Goal: Task Accomplishment & Management: Manage account settings

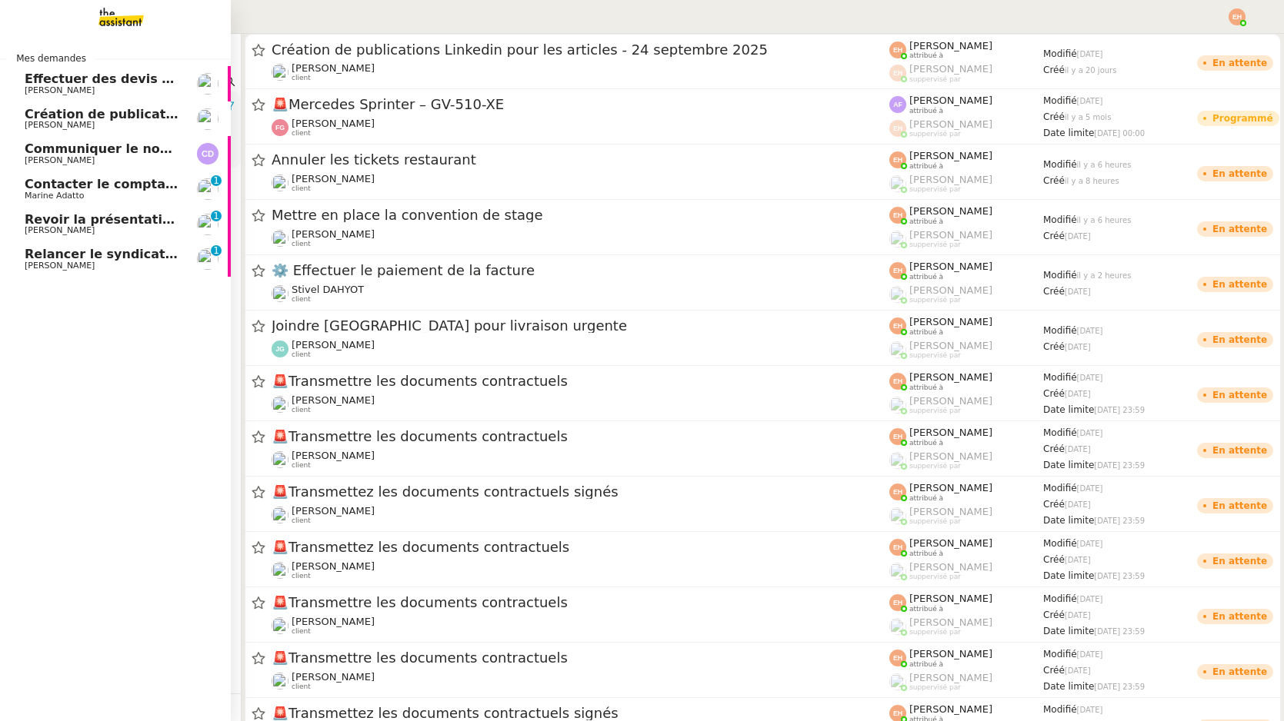
click at [112, 202] on link "Contacter le comptable de Wagmi Trends Marine Adatto 0 1 2 3 4 5 6 7 8 9" at bounding box center [115, 189] width 231 height 35
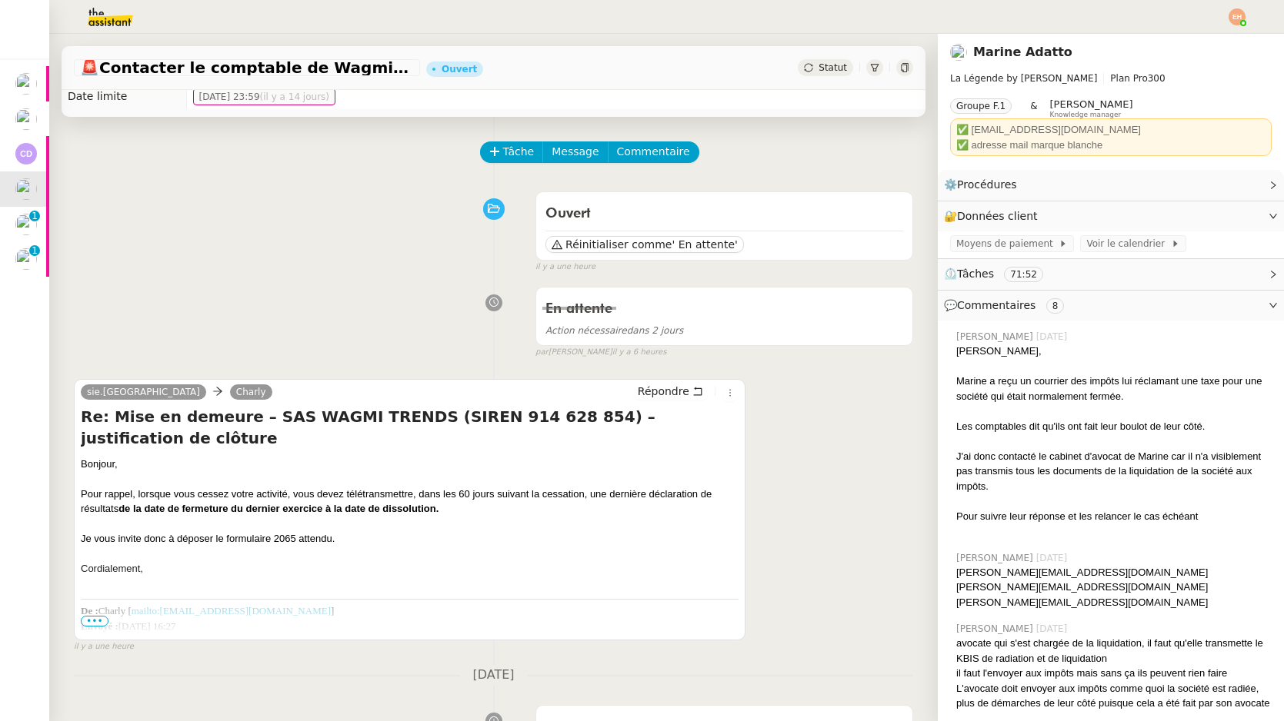
scroll to position [31, 0]
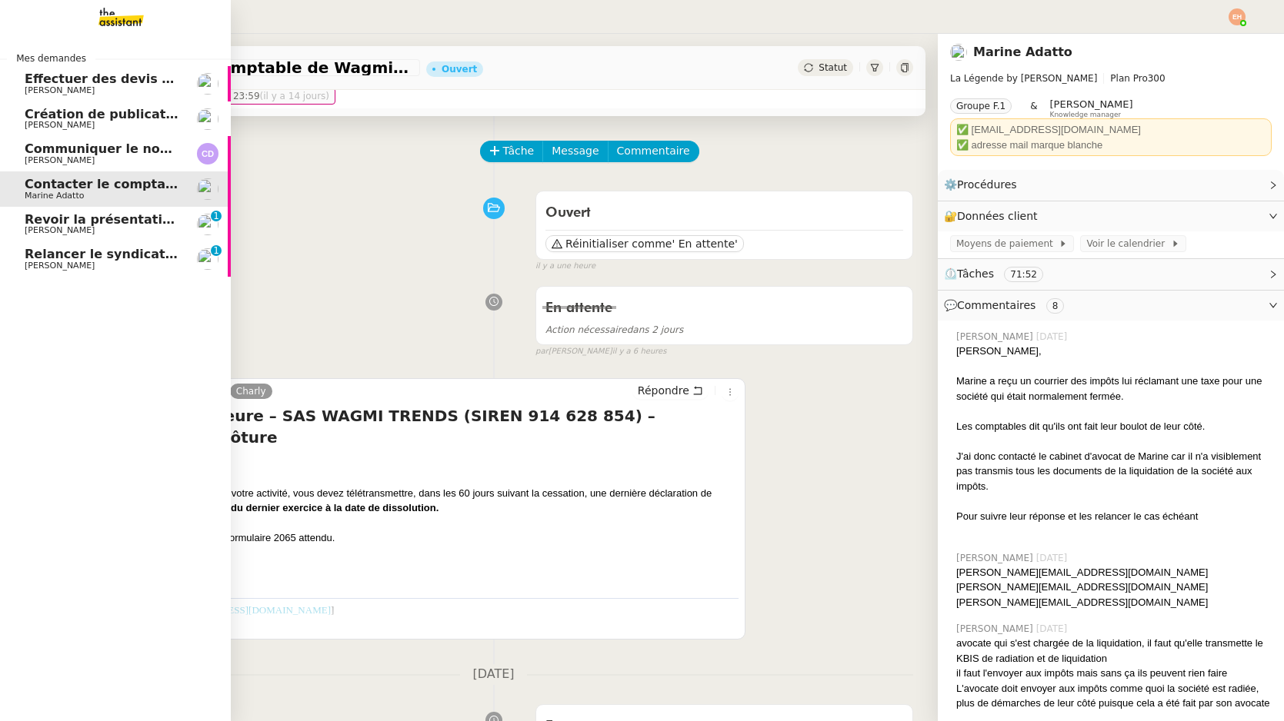
click at [21, 227] on link "Revoir la présentation PowerPoint [PERSON_NAME] 0 1 2 3 4 5 6 7 8 9" at bounding box center [115, 224] width 231 height 35
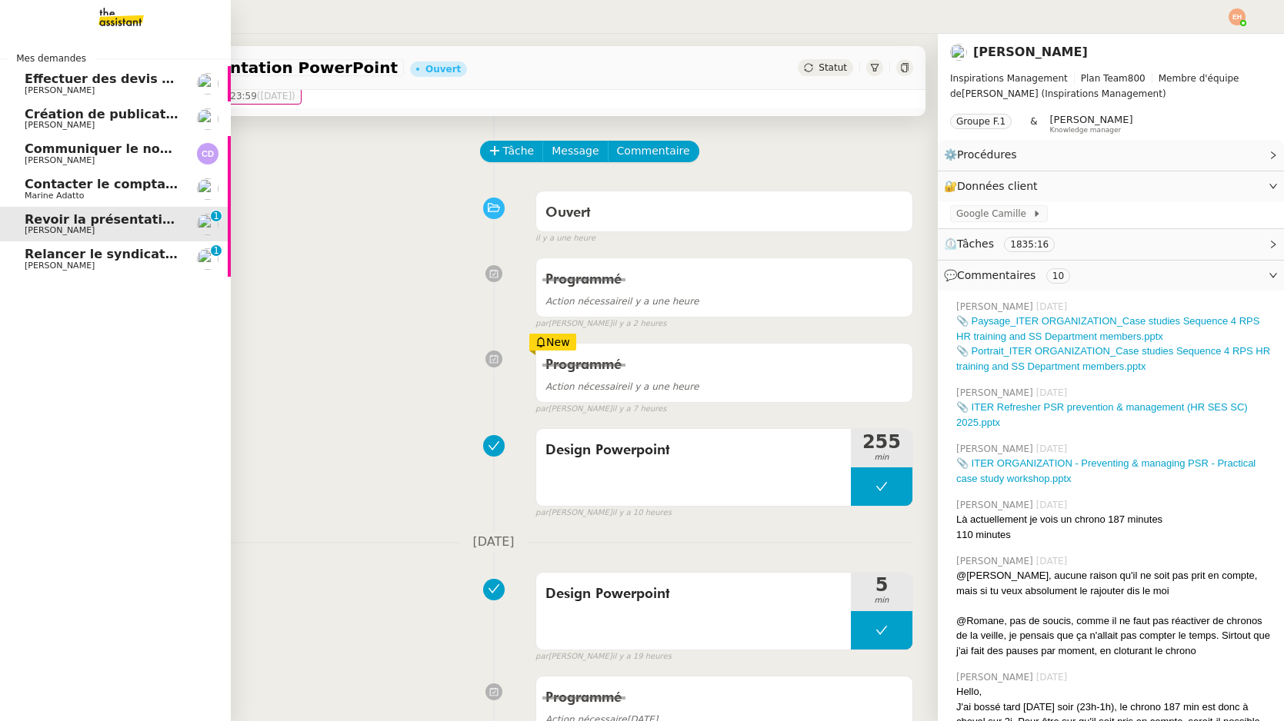
click at [130, 258] on span "Relancer le syndicat de l'eau SMGEAG" at bounding box center [156, 254] width 263 height 15
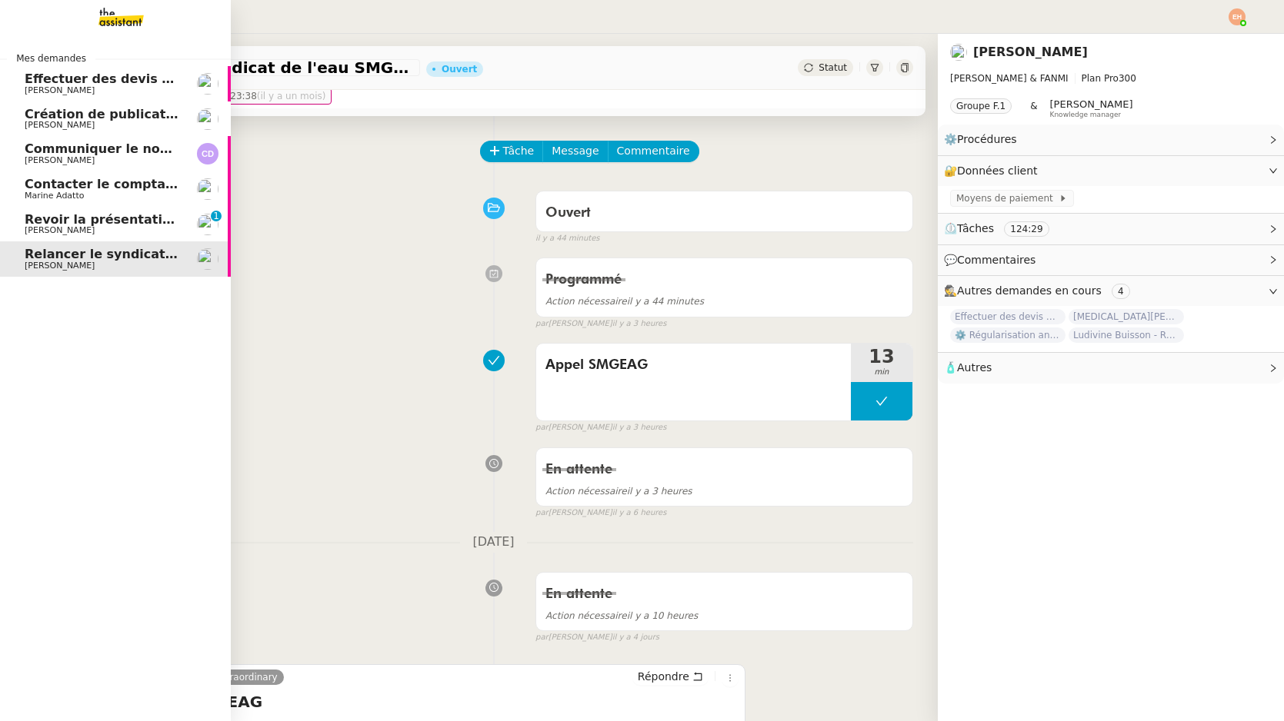
click at [155, 109] on span "Création de publications Linkedin pour les articles - 8 octobre 2025" at bounding box center [259, 114] width 468 height 15
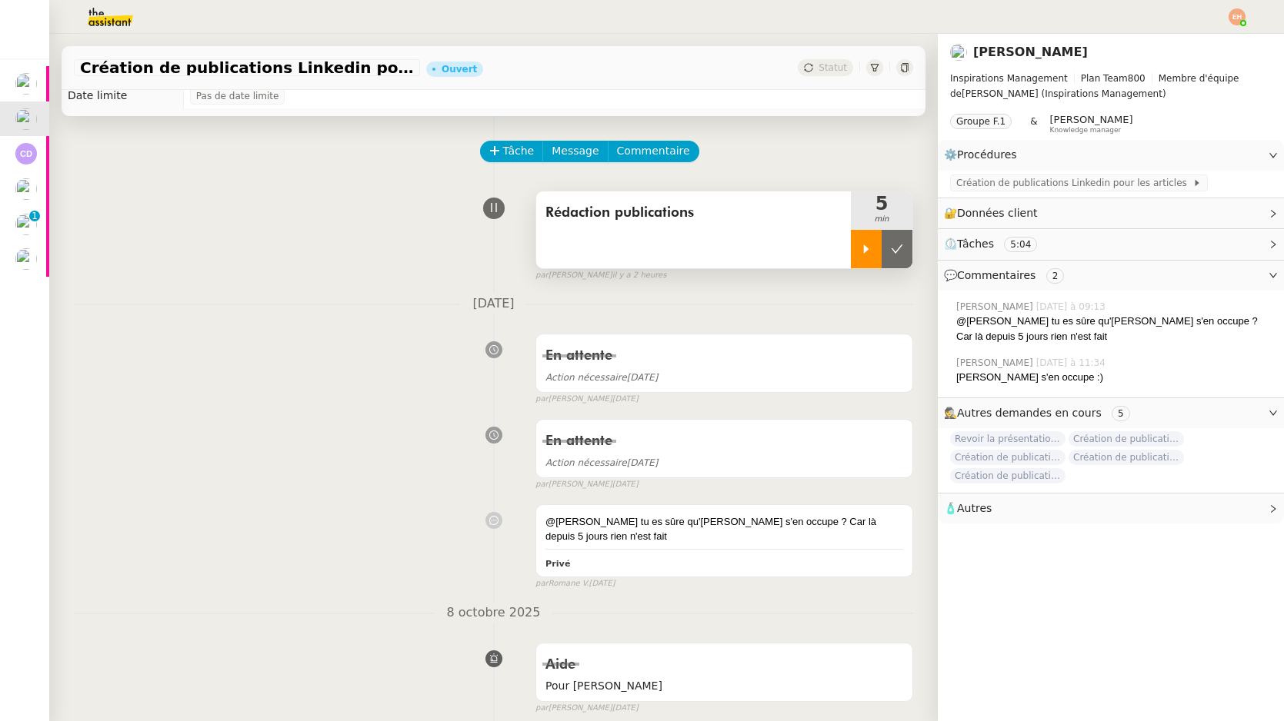
click at [856, 245] on div at bounding box center [866, 249] width 31 height 38
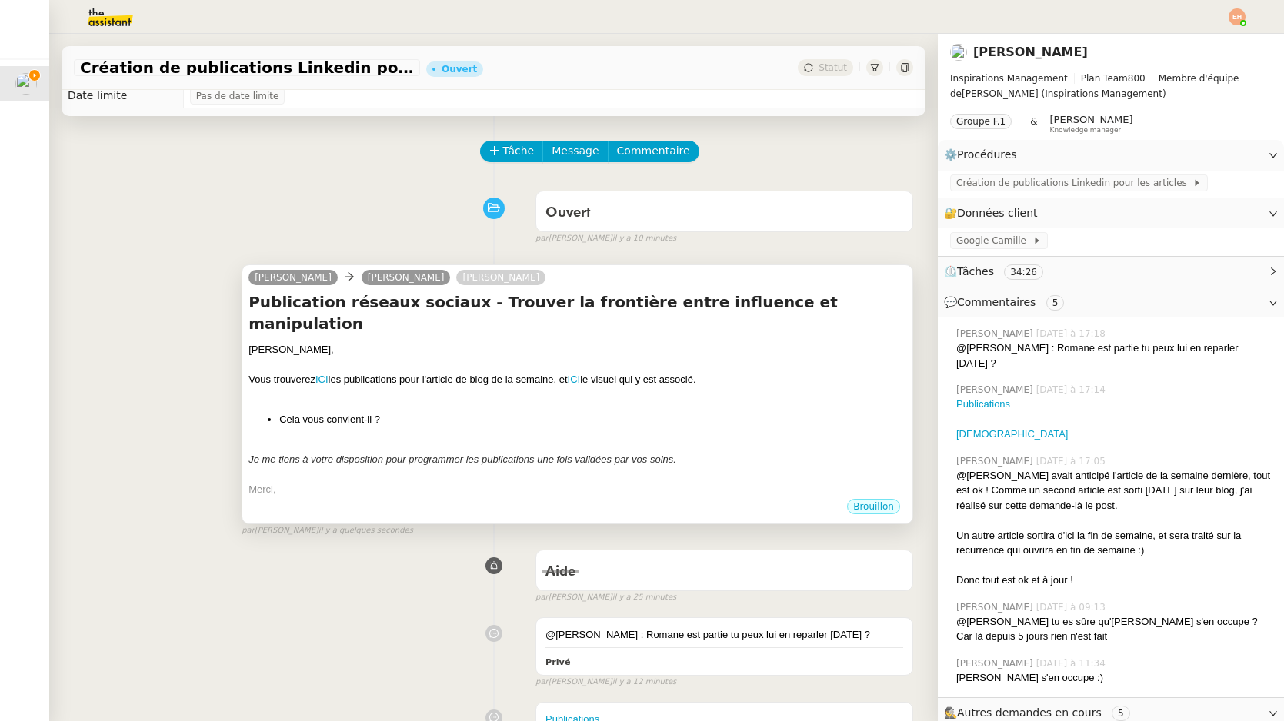
click at [458, 372] on div "Vous trouverez ICI les publications pour l'article de blog de la semaine, et IC…" at bounding box center [577, 379] width 658 height 15
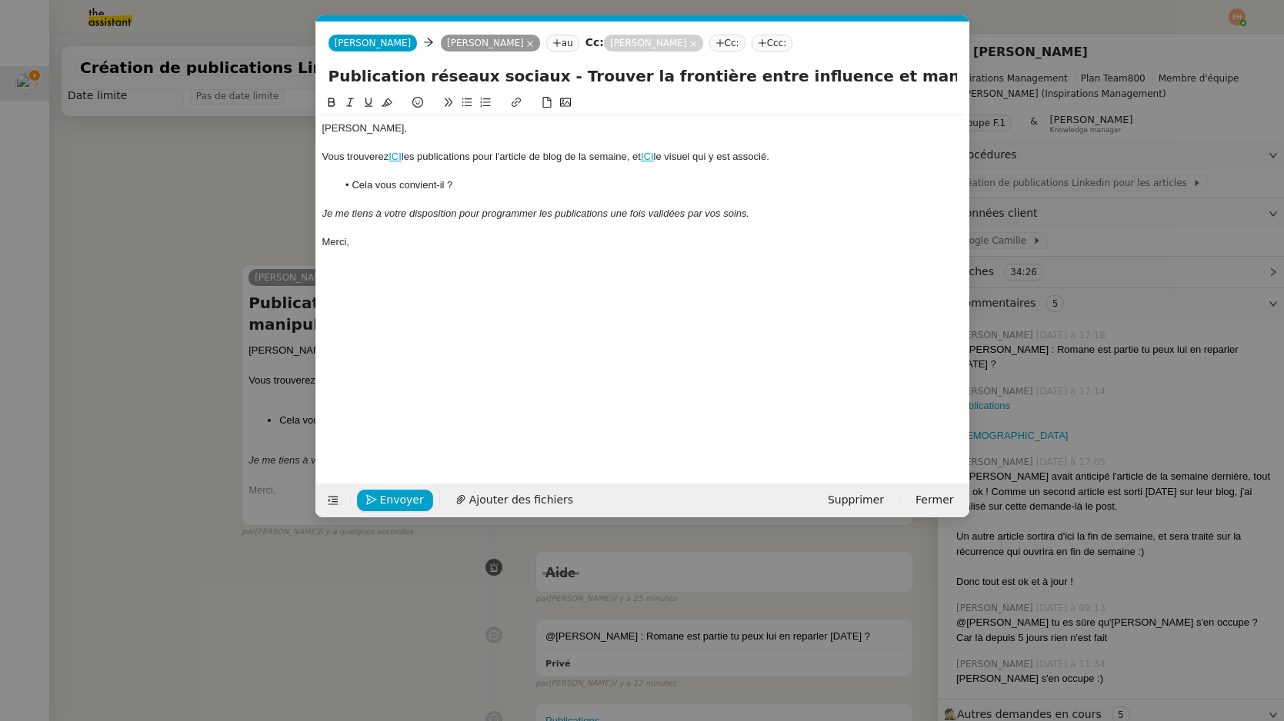
scroll to position [0, 32]
drag, startPoint x: 545, startPoint y: 75, endPoint x: 981, endPoint y: 68, distance: 436.2
click at [982, 70] on nz-modal-container "Service TA - VOYAGE - PROPOSITION GLOBALE A utiliser dans le cadre de propositi…" at bounding box center [642, 360] width 1284 height 721
paste input "Femmes managers : pourquoi en parler encore en 2025 ?"
type input "Publication réseaux sociaux - Femmes managers : pourquoi en parler encore en 20…"
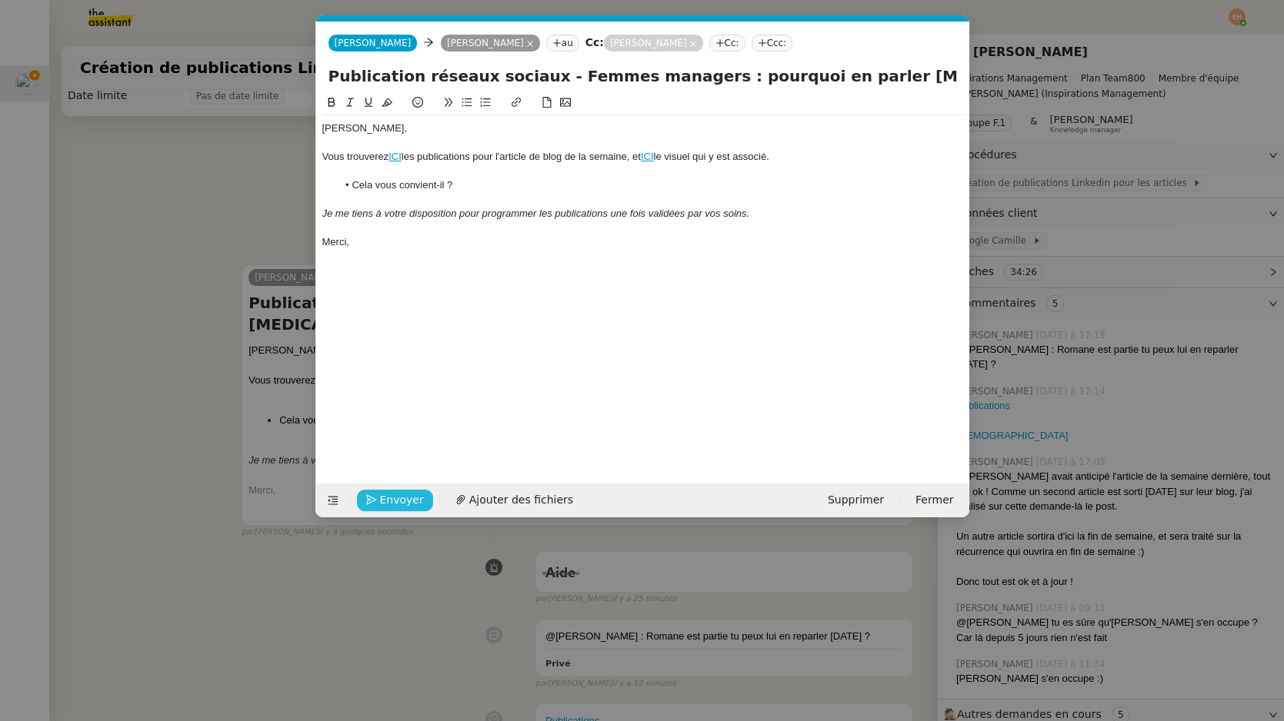
click at [402, 493] on span "Envoyer" at bounding box center [402, 500] width 44 height 18
click at [402, 493] on span "Confirmer l'envoi" at bounding box center [426, 500] width 92 height 18
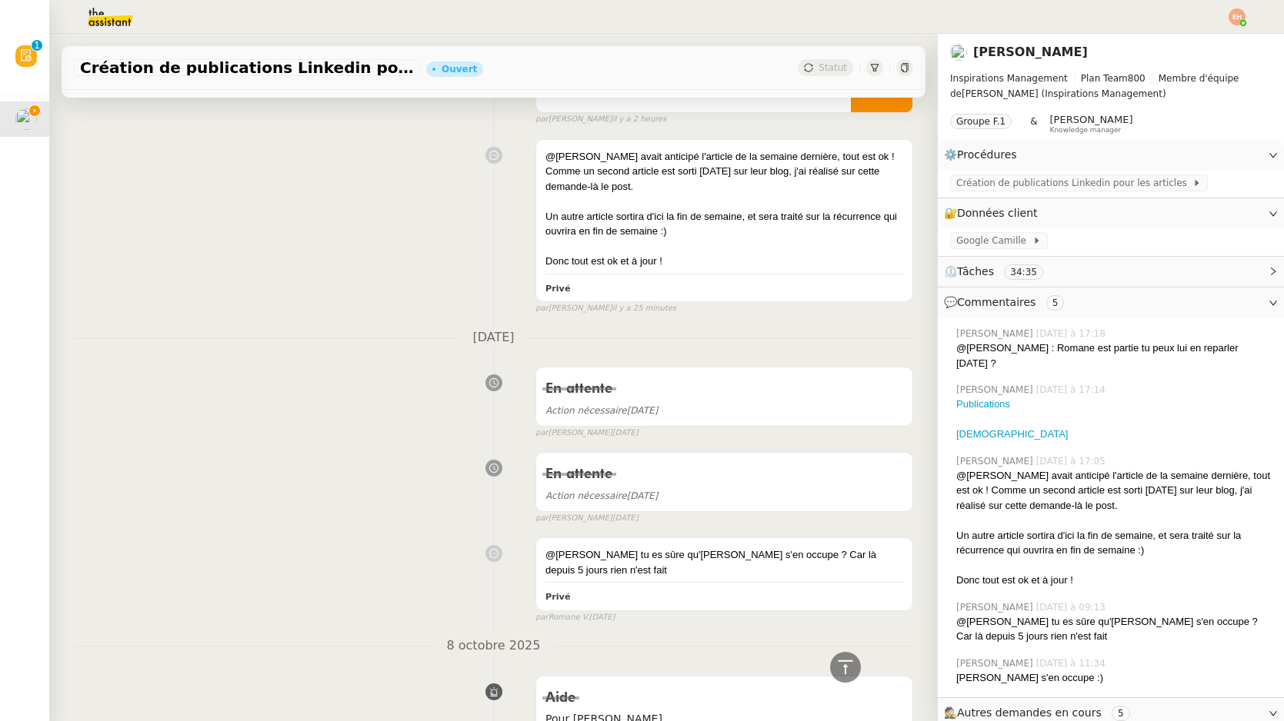
scroll to position [609, 0]
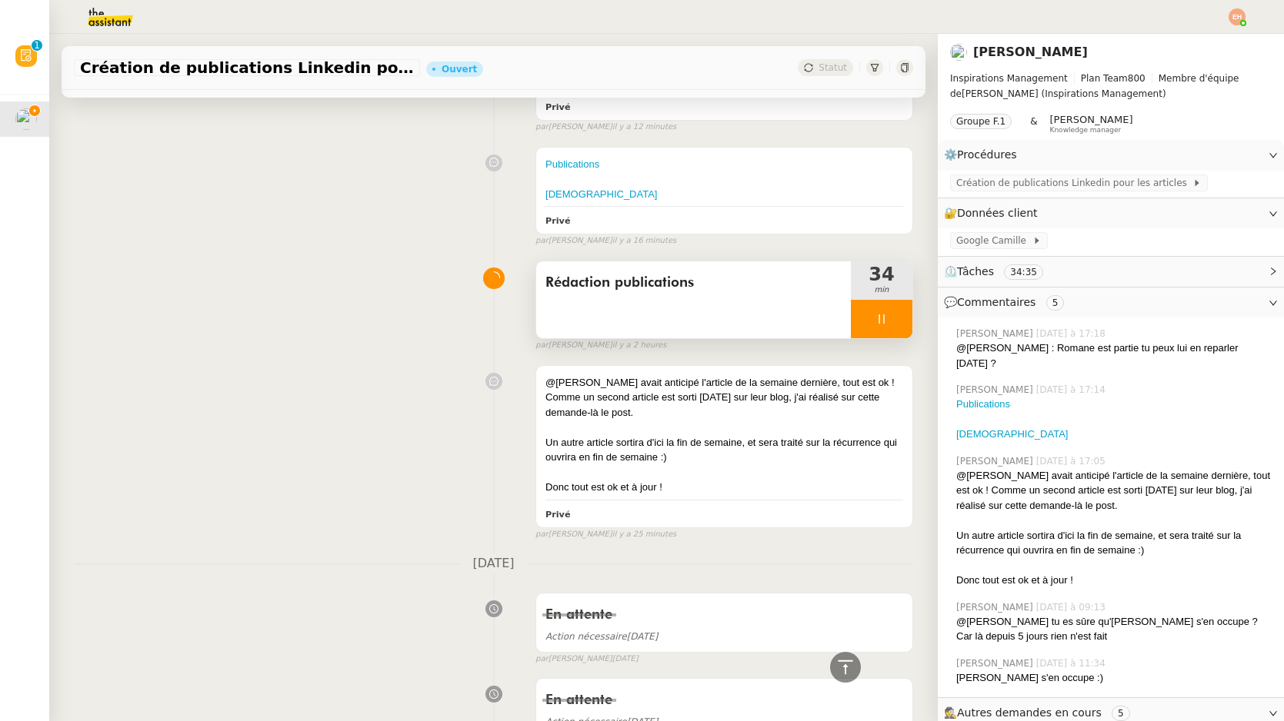
click at [889, 300] on div at bounding box center [882, 319] width 62 height 38
click at [895, 313] on icon at bounding box center [897, 319] width 12 height 12
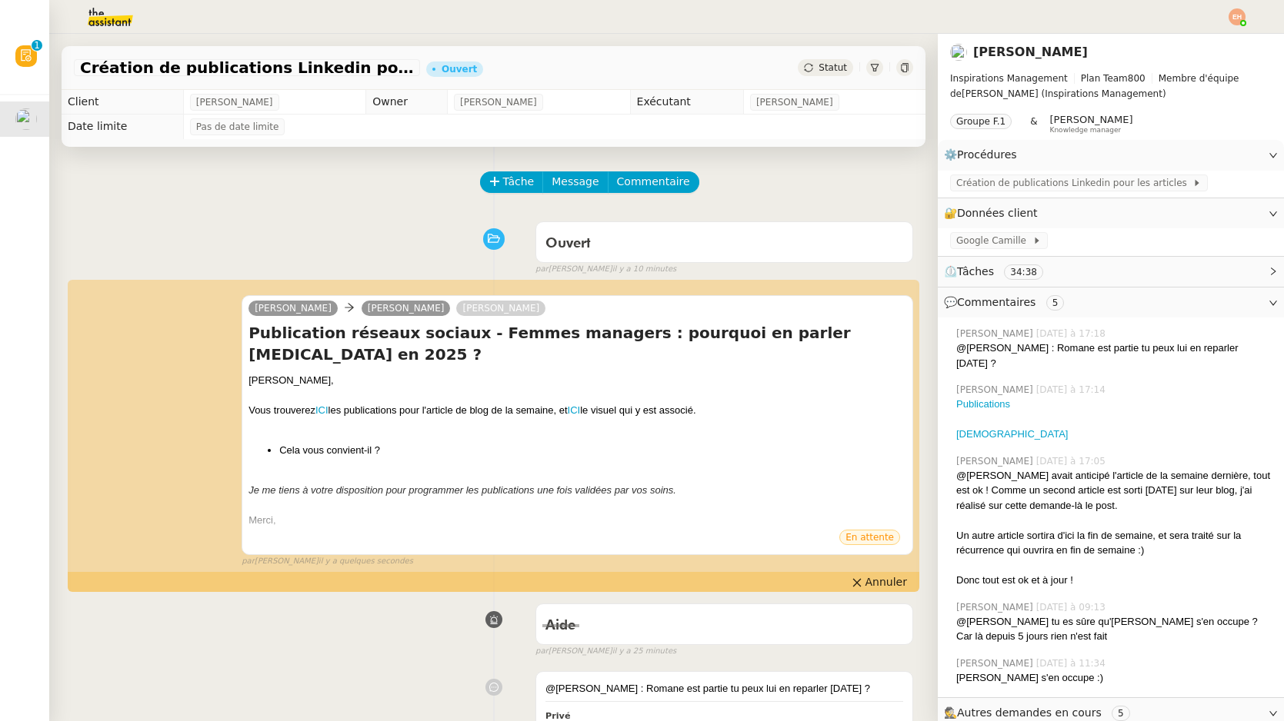
click at [828, 65] on span "Statut" at bounding box center [832, 67] width 28 height 11
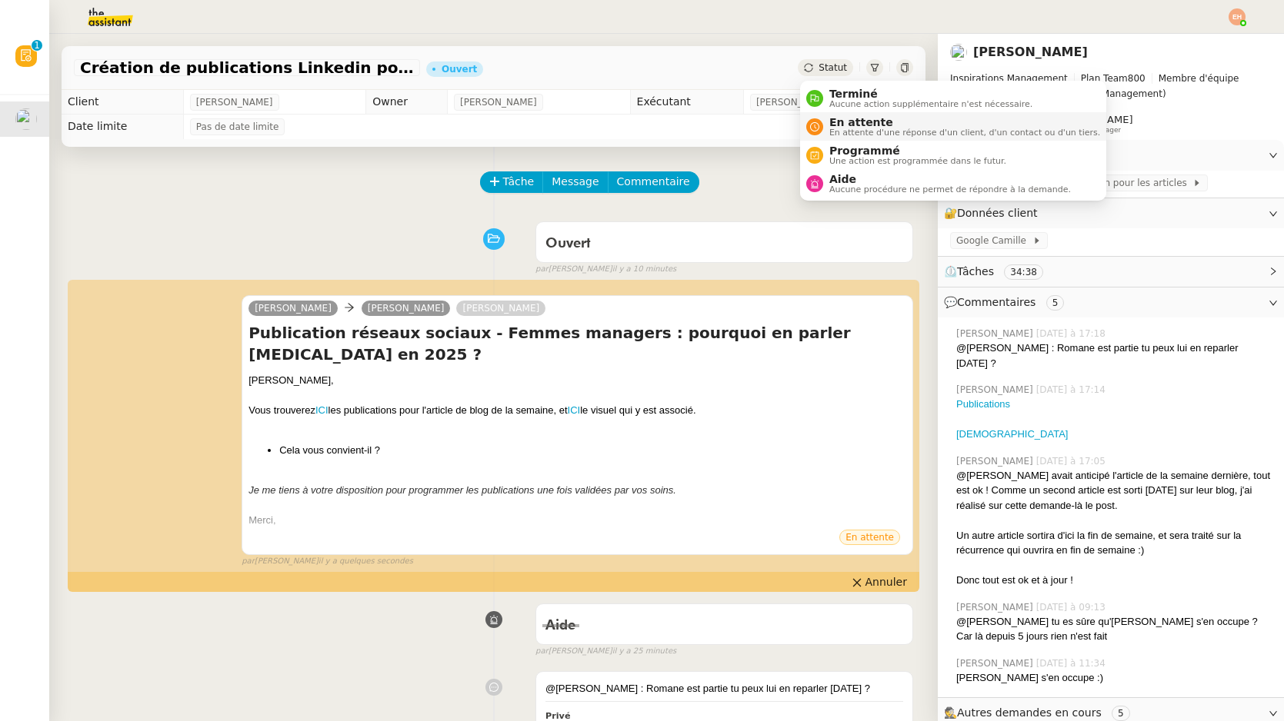
click at [855, 134] on span "En attente d'une réponse d'un client, d'un contact ou d'un tiers." at bounding box center [964, 132] width 271 height 8
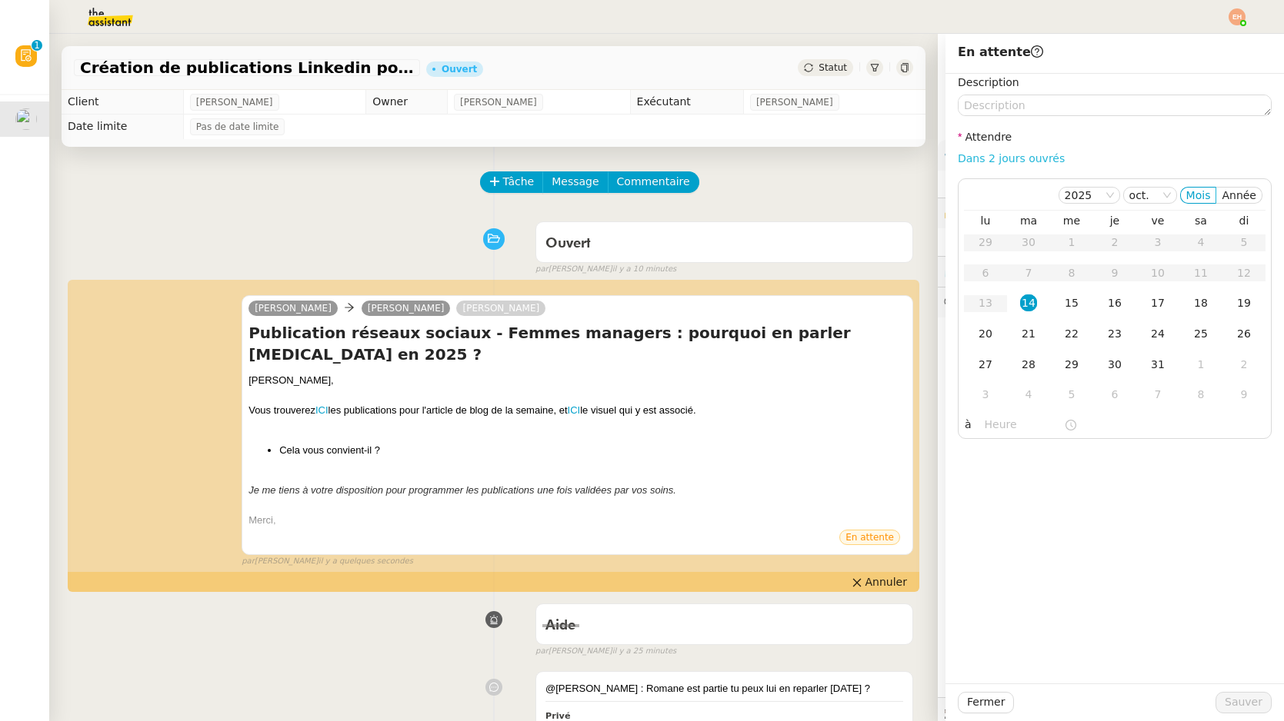
click at [965, 160] on link "Dans 2 jours ouvrés" at bounding box center [1011, 158] width 107 height 12
type input "07:00"
click at [1238, 697] on span "Sauver" at bounding box center [1243, 703] width 38 height 18
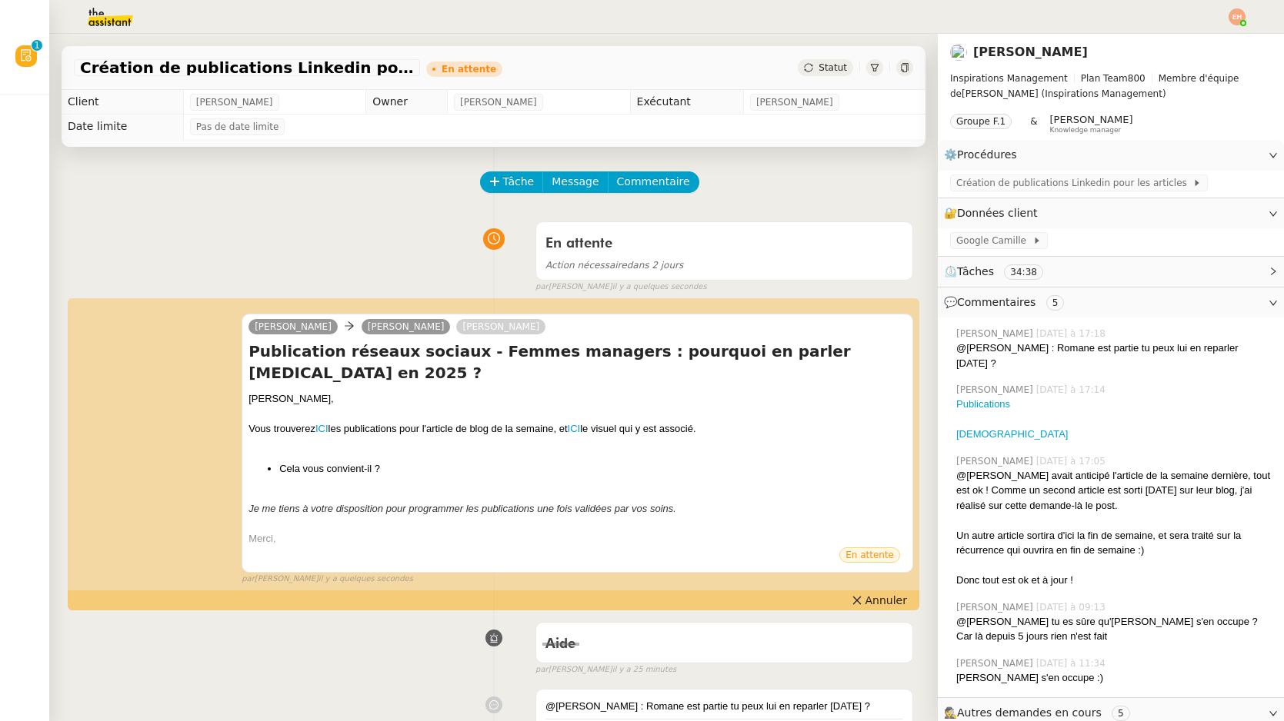
click at [97, 21] on img at bounding box center [97, 17] width 119 height 34
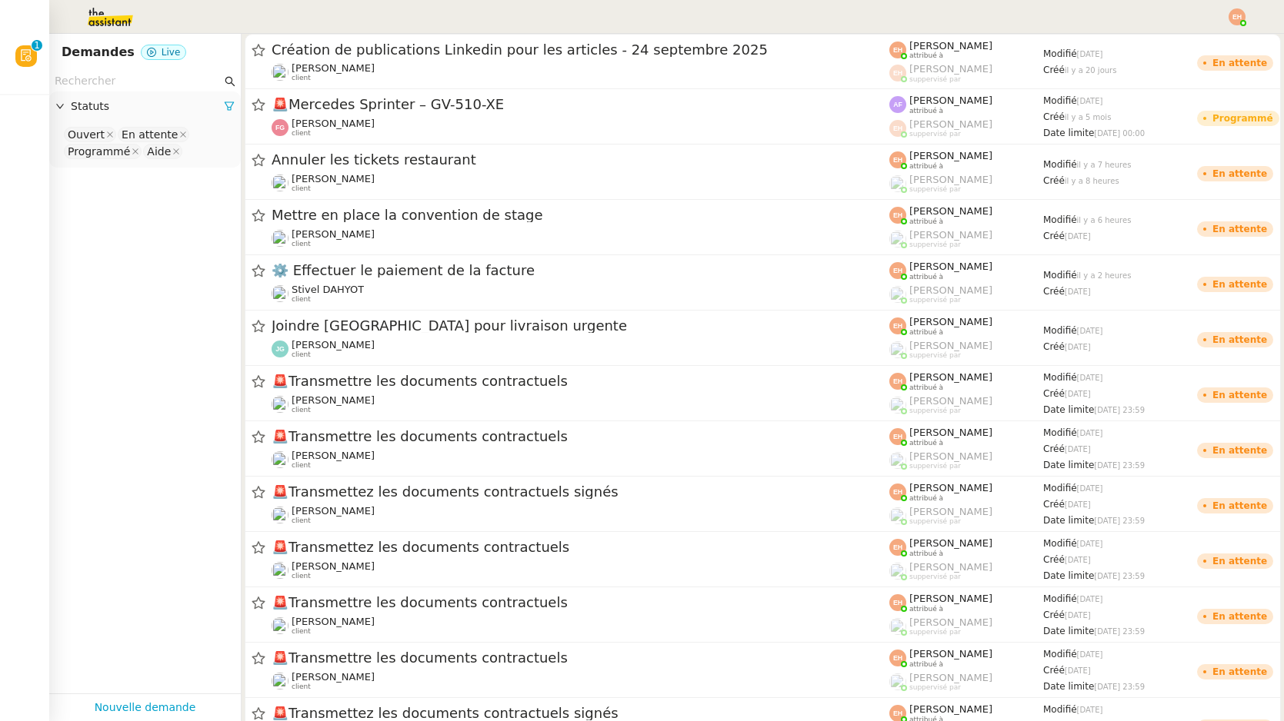
click at [183, 78] on input "text" at bounding box center [138, 81] width 167 height 18
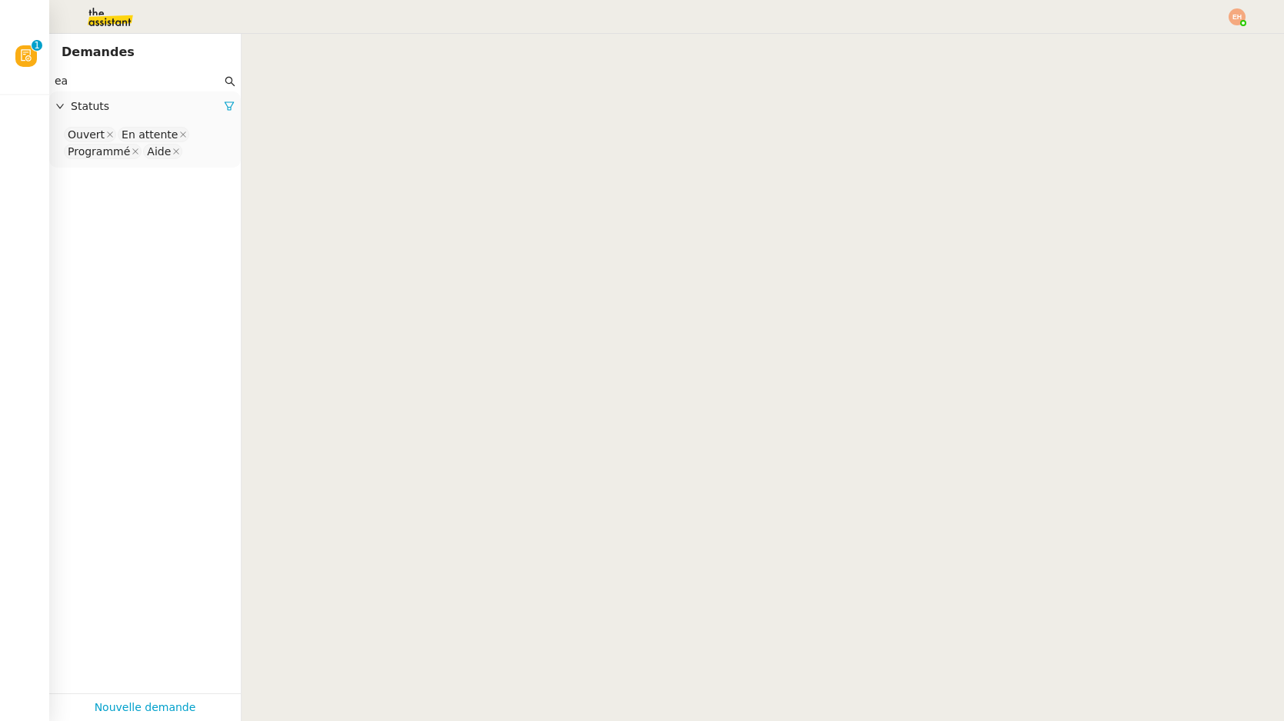
type input "e"
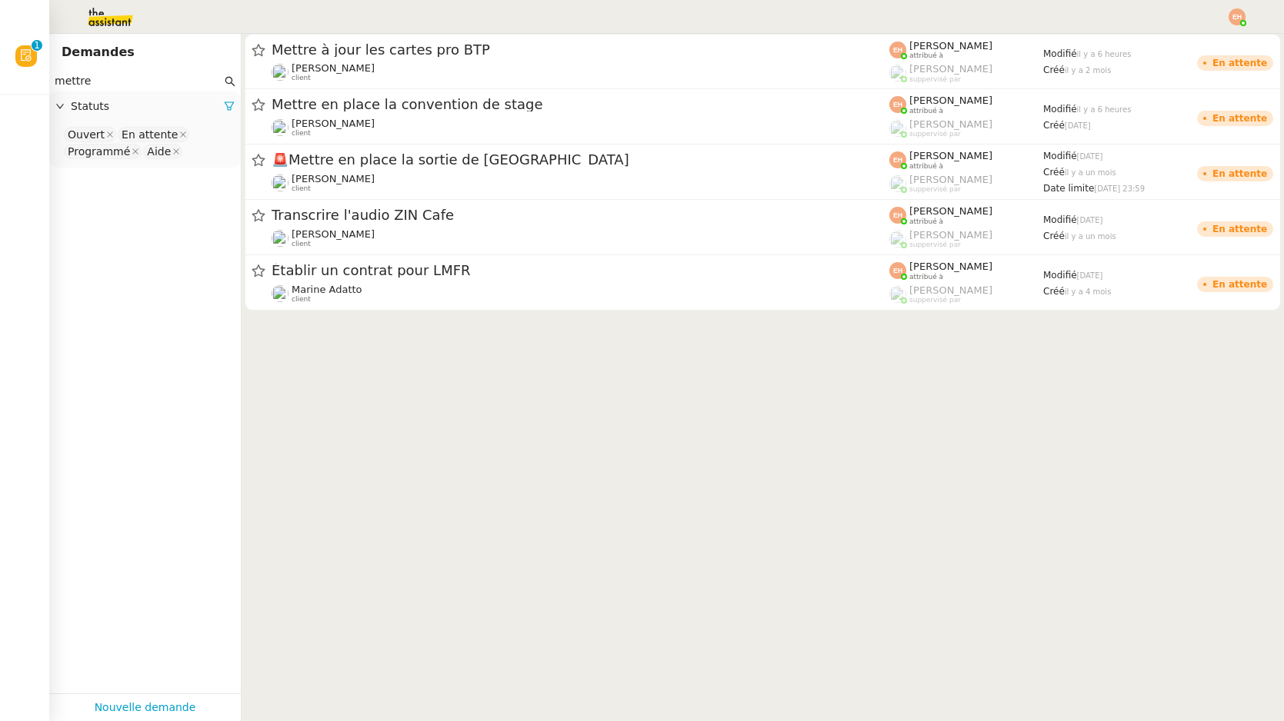
click at [126, 85] on input "mettre" at bounding box center [138, 81] width 167 height 18
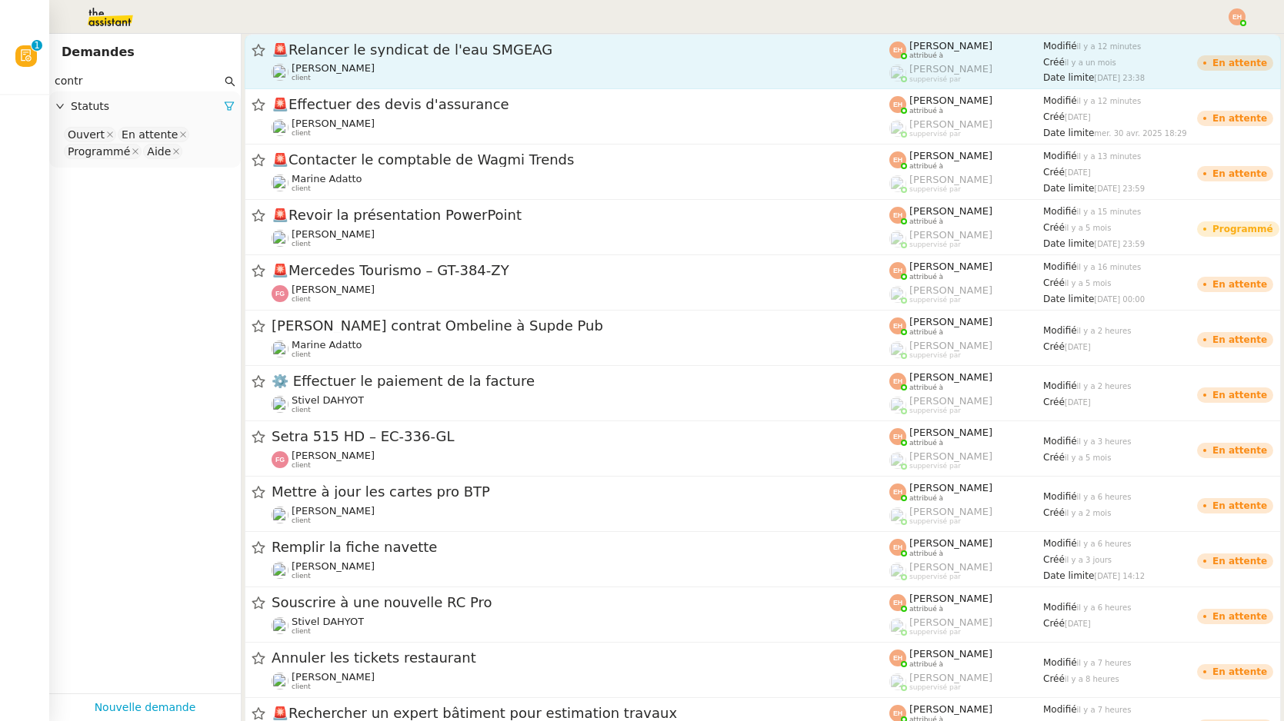
type input "contr"
click at [339, 59] on div "🚨 Relancer le syndicat de l'eau SMGEAG Pascal PIQUIONNE client" at bounding box center [581, 62] width 618 height 42
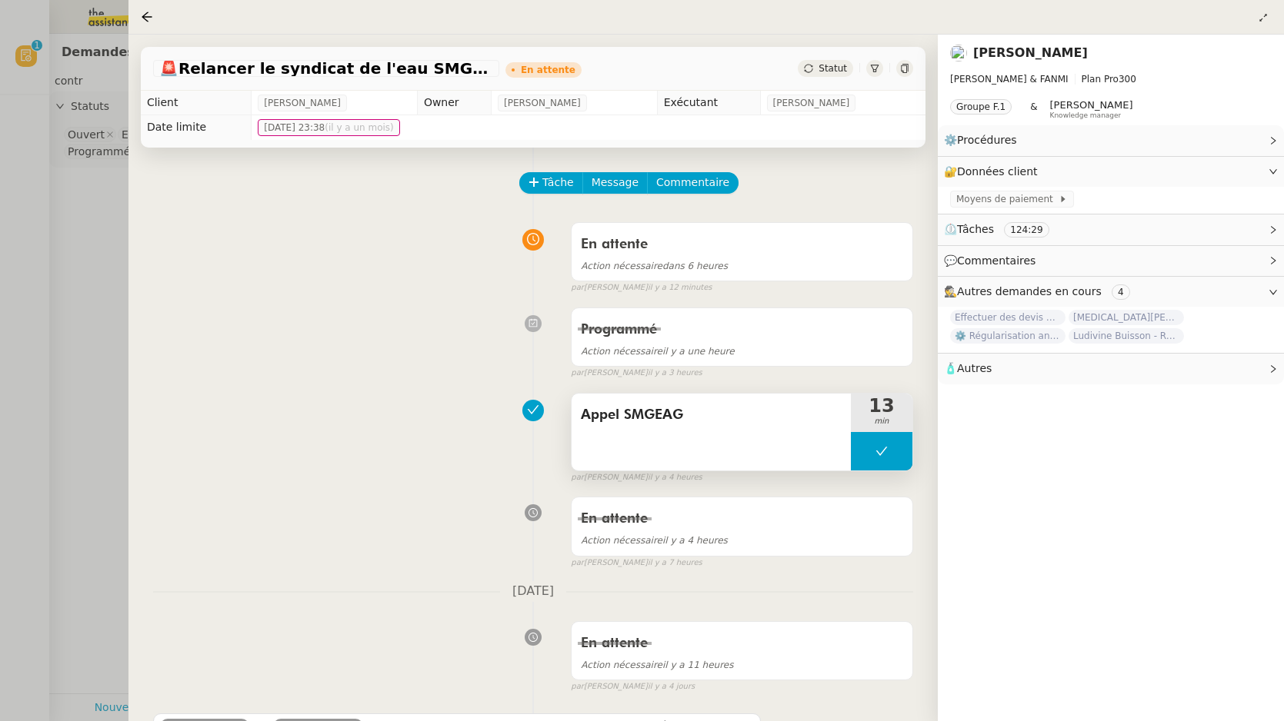
click at [895, 447] on button at bounding box center [882, 451] width 62 height 38
click at [863, 451] on icon at bounding box center [866, 451] width 12 height 12
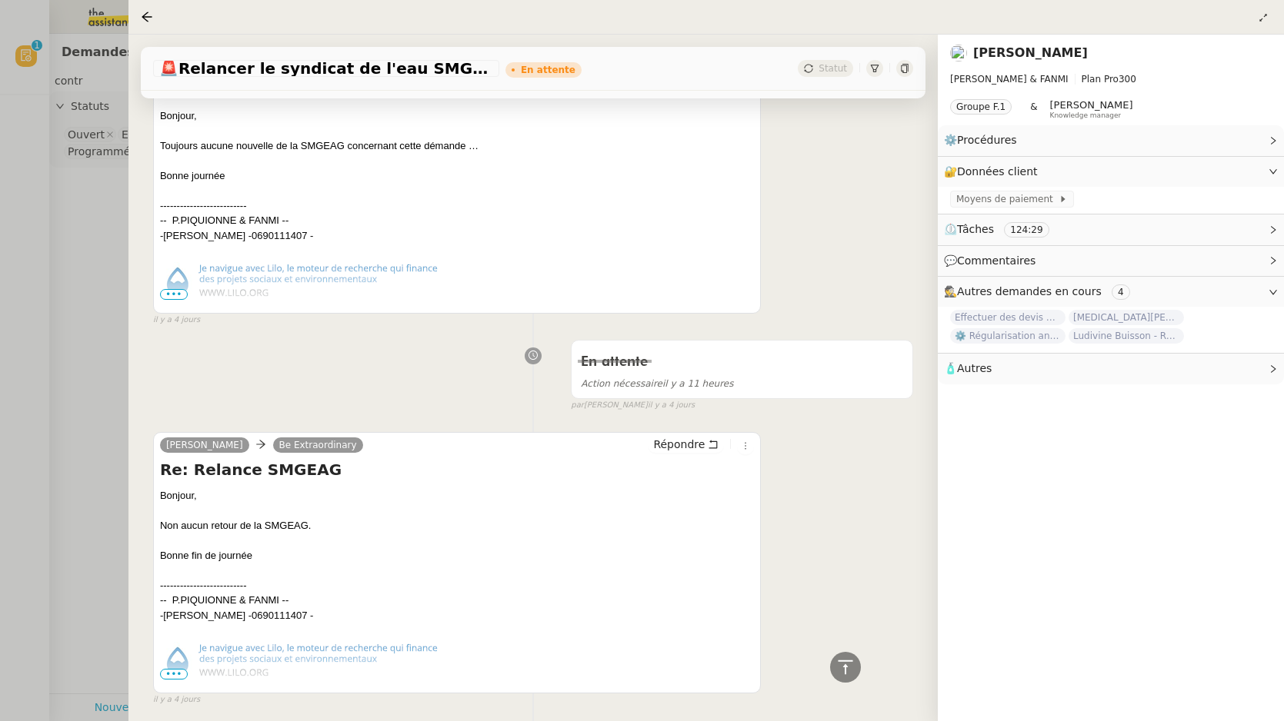
scroll to position [540, 0]
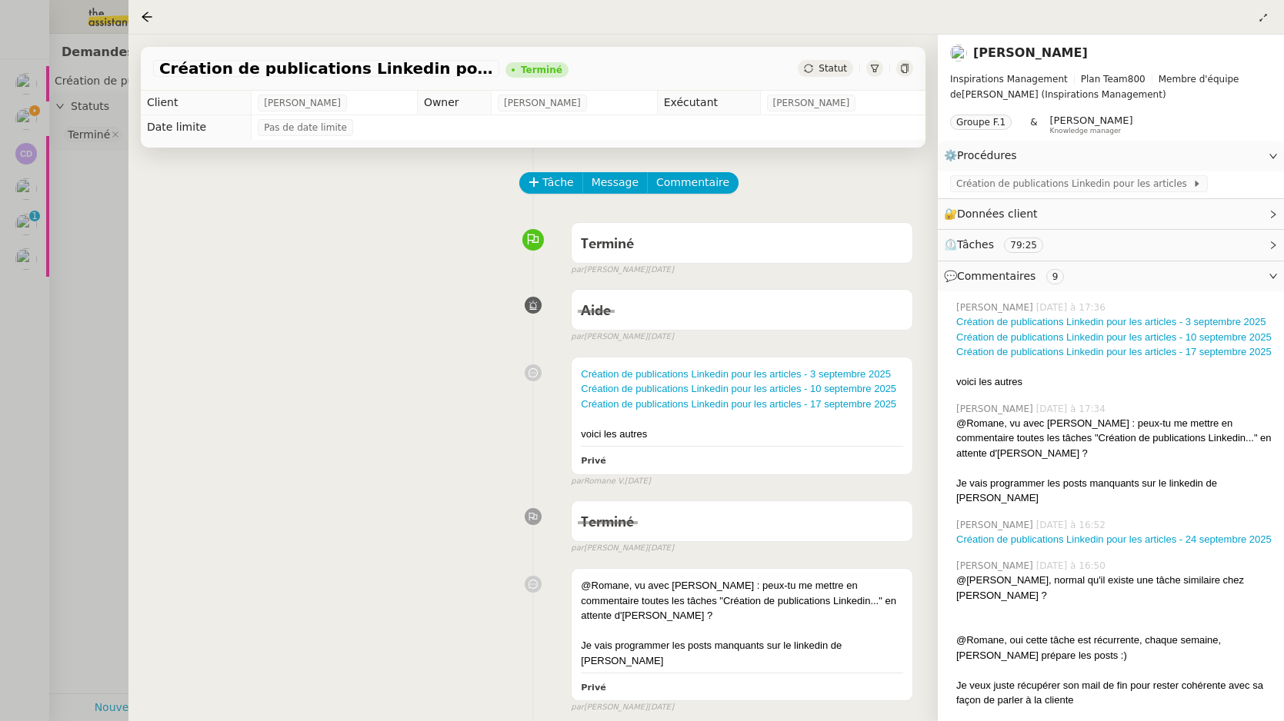
scroll to position [466, 0]
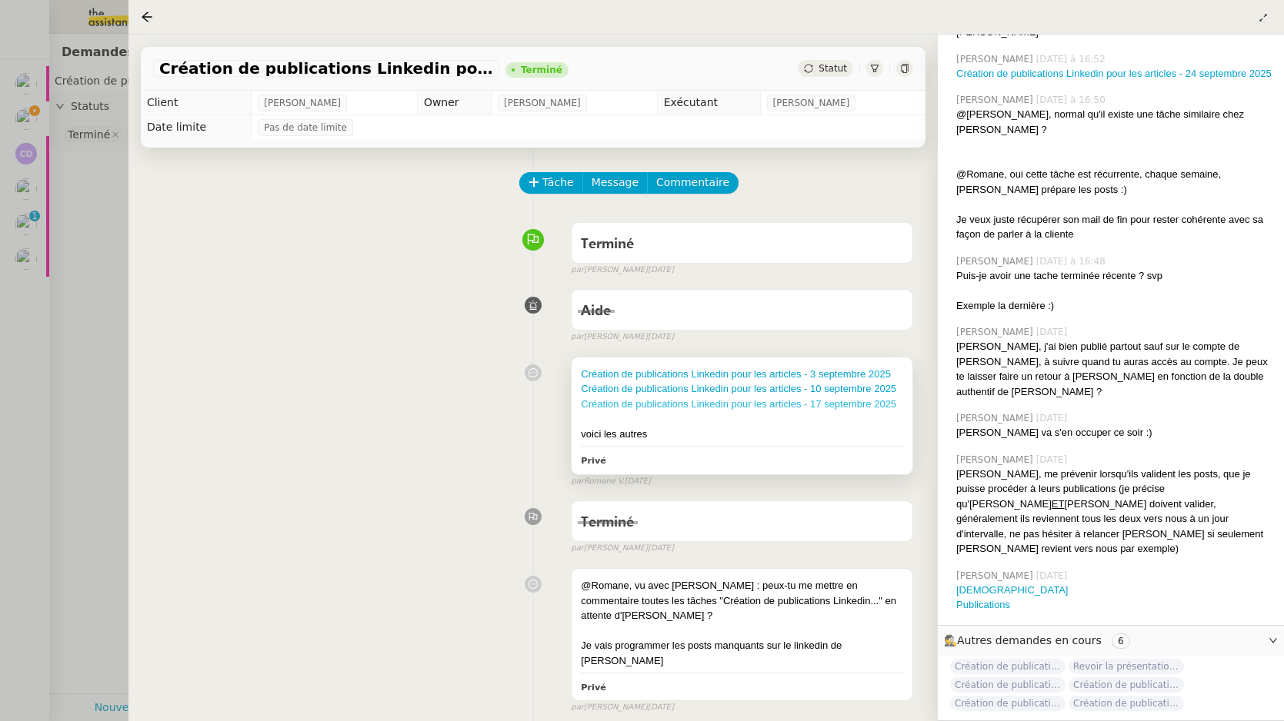
click at [853, 405] on link "Création de publications Linkedin pour les articles - 17 septembre 2025" at bounding box center [738, 404] width 315 height 12
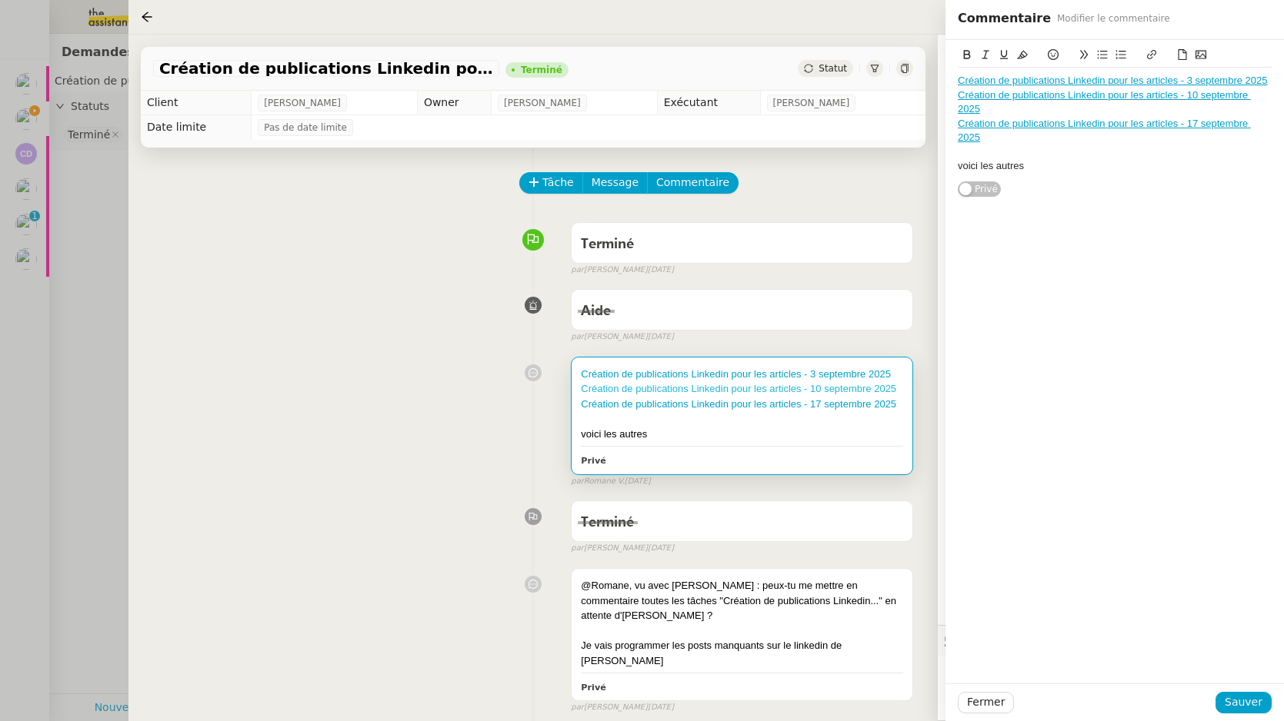
click at [771, 388] on link "Création de publications Linkedin pour les articles - 10 septembre 2025" at bounding box center [738, 389] width 315 height 12
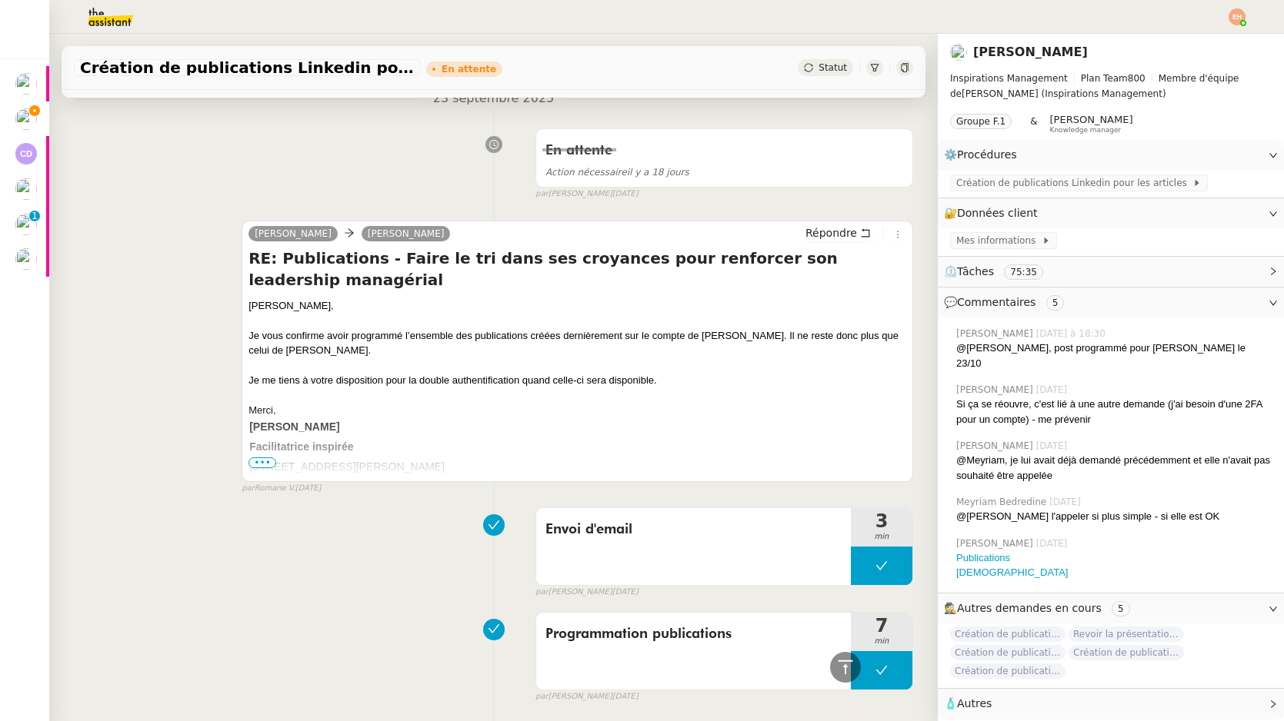
scroll to position [705, 0]
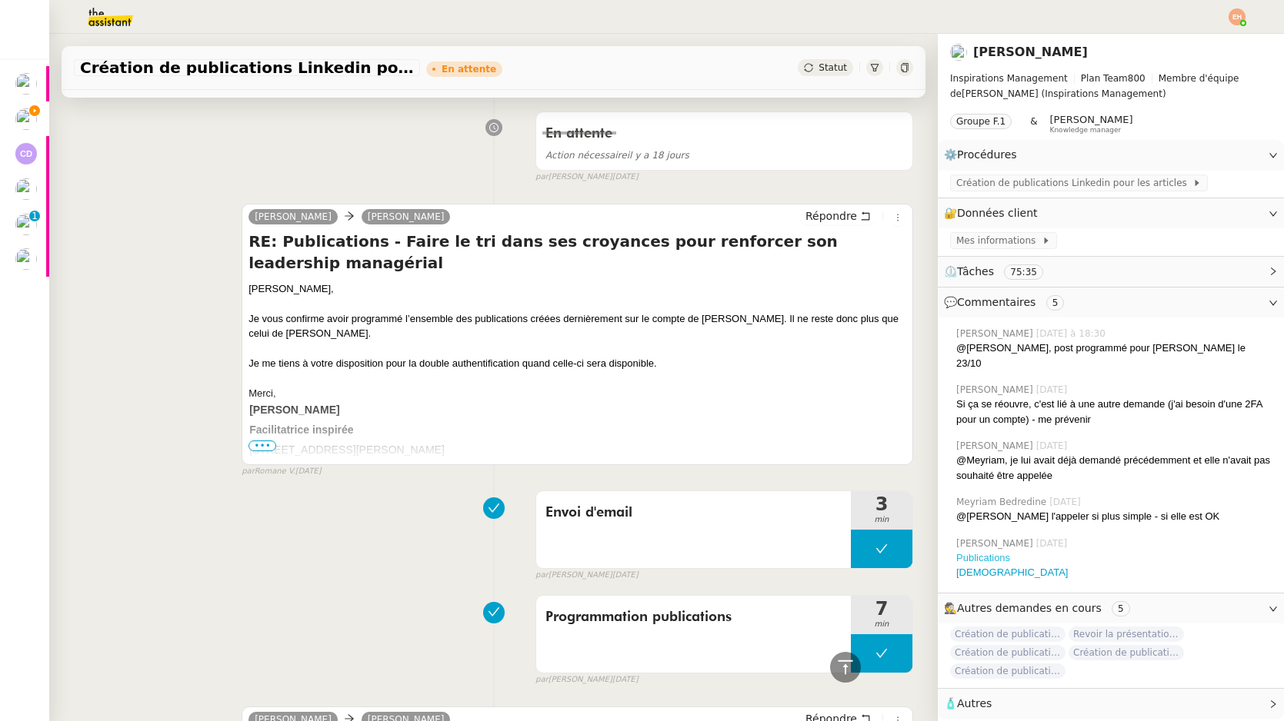
click at [977, 552] on link "Publications" at bounding box center [983, 558] width 54 height 12
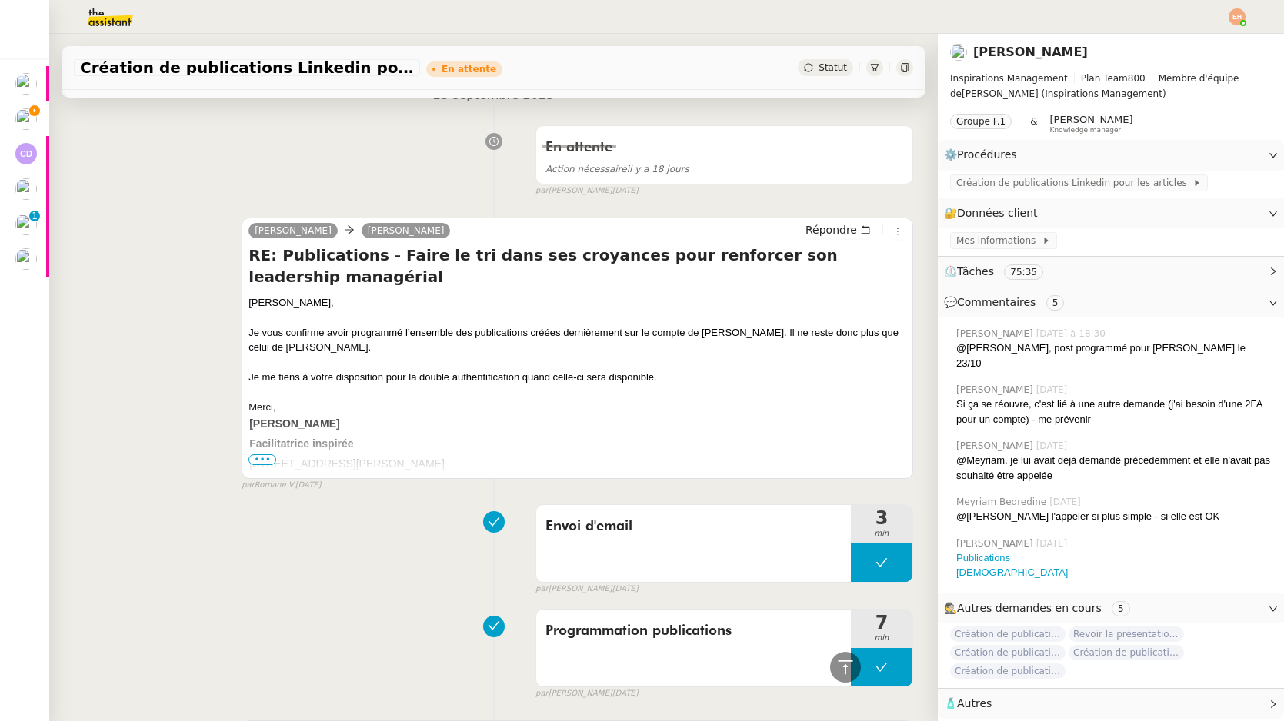
scroll to position [689, 0]
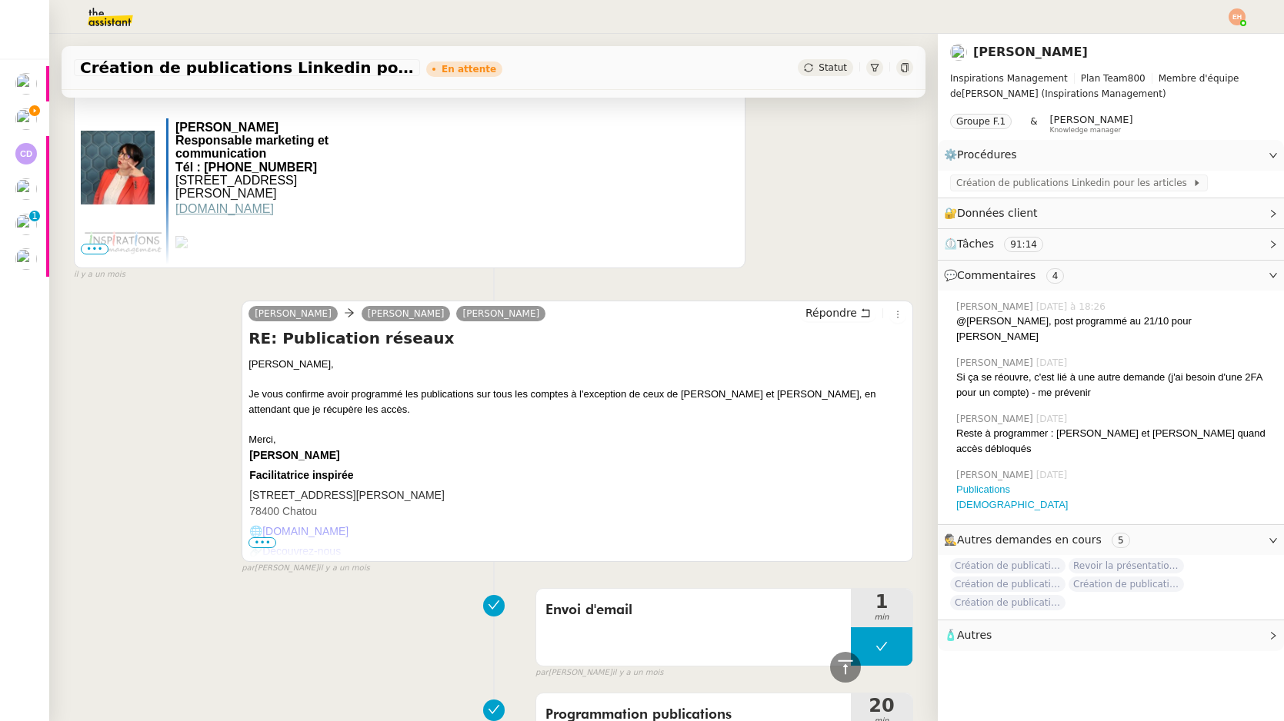
scroll to position [1354, 0]
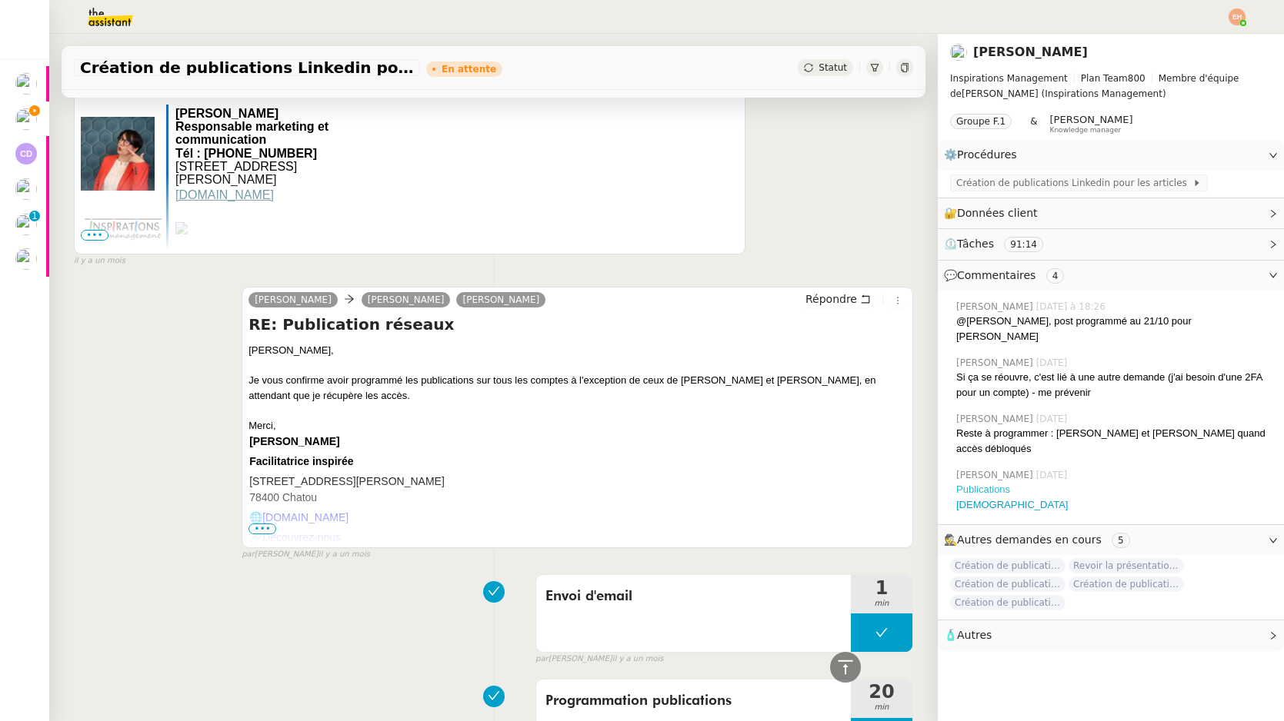
click at [996, 484] on link "Publications" at bounding box center [983, 490] width 54 height 12
click at [976, 499] on link "[DEMOGRAPHIC_DATA]" at bounding box center [1012, 505] width 112 height 12
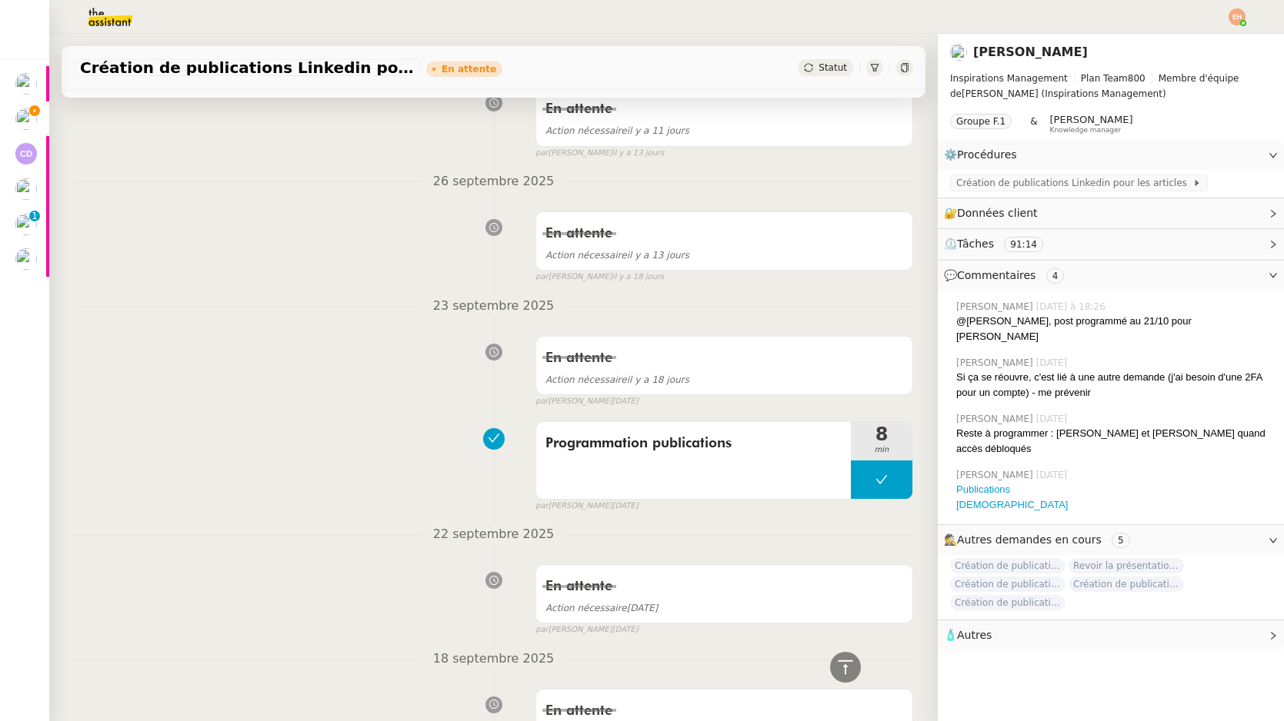
scroll to position [486, 0]
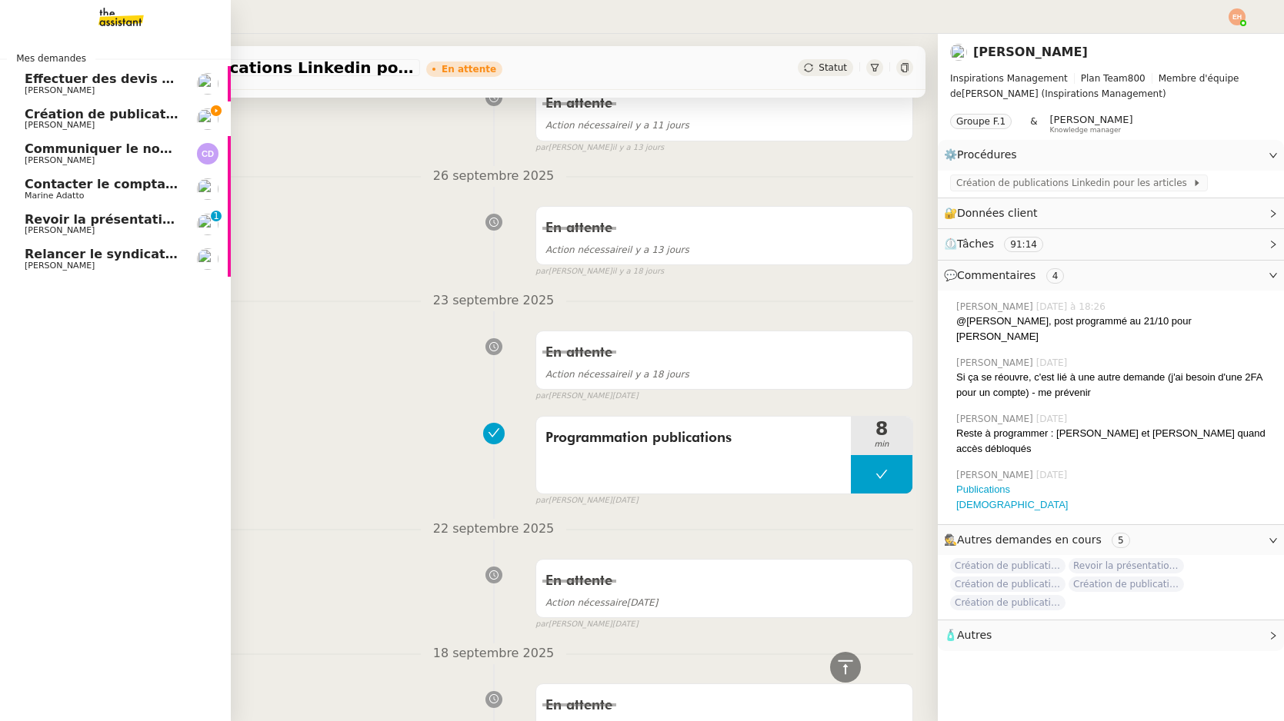
click at [58, 125] on span "[PERSON_NAME]" at bounding box center [60, 125] width 70 height 10
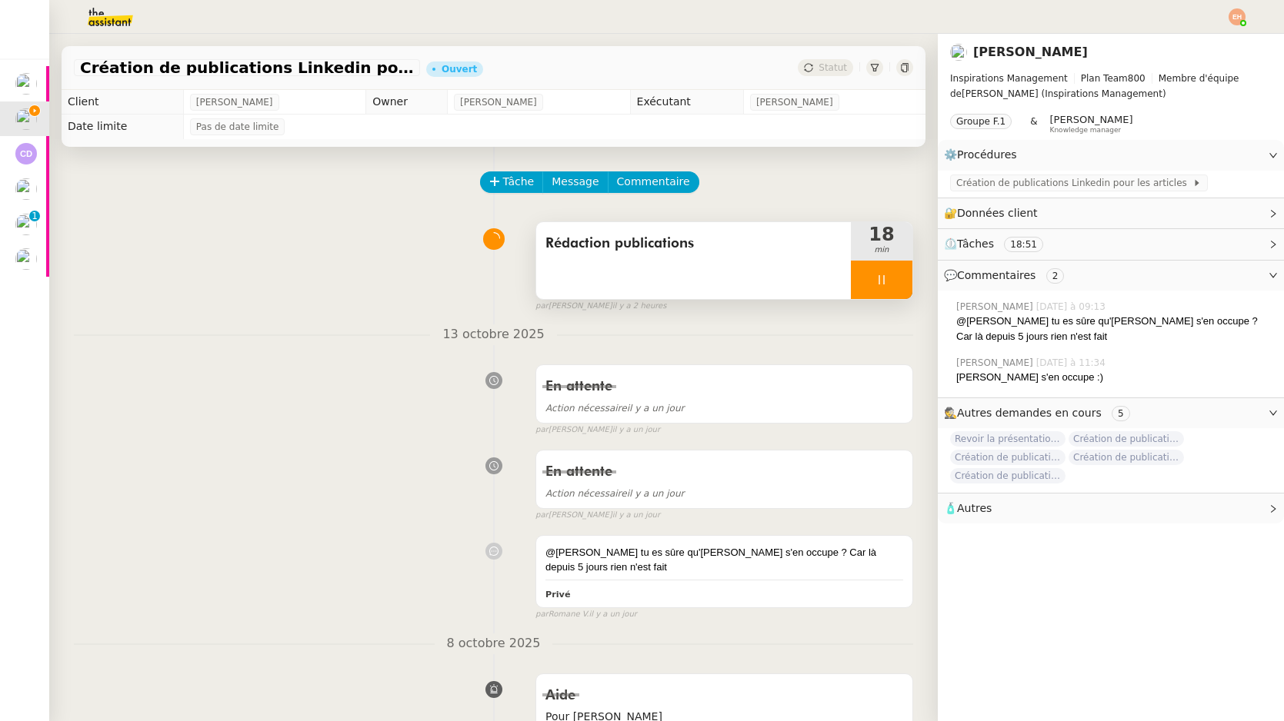
click at [875, 272] on div at bounding box center [882, 280] width 62 height 38
click at [894, 278] on icon at bounding box center [897, 280] width 12 height 12
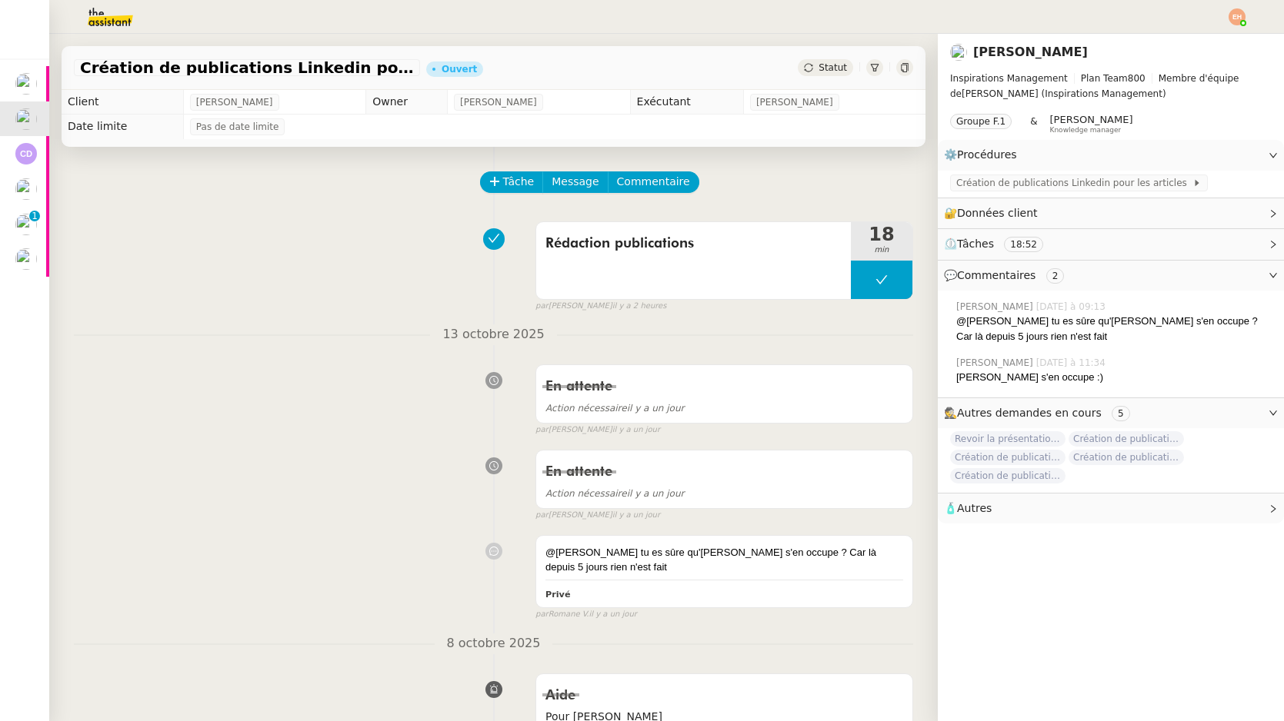
click at [651, 192] on div "Tâche Message Commentaire" at bounding box center [697, 190] width 432 height 37
click at [658, 172] on button "Commentaire" at bounding box center [654, 183] width 92 height 22
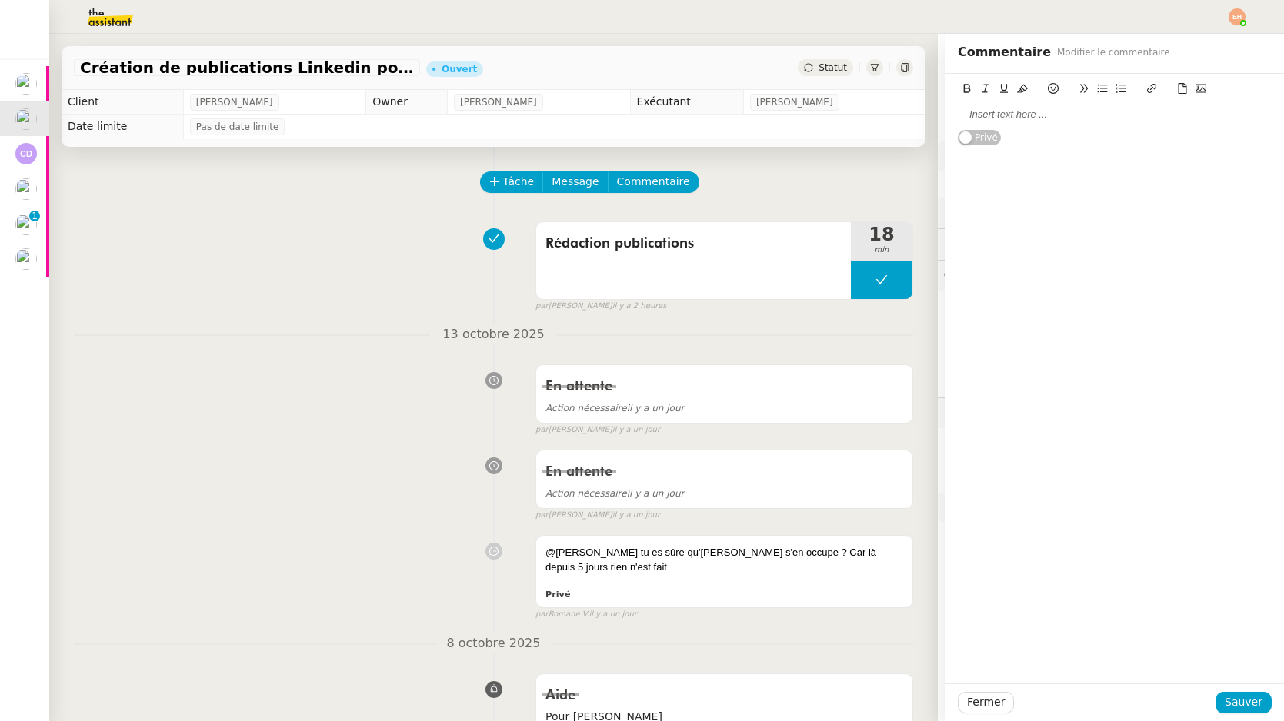
click at [1009, 119] on div at bounding box center [1115, 115] width 314 height 14
click at [1028, 148] on div "@Romane, Anna avait anticipé l'article de la semaine dernière, tout est ok ! Co…" at bounding box center [1115, 129] width 314 height 42
click at [0, 0] on lt-em "demande-là" at bounding box center [0, 0] width 0 height 0
click at [1054, 160] on div at bounding box center [1115, 158] width 314 height 14
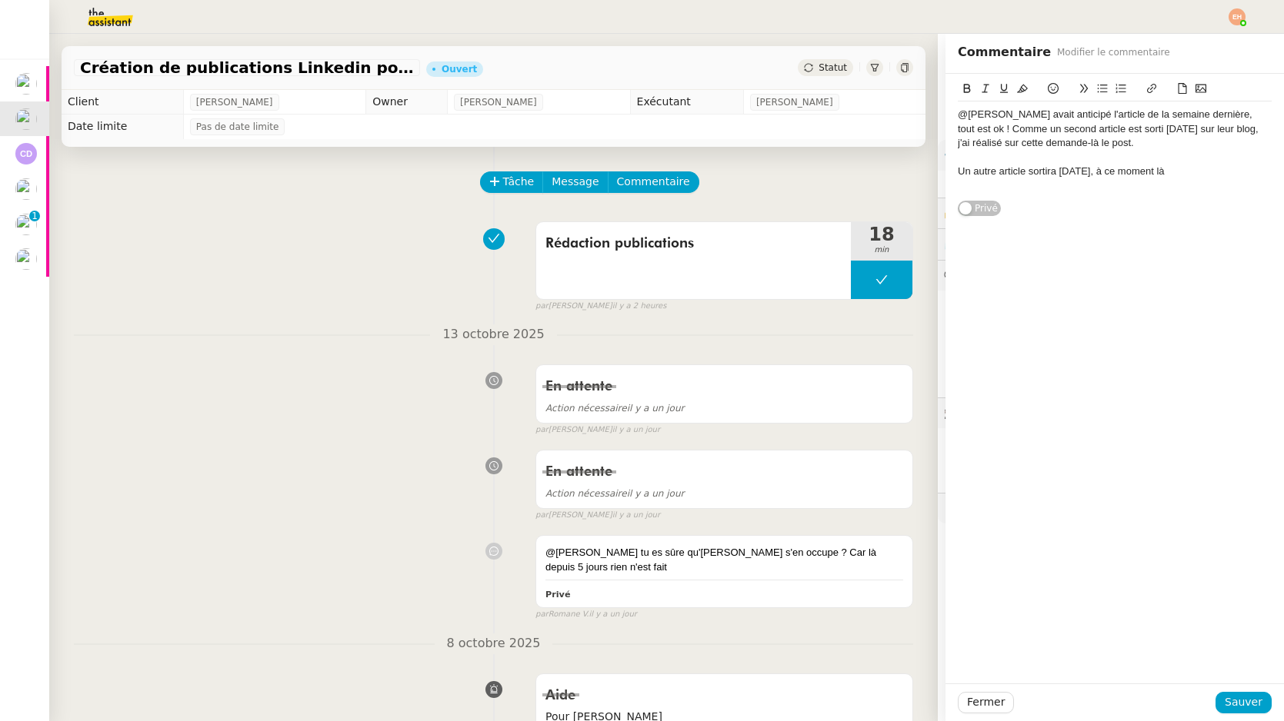
click at [1082, 171] on div "Un autre article sortira demain, à ce moment là" at bounding box center [1115, 172] width 314 height 14
drag, startPoint x: 1158, startPoint y: 170, endPoint x: 1257, endPoint y: 173, distance: 99.3
click at [1258, 175] on div "Un autre article sortira d'ici la fin de semaine, à ce moment là" at bounding box center [1115, 172] width 314 height 14
click at [1165, 172] on div "Un autre article sortira d'ici la fin de semaine, en" at bounding box center [1115, 172] width 314 height 14
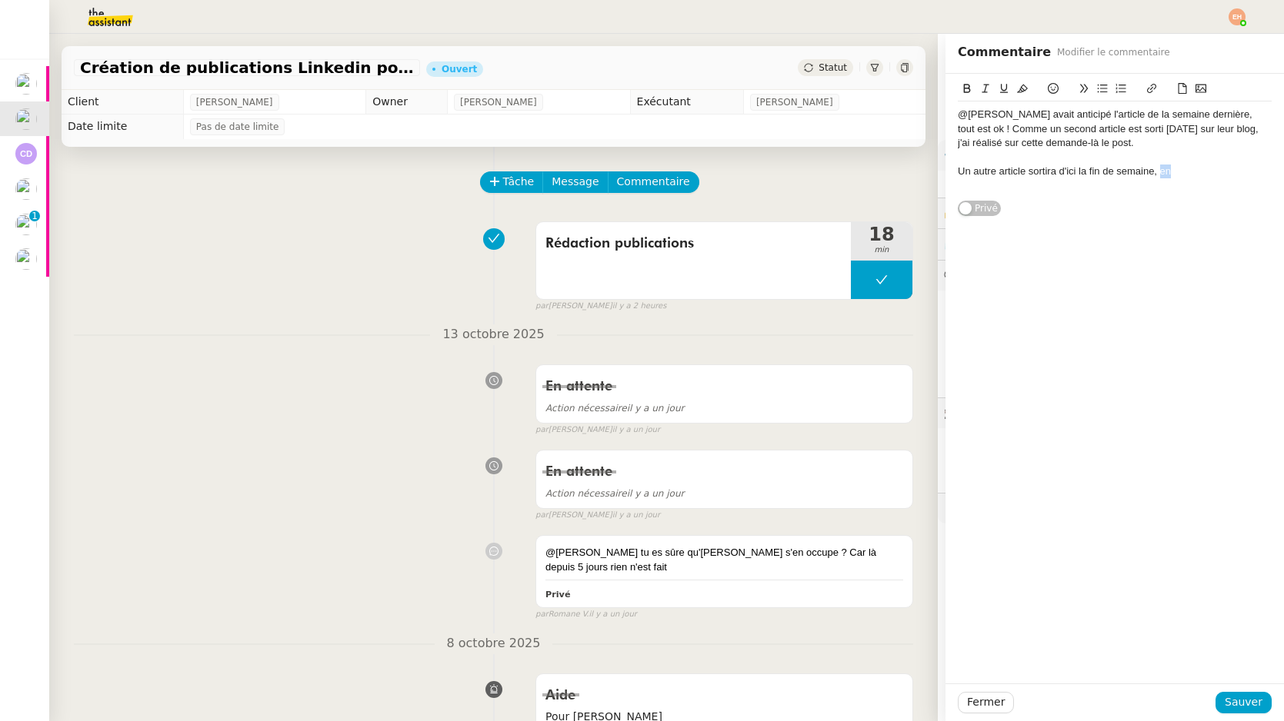
click at [1165, 172] on div "Un autre article sortira d'ici la fin de semaine, en" at bounding box center [1115, 172] width 314 height 14
click at [1110, 192] on div "Un autre article sortira d'ici la fin de semaine, et sera traité sur la récurre…" at bounding box center [1115, 179] width 314 height 28
click at [1131, 138] on div "@Romane, Anna avait anticipé l'article de la semaine dernière, tout est ok ! Co…" at bounding box center [1115, 129] width 314 height 42
click at [1238, 714] on div "Fermer Sauver" at bounding box center [1114, 703] width 338 height 38
click at [1254, 701] on span "Sauver" at bounding box center [1243, 703] width 38 height 18
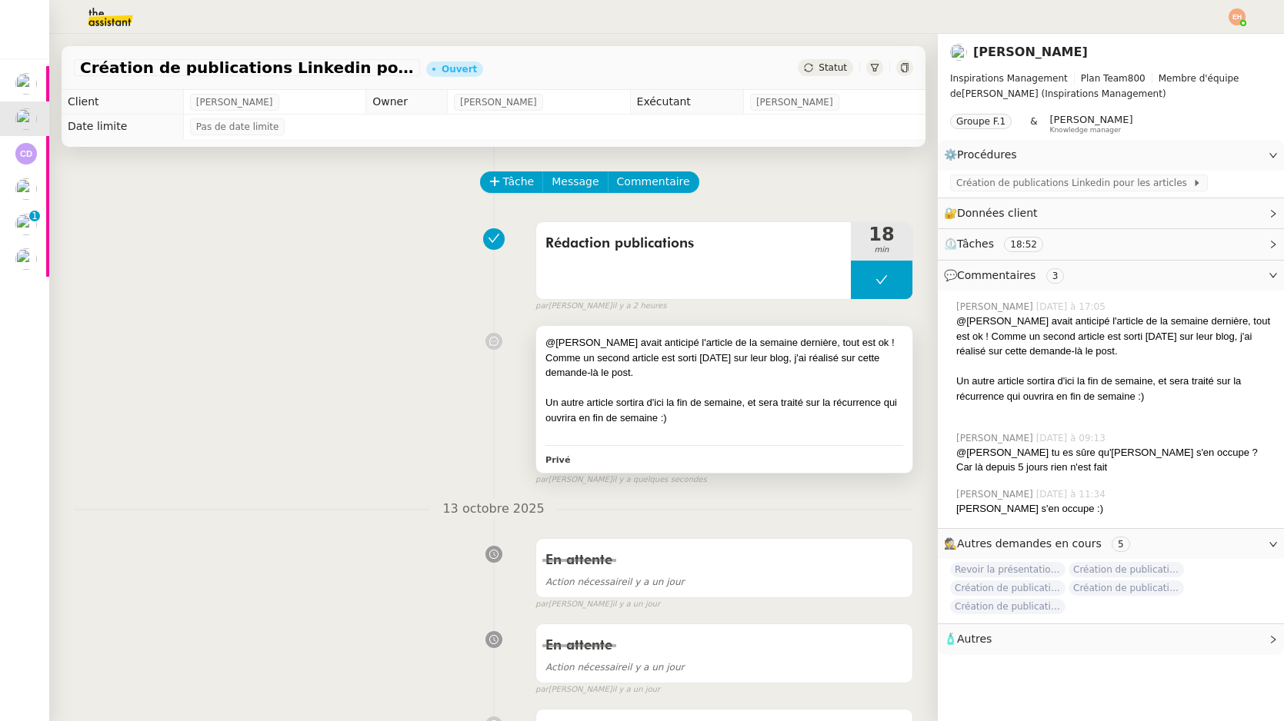
click at [672, 381] on div at bounding box center [724, 388] width 358 height 15
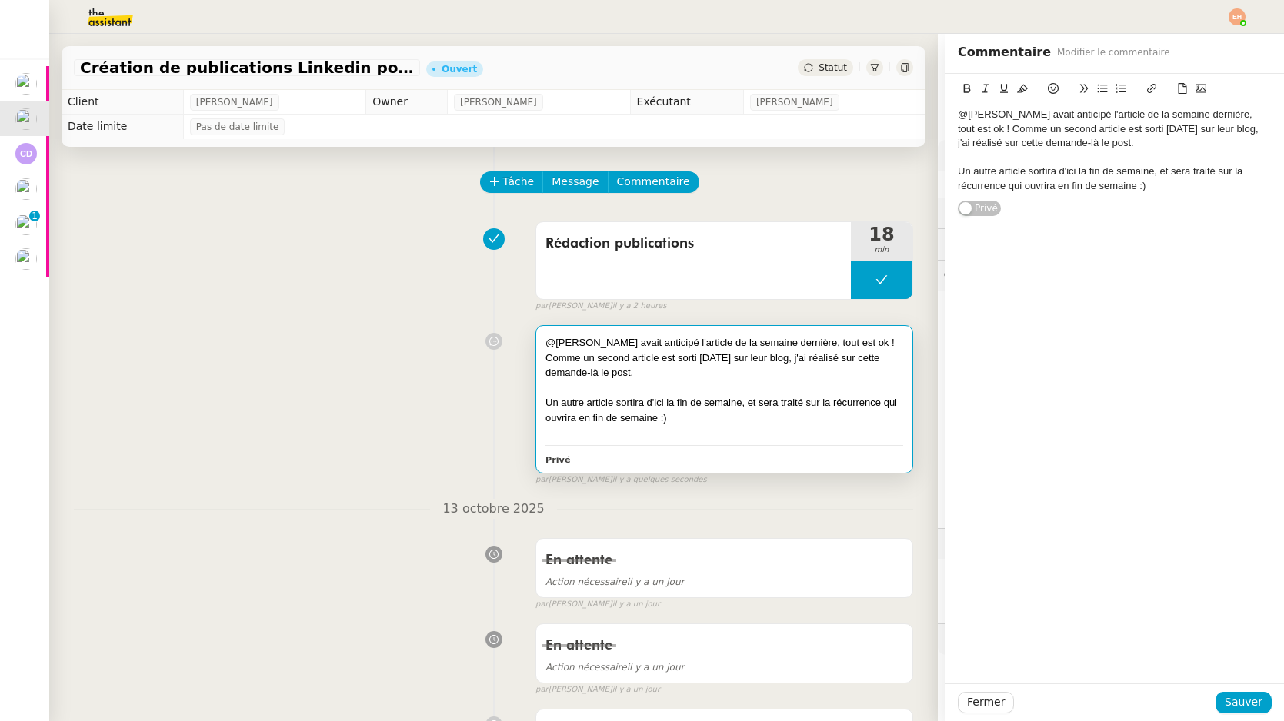
click at [1009, 115] on div "@Romane, Anna avait anticipé l'article de la semaine dernière, tout est ok ! Co…" at bounding box center [1115, 129] width 314 height 42
click at [1164, 182] on div "Un autre article sortira d'ici la fin de semaine, et sera traité sur la récurre…" at bounding box center [1115, 179] width 314 height 28
click at [961, 116] on div "@Romane, Anna avait anticipé l'article de la semaine dernière, tout est ok ! Co…" at bounding box center [1115, 129] width 314 height 42
drag, startPoint x: 1226, startPoint y: 701, endPoint x: 1224, endPoint y: 275, distance: 426.9
click at [1224, 275] on div "Commentaire Modifier le commentaire @Romane, Anna avait anticipé l'article de l…" at bounding box center [1114, 378] width 338 height 688
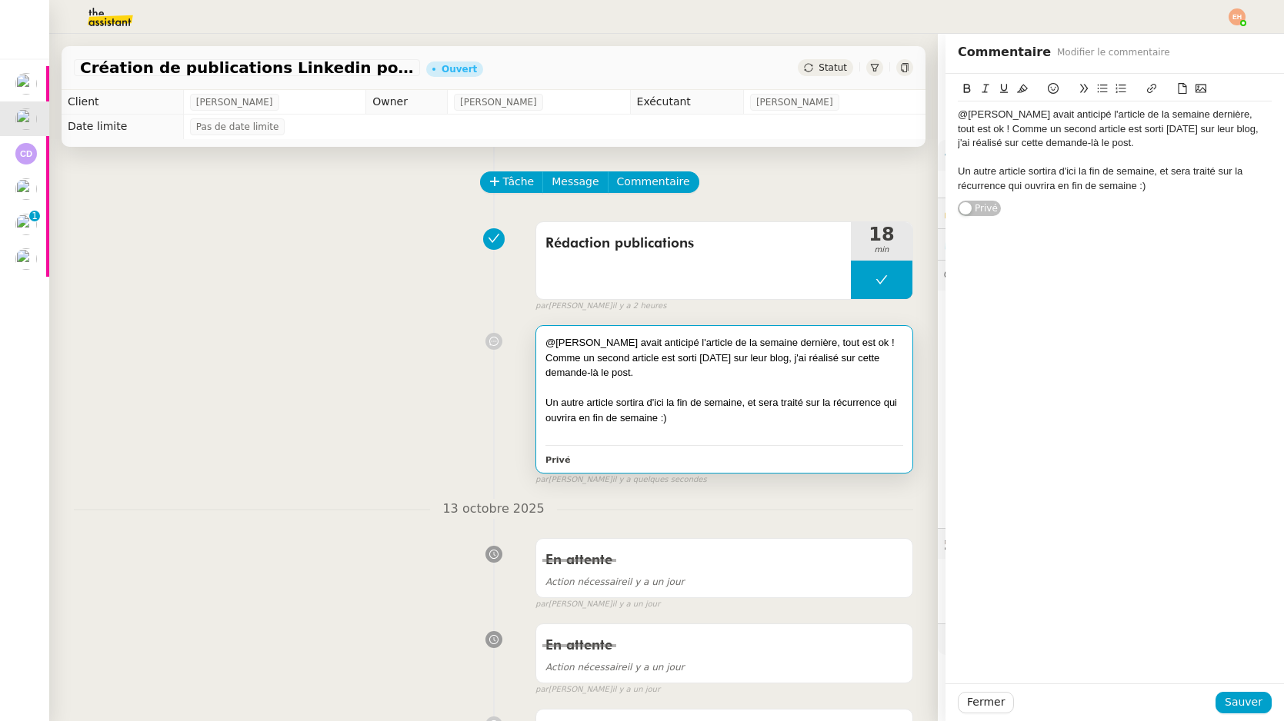
click at [1176, 179] on div "Un autre article sortira d'ici la fin de semaine, et sera traité sur la récurre…" at bounding box center [1115, 179] width 314 height 28
click at [1228, 702] on span "Sauver" at bounding box center [1243, 703] width 38 height 18
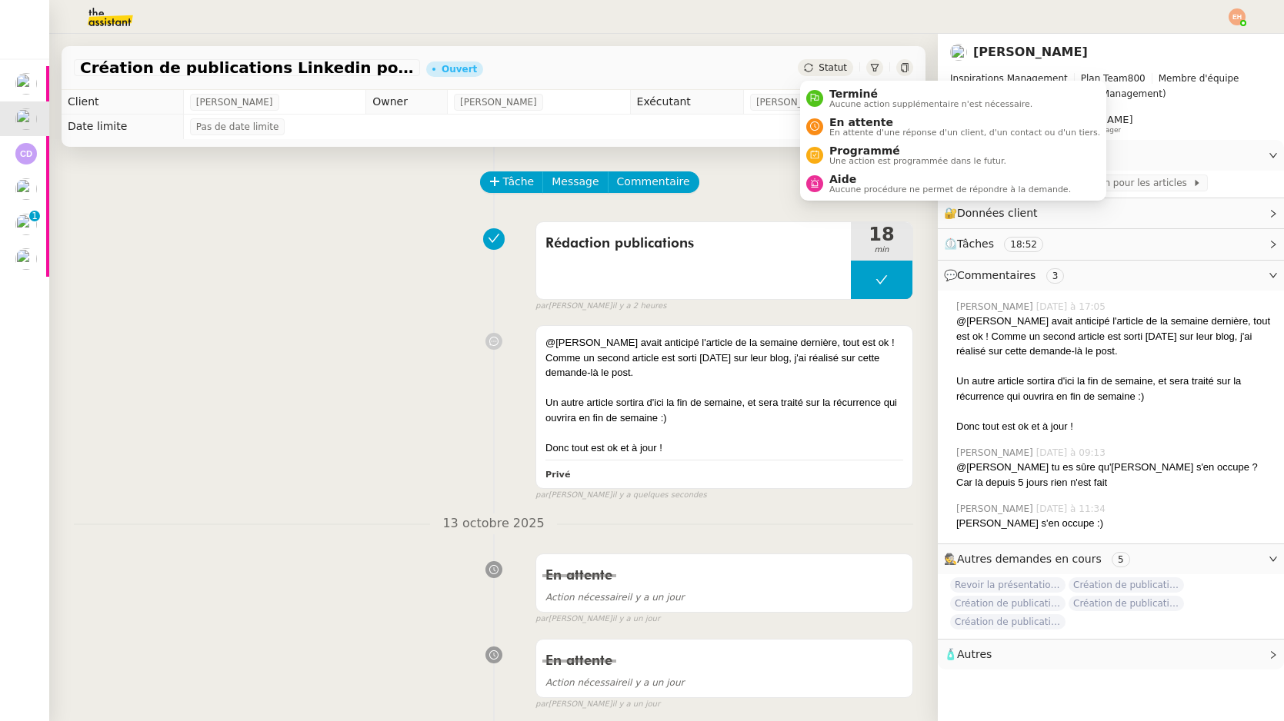
click at [812, 75] on div "Statut" at bounding box center [825, 67] width 55 height 17
click at [840, 178] on span "Aide" at bounding box center [950, 179] width 242 height 12
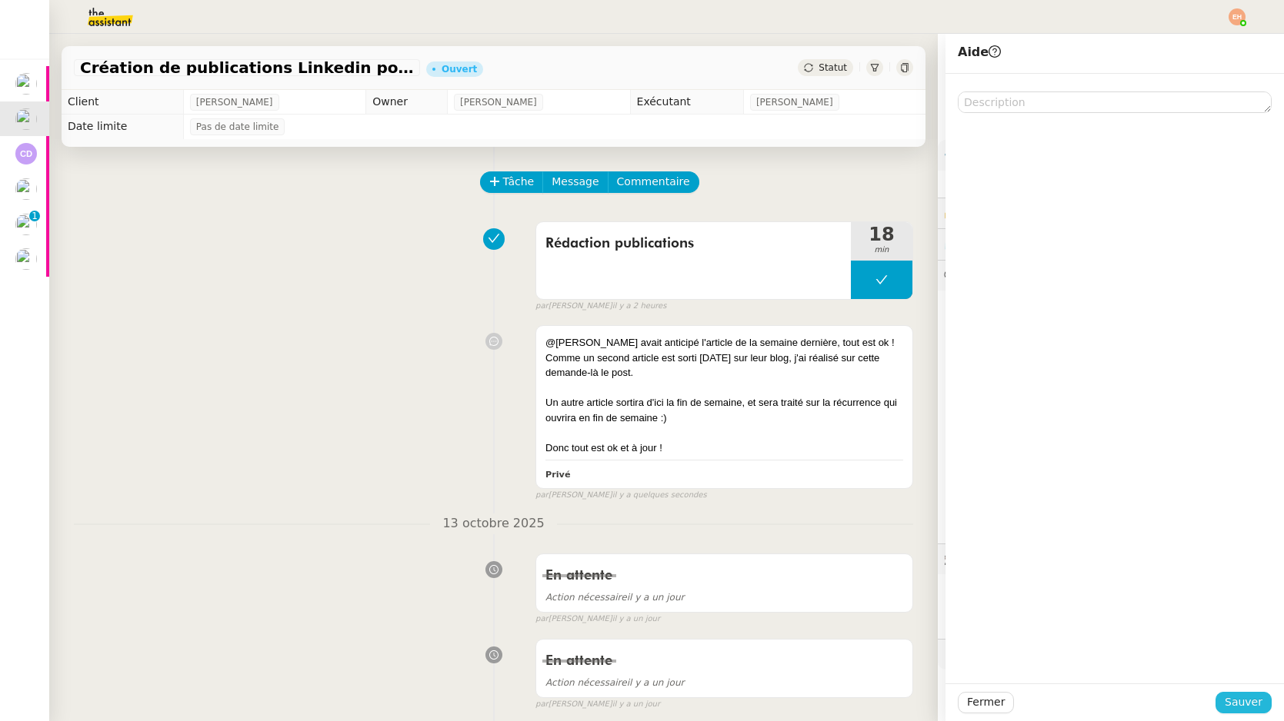
click at [1253, 693] on button "Sauver" at bounding box center [1243, 703] width 56 height 22
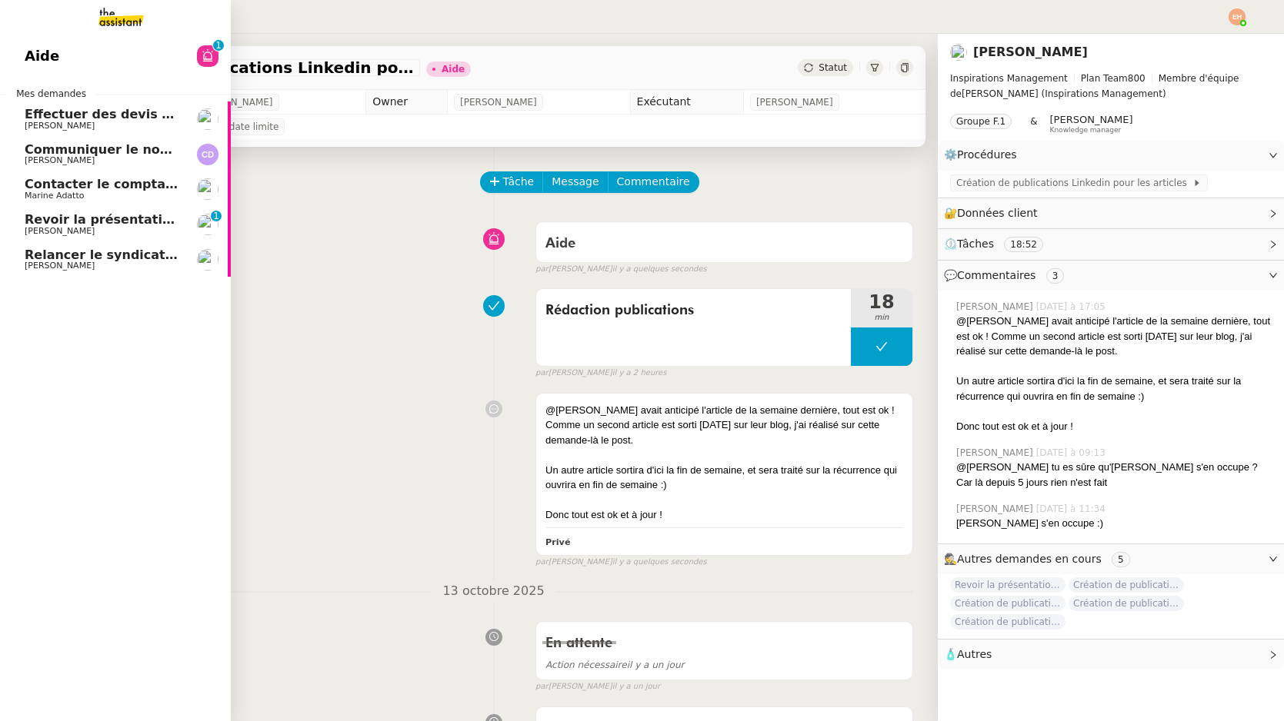
click at [80, 222] on span "Revoir la présentation PowerPoint" at bounding box center [144, 219] width 238 height 15
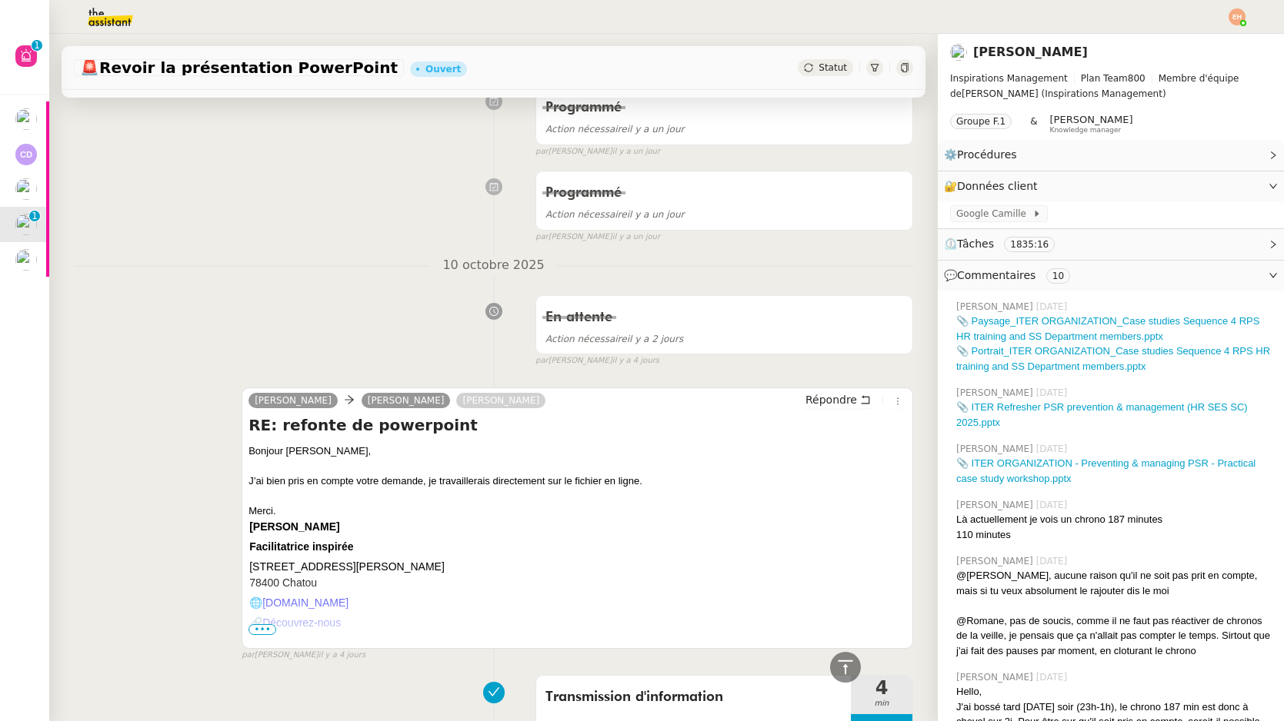
scroll to position [731, 0]
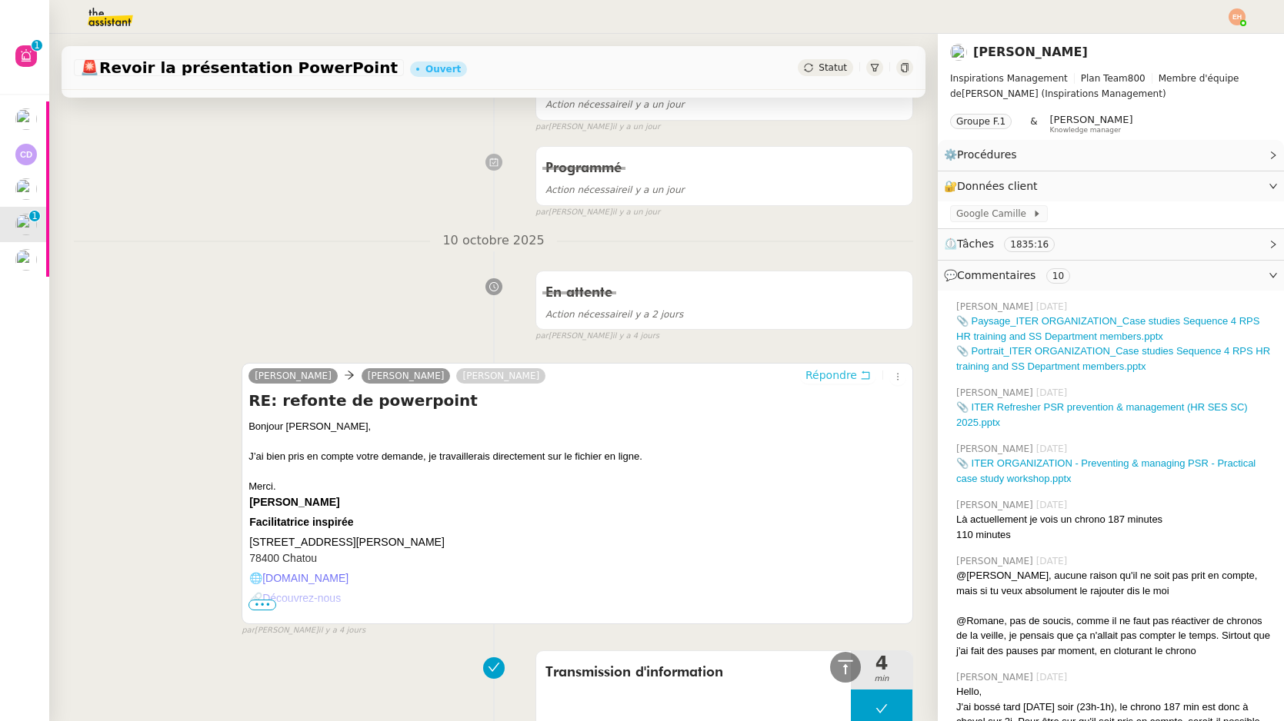
click at [830, 375] on span "Répondre" at bounding box center [831, 375] width 52 height 15
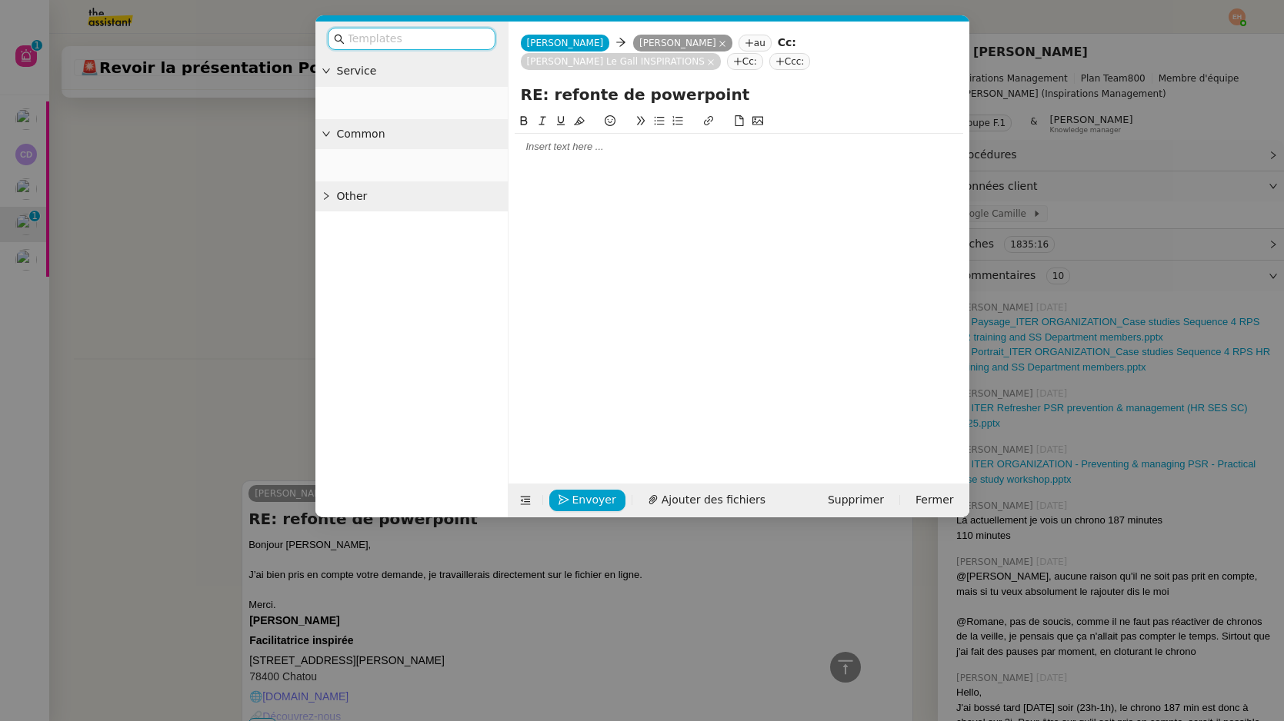
scroll to position [848, 0]
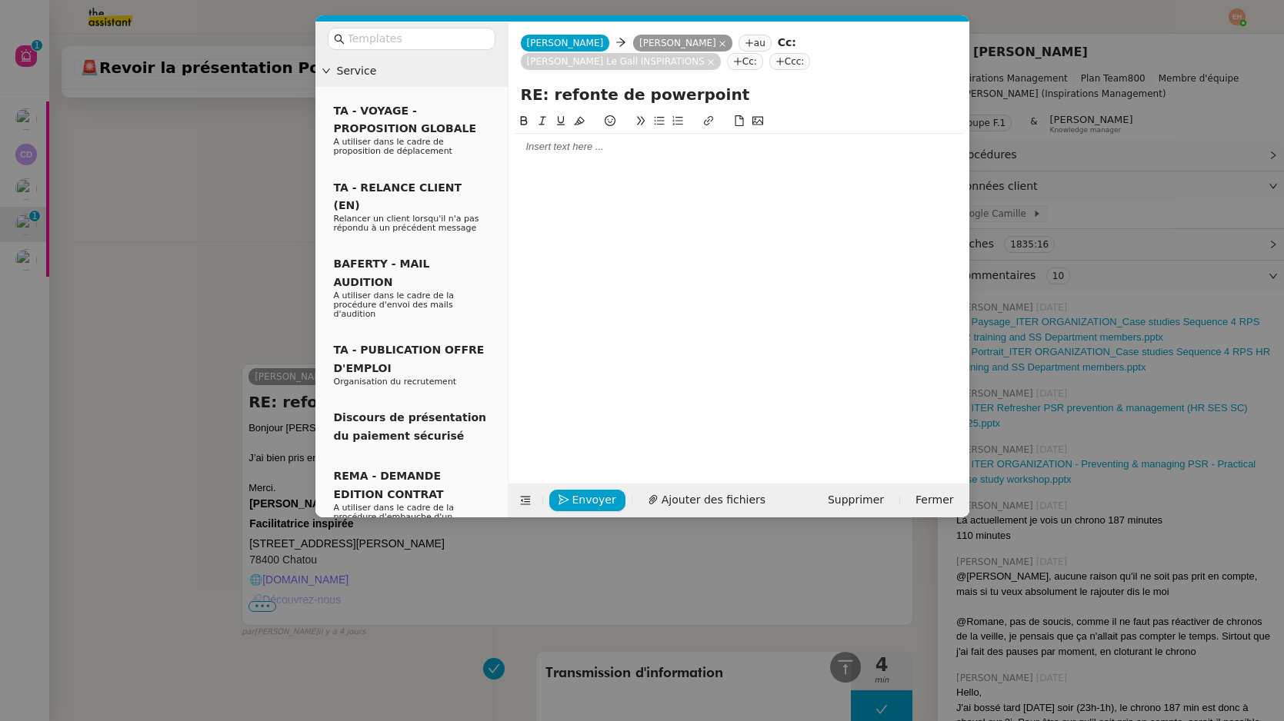
click at [591, 152] on div at bounding box center [739, 147] width 448 height 14
click at [237, 196] on nz-modal-container "Service TA - VOYAGE - PROPOSITION GLOBALE A utiliser dans le cadre de propositi…" at bounding box center [642, 360] width 1284 height 721
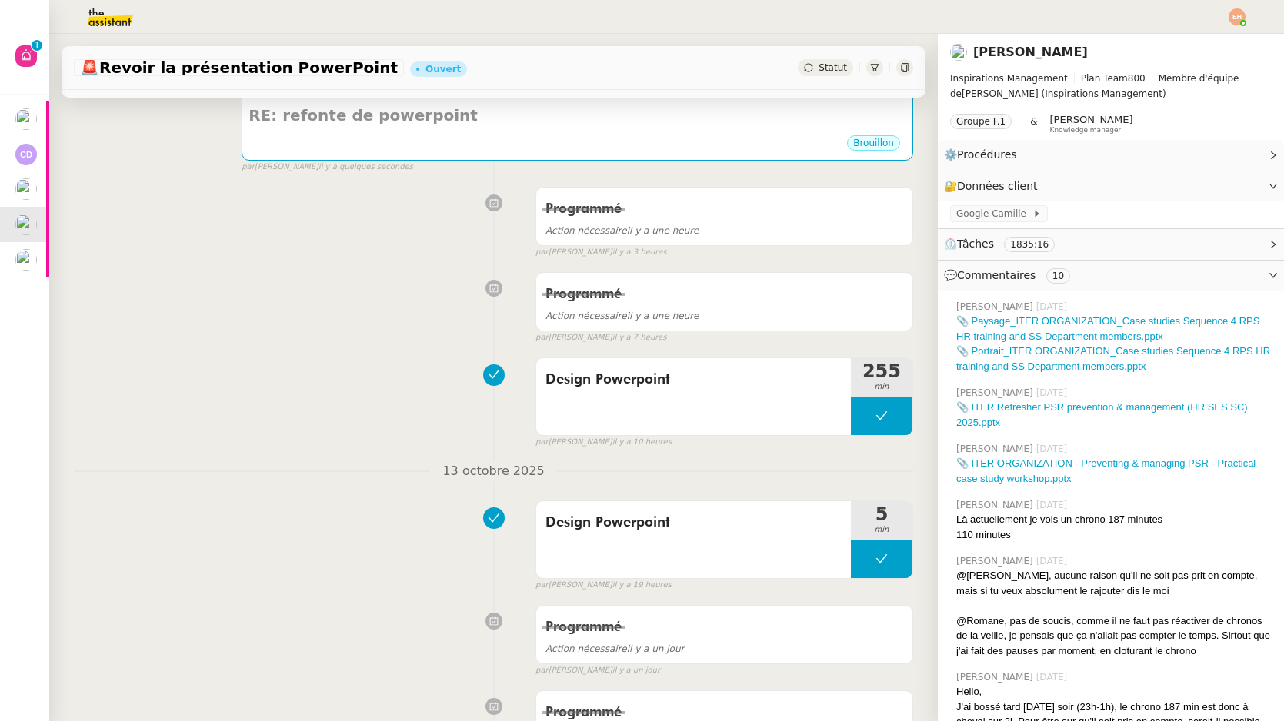
scroll to position [279, 0]
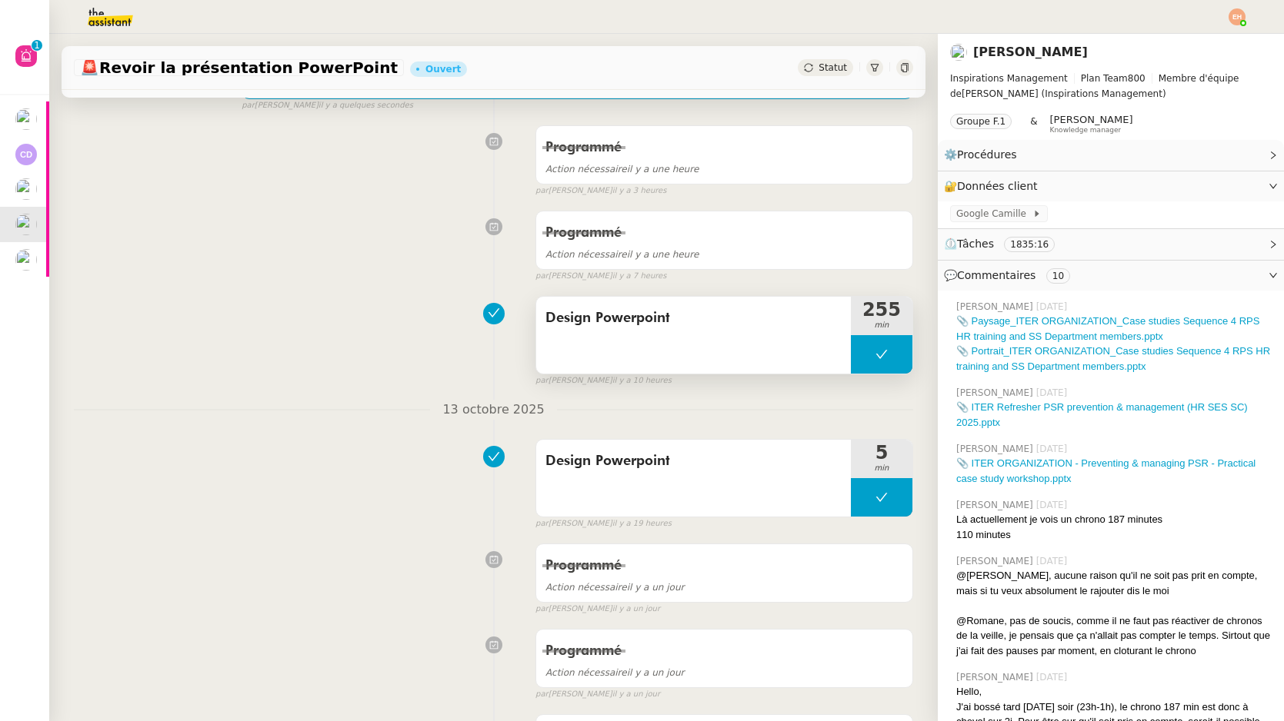
click at [891, 341] on button at bounding box center [882, 354] width 62 height 38
click at [875, 361] on div at bounding box center [866, 354] width 31 height 38
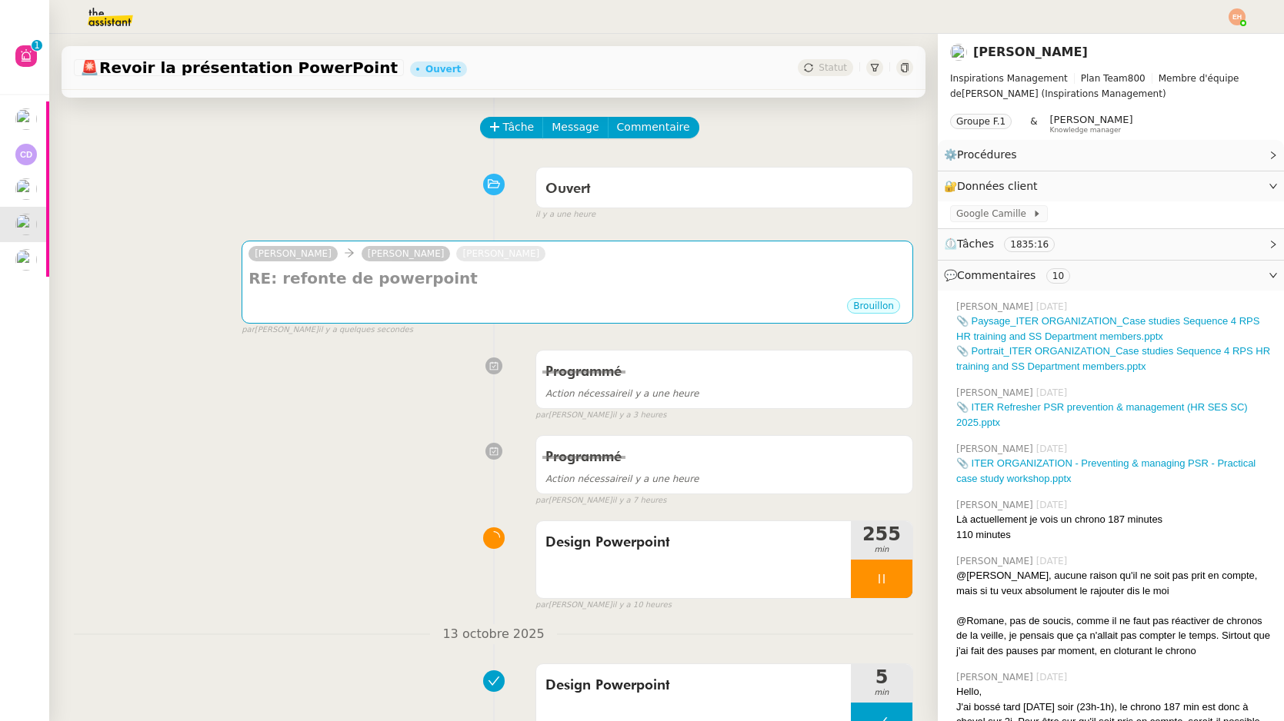
scroll to position [0, 0]
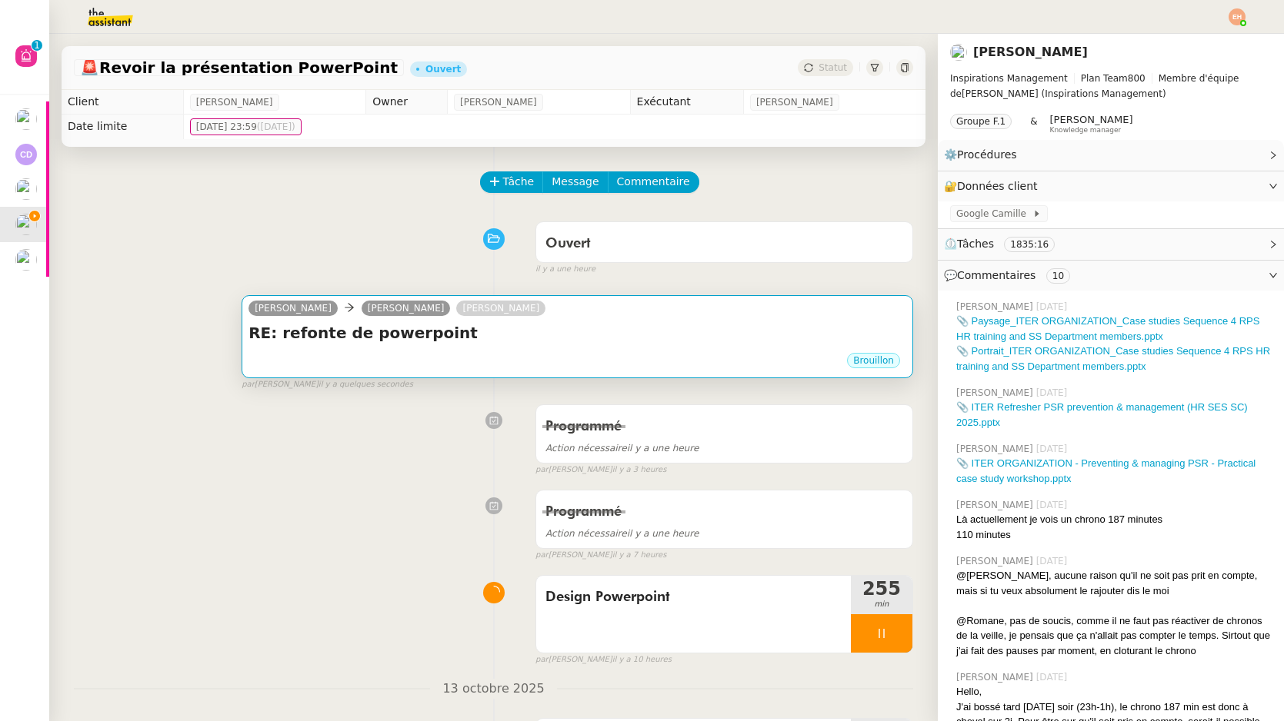
click at [580, 351] on div "RE: refonte de powerpoint •••" at bounding box center [577, 336] width 658 height 29
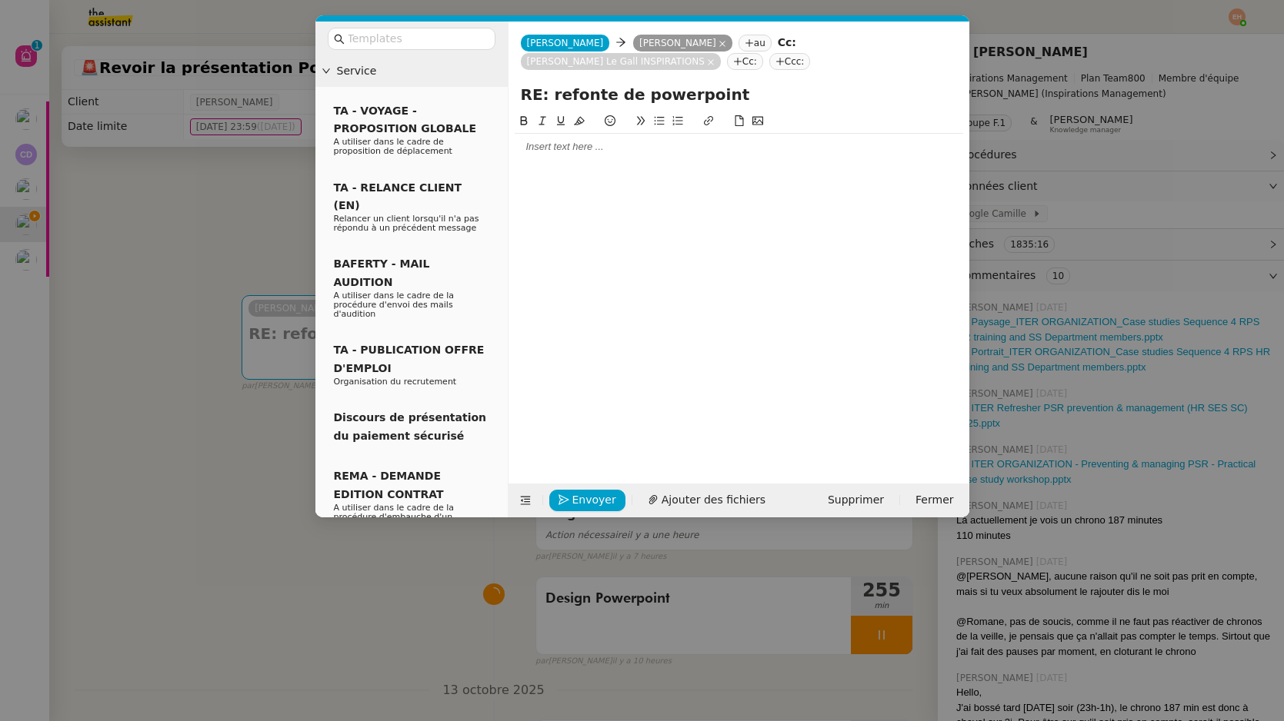
click at [582, 159] on div at bounding box center [739, 147] width 448 height 26
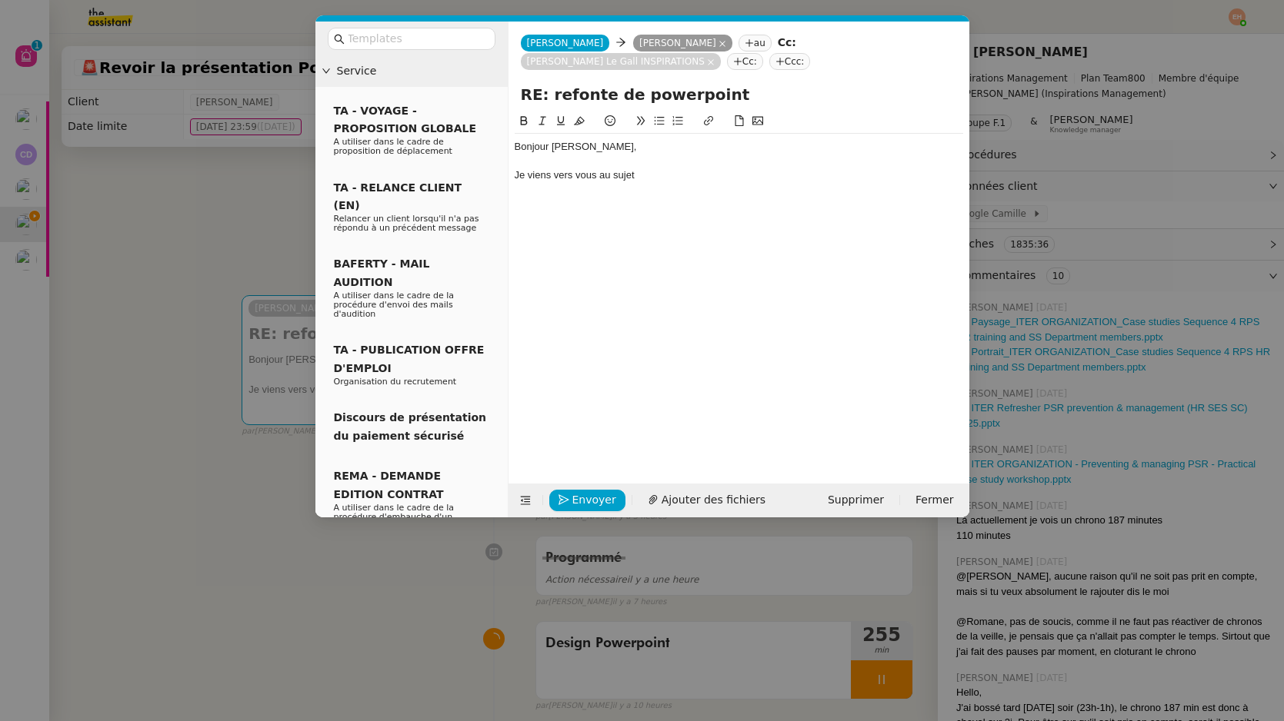
click at [239, 204] on nz-modal-container "Service TA - VOYAGE - PROPOSITION GLOBALE A utiliser dans le cadre de propositi…" at bounding box center [642, 360] width 1284 height 721
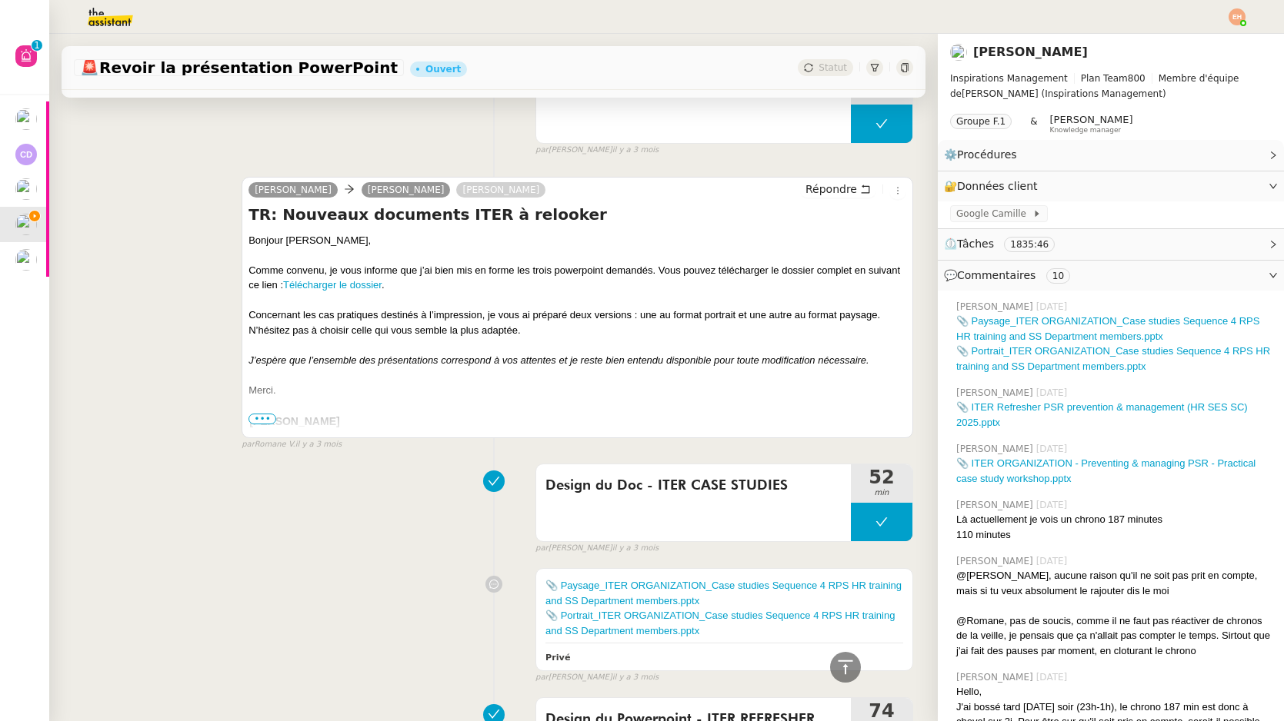
scroll to position [7323, 0]
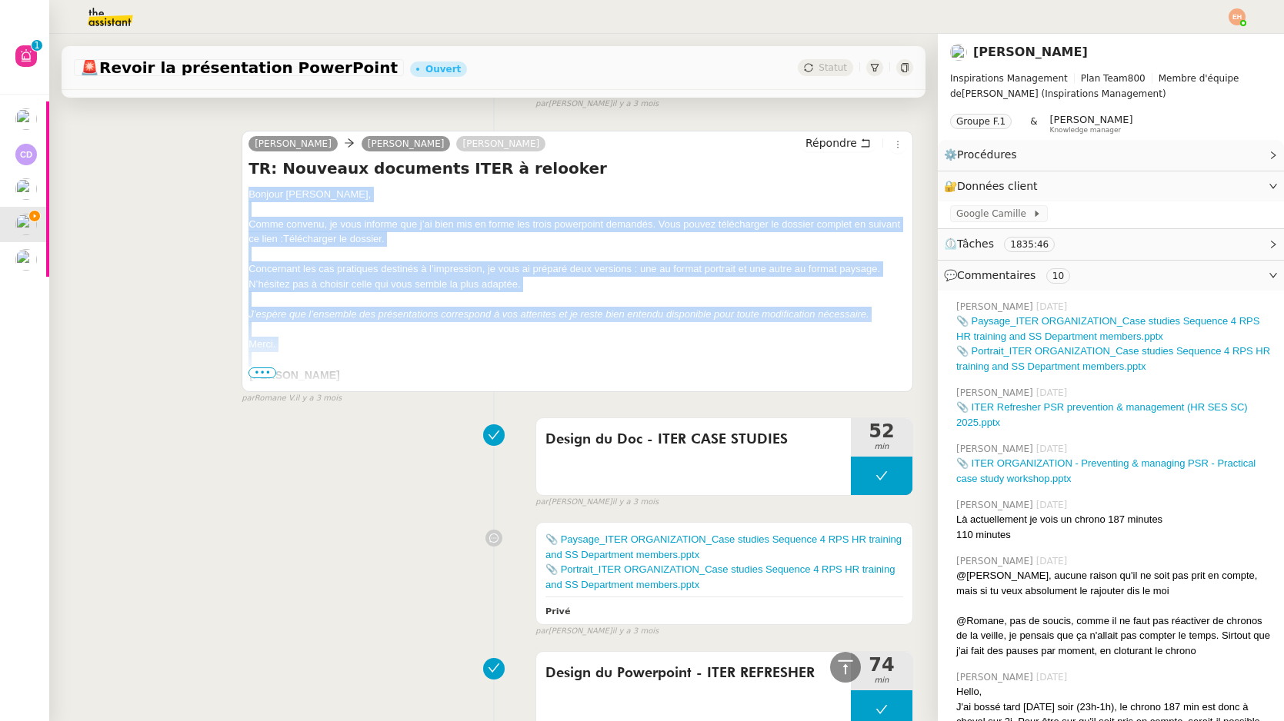
drag, startPoint x: 249, startPoint y: 194, endPoint x: 272, endPoint y: 351, distance: 158.5
copy div "Bonjour Angélique, Comme convenu, je vous informe que j’ai bien mis en forme le…"
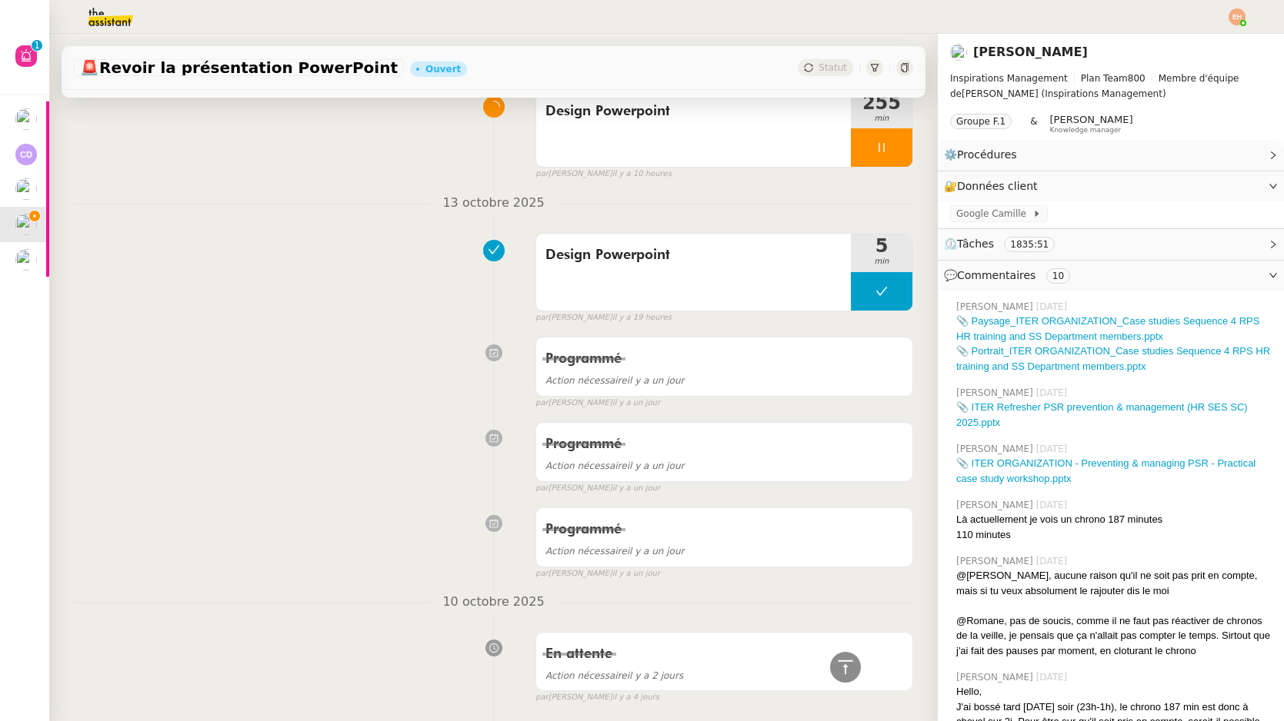
scroll to position [0, 0]
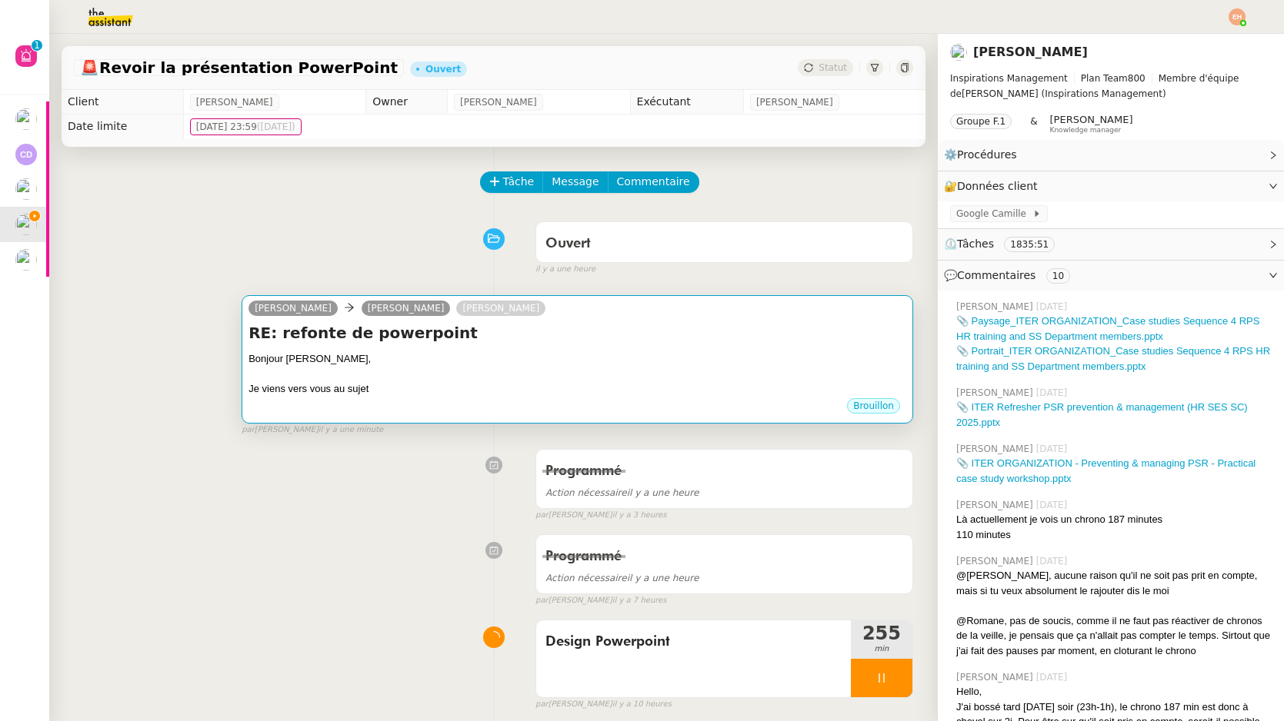
click at [308, 374] on div at bounding box center [577, 374] width 658 height 15
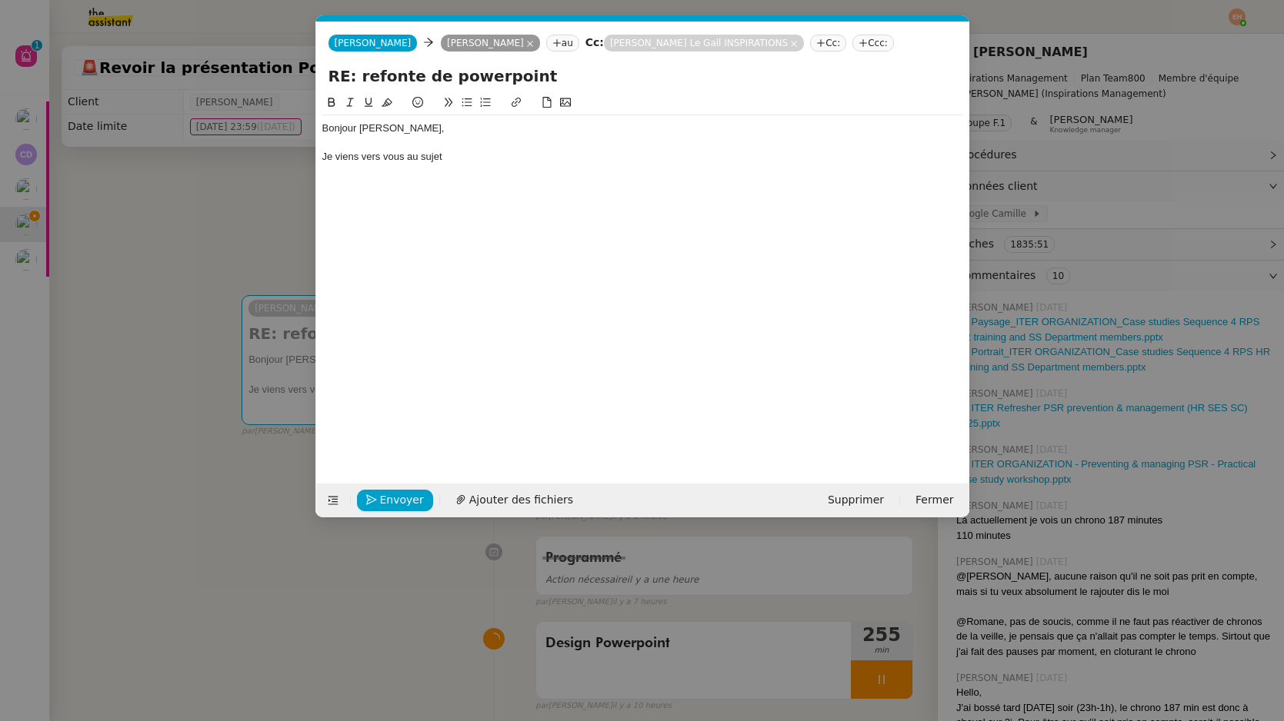
scroll to position [0, 32]
drag, startPoint x: 477, startPoint y: 164, endPoint x: 316, endPoint y: 159, distance: 160.8
click at [316, 159] on nz-spin "Bonjour Angélique, Je viens vers vous au sujet" at bounding box center [642, 280] width 653 height 372
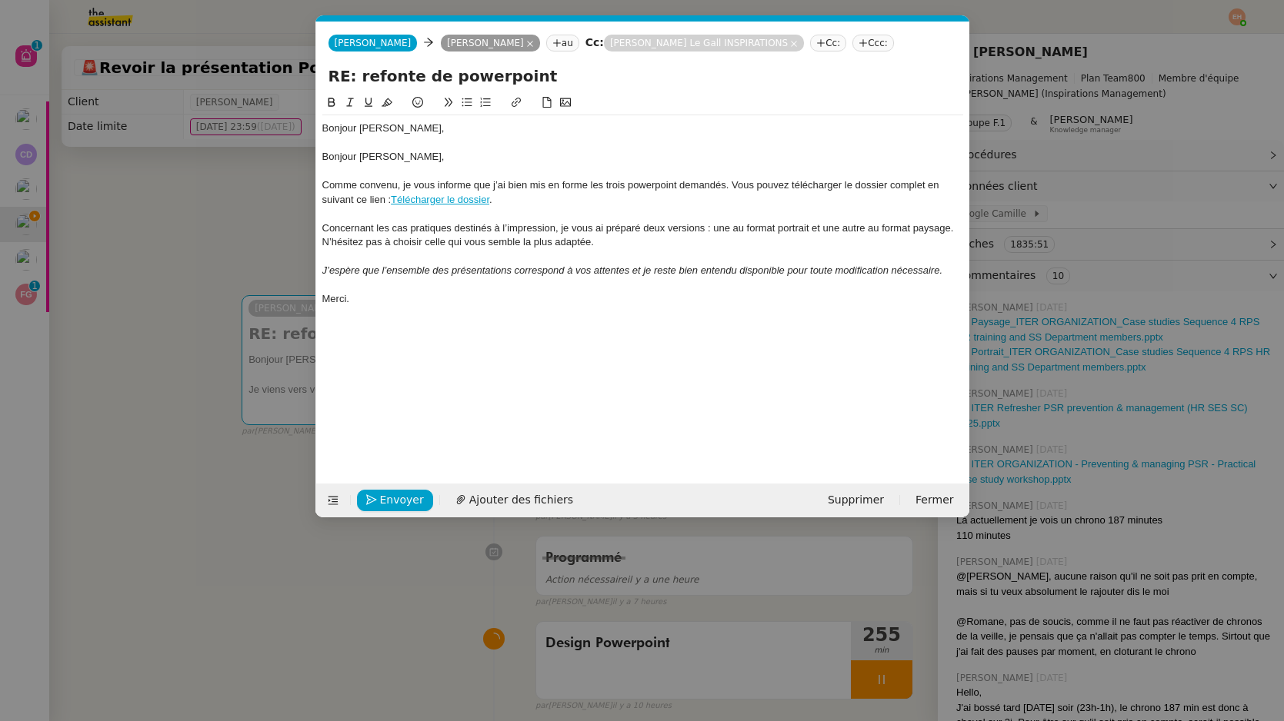
scroll to position [0, 0]
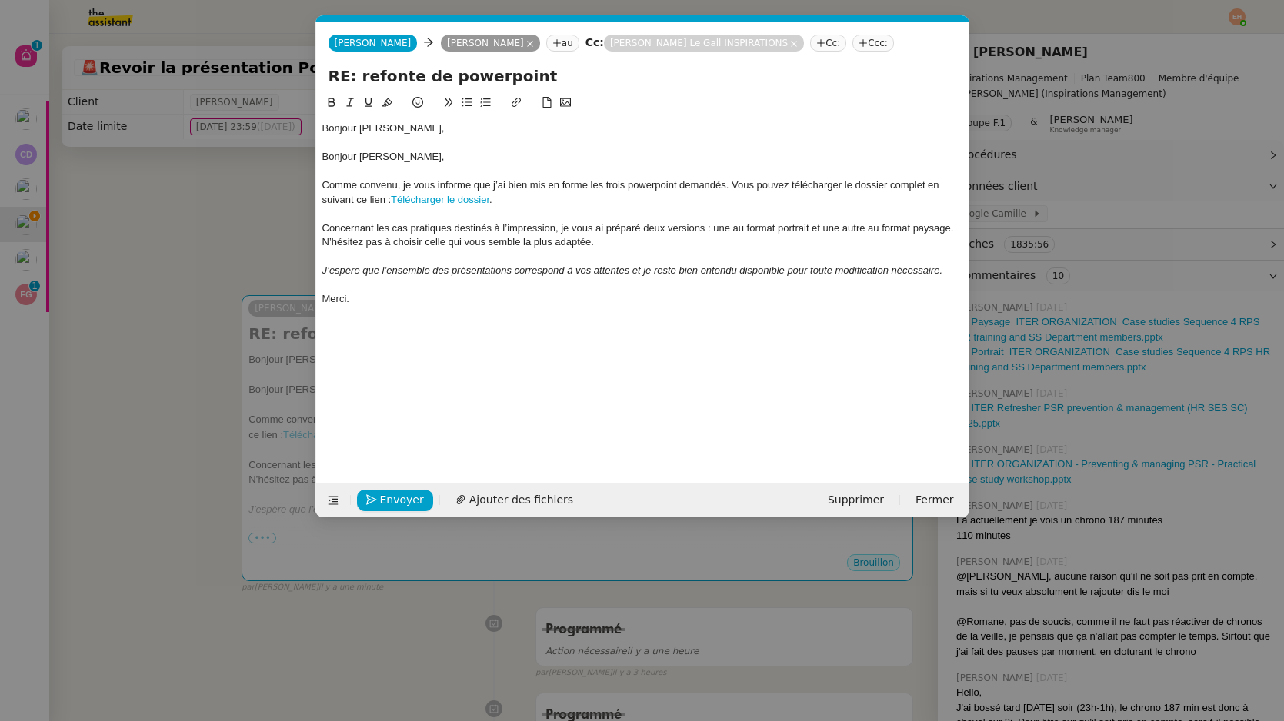
click at [391, 157] on div "Bonjour Angélique," at bounding box center [642, 157] width 641 height 14
click at [391, 158] on div "Bonjour Angélique," at bounding box center [642, 157] width 641 height 14
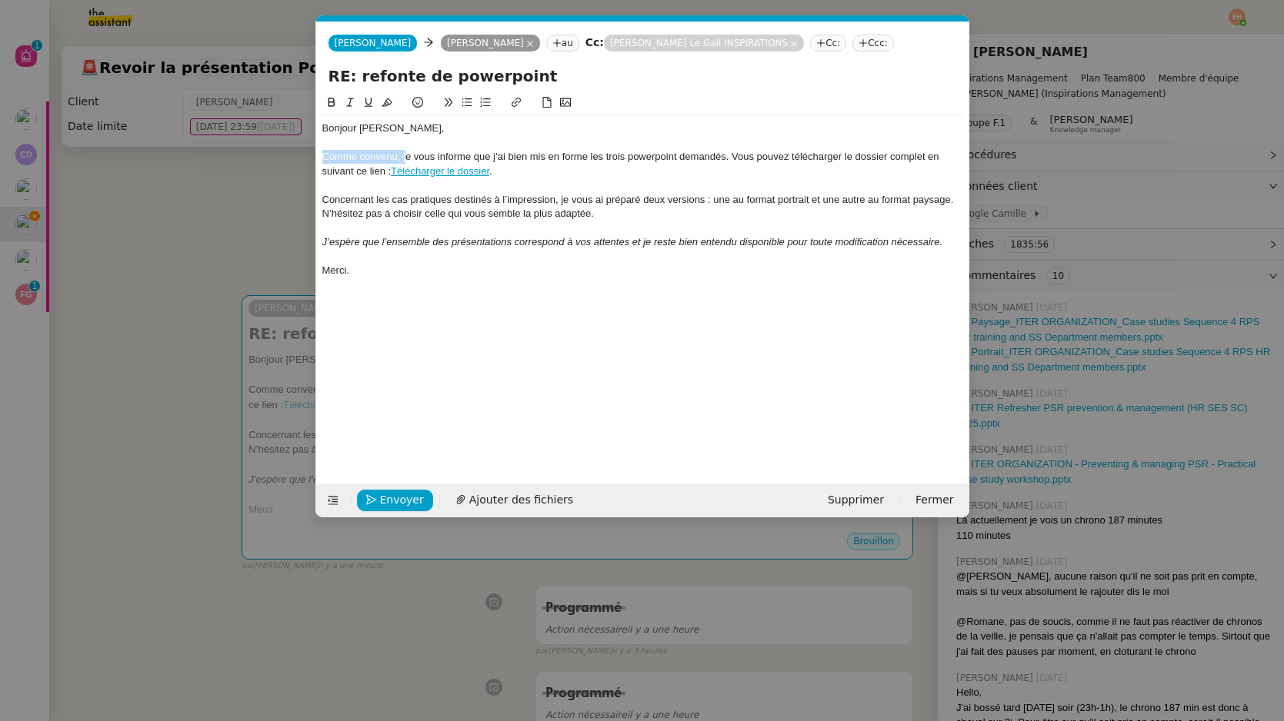
drag, startPoint x: 406, startPoint y: 156, endPoint x: 314, endPoint y: 156, distance: 92.3
click at [314, 156] on nz-modal-container "Service TA - VOYAGE - PROPOSITION GLOBALE A utiliser dans le cadre de propositi…" at bounding box center [642, 360] width 1284 height 721
click at [525, 158] on div "Je vous informe que j’ai bien mis en forme les trois powerpoint demandés. Vous …" at bounding box center [642, 164] width 641 height 28
click at [535, 159] on div "Je vous informe que j’ai bien mis en forme les trois powerpoint demandés. Vous …" at bounding box center [642, 164] width 641 height 28
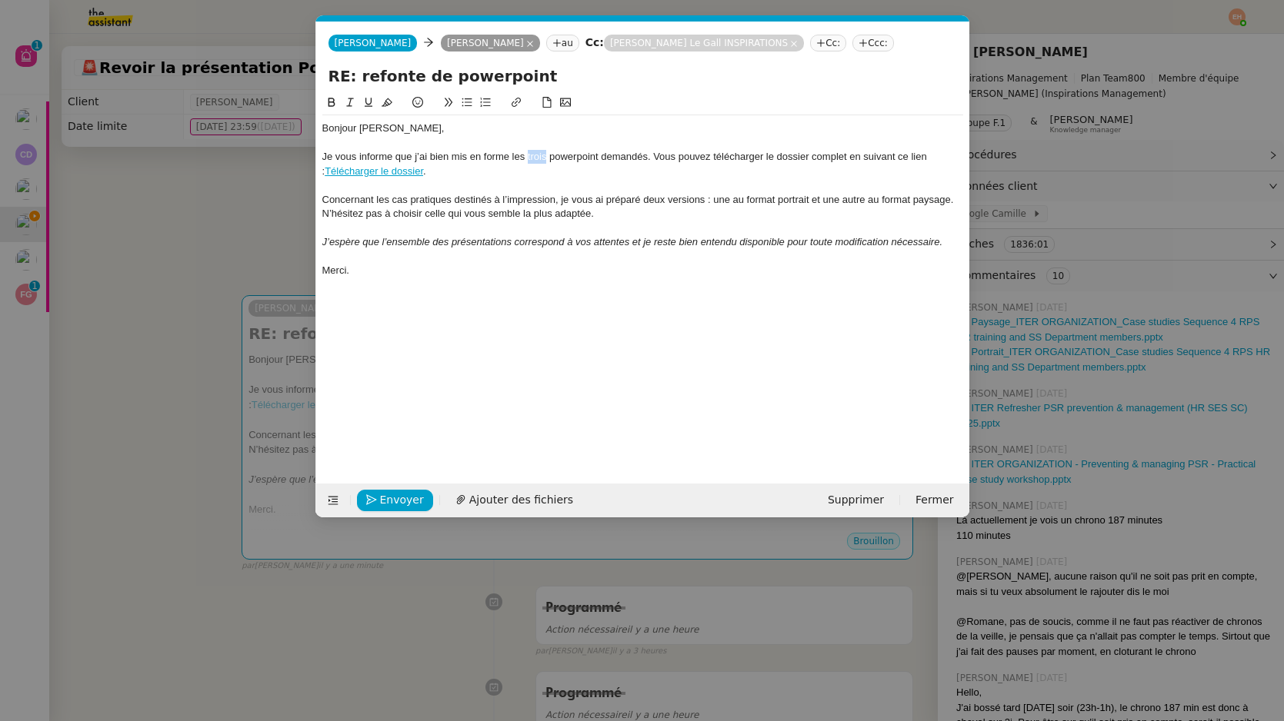
click at [535, 160] on div "Je vous informe que j’ai bien mis en forme les trois powerpoint demandés. Vous …" at bounding box center [642, 164] width 641 height 28
click at [619, 158] on div "Je vous informe que j’ai bien mis en forme le powerpoint demandés. Vous pouvez …" at bounding box center [642, 164] width 641 height 28
drag, startPoint x: 681, startPoint y: 158, endPoint x: 681, endPoint y: 169, distance: 10.8
click at [681, 169] on div "Je vous informe que j’ai bien mis en forme le powerpoint demandé. Vous pouvez t…" at bounding box center [642, 164] width 641 height 28
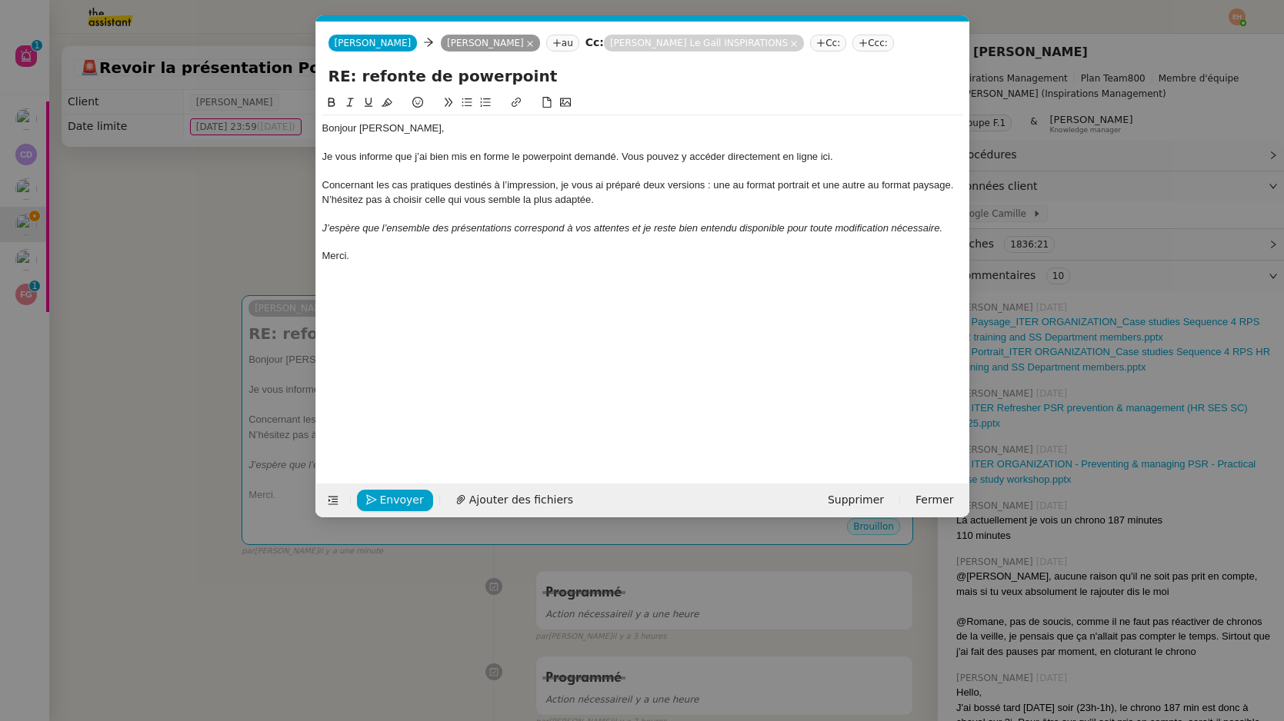
click at [613, 155] on div "Je vous informe que j’ai bien mis en forme le powerpoint demandé. Vous pouvez y…" at bounding box center [642, 157] width 641 height 14
click at [903, 158] on div "Je vous informe que j’ai bien mis en forme le powerpoint demandé, sur la versio…" at bounding box center [642, 157] width 641 height 14
click at [904, 158] on div "Je vous informe que j’ai bien mis en forme le powerpoint demandé, sur la versio…" at bounding box center [642, 157] width 641 height 14
click at [238, 245] on nz-modal-container "Service TA - VOYAGE - PROPOSITION GLOBALE A utiliser dans le cadre de propositi…" at bounding box center [642, 360] width 1284 height 721
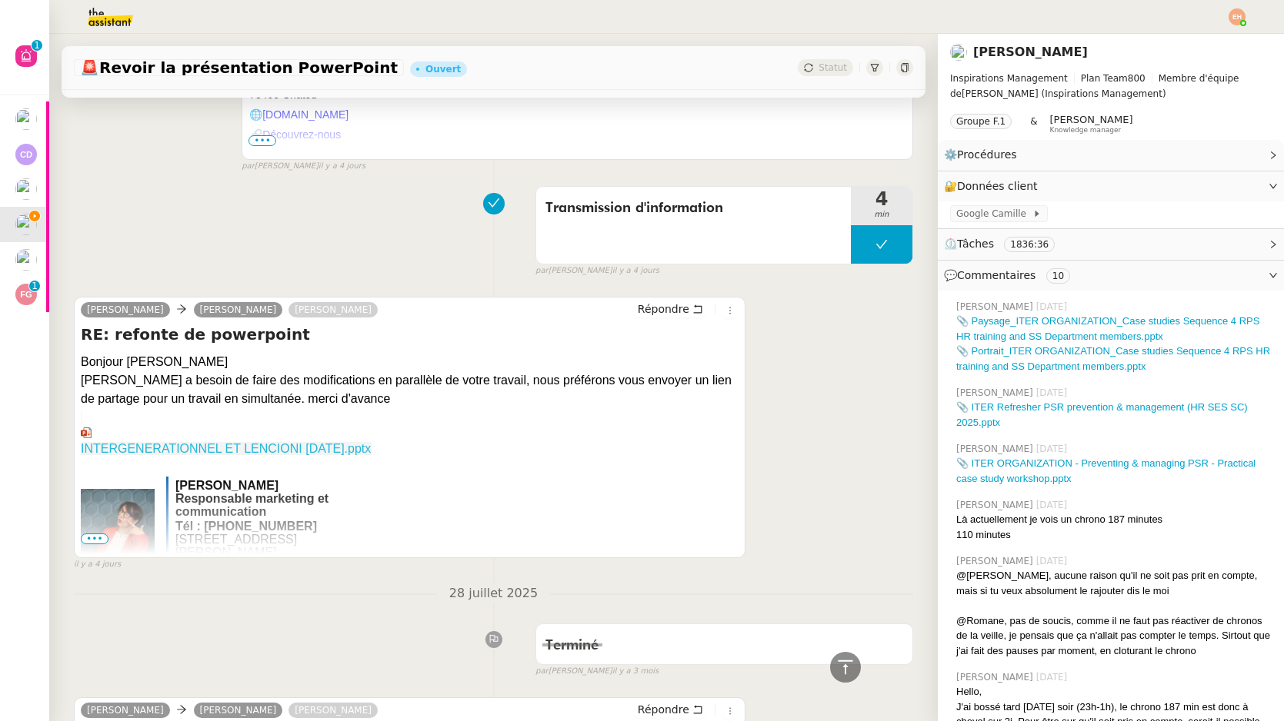
scroll to position [1610, 0]
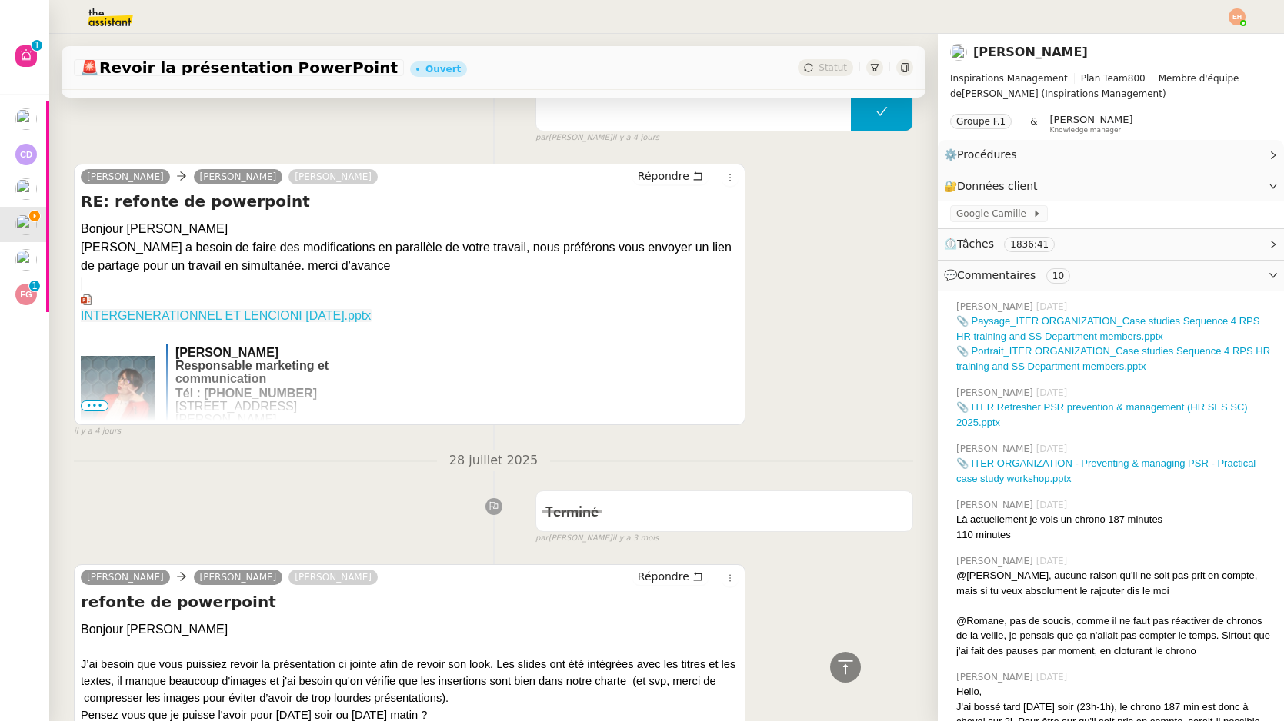
click at [245, 315] on link "INTERGENERATIONNEL ET LENCIONI OCTOBRE 2025.pptx" at bounding box center [226, 300] width 291 height 45
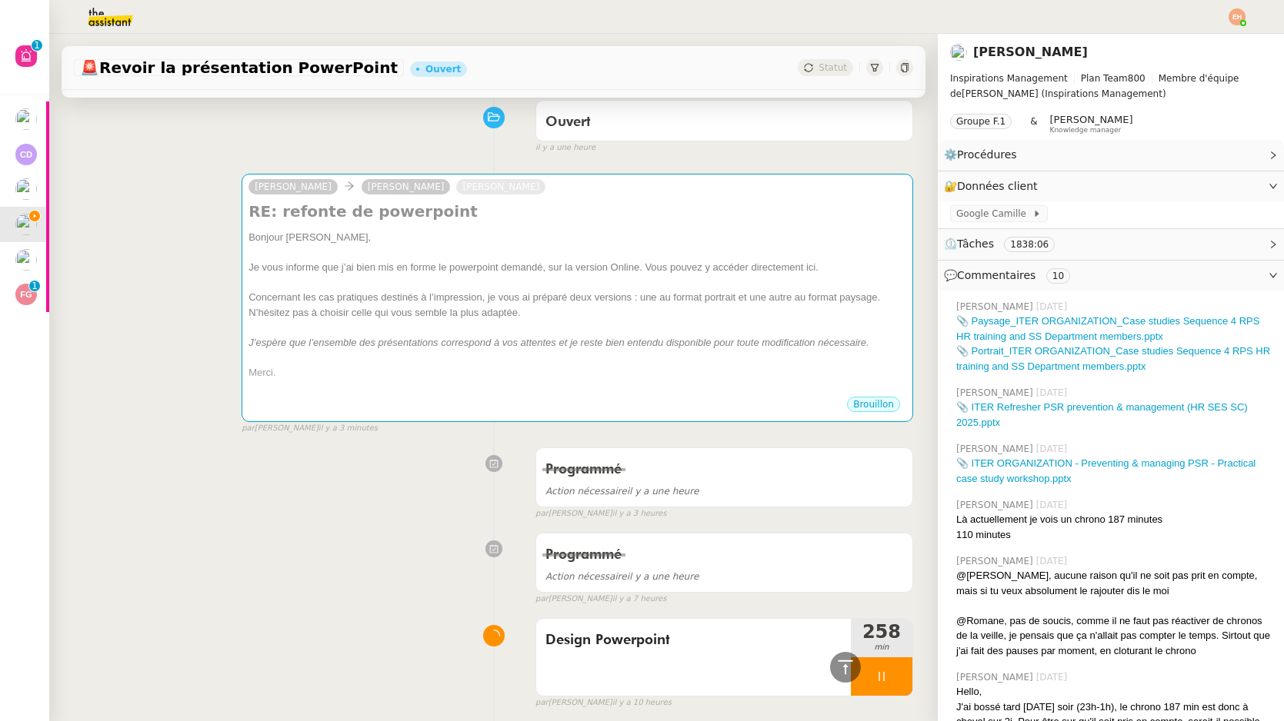
scroll to position [0, 0]
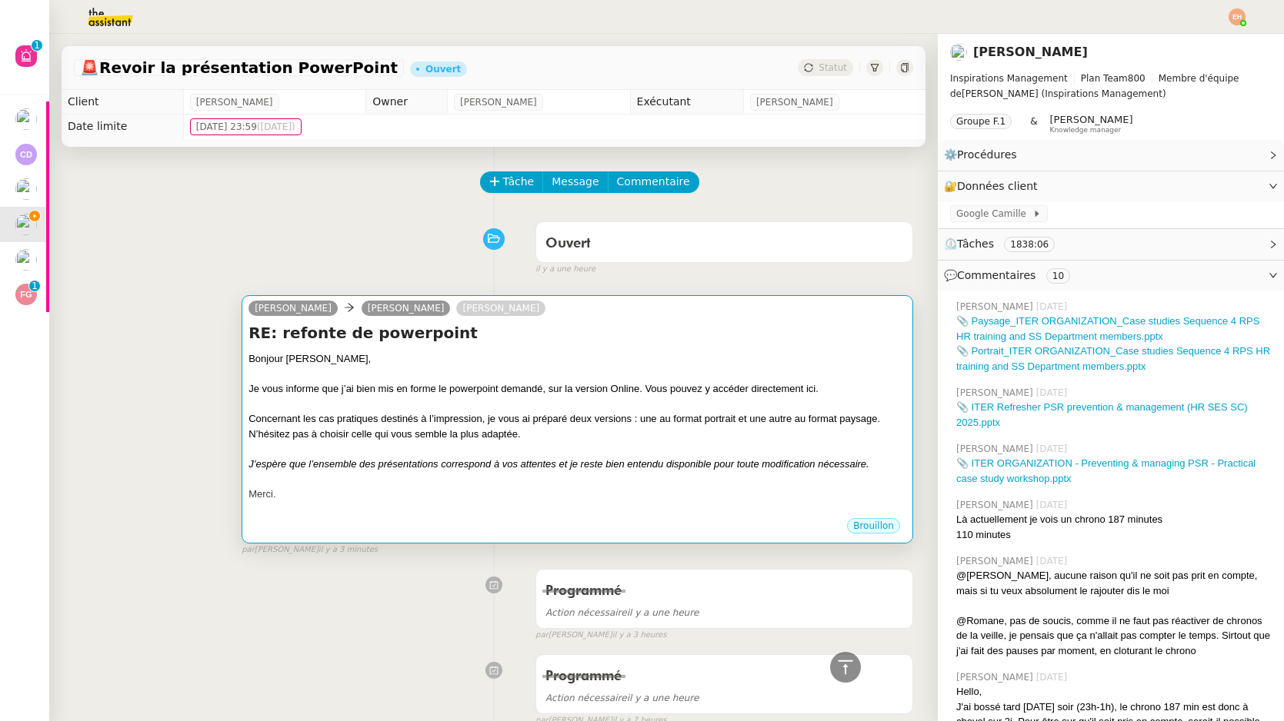
click at [492, 405] on div at bounding box center [577, 404] width 658 height 15
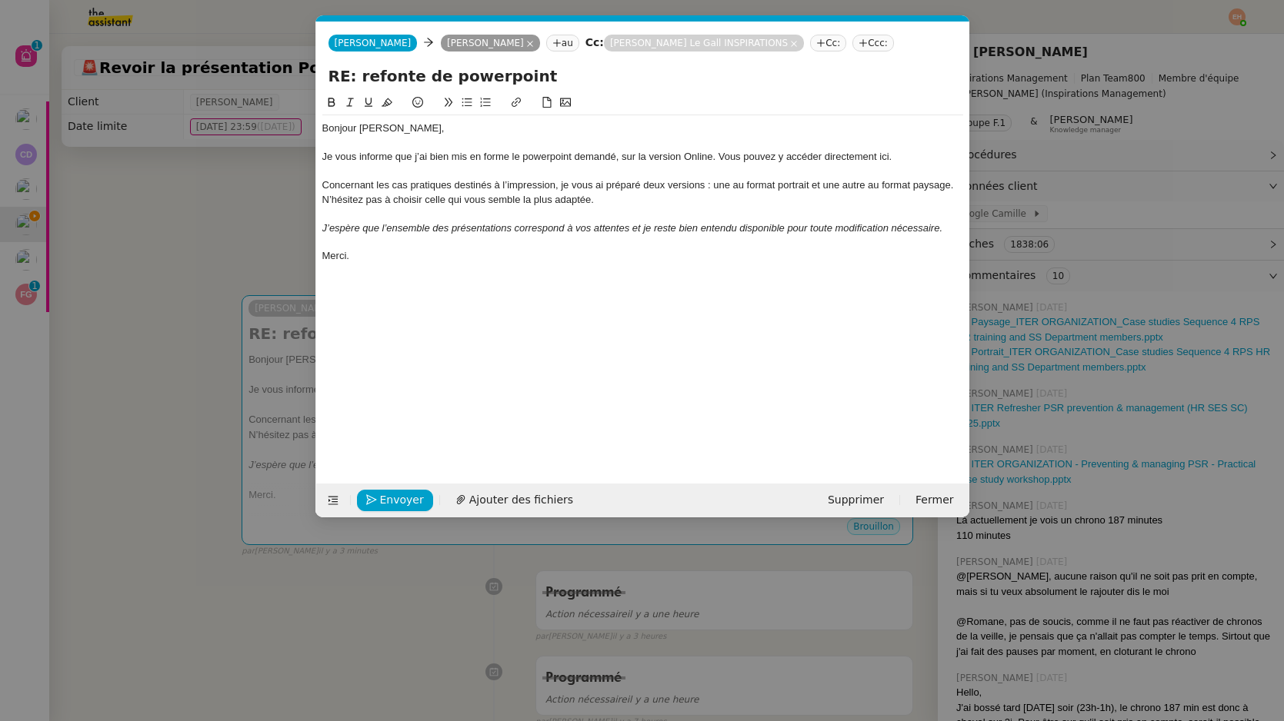
scroll to position [0, 32]
drag, startPoint x: 721, startPoint y: 155, endPoint x: 887, endPoint y: 152, distance: 166.2
click at [888, 153] on div "Je vous informe que j’ai bien mis en forme le powerpoint demandé, sur la versio…" at bounding box center [642, 157] width 641 height 14
click at [514, 105] on icon at bounding box center [516, 102] width 11 height 11
paste input "https://croissances.sharepoint.com/:p:/s/Missions/ERlKuonwdq5GvKg9rASAgVgBVnejZ…"
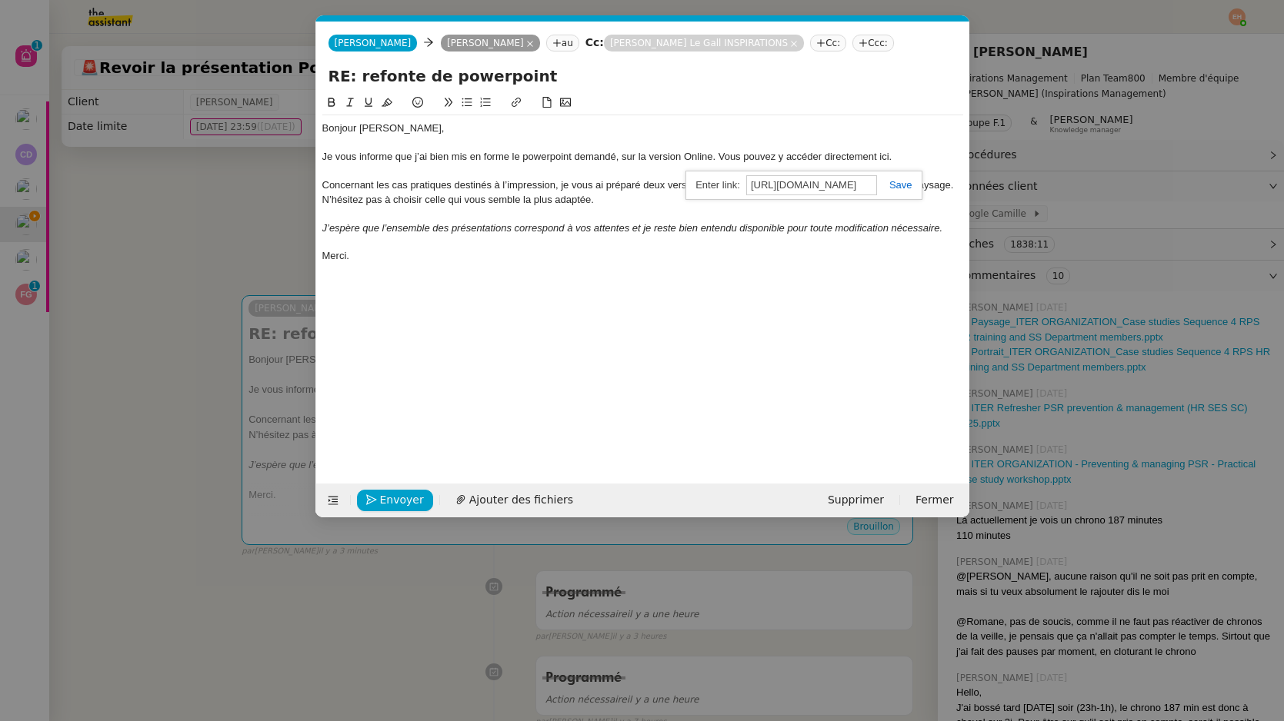
scroll to position [0, 0]
drag, startPoint x: 857, startPoint y: 190, endPoint x: 739, endPoint y: 190, distance: 117.7
click at [738, 190] on div "https://croissances.sharepoint.com/:p:/s/Missions/ERlKuonwdq5GvKg9rASAgVgBVnejZ…" at bounding box center [803, 186] width 236 height 30
type input "https://croissances.sharepoint.com/:p:/s/Missions/ERlKuonwdq5GvKg9rASAgVgBVnejZ…"
click at [908, 190] on link at bounding box center [894, 185] width 35 height 12
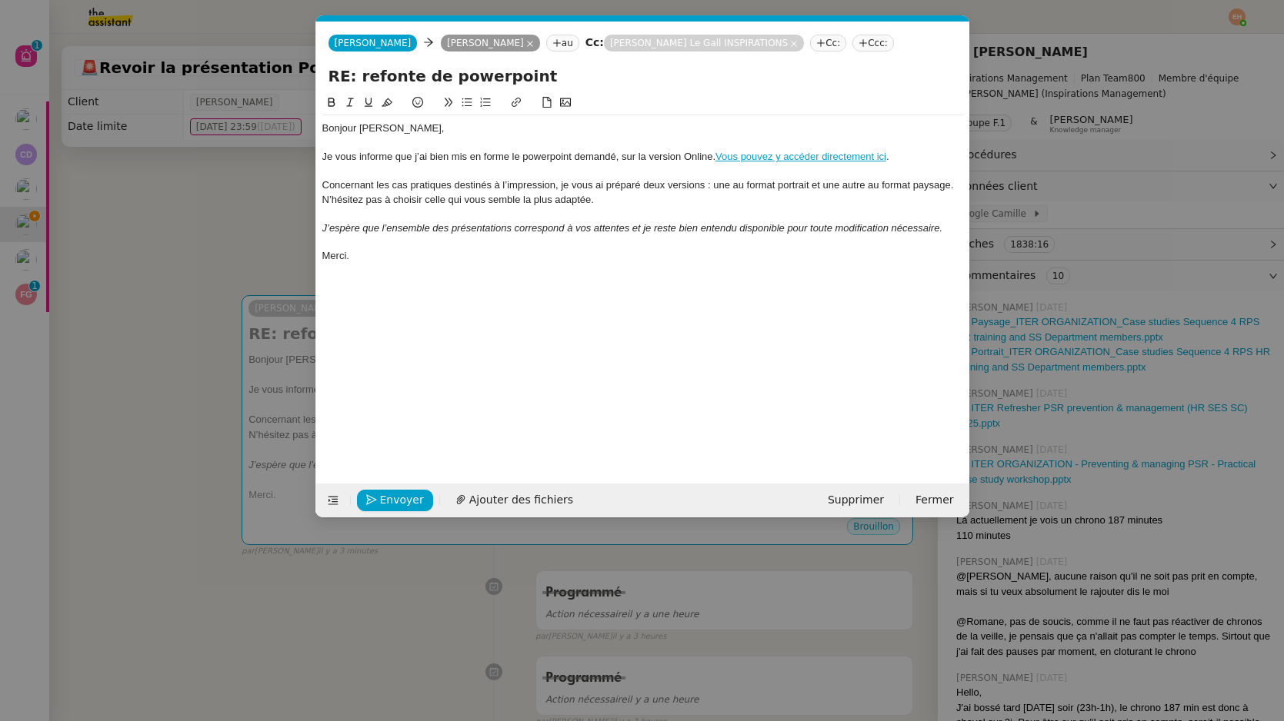
click at [756, 194] on div "Concernant les cas pratiques destinés à l’impression, je vous ai préparé deux v…" at bounding box center [642, 192] width 641 height 28
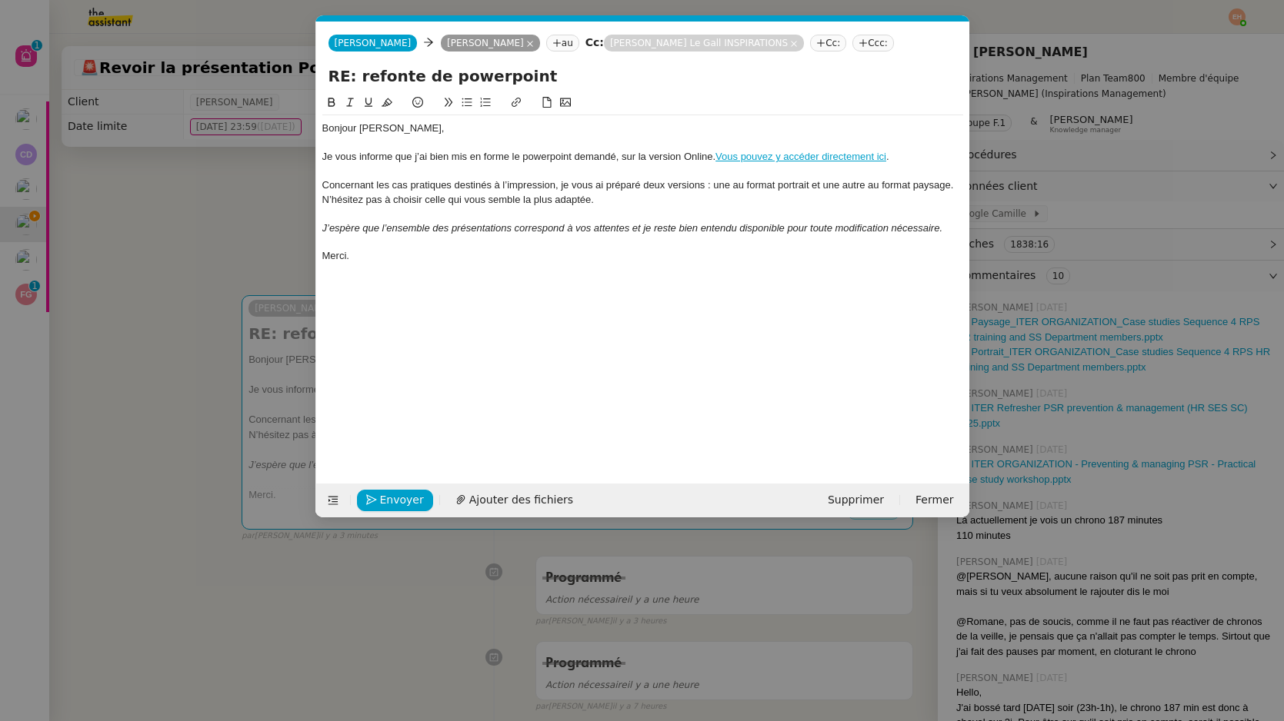
click at [552, 192] on div "Concernant les cas pratiques destinés à l’impression, je vous ai préparé deux v…" at bounding box center [642, 192] width 641 height 28
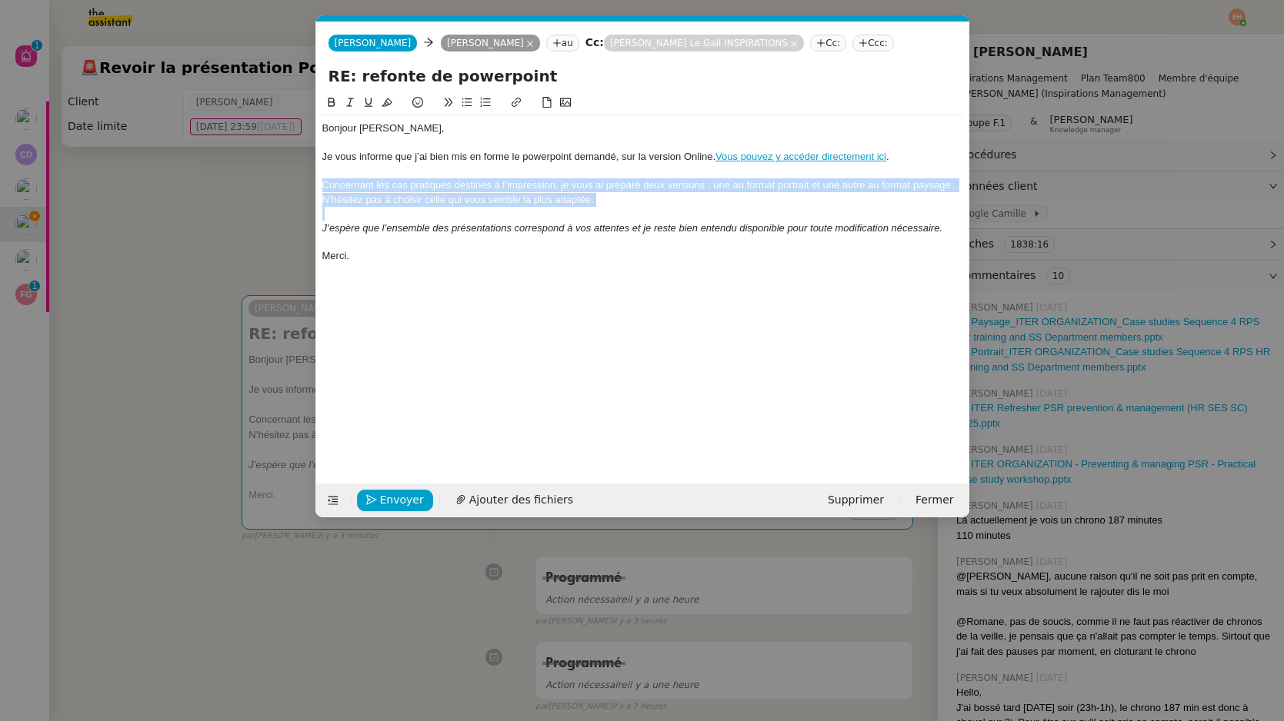
click at [552, 192] on div "Concernant les cas pratiques destinés à l’impression, je vous ai préparé deux v…" at bounding box center [642, 192] width 641 height 28
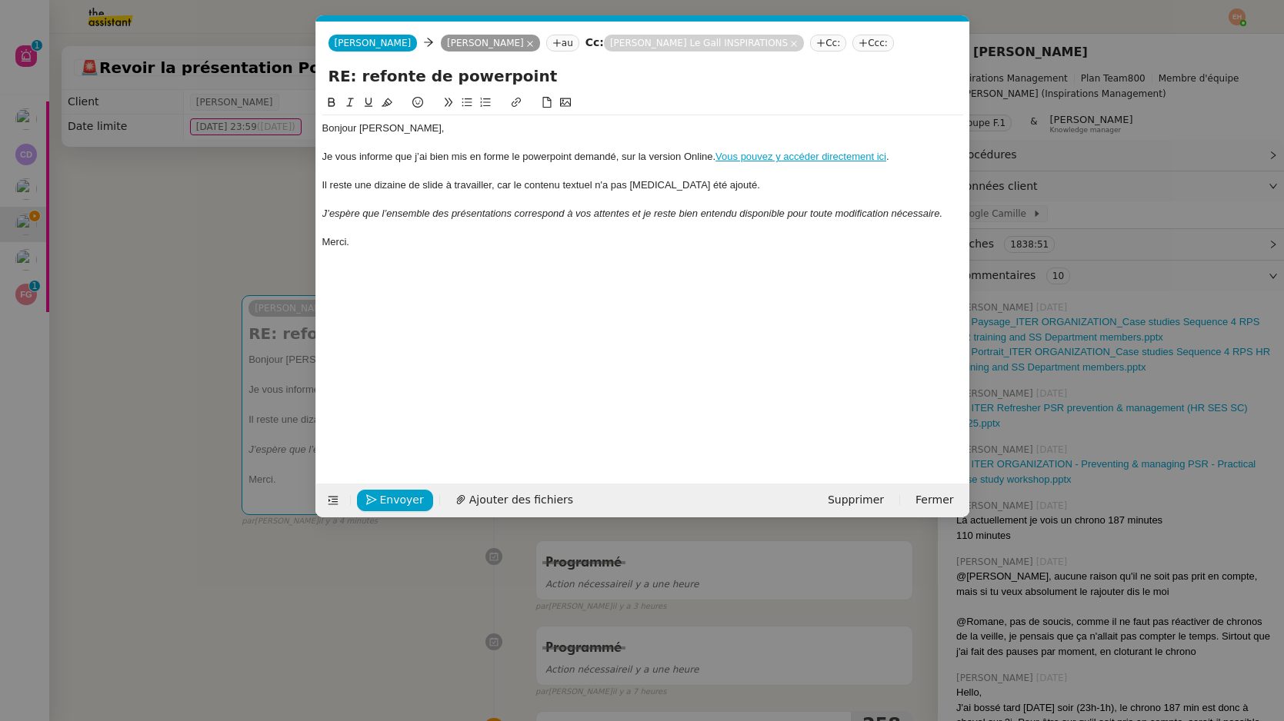
click at [735, 188] on div "Il reste une dizaine de slide à travailler, car le contenu textuel n'a pas enco…" at bounding box center [642, 185] width 641 height 14
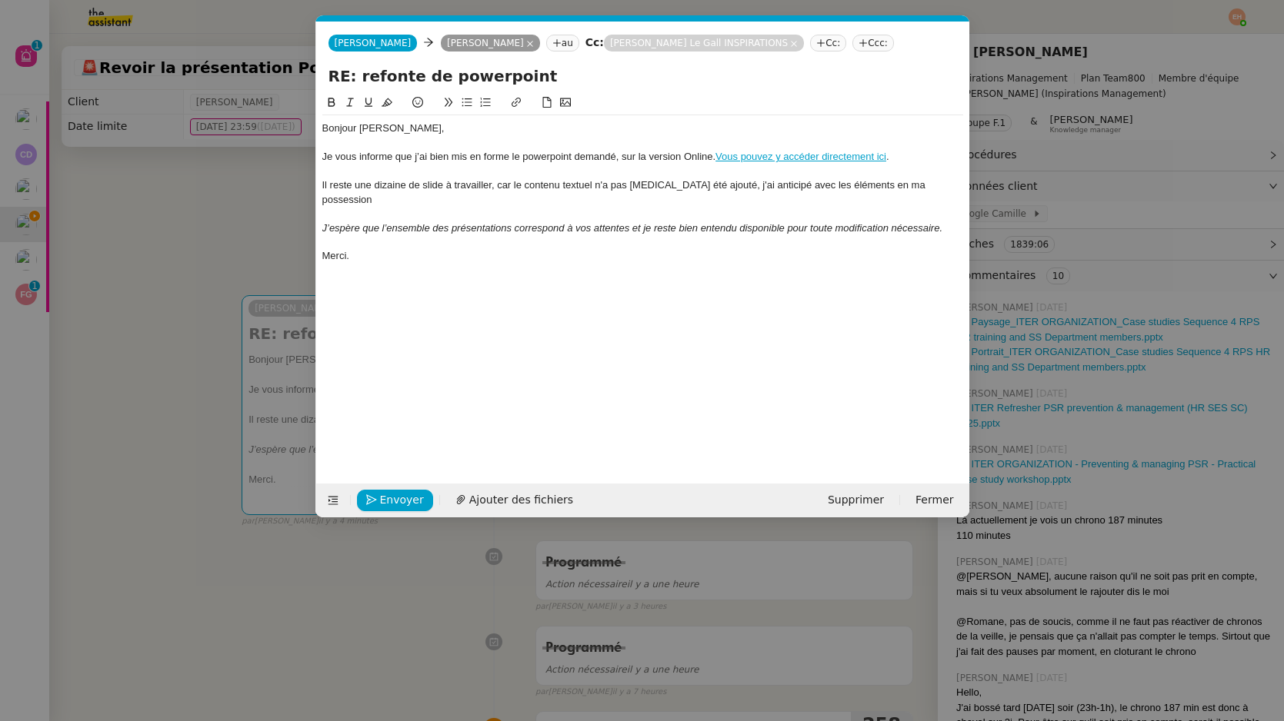
click at [768, 184] on div "Il reste une dizaine de slide à travailler, car le contenu textuel n'a pas enco…" at bounding box center [642, 192] width 641 height 28
click at [766, 186] on div "Il reste une dizaine de slide à travailler, car le contenu textuel n'a pas enco…" at bounding box center [642, 192] width 641 height 28
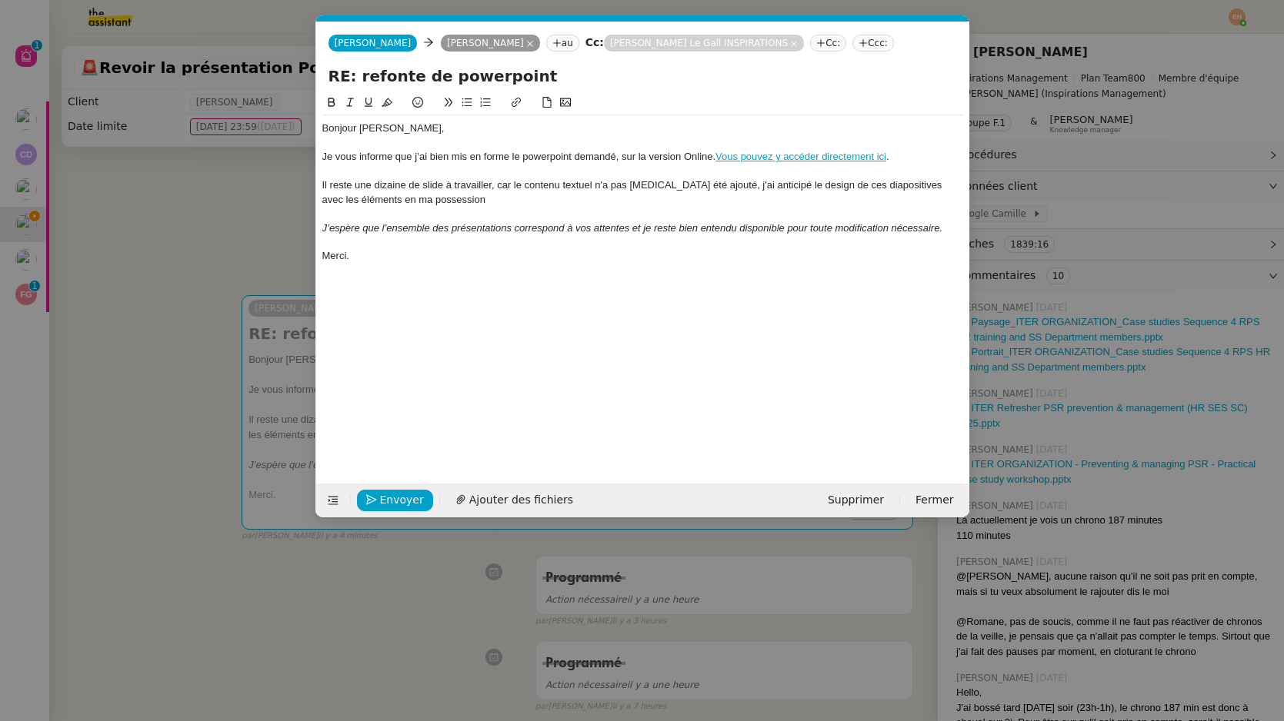
click at [445, 209] on div at bounding box center [642, 214] width 641 height 14
click at [435, 203] on div "Il reste une dizaine de slide à travailler, car le contenu textuel n'a pas enco…" at bounding box center [642, 192] width 641 height 28
click at [0, 0] on lt-span "possession ." at bounding box center [0, 0] width 0 height 0
click at [473, 247] on div at bounding box center [642, 242] width 641 height 14
click at [475, 233] on em "J’espère que l’ensemble des présentations correspond à vos attentes et je reste…" at bounding box center [632, 228] width 621 height 12
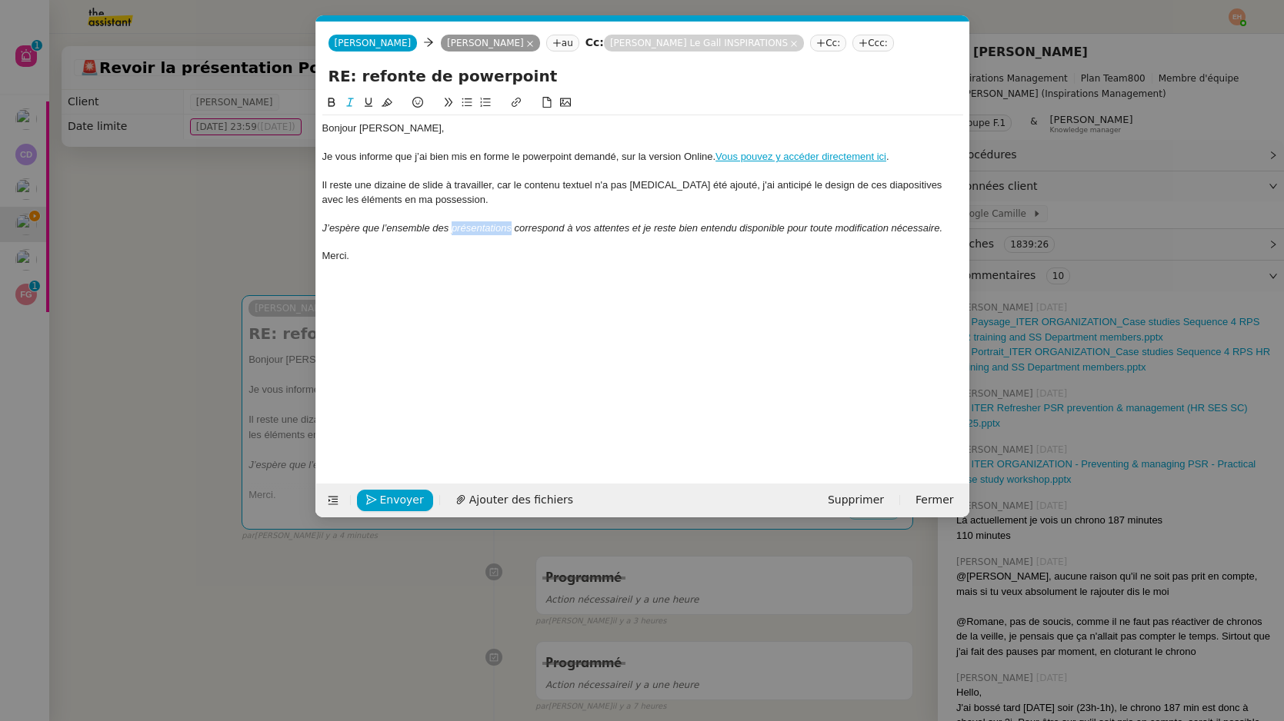
click at [475, 233] on em "J’espère que l’ensemble des présentations correspond à vos attentes et je reste…" at bounding box center [632, 228] width 621 height 12
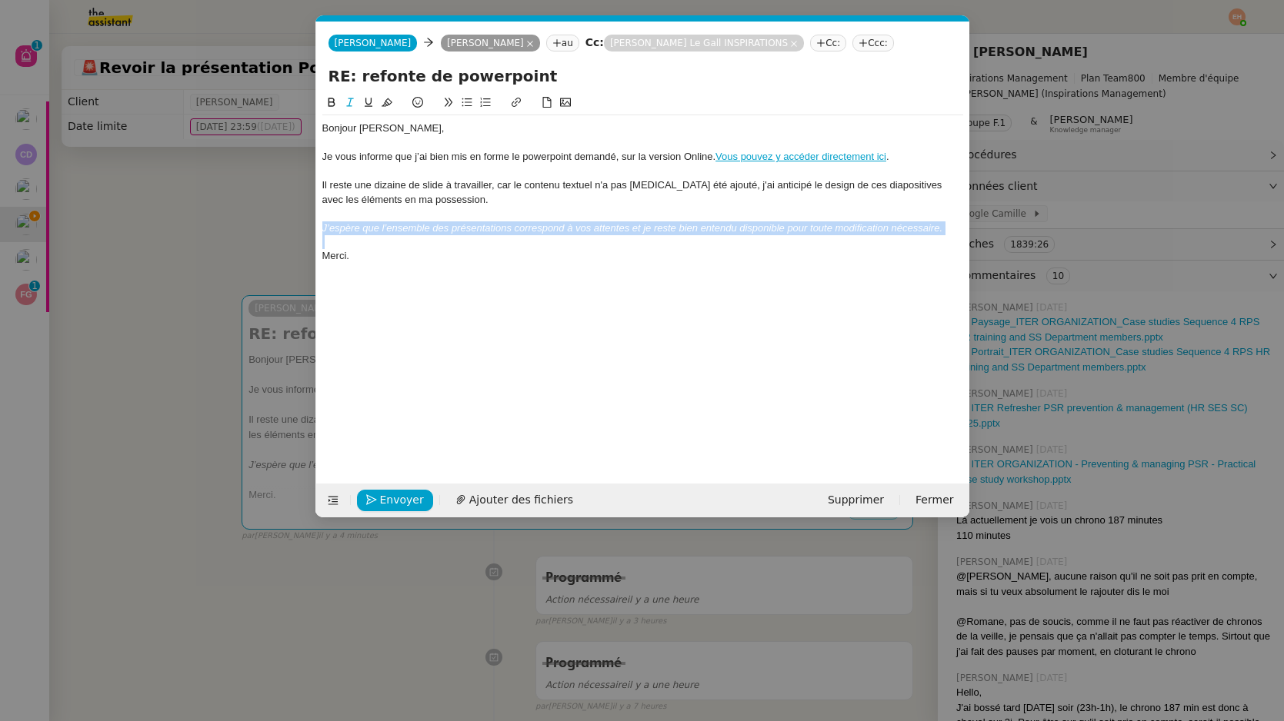
click at [475, 233] on em "J’espère que l’ensemble des présentations correspond à vos attentes et je reste…" at bounding box center [632, 228] width 621 height 12
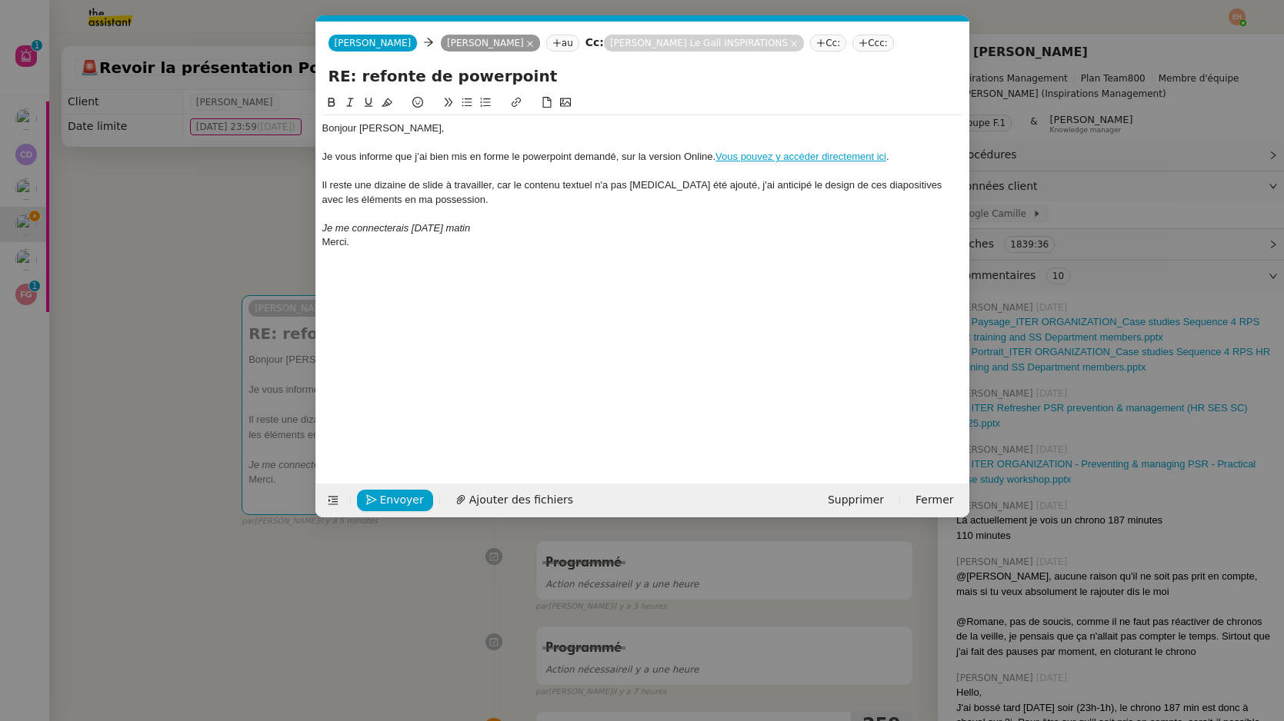
click at [407, 230] on em "Je me connecterais demain matin" at bounding box center [396, 228] width 148 height 12
click at [0, 0] on lt-em "connecterai" at bounding box center [0, 0] width 0 height 0
click at [511, 225] on div "Je me connecterai demain matin" at bounding box center [642, 229] width 641 height 14
drag, startPoint x: 631, startPoint y: 229, endPoint x: 683, endPoint y: 231, distance: 51.6
click at [684, 232] on div "Je me connecterai demain matin sur le fichier pour voir si du contenu a été ajo…" at bounding box center [642, 229] width 641 height 14
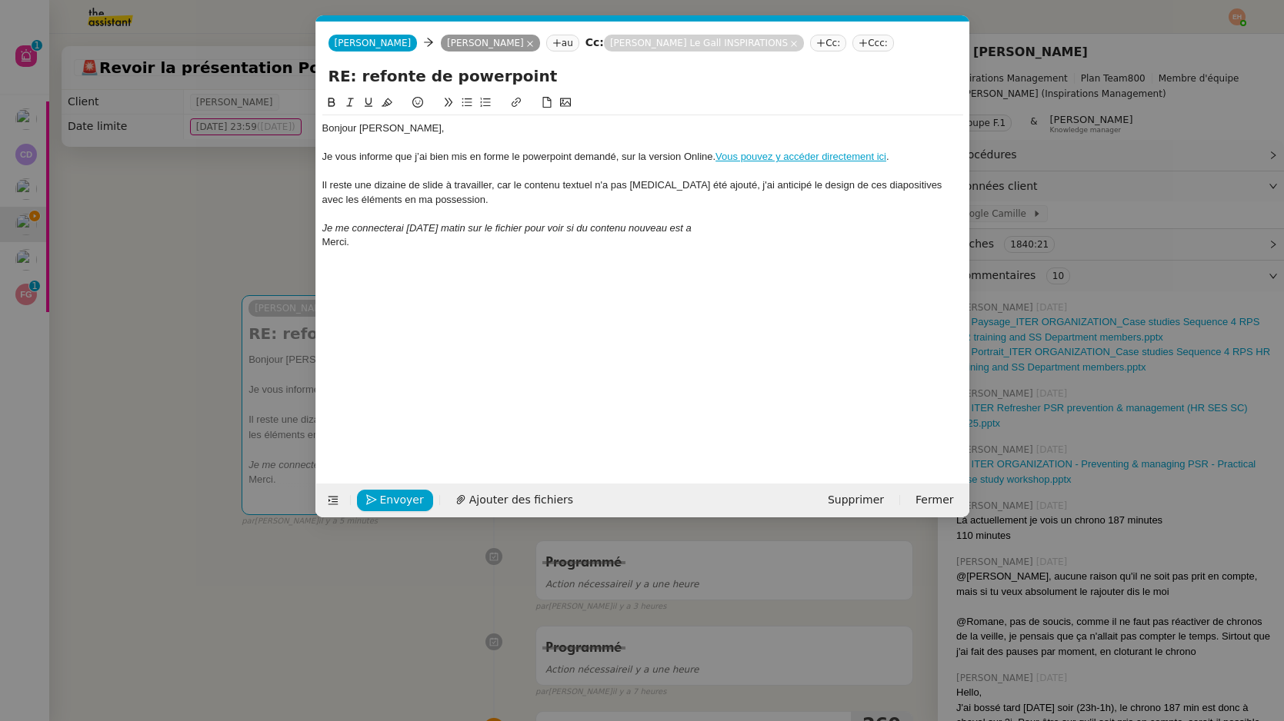
click at [645, 238] on div "Merci." at bounding box center [642, 242] width 641 height 14
click at [647, 232] on em "Je me connecterai demain matin sur le fichier pour voir si du contenu nouveau e…" at bounding box center [506, 228] width 369 height 12
click at [0, 0] on lt-em "nouveau contenu" at bounding box center [0, 0] width 0 height 0
click at [711, 233] on div "Je me connecterai demain matin sur le fichier pour voir si du nouveau contenu e…" at bounding box center [642, 229] width 641 height 14
click at [687, 239] on div "Merci." at bounding box center [642, 242] width 641 height 14
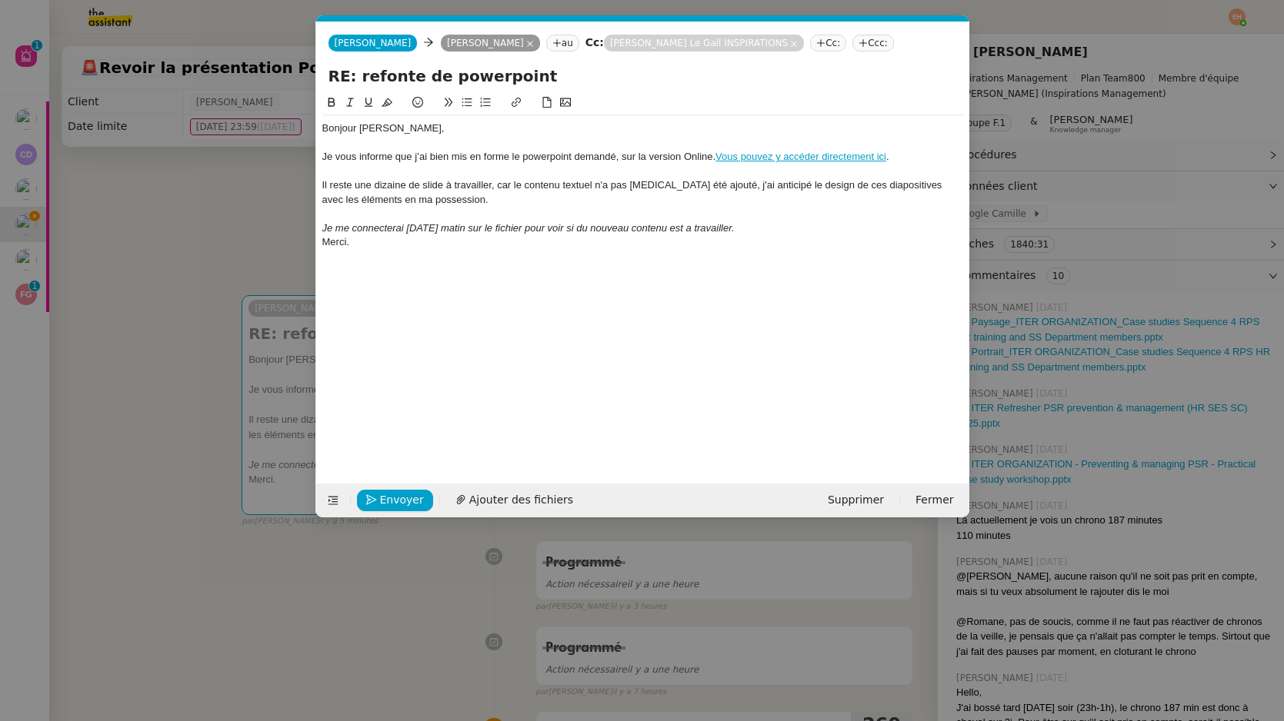
click at [689, 229] on em "Je me connecterai demain matin sur le fichier pour voir si du nouveau contenu e…" at bounding box center [528, 228] width 412 height 12
click at [694, 236] on div "Merci." at bounding box center [642, 242] width 641 height 14
click at [706, 234] on div "Je me connecterai demain matin sur le fichier pour voir si du nouveau contenu e…" at bounding box center [642, 229] width 641 height 14
click at [0, 0] on lt-span "à travailler" at bounding box center [0, 0] width 0 height 0
click at [765, 218] on div at bounding box center [642, 214] width 641 height 14
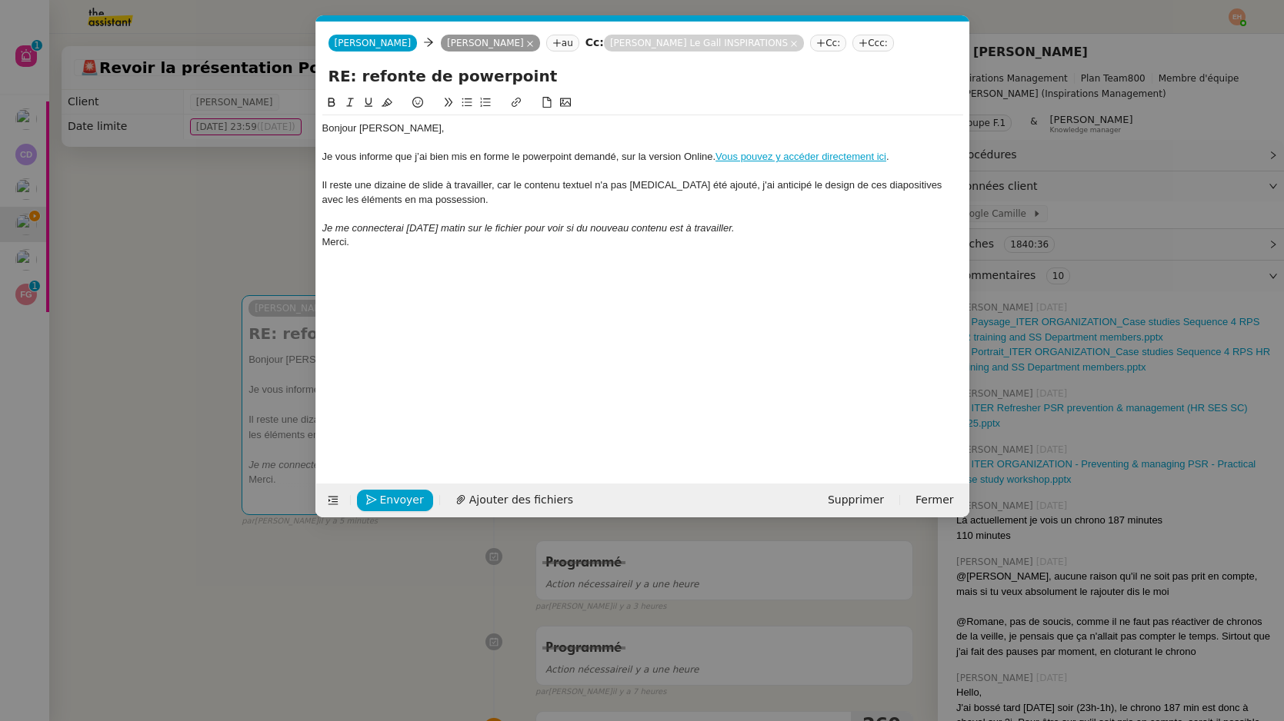
click at [765, 228] on div "Je me connecterai demain matin sur le fichier pour voir si du nouveau contenu e…" at bounding box center [642, 229] width 641 height 14
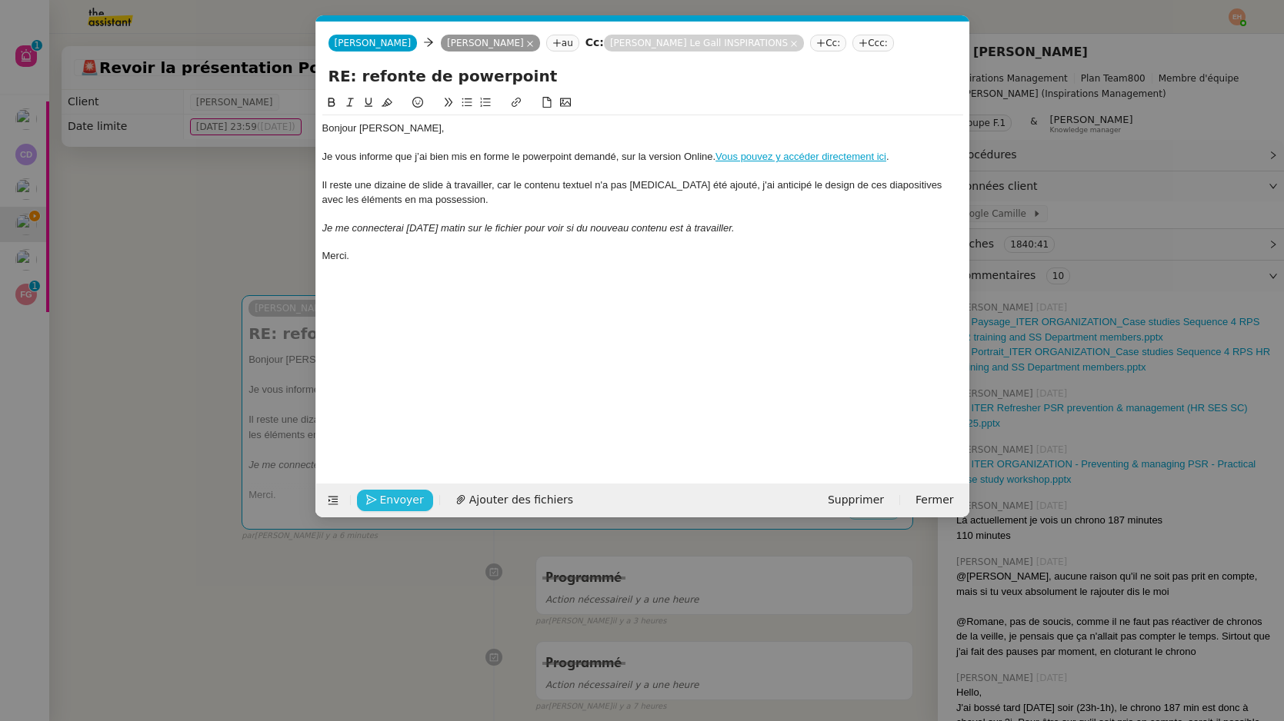
click at [367, 505] on icon "button" at bounding box center [371, 500] width 11 height 11
click at [405, 493] on span "Confirmer l'envoi" at bounding box center [426, 500] width 92 height 18
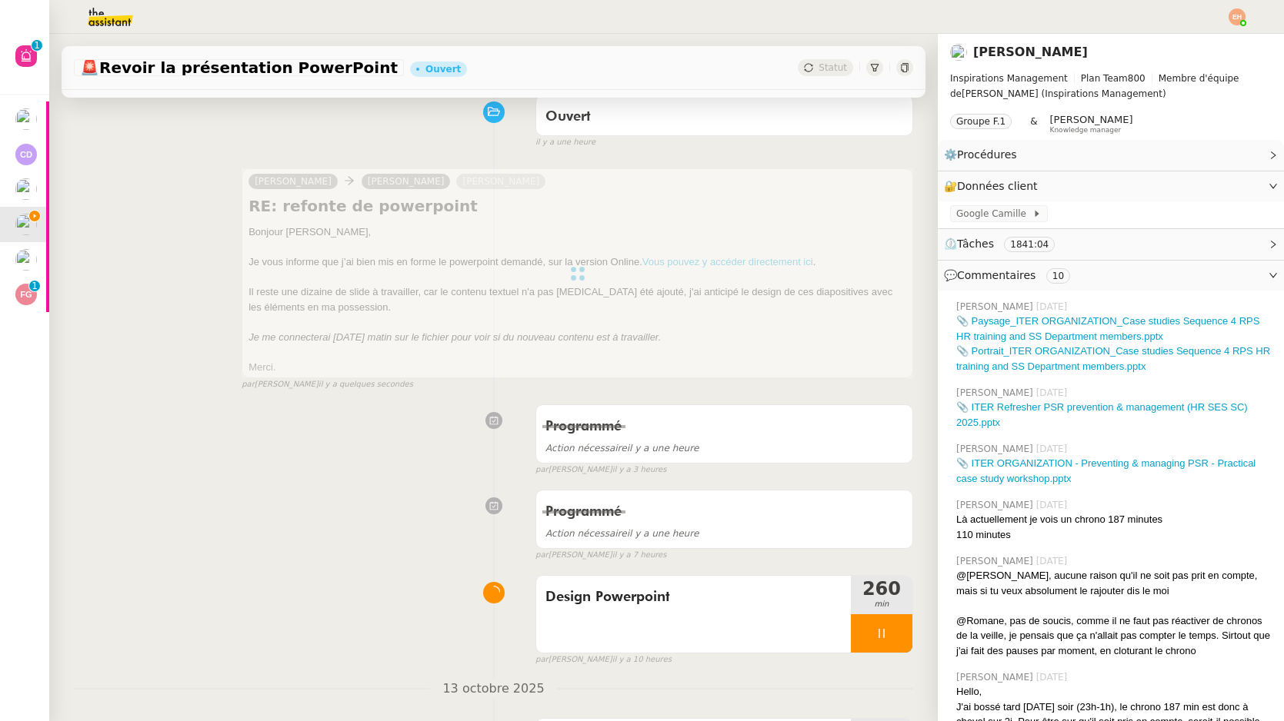
scroll to position [128, 0]
click at [871, 625] on div at bounding box center [882, 632] width 62 height 38
click at [898, 631] on icon at bounding box center [897, 632] width 12 height 12
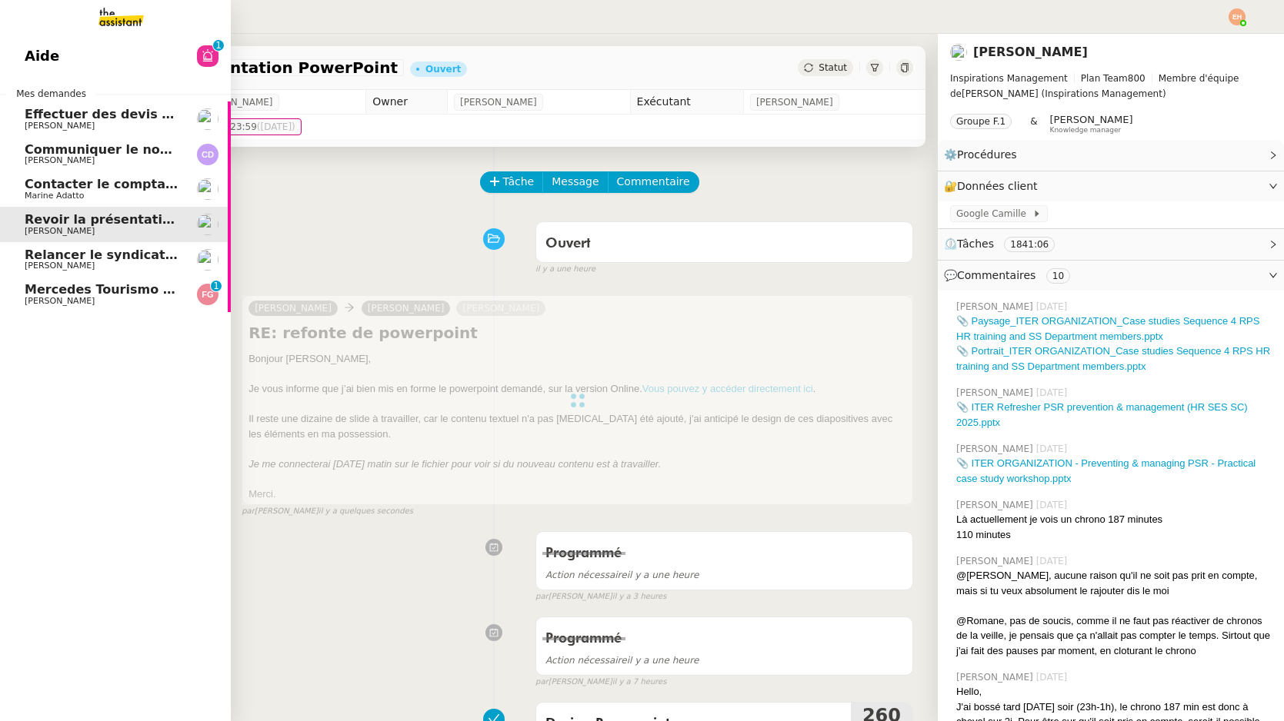
click at [42, 293] on span "Mercedes Tourismo – GT-384-ZY" at bounding box center [134, 289] width 219 height 15
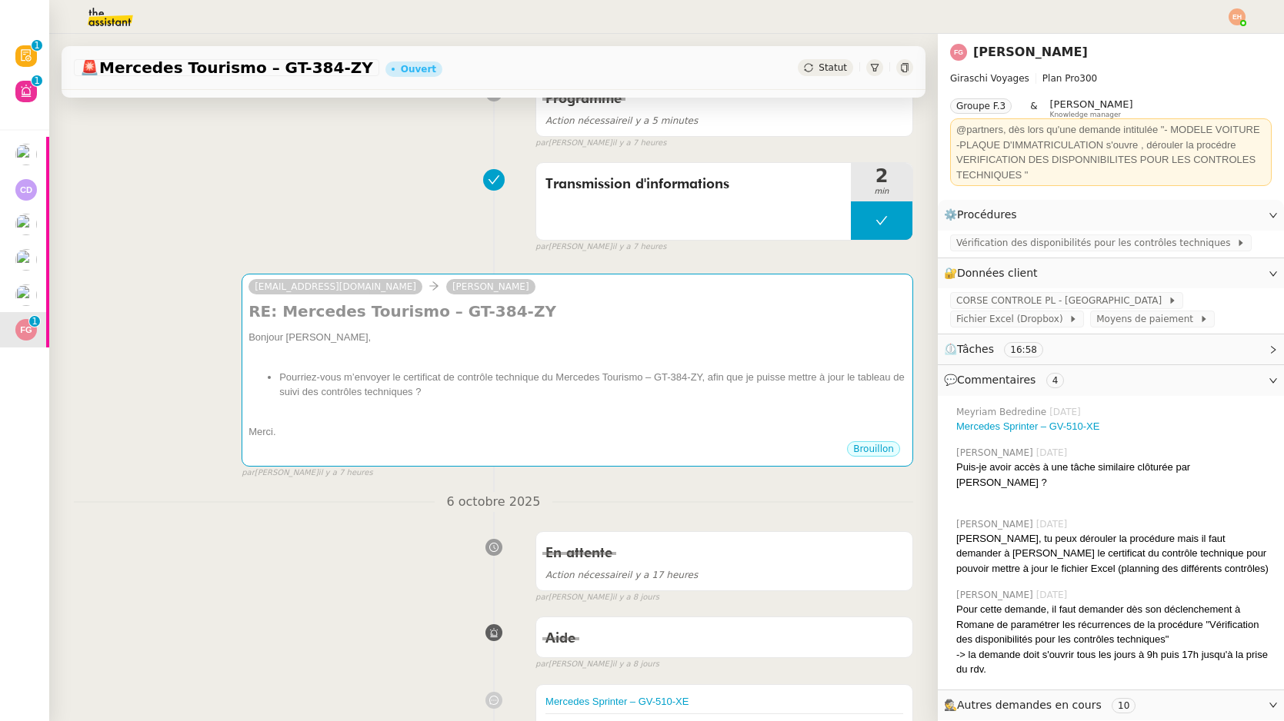
scroll to position [341, 0]
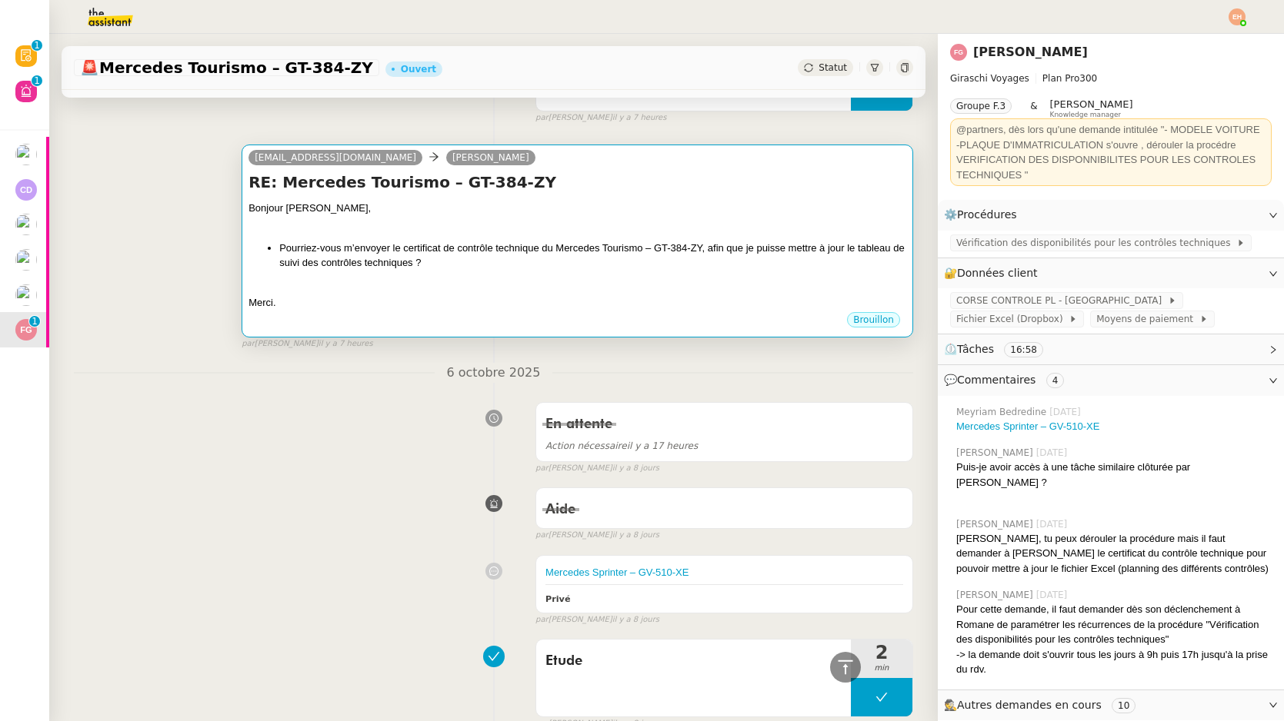
click at [292, 250] on li "Pourriez-vous m’envoyer le certificat de contrôle technique du Mercedes Tourism…" at bounding box center [592, 256] width 627 height 30
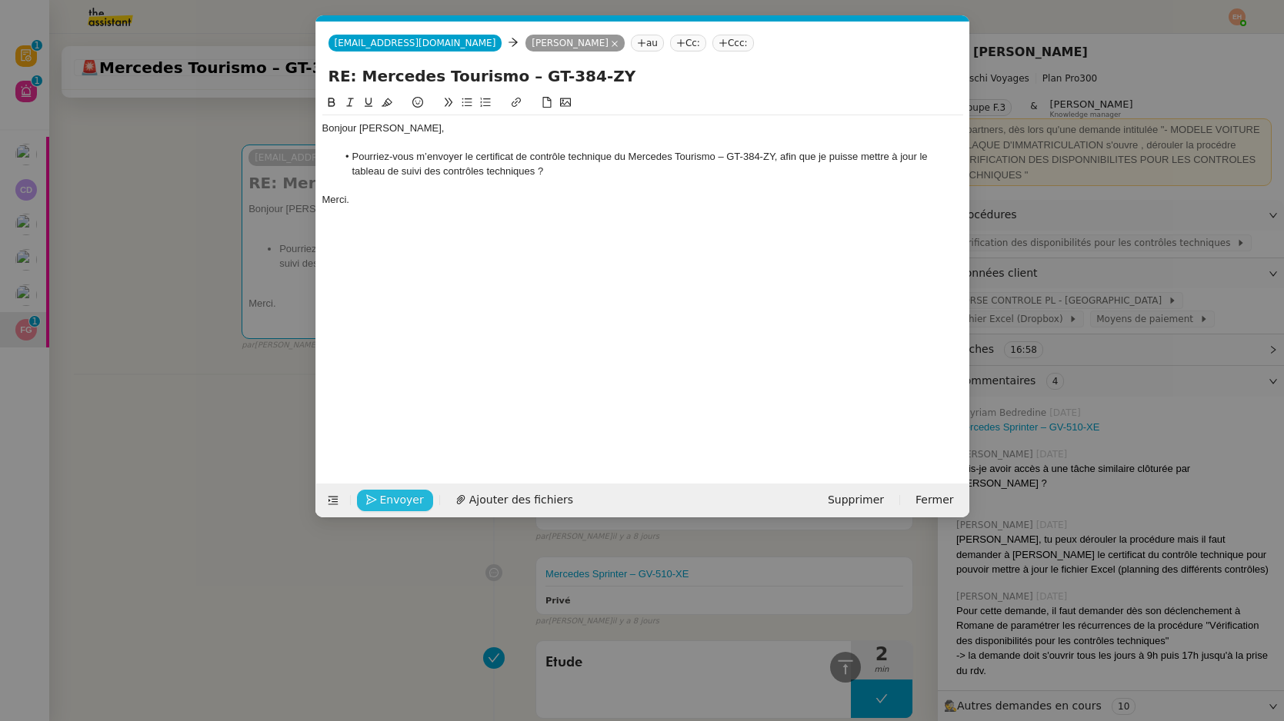
scroll to position [0, 32]
click at [399, 495] on span "Envoyer" at bounding box center [402, 500] width 44 height 18
click at [398, 496] on span "Confirmer l'envoi" at bounding box center [426, 500] width 92 height 18
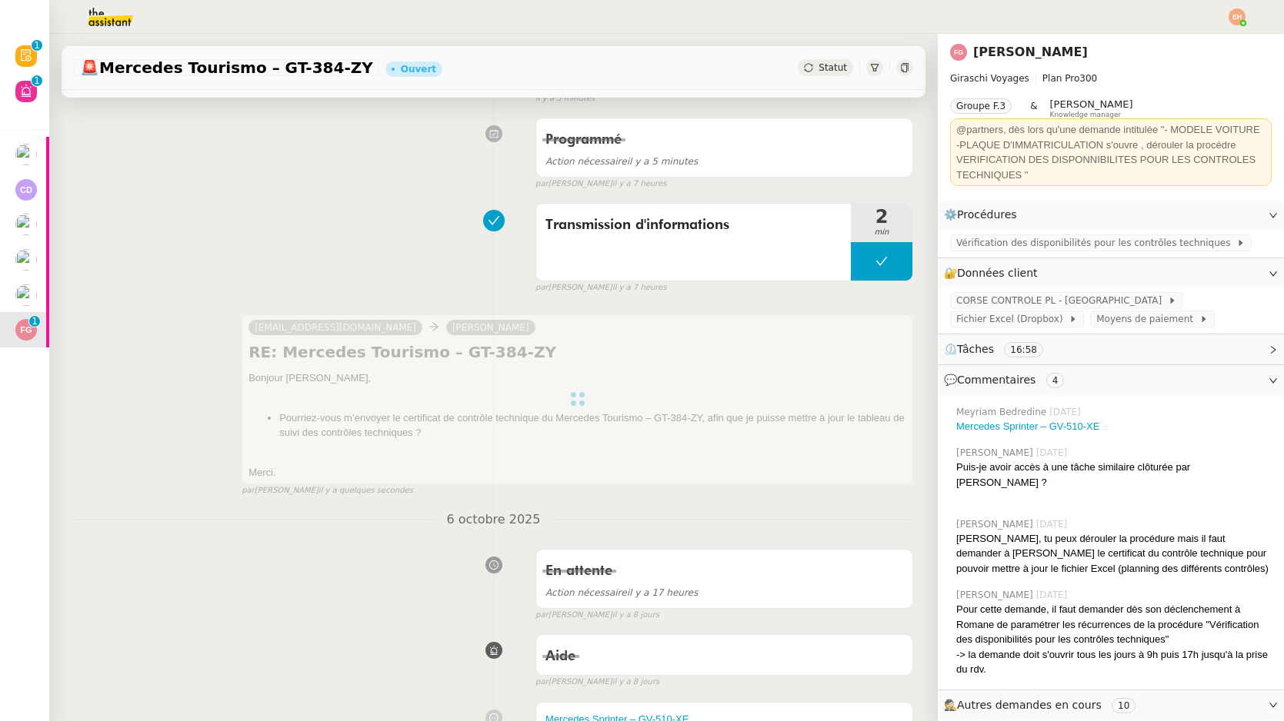
scroll to position [0, 0]
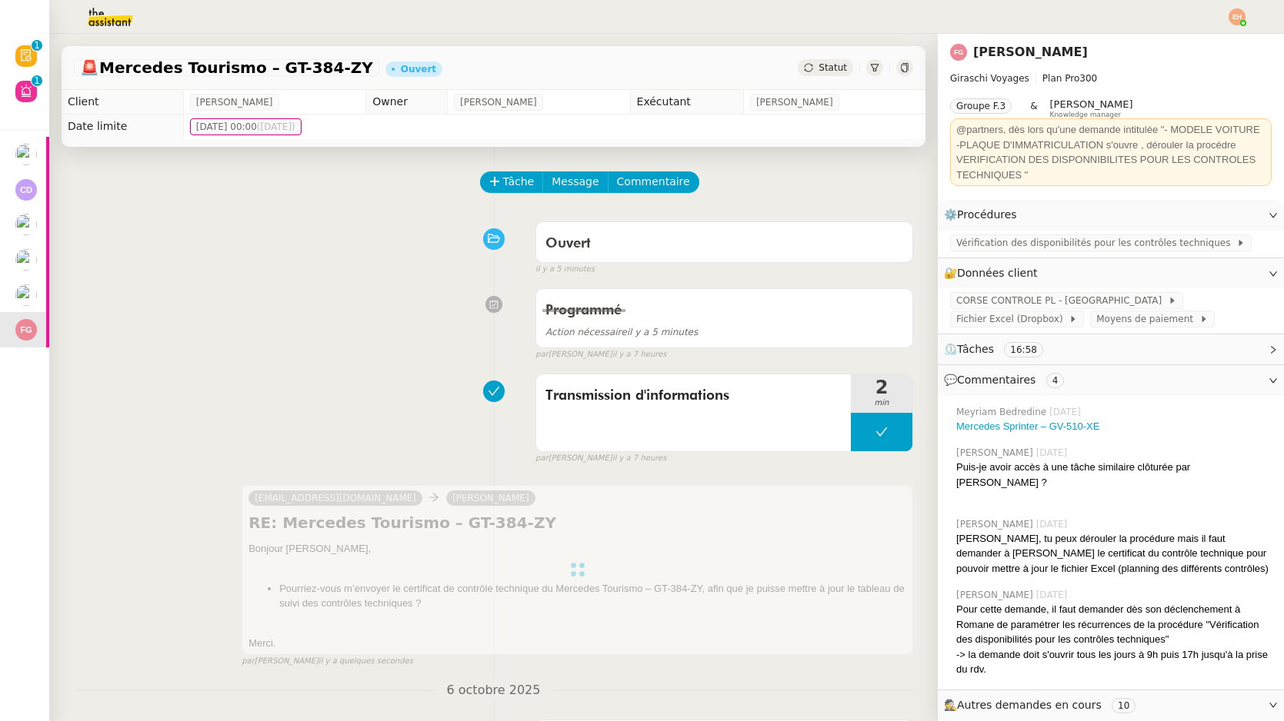
click at [828, 70] on span "Statut" at bounding box center [832, 67] width 28 height 11
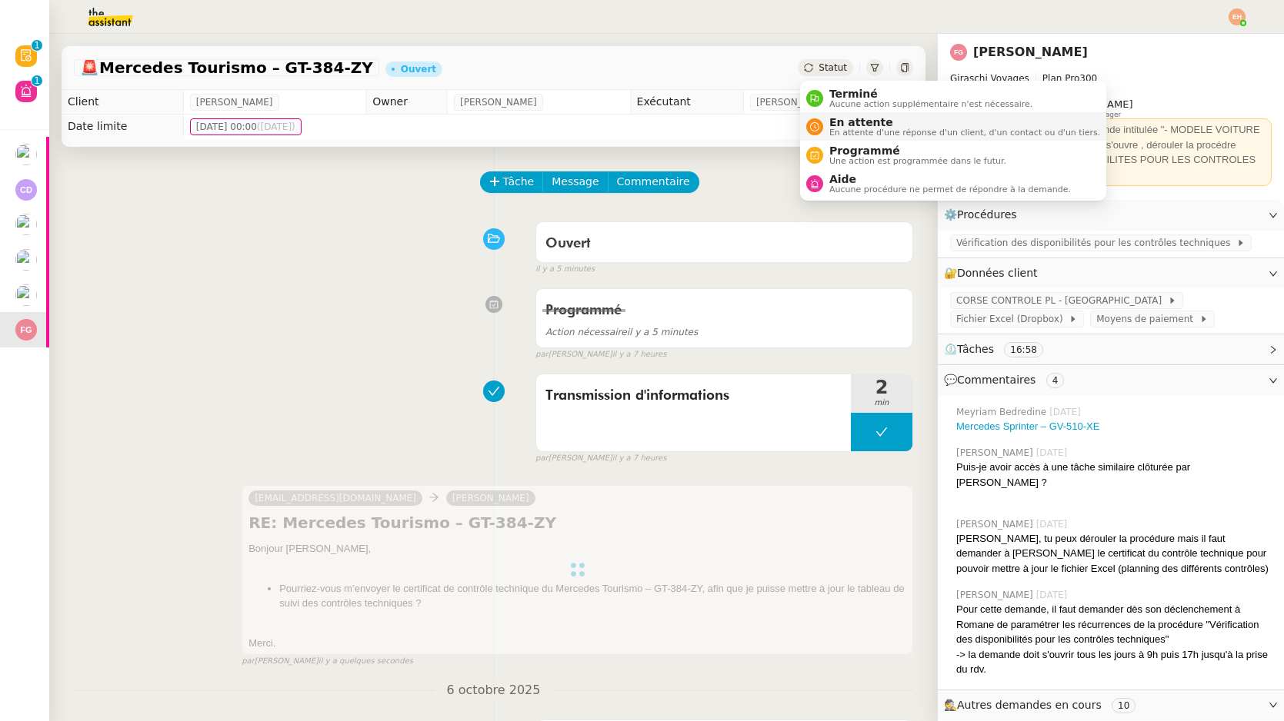
click at [837, 120] on span "En attente" at bounding box center [964, 122] width 271 height 12
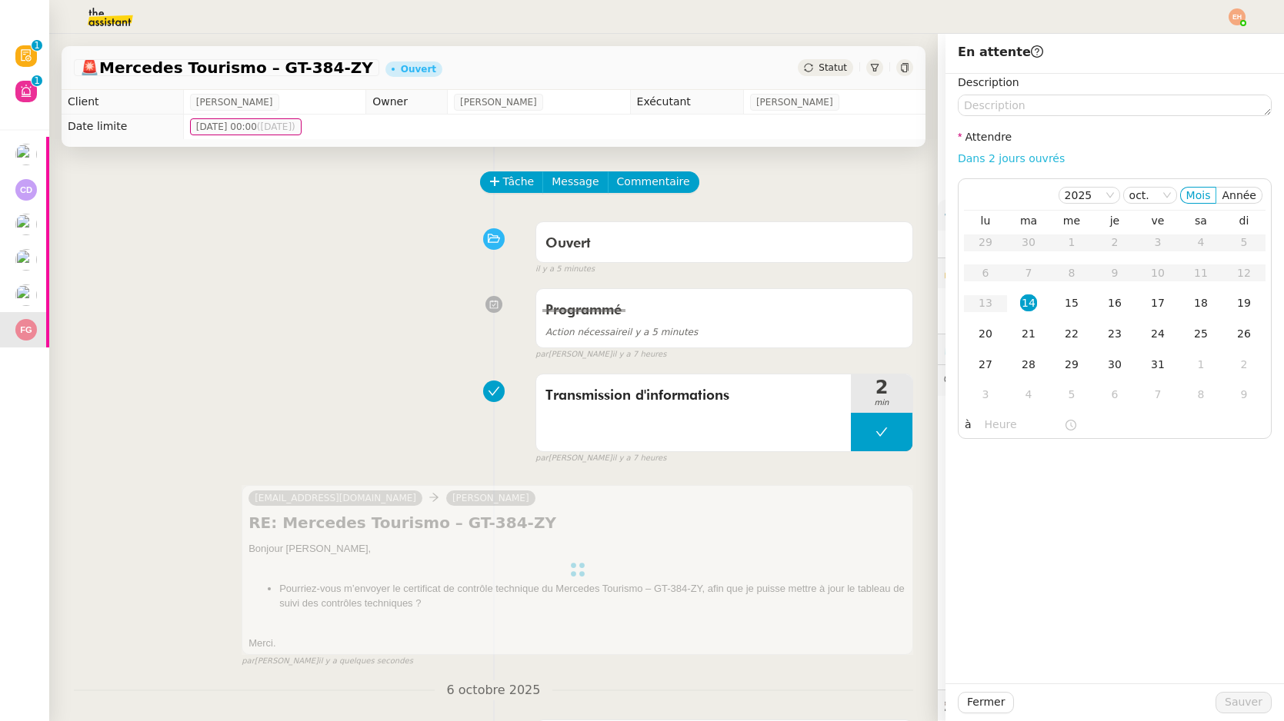
click at [1012, 162] on link "Dans 2 jours ouvrés" at bounding box center [1011, 158] width 107 height 12
type input "07:00"
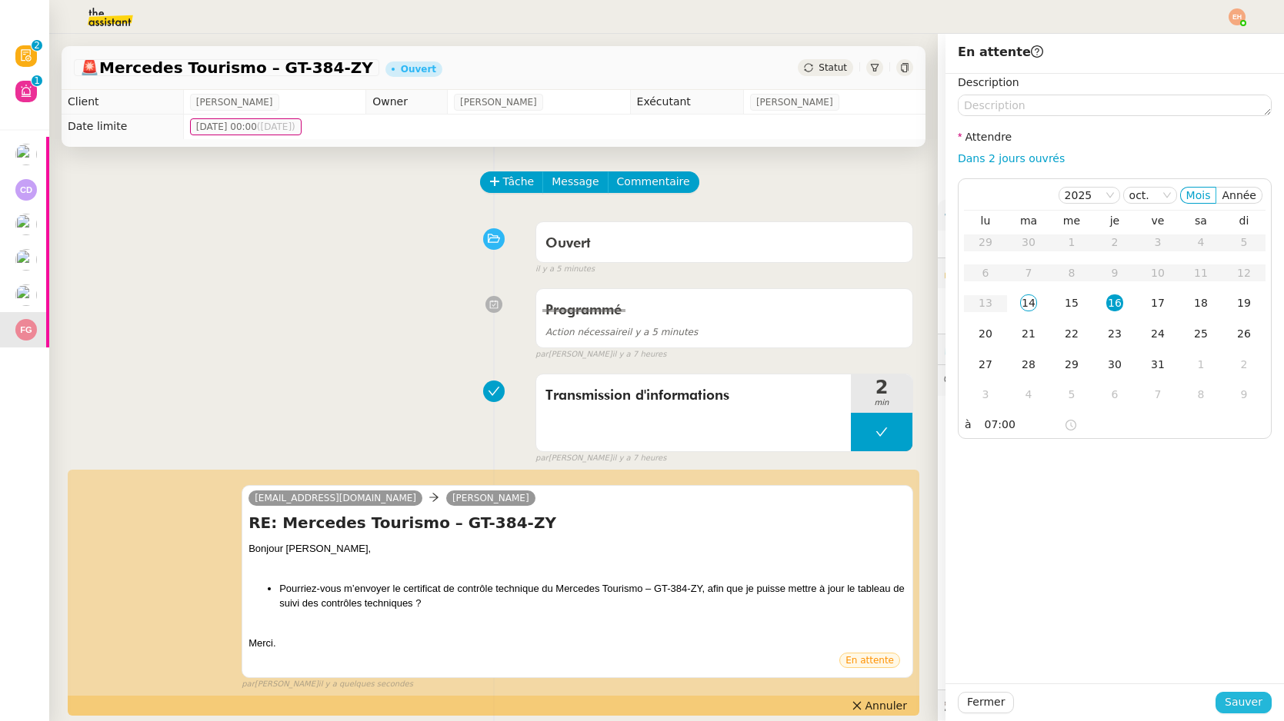
click at [1233, 703] on span "Sauver" at bounding box center [1243, 703] width 38 height 18
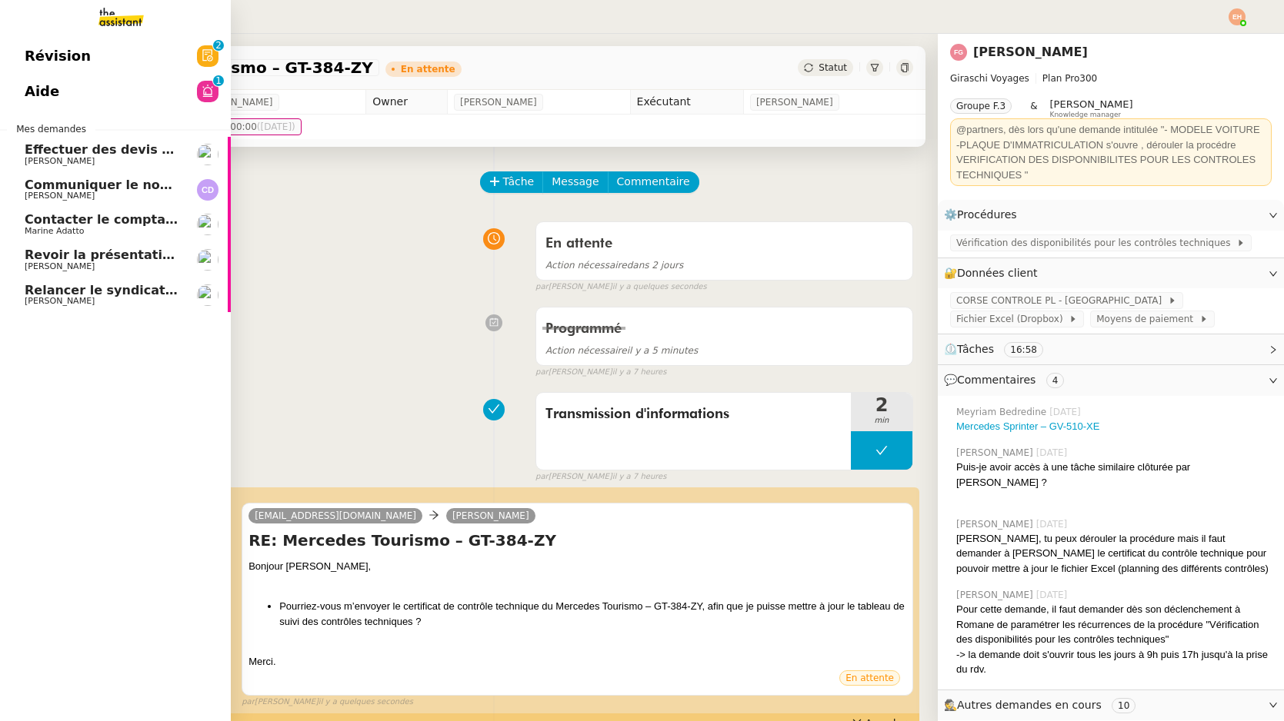
click at [85, 245] on link "Revoir la présentation PowerPoint Angélique PIERREL" at bounding box center [115, 259] width 231 height 35
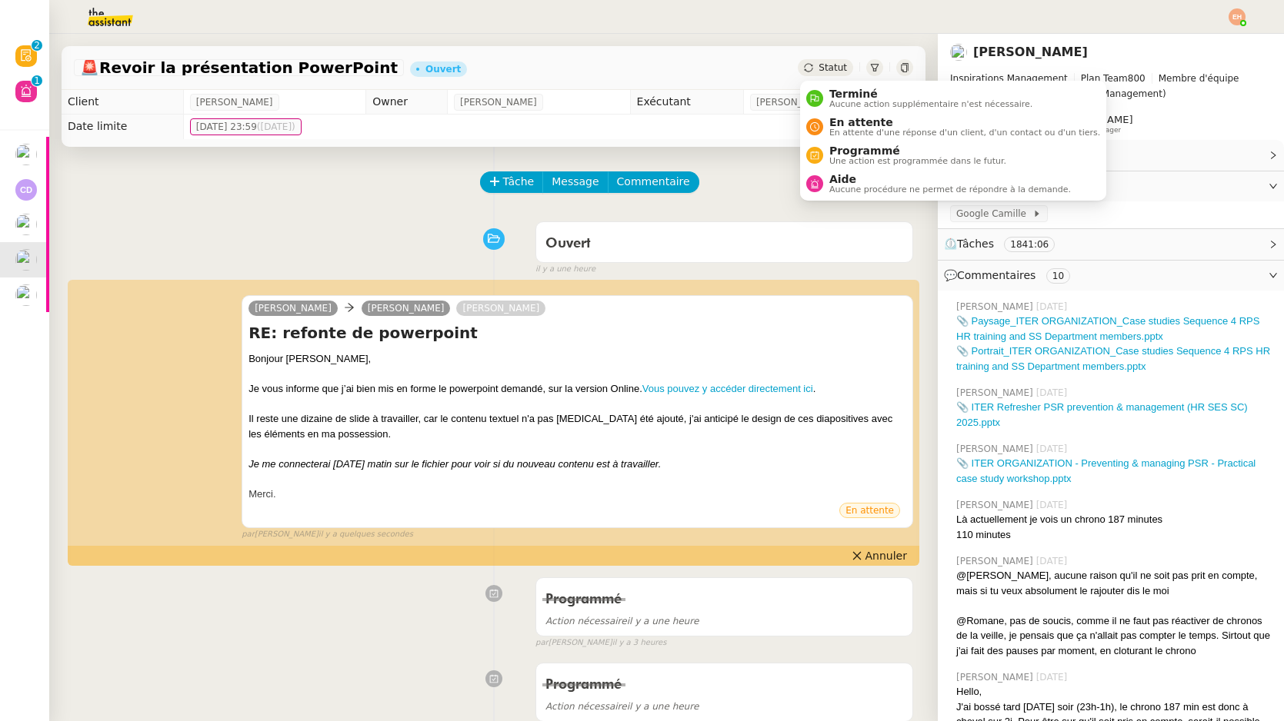
click at [833, 68] on span "Statut" at bounding box center [832, 67] width 28 height 11
click at [847, 154] on span "Programmé" at bounding box center [917, 151] width 177 height 12
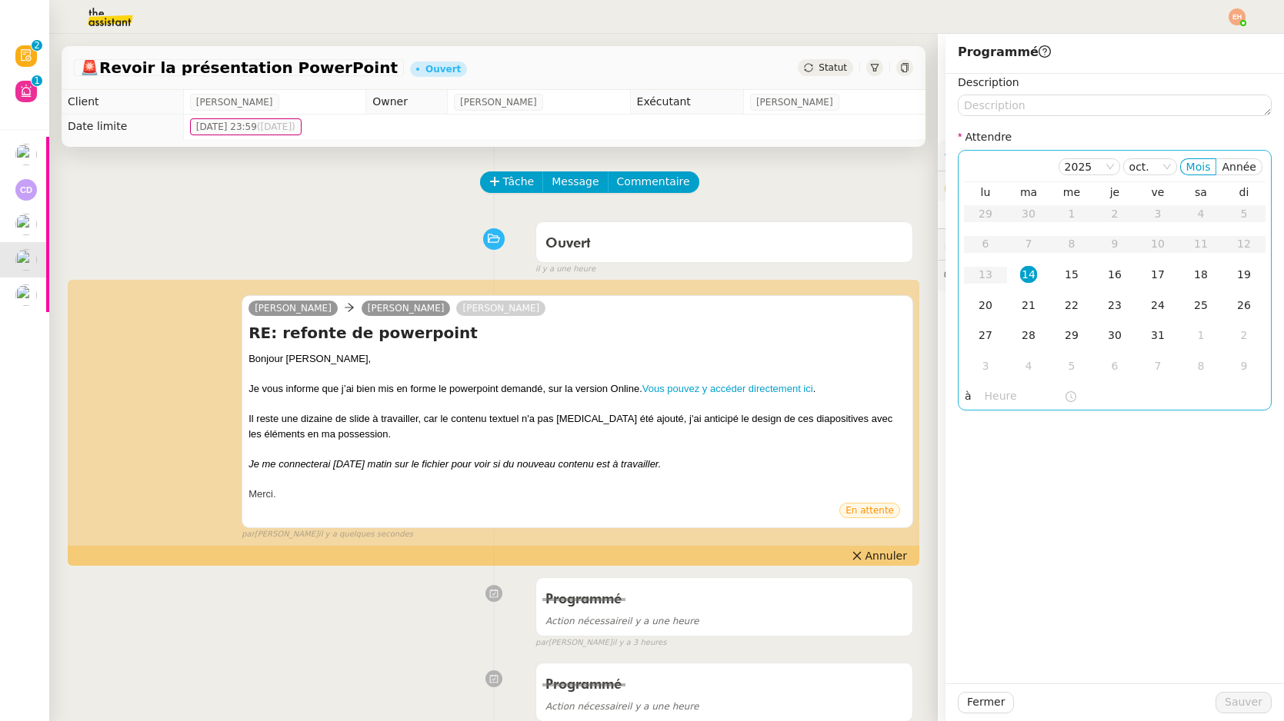
click at [1031, 273] on div "14" at bounding box center [1028, 274] width 17 height 17
click at [997, 393] on input "text" at bounding box center [1023, 397] width 79 height 18
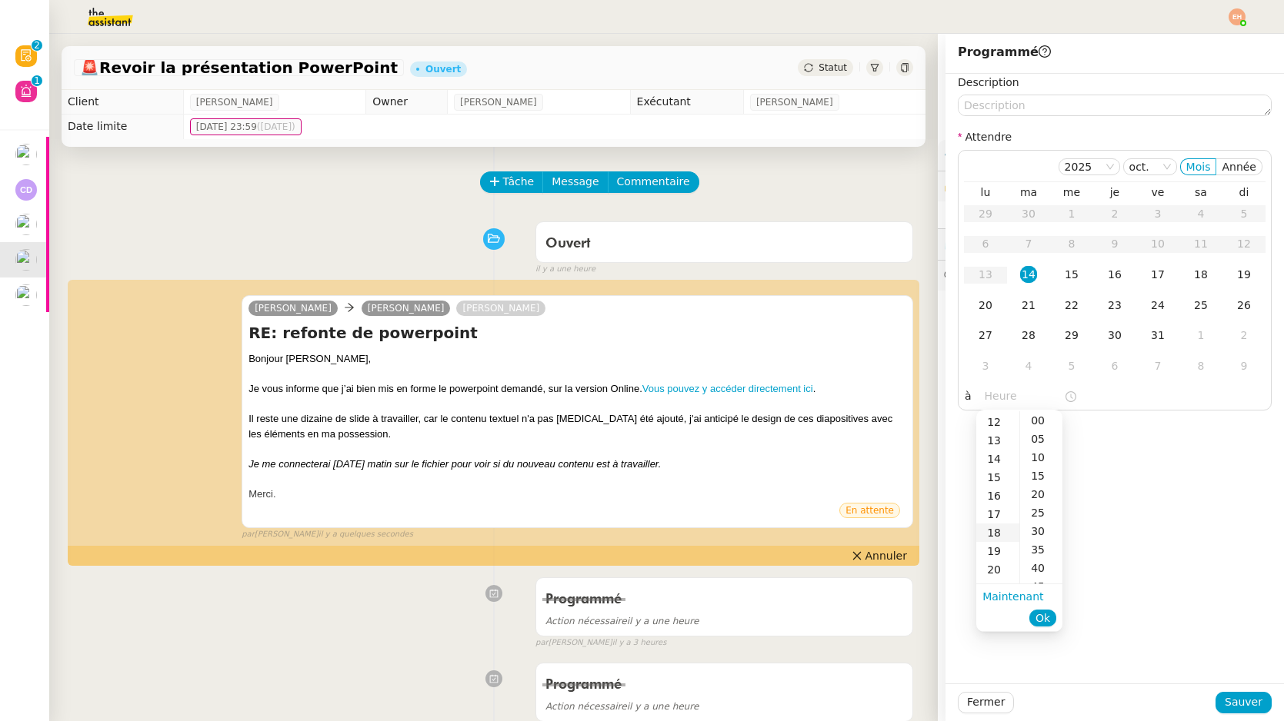
click at [994, 534] on div "18" at bounding box center [997, 533] width 43 height 18
type input "18:12"
click at [1039, 618] on span "Ok" at bounding box center [1042, 618] width 15 height 15
click at [1235, 708] on span "Sauver" at bounding box center [1243, 703] width 38 height 18
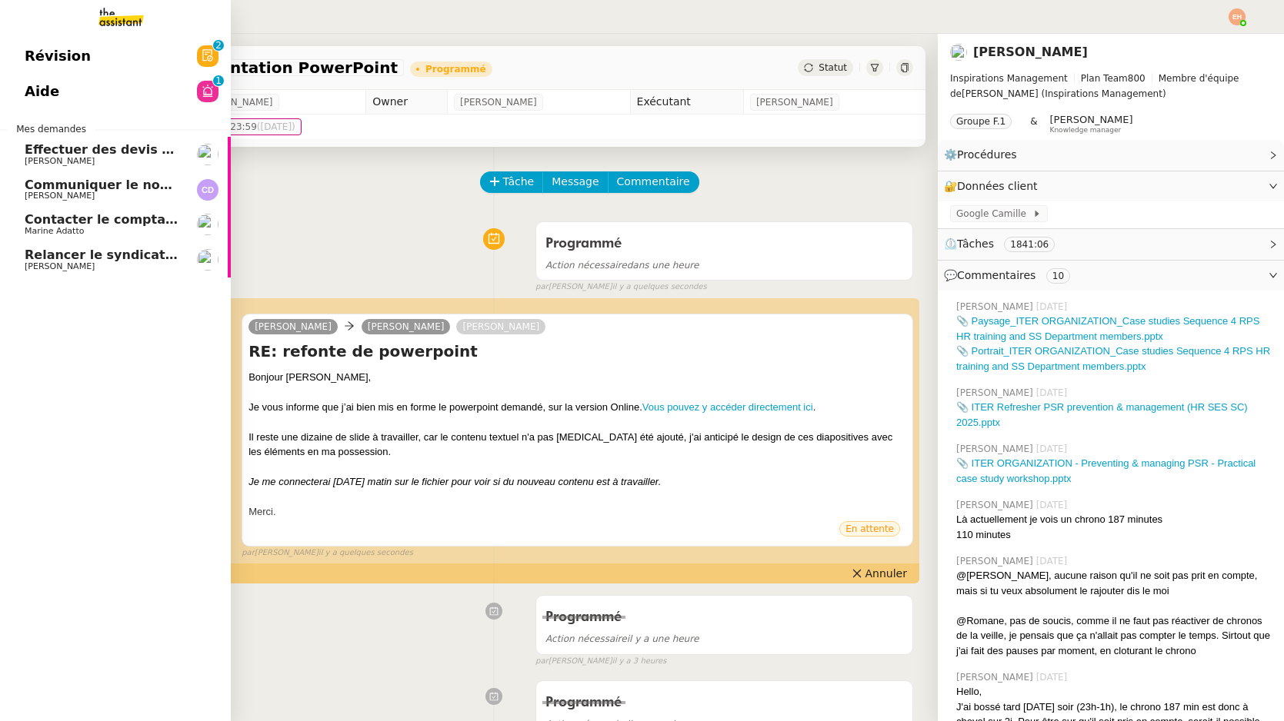
click at [81, 92] on link "Aide 0 1 2 3 4 5 6 7 8 9" at bounding box center [115, 91] width 231 height 35
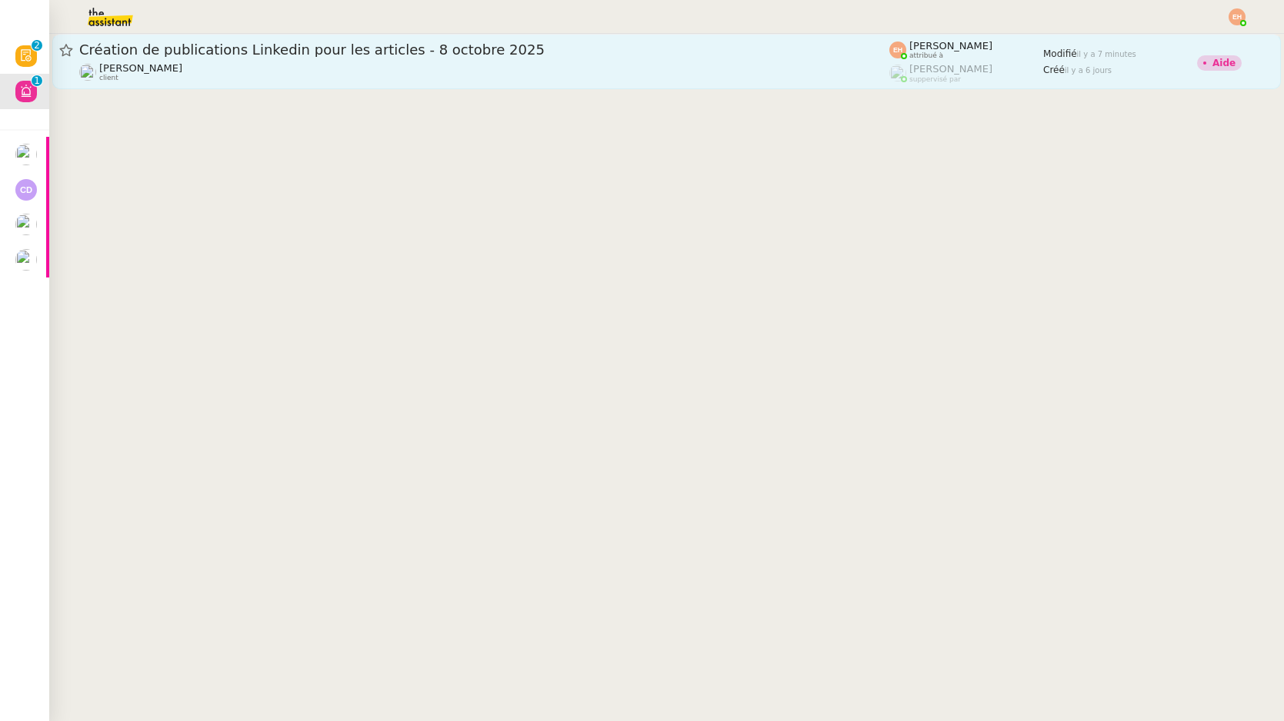
click at [338, 63] on div "Angélique PIERREL client" at bounding box center [484, 72] width 810 height 20
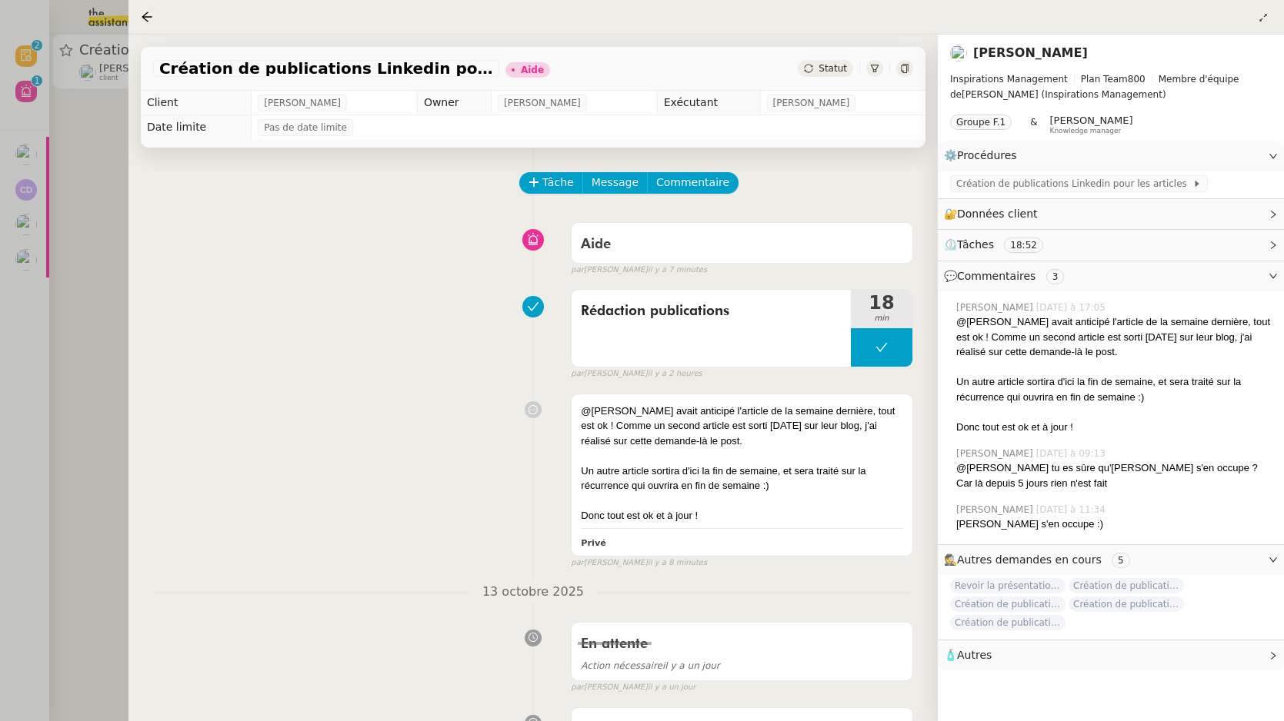
click at [95, 169] on div at bounding box center [642, 360] width 1284 height 721
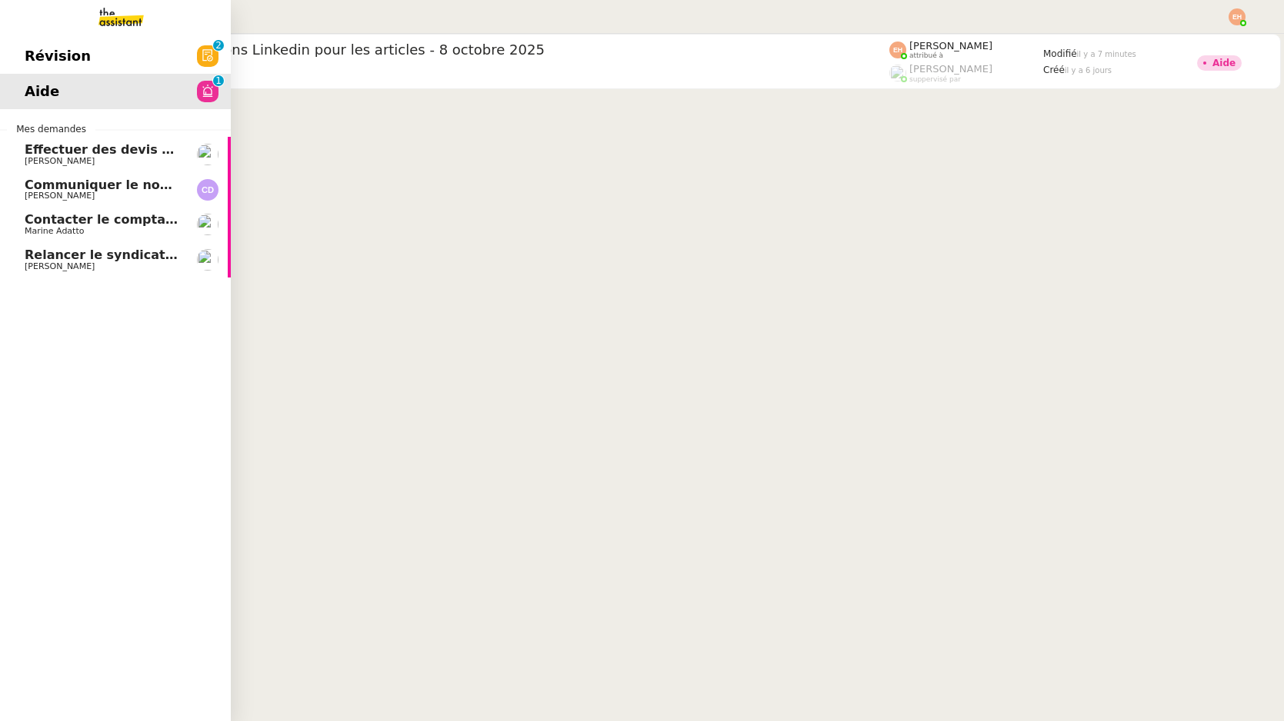
click at [132, 8] on img at bounding box center [108, 17] width 119 height 34
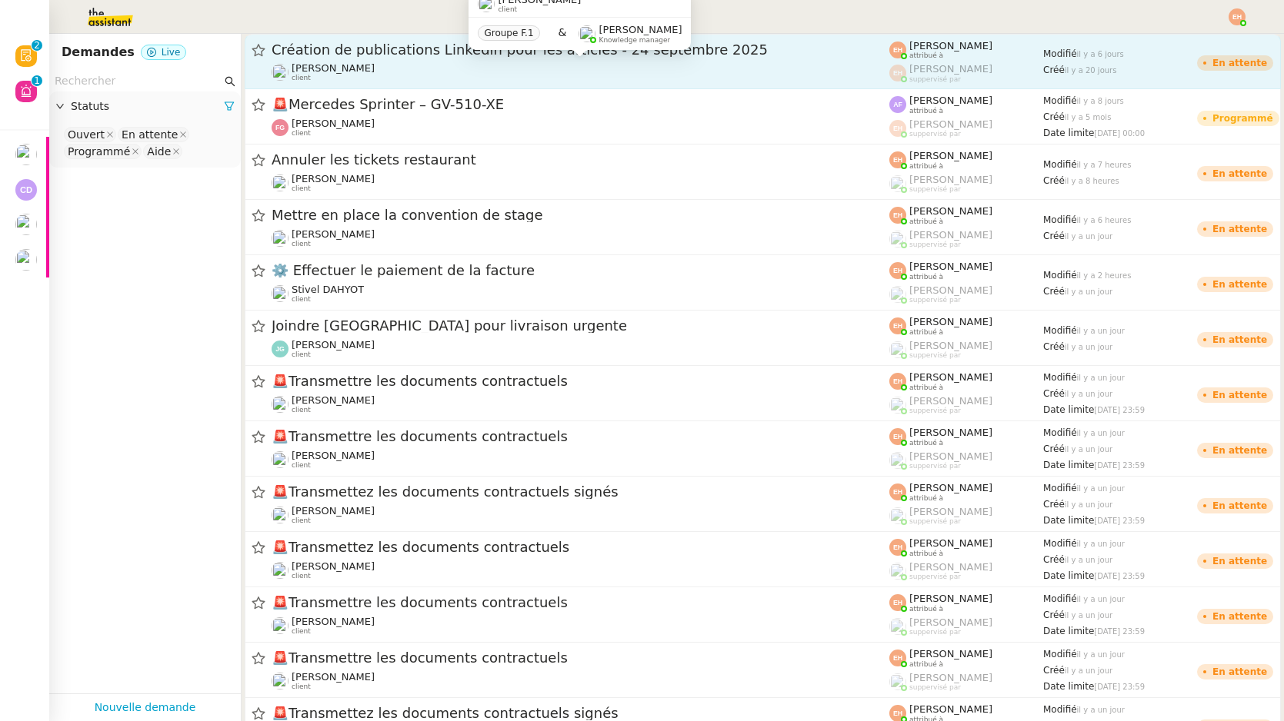
click at [329, 69] on span "[PERSON_NAME]" at bounding box center [333, 68] width 83 height 12
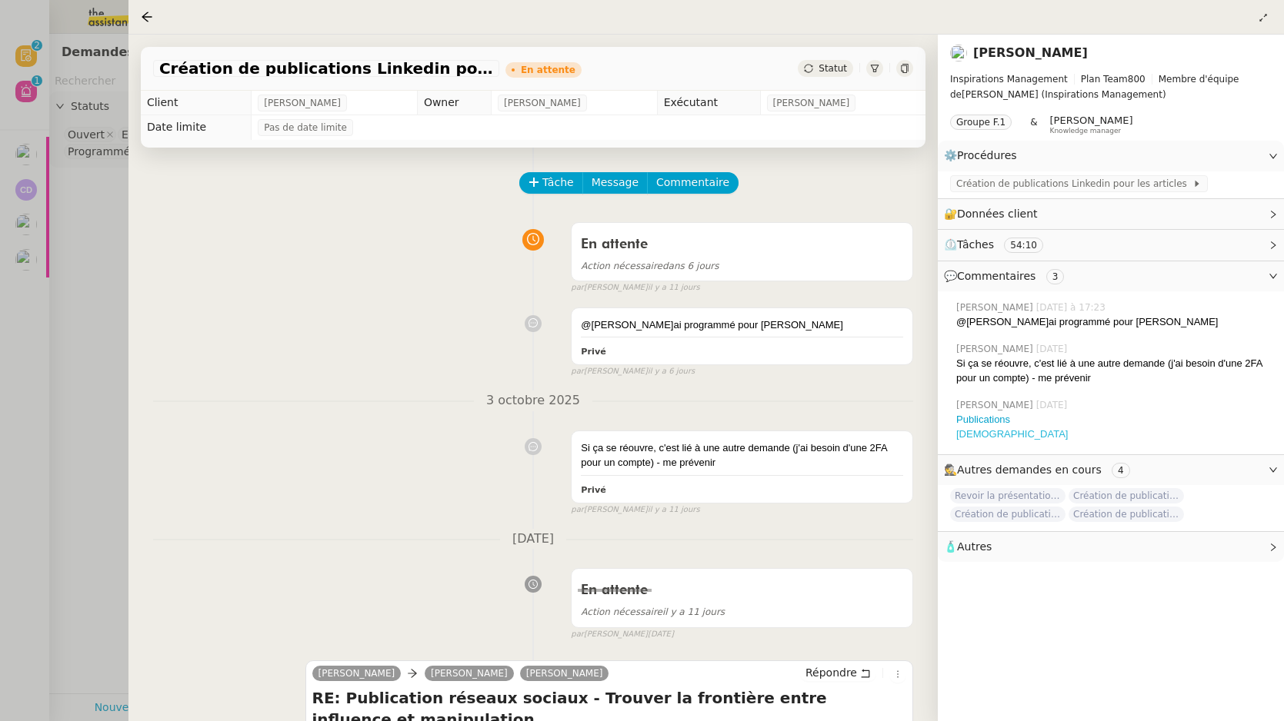
click at [973, 436] on link "[DEMOGRAPHIC_DATA]" at bounding box center [1012, 434] width 112 height 12
click at [74, 207] on div at bounding box center [642, 360] width 1284 height 721
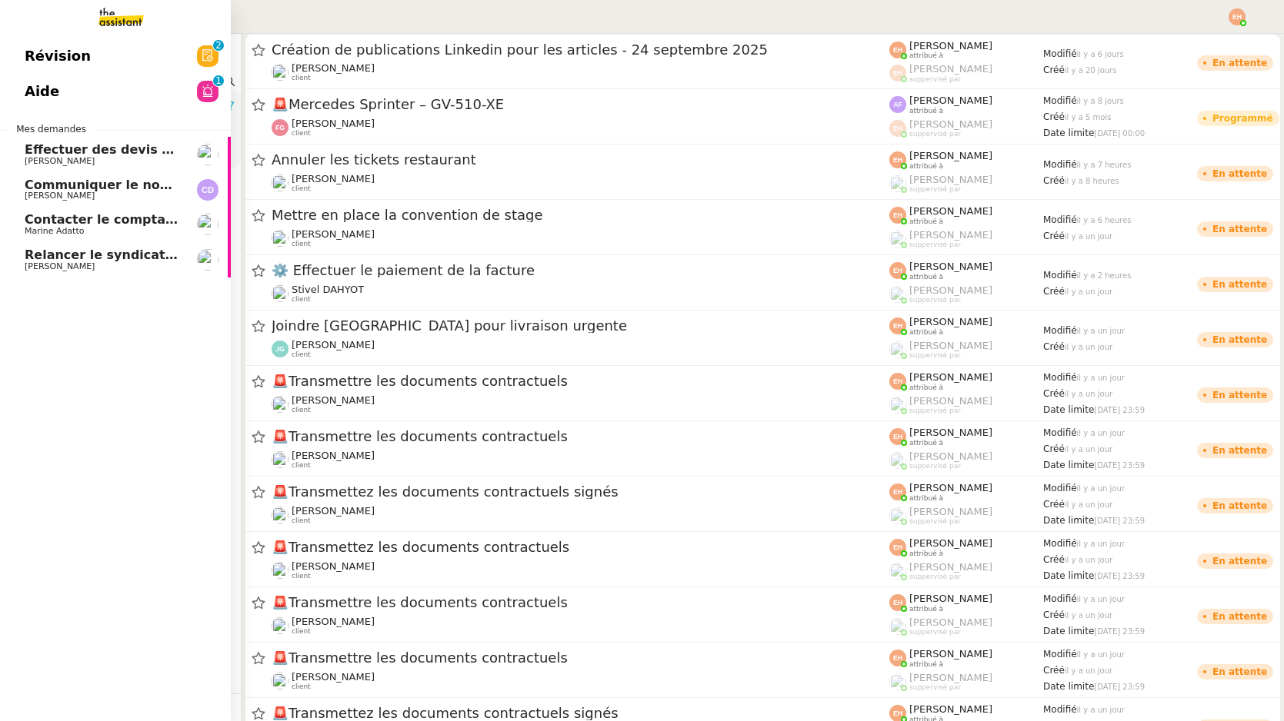
click at [109, 92] on link "Aide 0 1 2 3 4 5 6 7 8 9" at bounding box center [115, 91] width 231 height 35
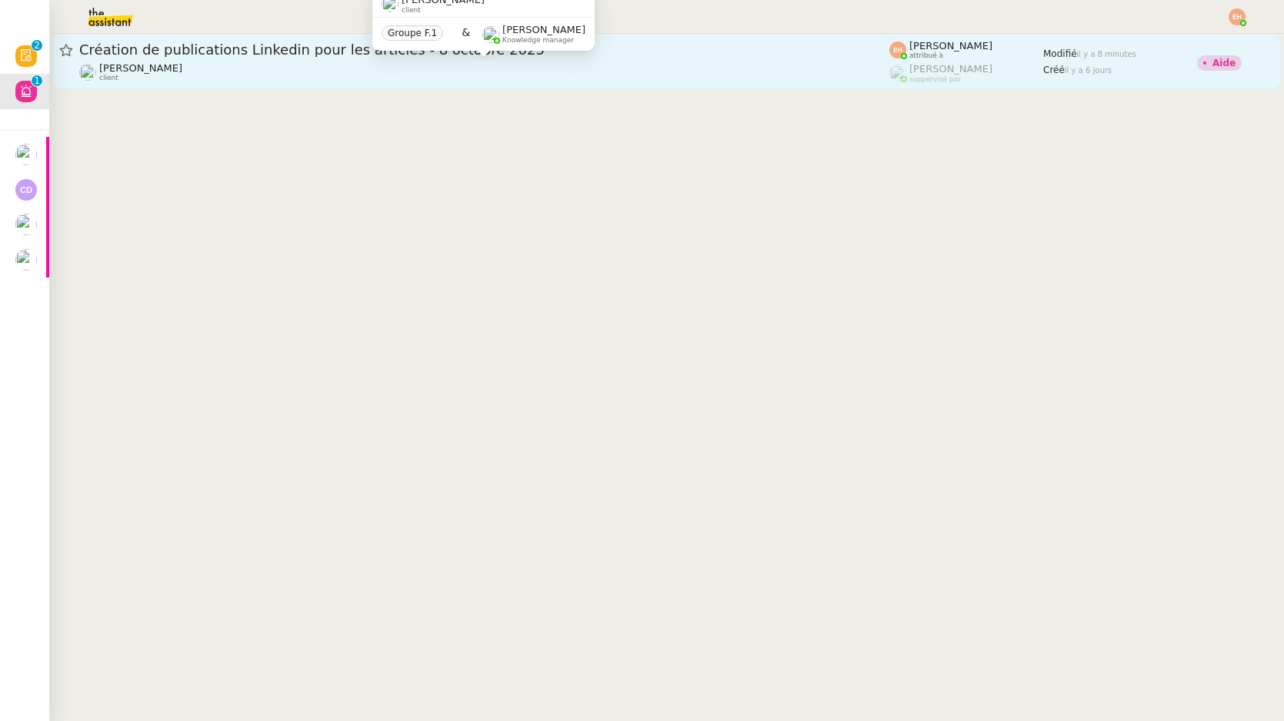
click at [764, 78] on div "Angélique PIERREL client" at bounding box center [484, 72] width 810 height 20
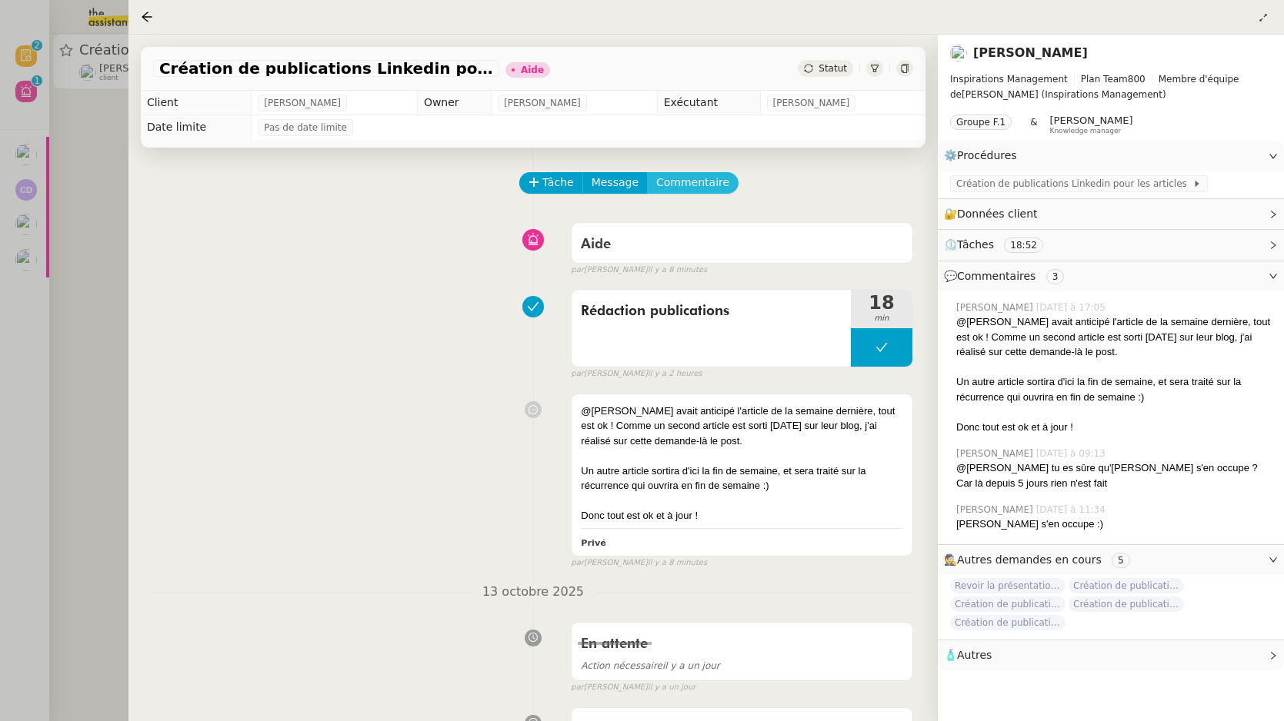
click at [679, 179] on span "Commentaire" at bounding box center [692, 183] width 73 height 18
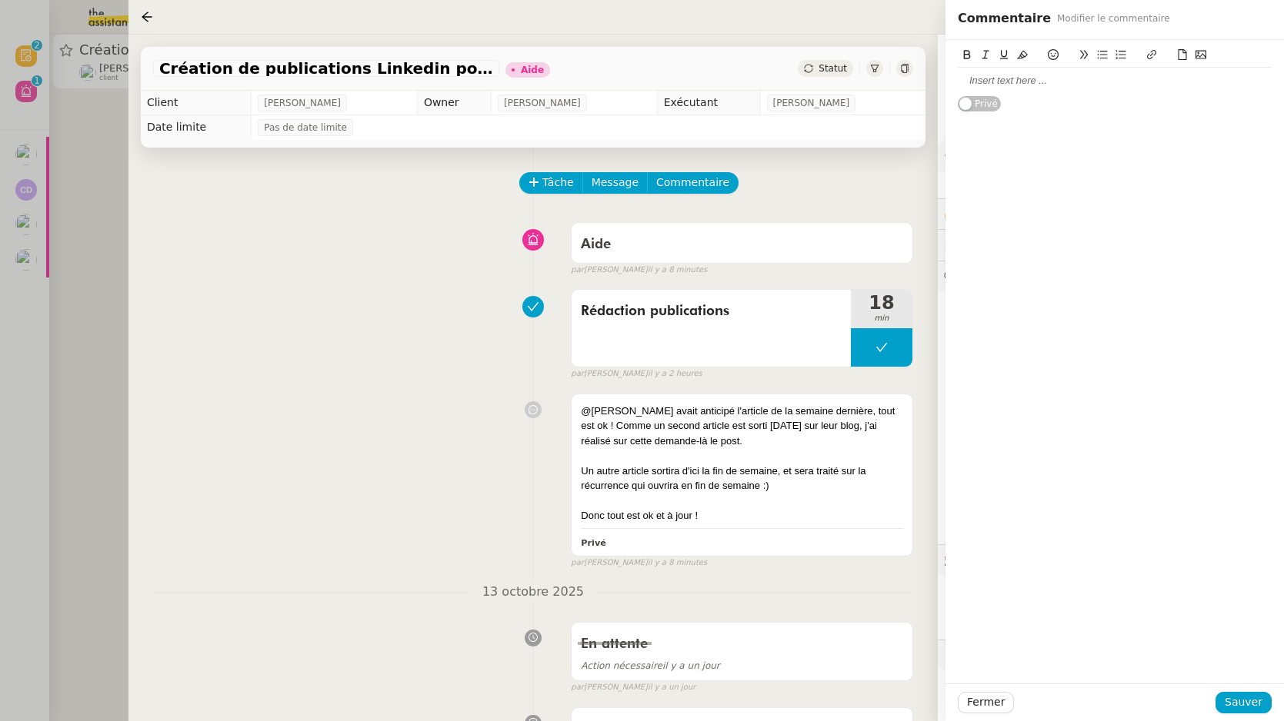
click at [1037, 86] on div at bounding box center [1115, 81] width 314 height 14
click at [1002, 79] on div "Publications" at bounding box center [1115, 81] width 314 height 14
click at [1150, 57] on icon at bounding box center [1151, 54] width 11 height 11
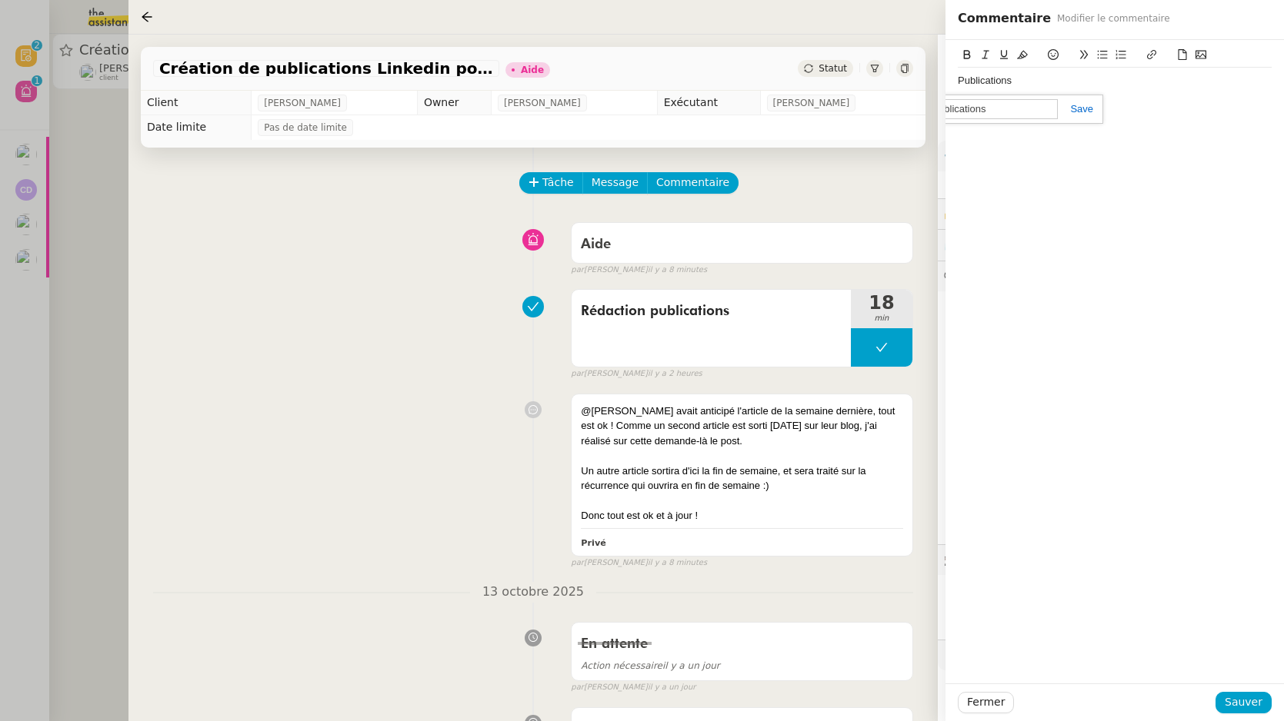
paste input "https://docs.google.com/document/d/1iEyXNXlJ6dS9vfbDAaRVWOv47gYb2JancY_UAhbV3JI…"
type input "https://docs.google.com/document/d/1iEyXNXlJ6dS9vfbDAaRVWOv47gYb2JancY_UAhbV3JI…"
click at [1082, 111] on link at bounding box center [1075, 109] width 35 height 12
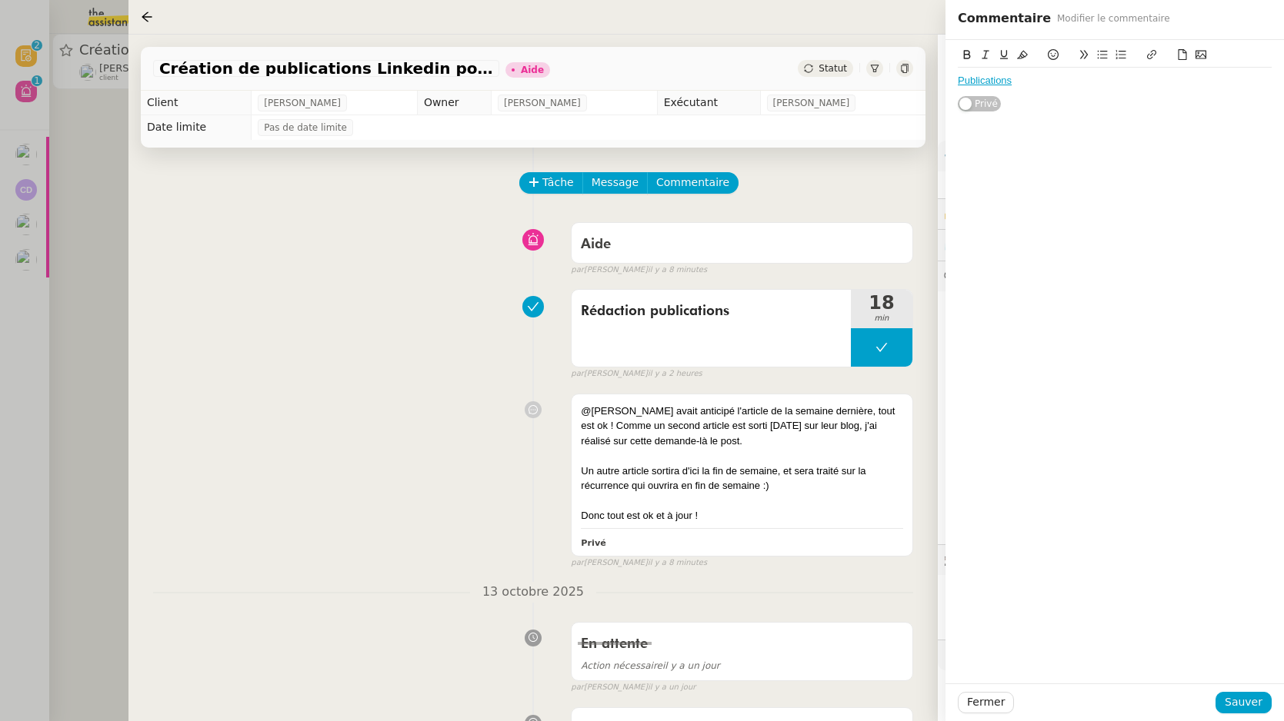
click at [1088, 87] on div "Publications" at bounding box center [1115, 81] width 314 height 14
click at [1240, 701] on span "Sauver" at bounding box center [1243, 703] width 38 height 18
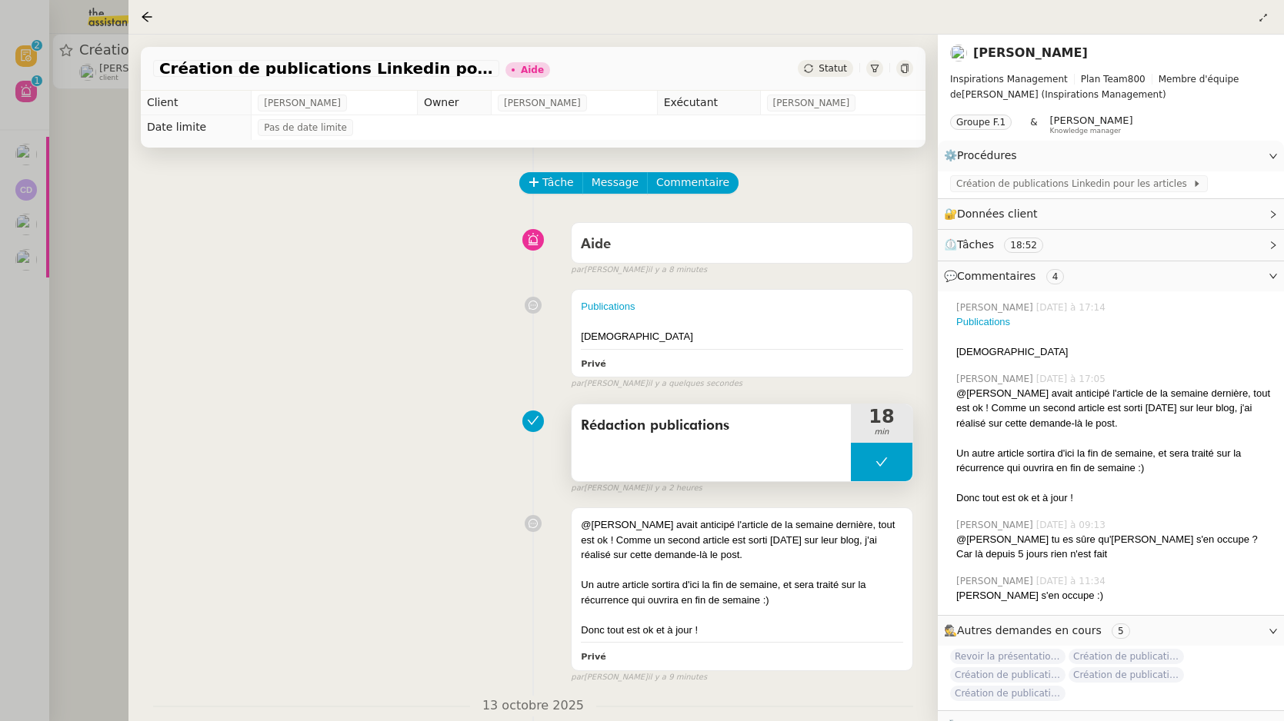
click at [883, 471] on button at bounding box center [882, 462] width 62 height 38
click at [868, 471] on div at bounding box center [866, 462] width 31 height 38
click at [1033, 194] on div "Création de publications Linkedin pour les articles" at bounding box center [1111, 185] width 346 height 27
click at [1039, 187] on span "Création de publications Linkedin pour les articles" at bounding box center [1074, 183] width 236 height 15
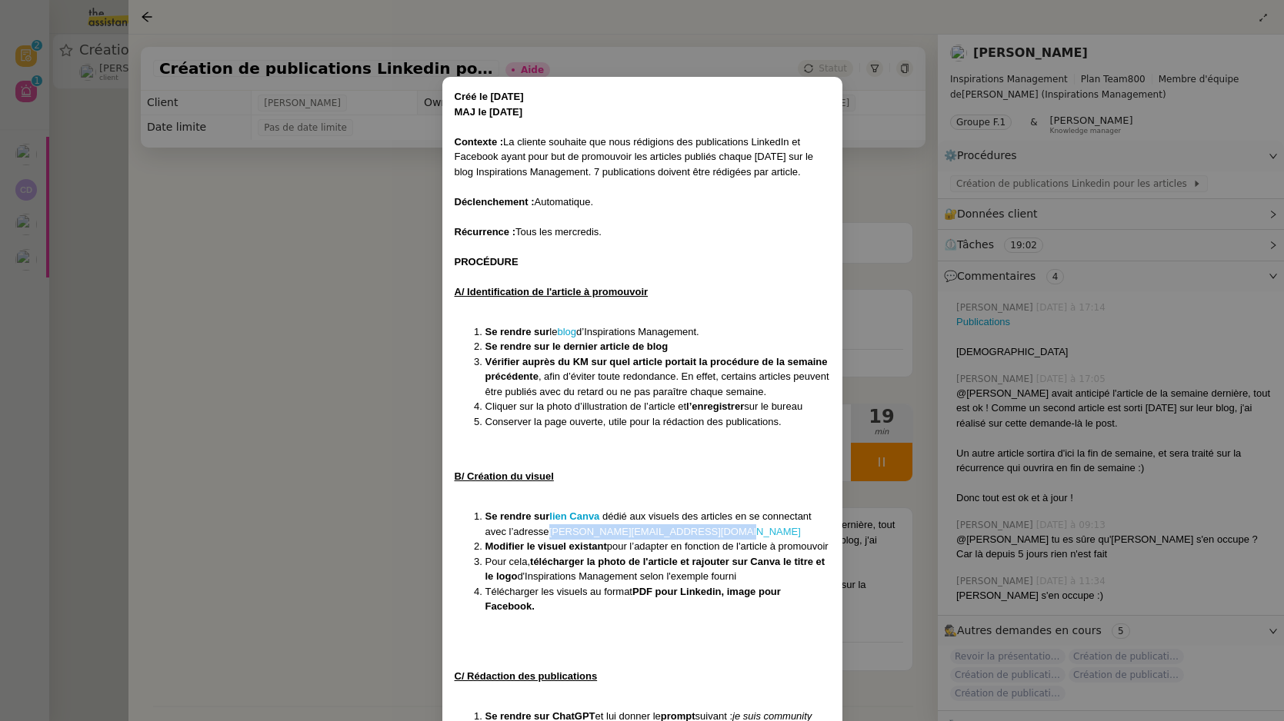
drag, startPoint x: 732, startPoint y: 534, endPoint x: 554, endPoint y: 526, distance: 178.6
click at [554, 526] on li "Se rendre sur lien Canva dédié aux visuels des articles en se connectant avec l…" at bounding box center [657, 524] width 345 height 30
copy link "camille@inspirations-management.fr"
click at [363, 217] on nz-modal-container "Créé le 19/05/2025 MAJ le 7/07/25 Contexte : La cliente souhaite que nous rédig…" at bounding box center [642, 360] width 1284 height 721
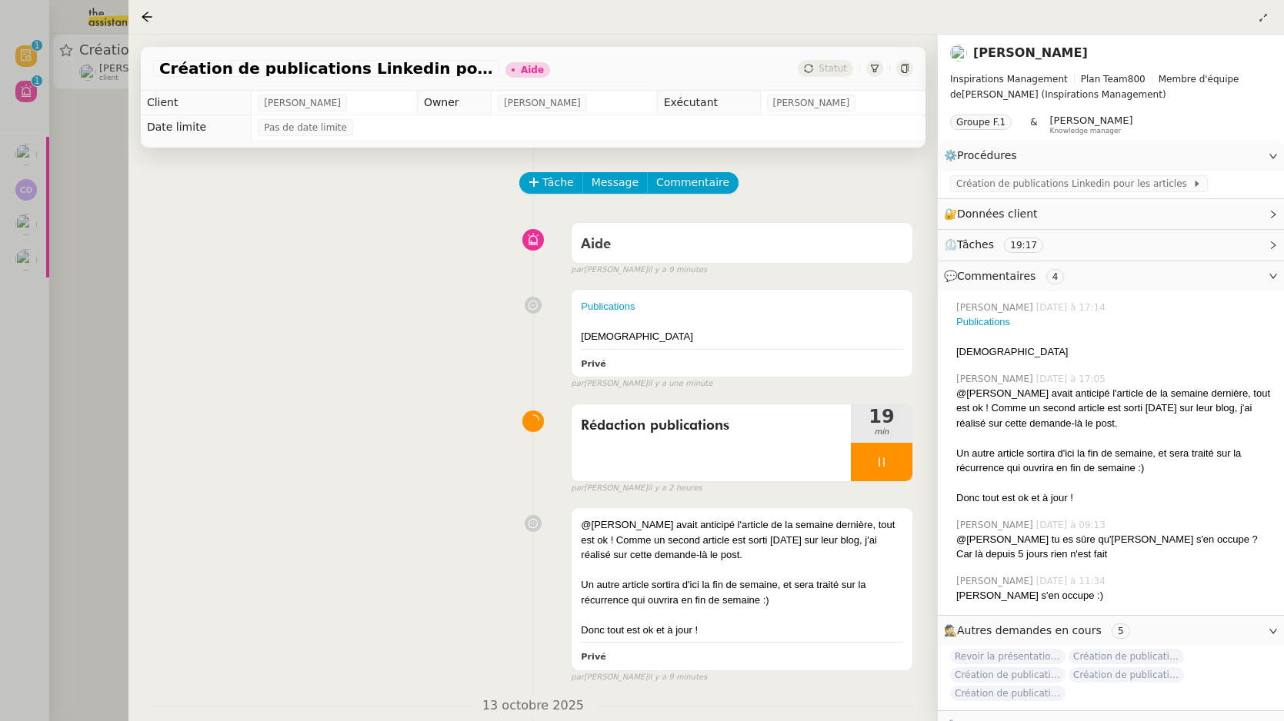
drag, startPoint x: 1231, startPoint y: 212, endPoint x: 1147, endPoint y: 231, distance: 86.8
click at [1147, 231] on nz-collapse "⚙️ Procédures Modifier Création de publications Linkedin pour les articles 🔐 Do…" at bounding box center [1111, 441] width 346 height 601
click at [1177, 216] on div "🔐 Données client Modifier" at bounding box center [1098, 214] width 309 height 18
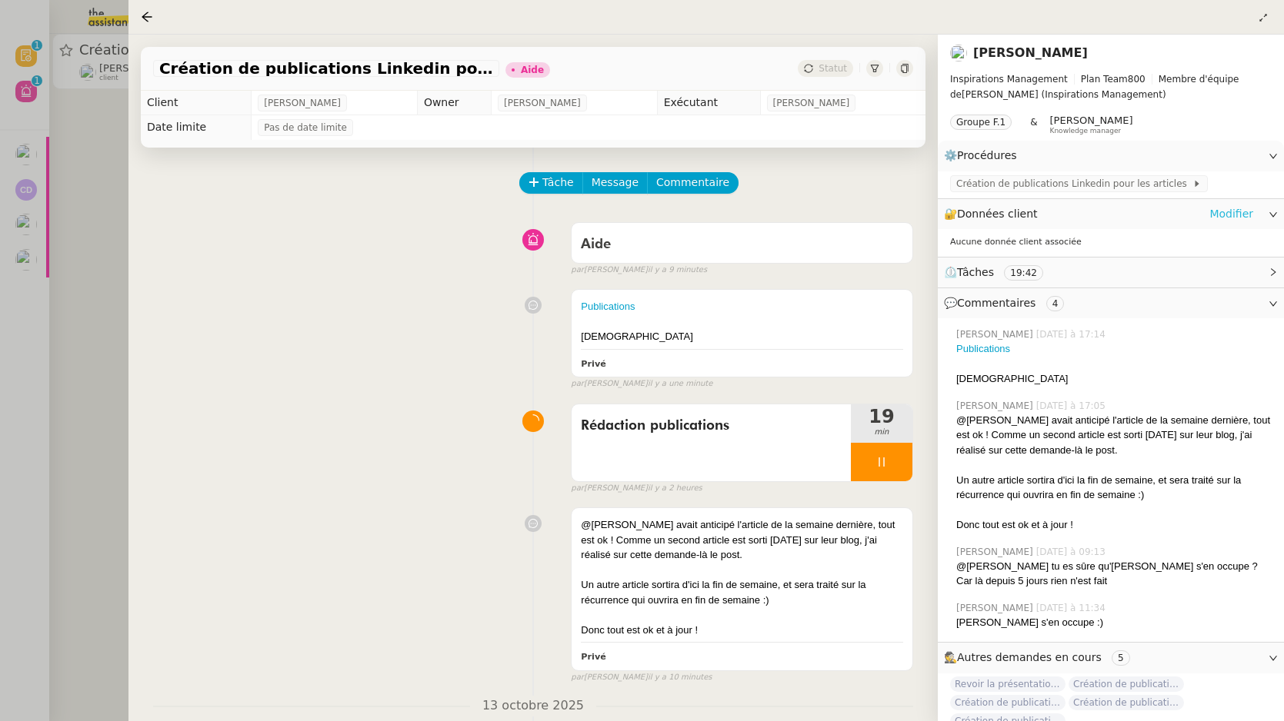
click at [1218, 211] on link "Modifier" at bounding box center [1231, 214] width 44 height 18
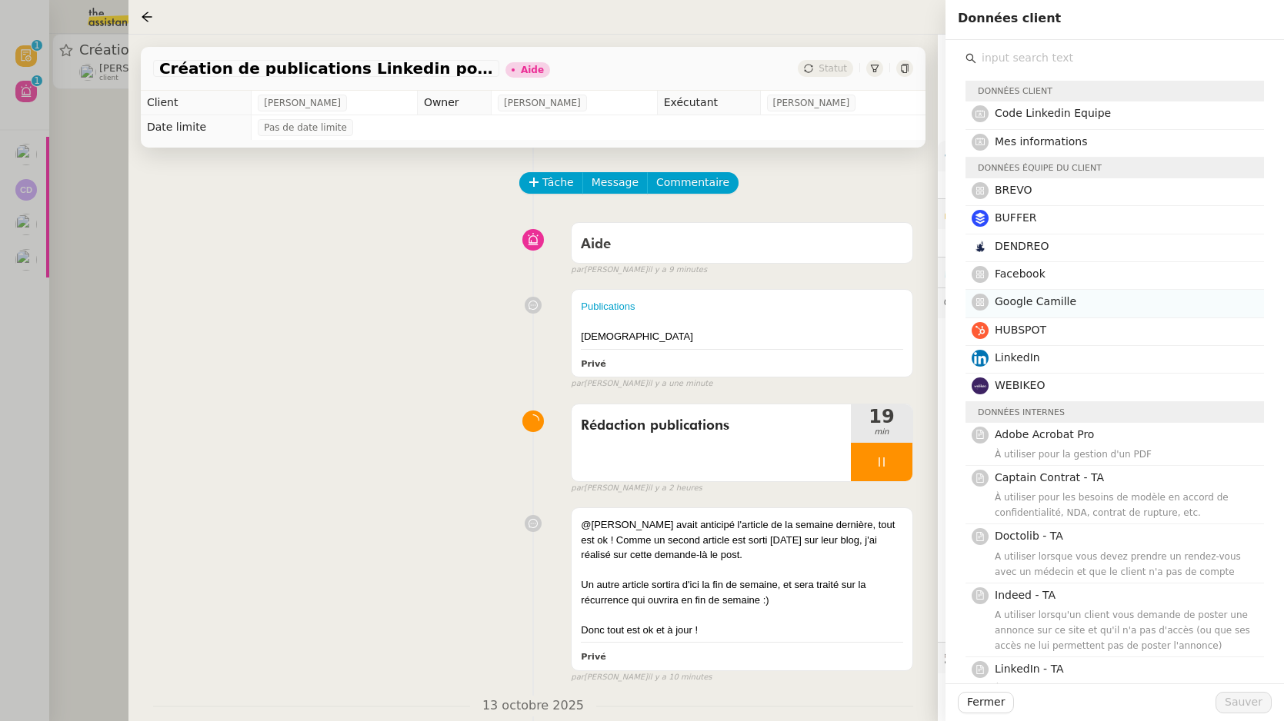
click at [1071, 305] on h4 "Google Camille" at bounding box center [1124, 302] width 260 height 18
click at [1238, 706] on span "Sauver" at bounding box center [1243, 703] width 38 height 18
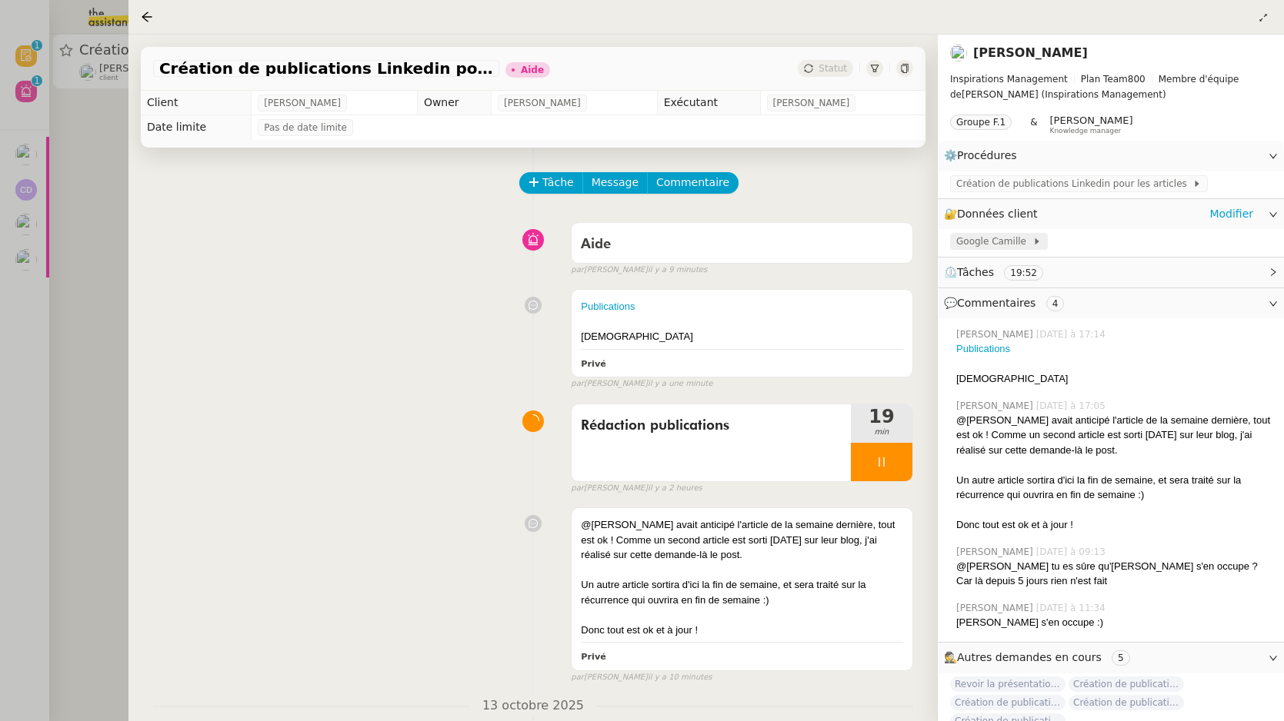
click at [1008, 242] on span "Google Camille" at bounding box center [994, 241] width 76 height 15
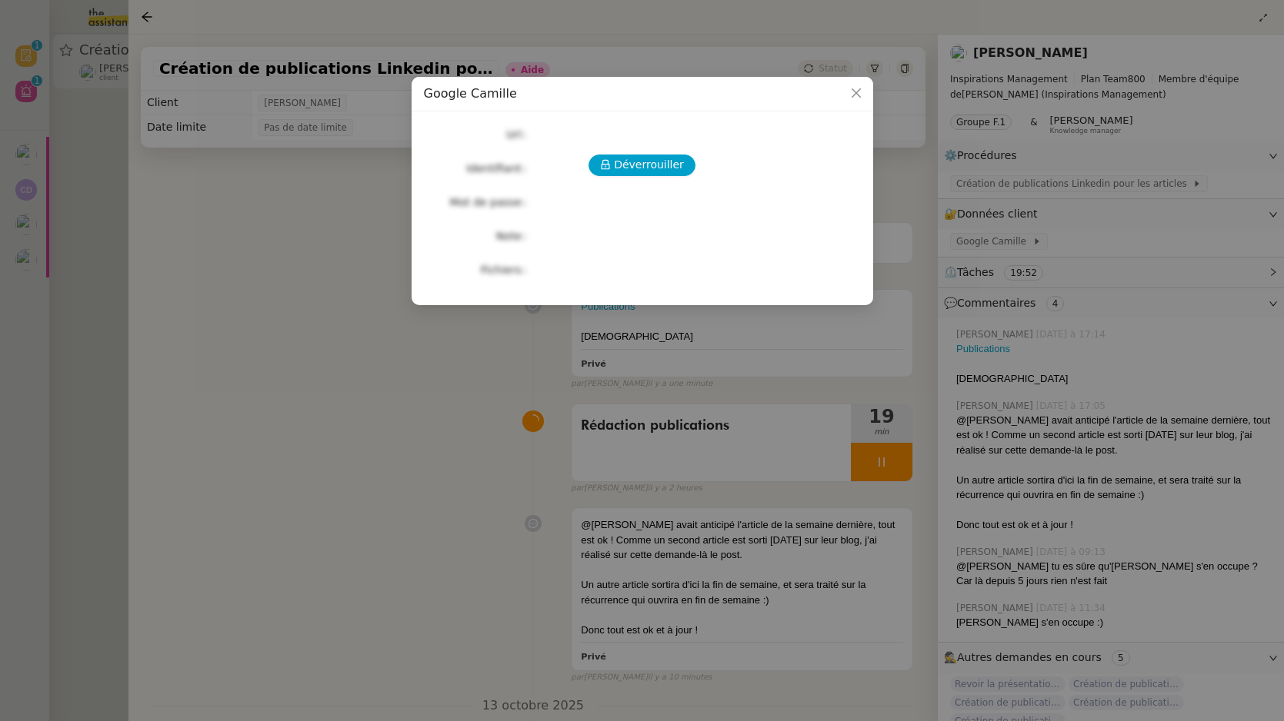
click at [660, 146] on div "Déverrouiller Url Identifiant Mot de passe Note Fichiers Upload" at bounding box center [642, 202] width 437 height 157
click at [659, 164] on span "Déverrouiller" at bounding box center [649, 165] width 70 height 18
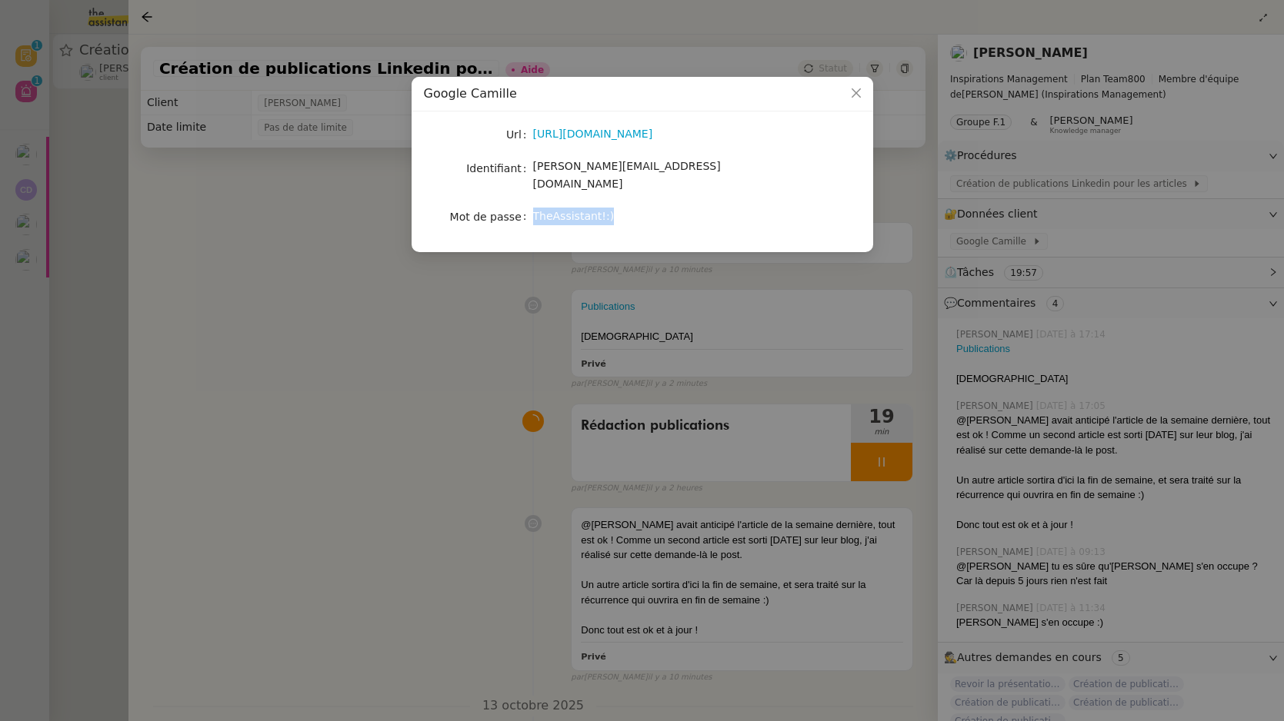
drag, startPoint x: 619, startPoint y: 204, endPoint x: 533, endPoint y: 201, distance: 86.2
click at [533, 208] on div "TheAssistant!:)" at bounding box center [660, 217] width 255 height 18
copy span "TheAssistant!:)"
click at [252, 312] on nz-modal-container "Google Camille Url https://myaccount.google.com/?utm_source=sign_in_no_continue…" at bounding box center [642, 360] width 1284 height 721
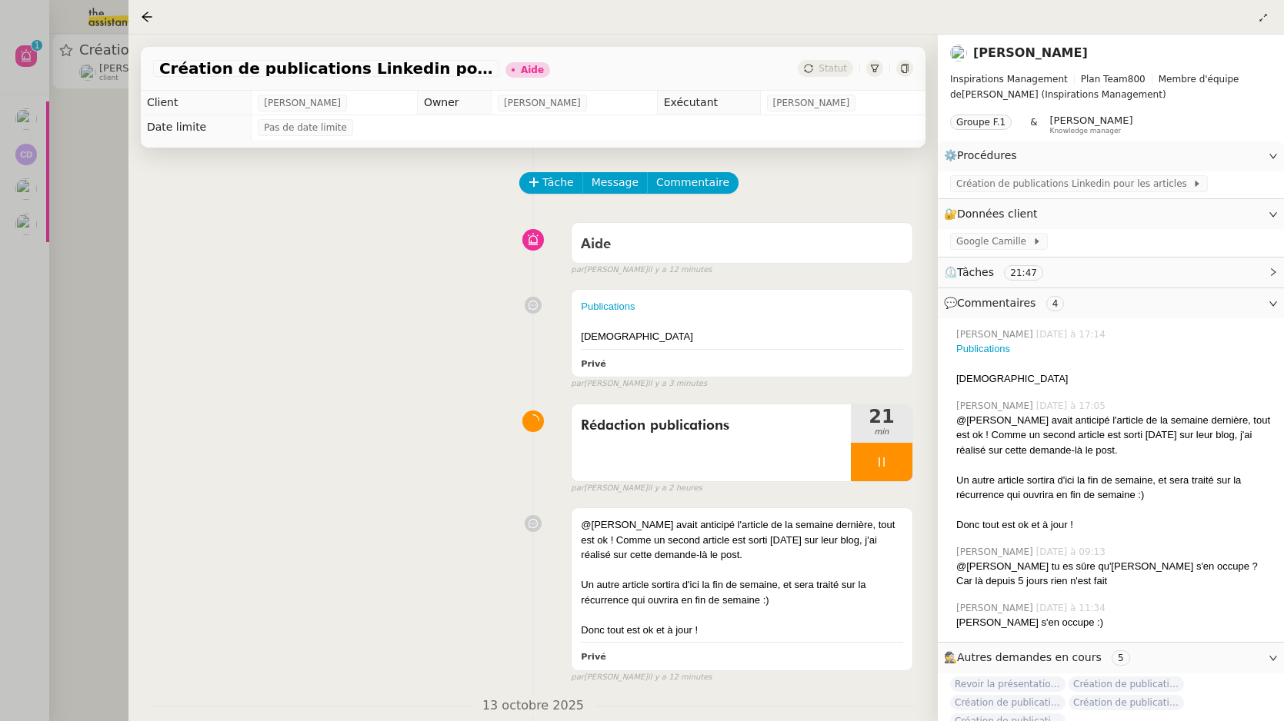
click at [31, 154] on div at bounding box center [642, 360] width 1284 height 721
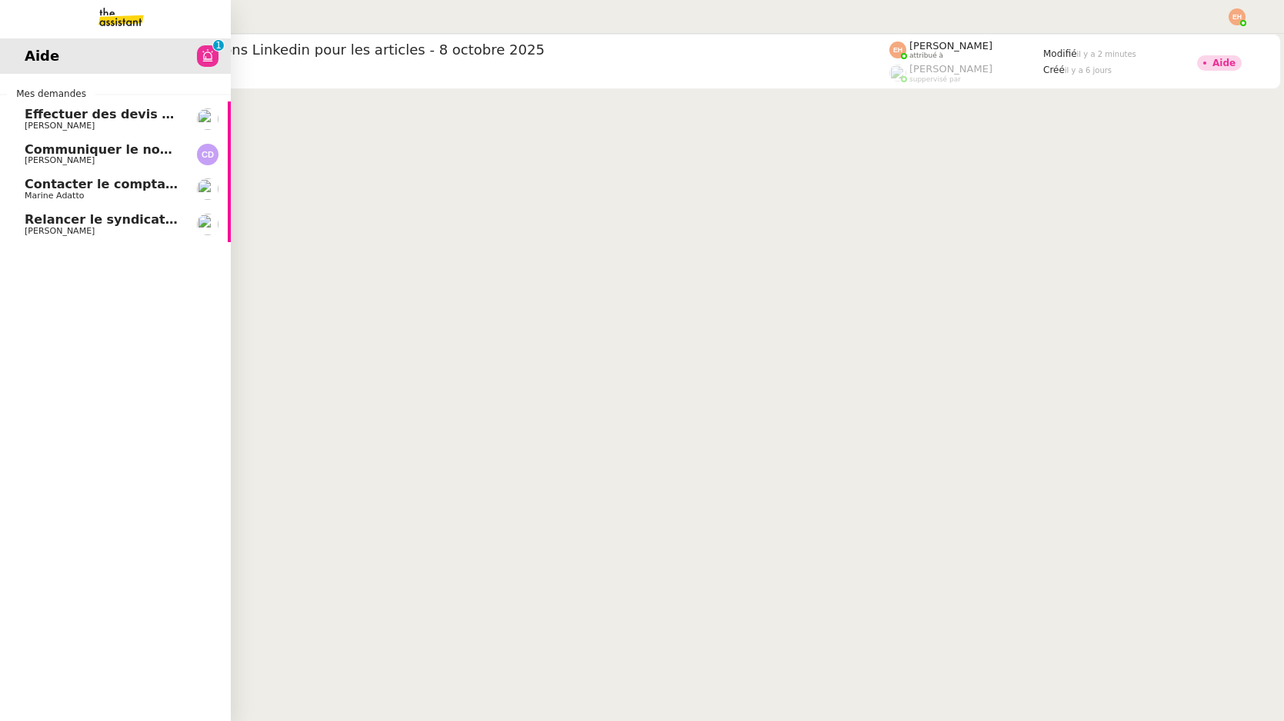
click at [31, 154] on span "Communiquer le nouveau RIB aux syndicats" at bounding box center [177, 149] width 305 height 15
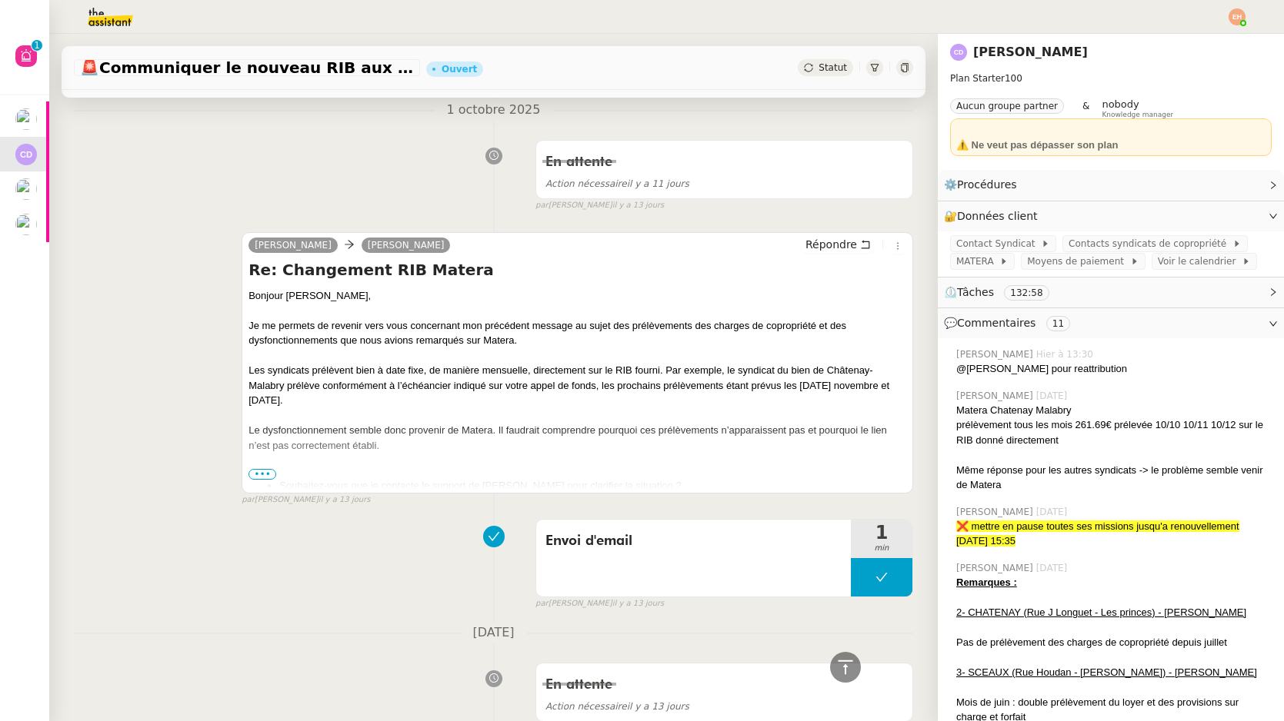
scroll to position [1344, 0]
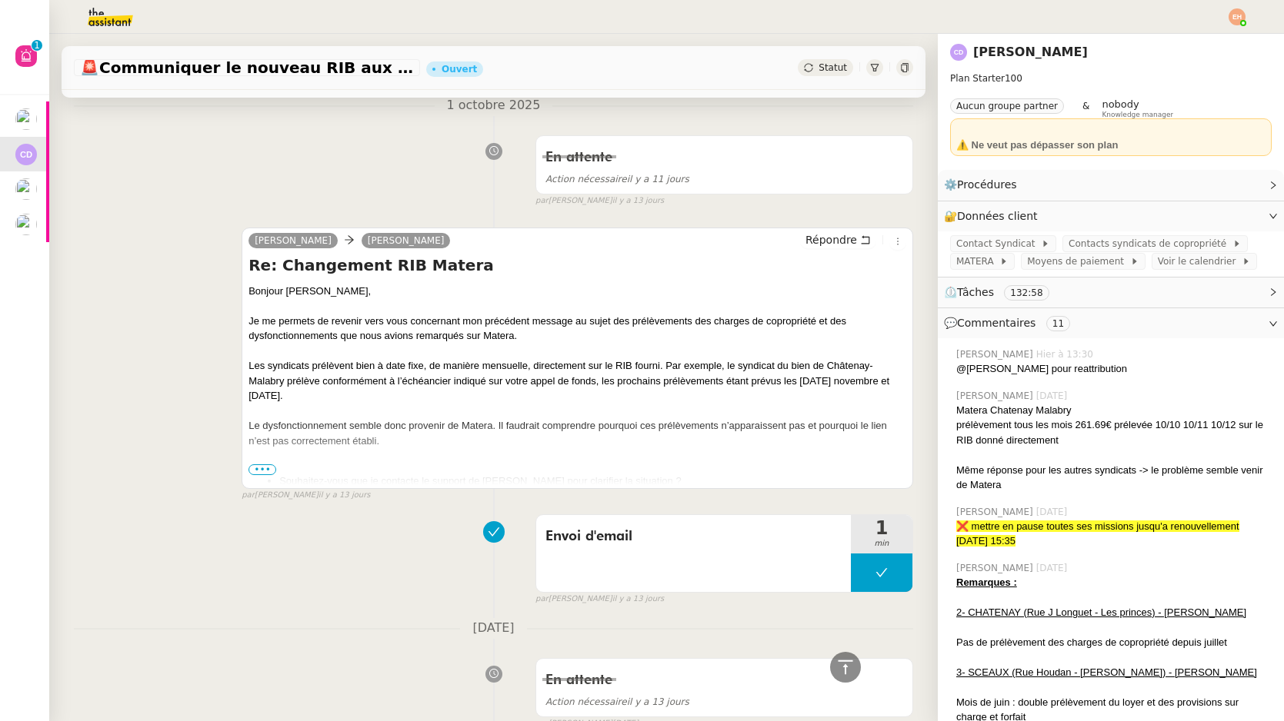
click at [268, 475] on ul "Souhaitez-vous que je contacte le support de Matera pour clarifier la situation…" at bounding box center [577, 481] width 658 height 15
click at [268, 469] on span "•••" at bounding box center [262, 470] width 28 height 11
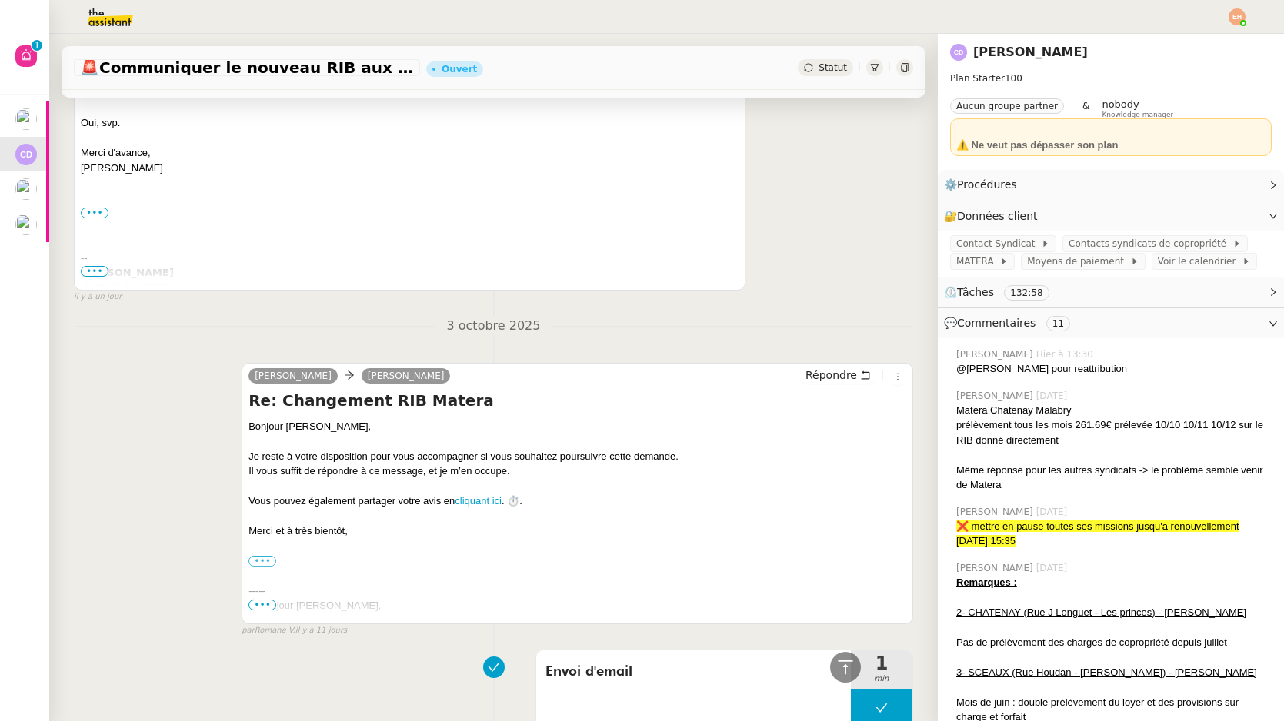
scroll to position [316, 0]
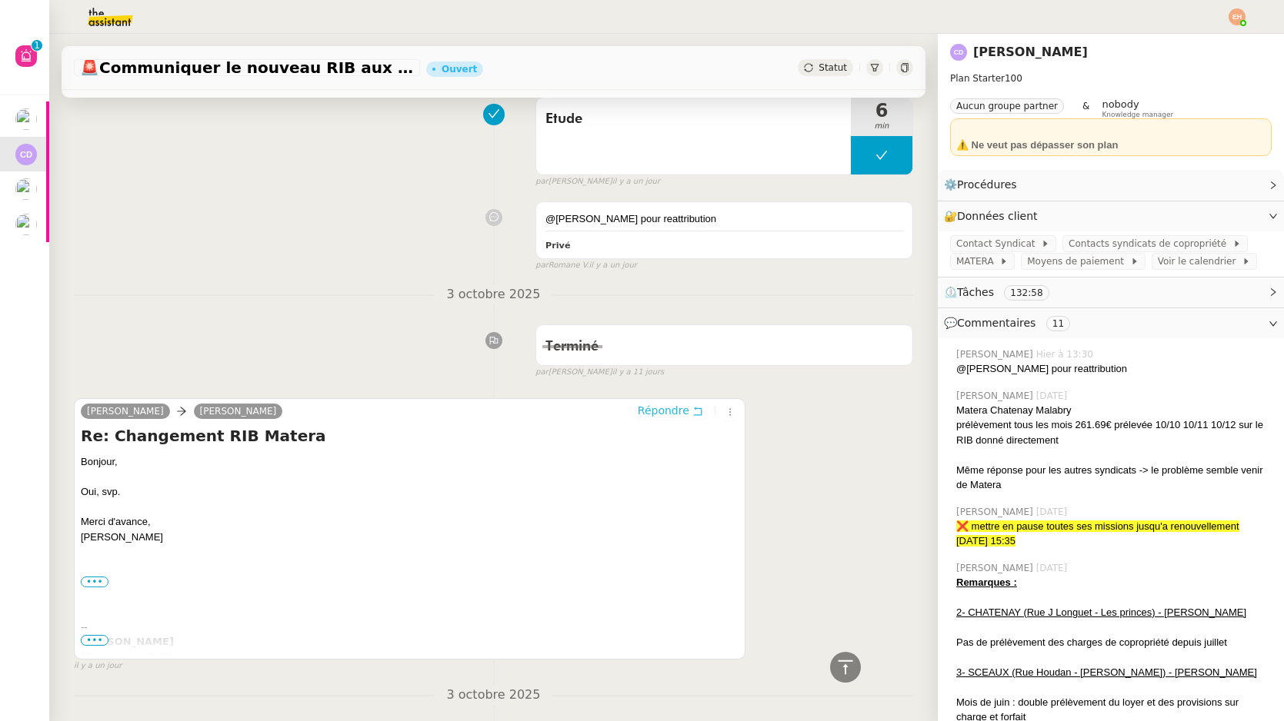
click at [678, 408] on span "Répondre" at bounding box center [664, 410] width 52 height 15
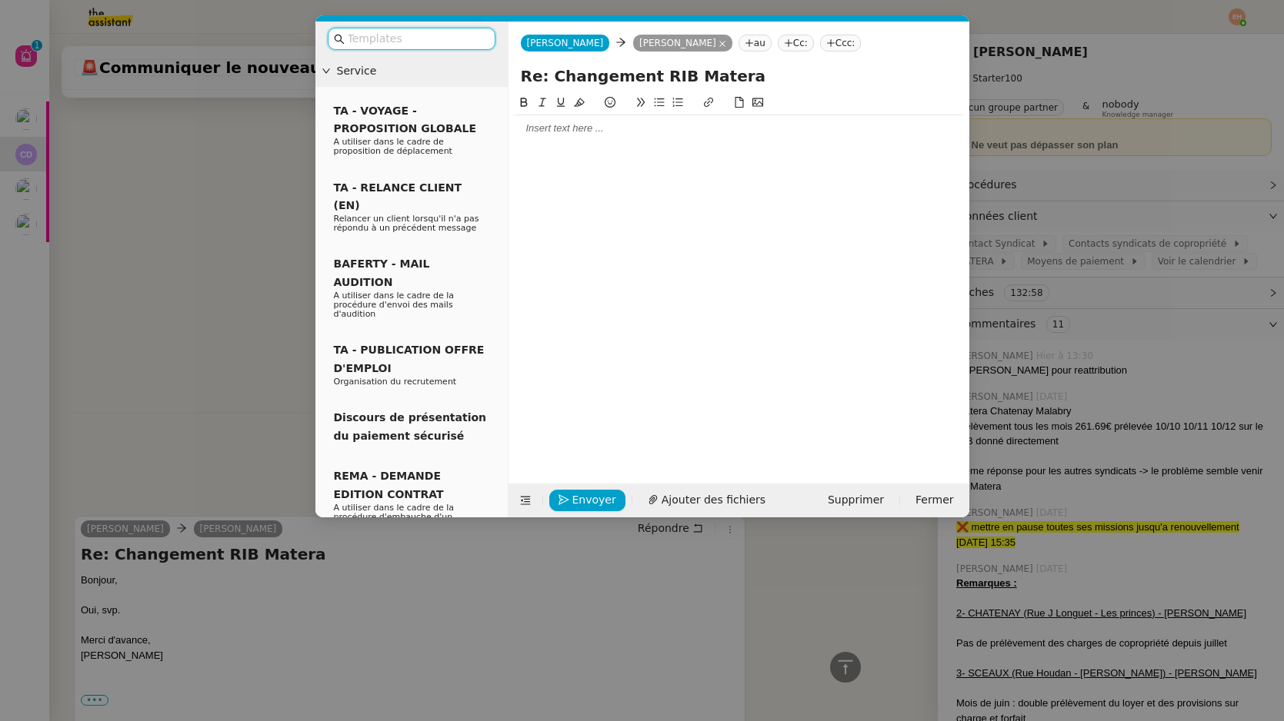
scroll to position [433, 0]
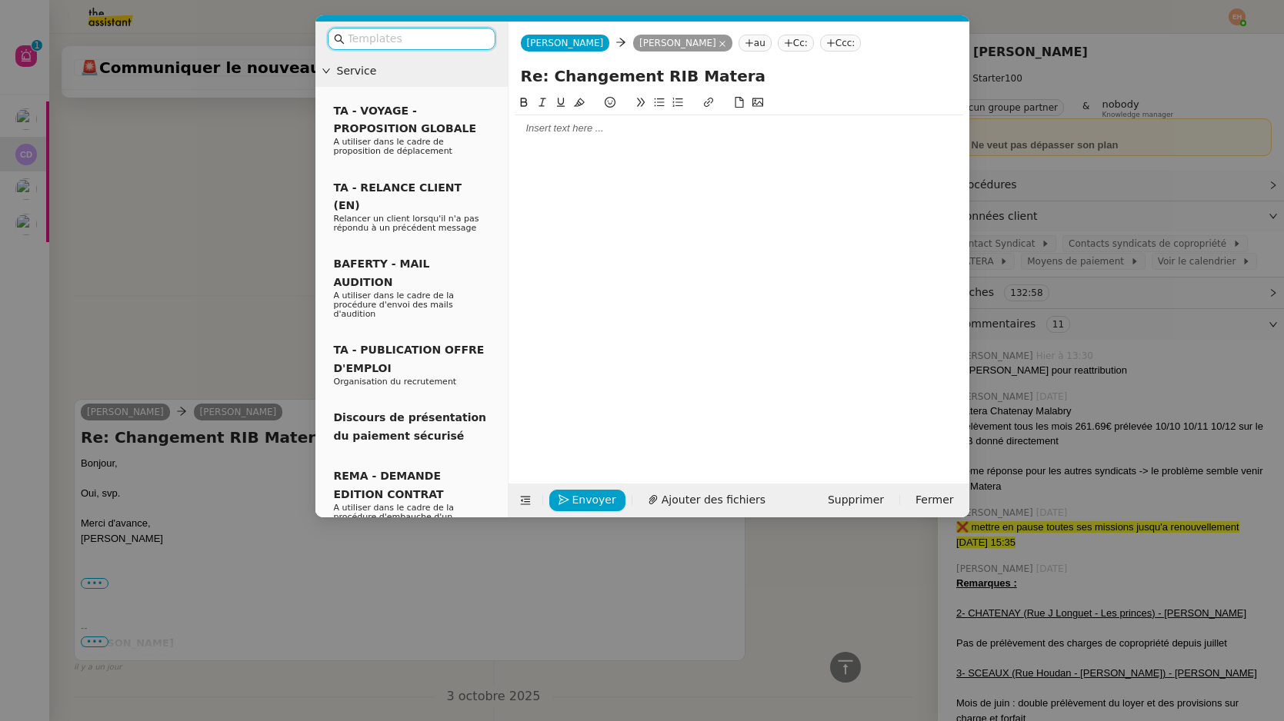
click at [631, 128] on div at bounding box center [739, 129] width 448 height 14
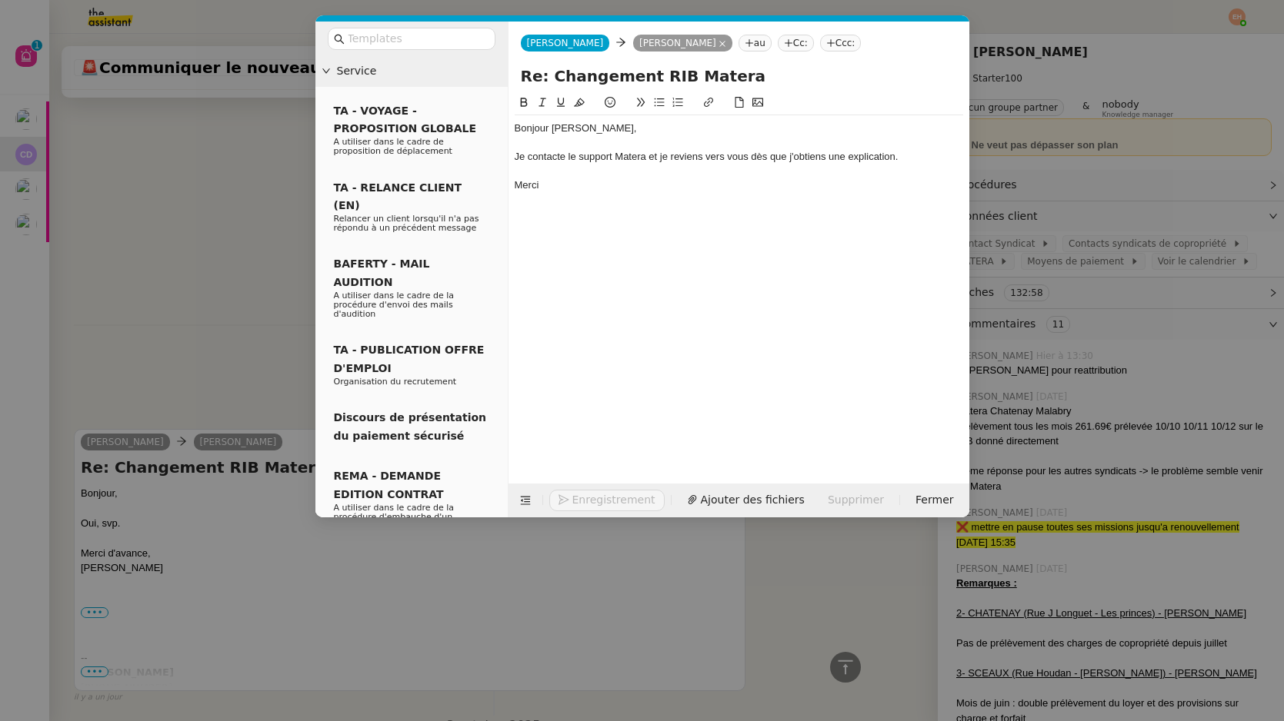
scroll to position [508, 0]
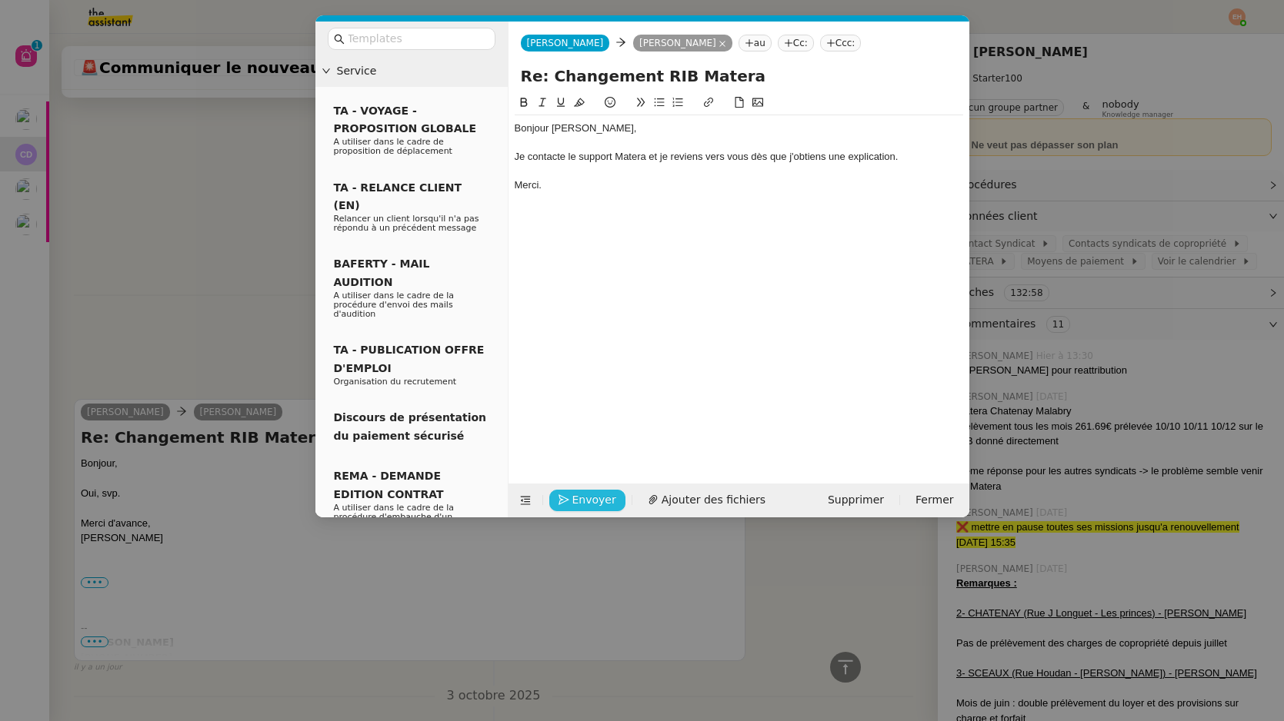
click at [581, 499] on span "Envoyer" at bounding box center [594, 500] width 44 height 18
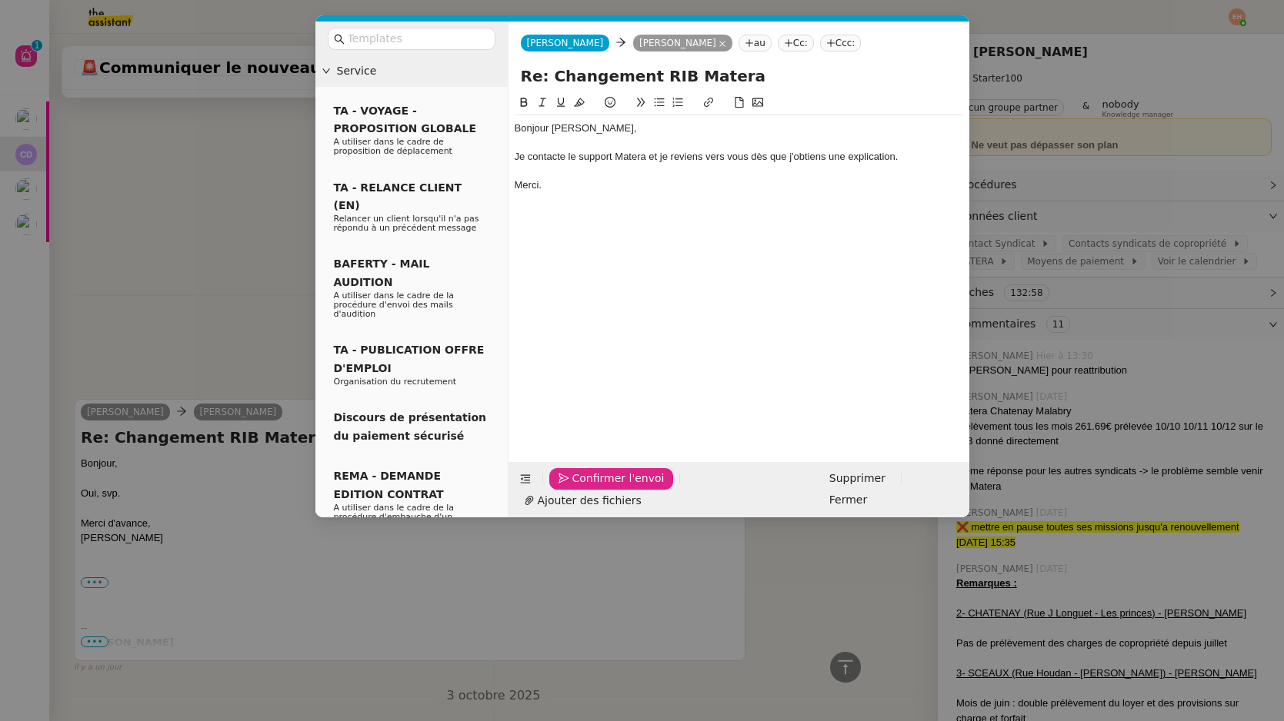
click at [562, 159] on div "Je contacte le support Matera et je reviens vers vous dès que j'obtiens une exp…" at bounding box center [739, 157] width 448 height 14
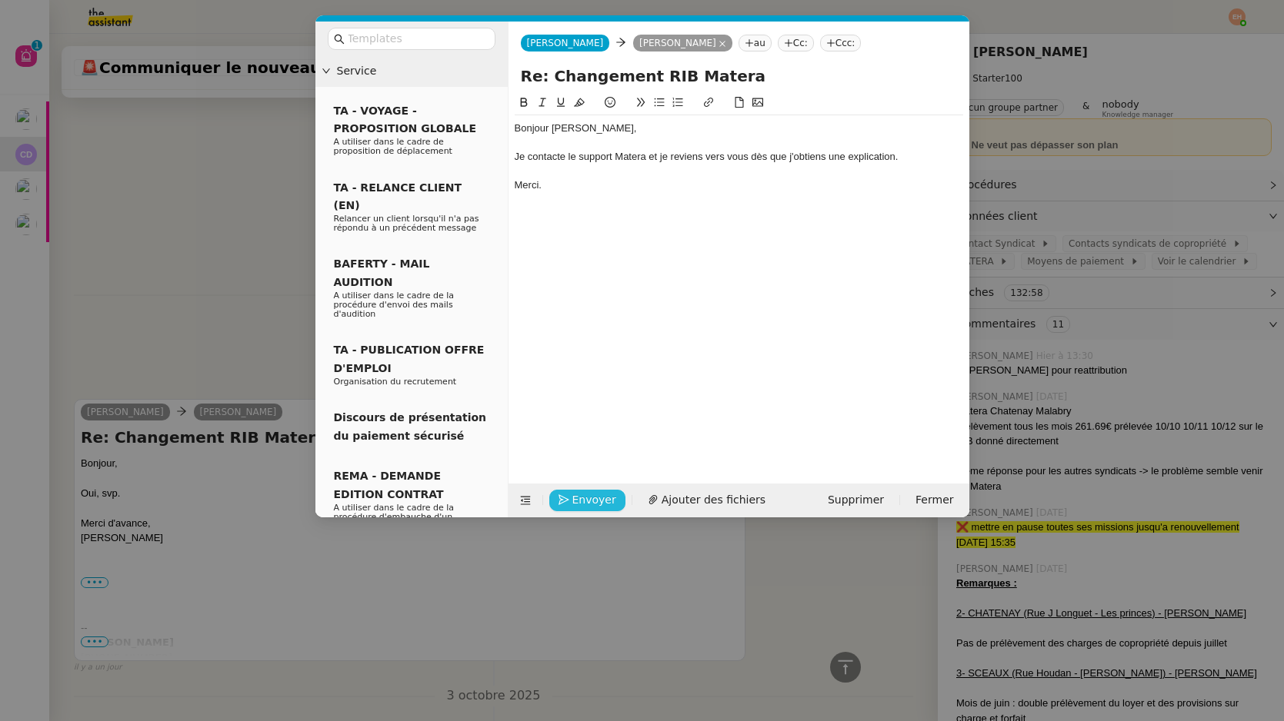
click at [568, 506] on button "Envoyer" at bounding box center [587, 501] width 76 height 22
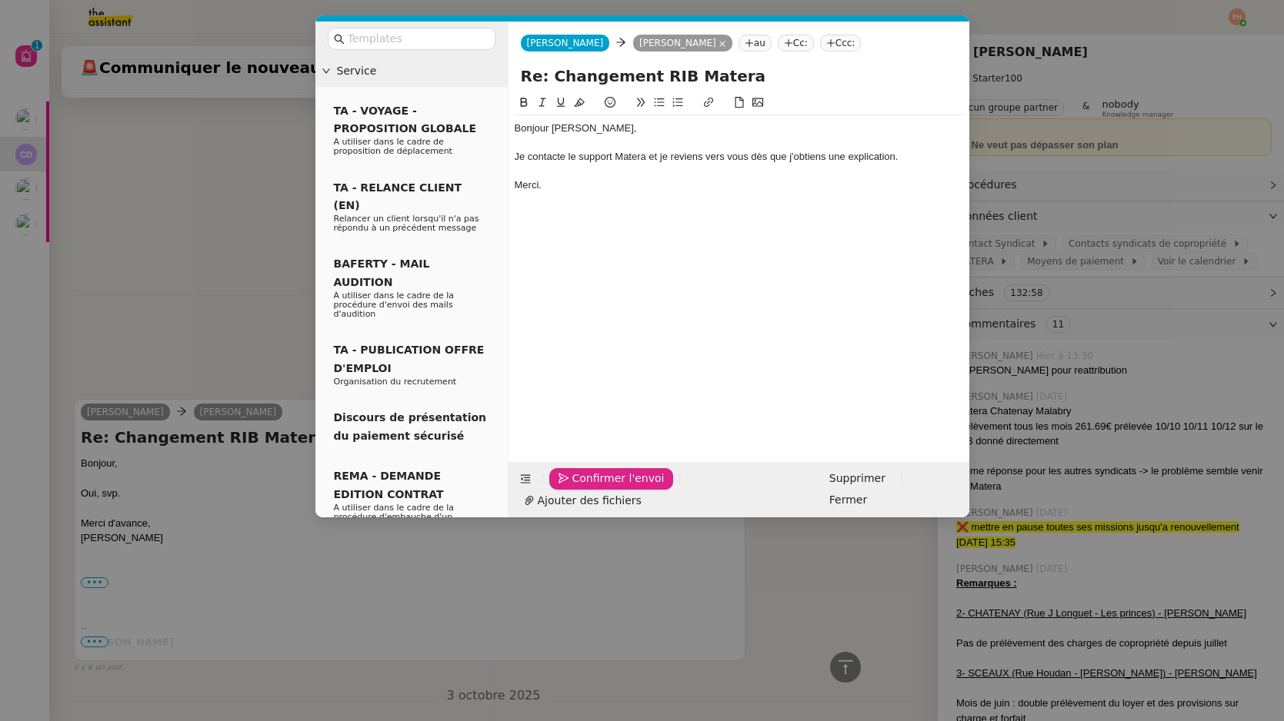
click at [568, 490] on button "Confirmer l'envoi" at bounding box center [611, 479] width 125 height 22
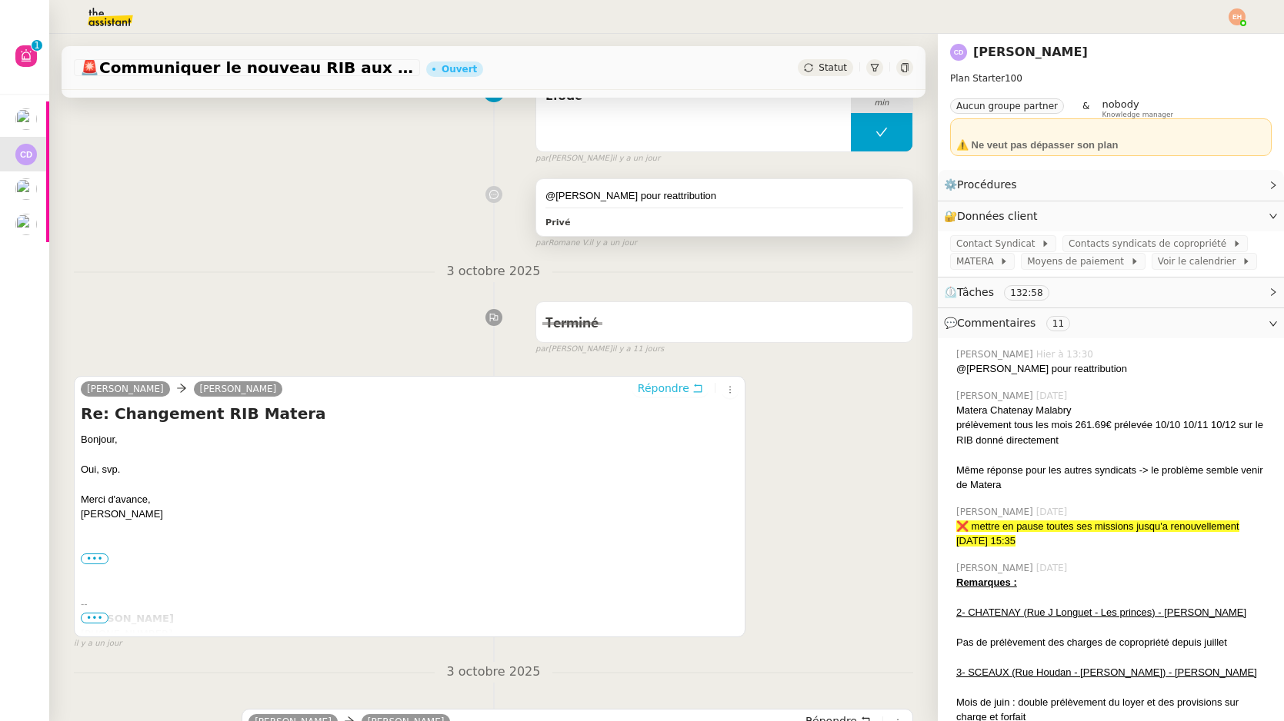
scroll to position [0, 0]
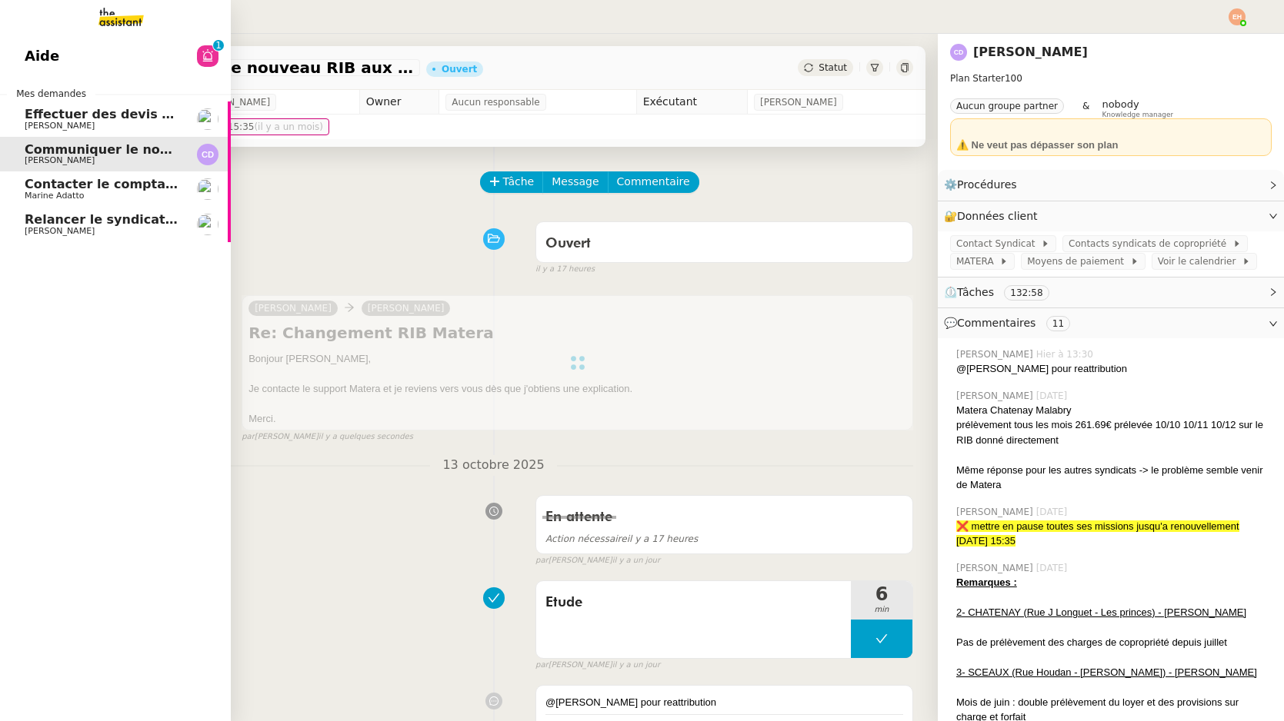
click at [103, 177] on link "Contacter le comptable de Wagmi Trends Marine Adatto" at bounding box center [115, 189] width 231 height 35
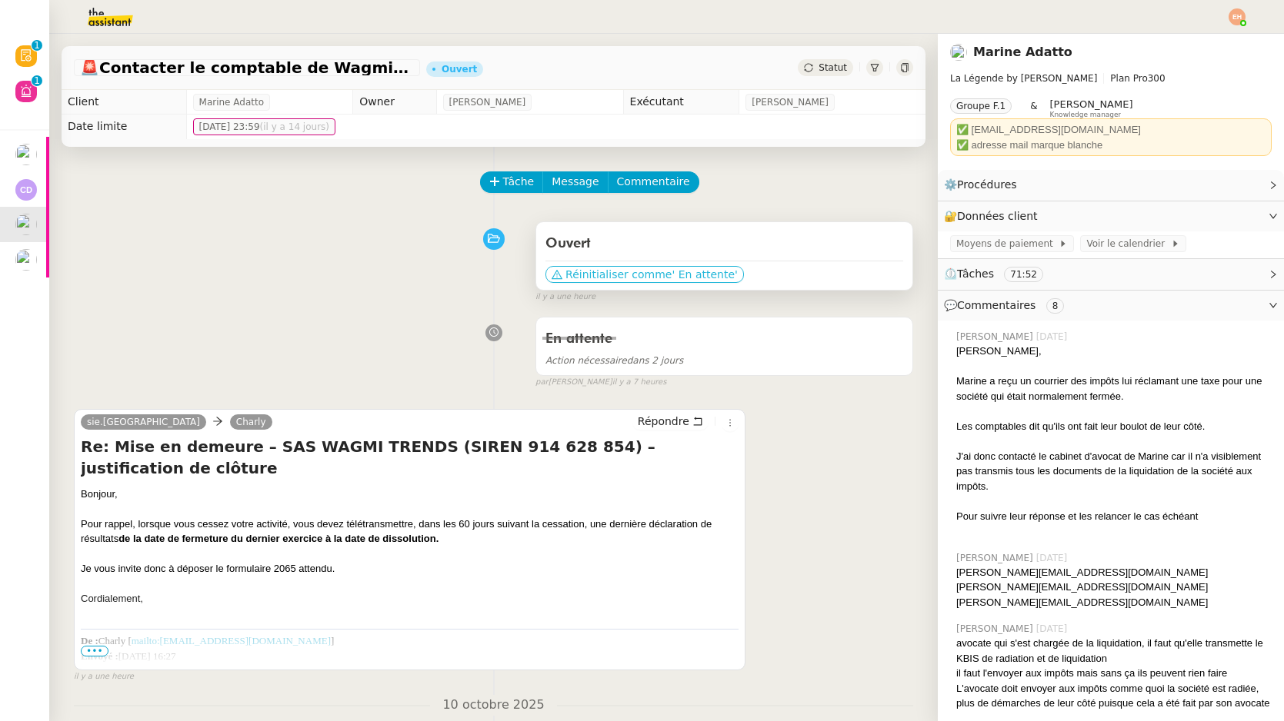
click at [704, 275] on span "' En attente'" at bounding box center [703, 274] width 65 height 15
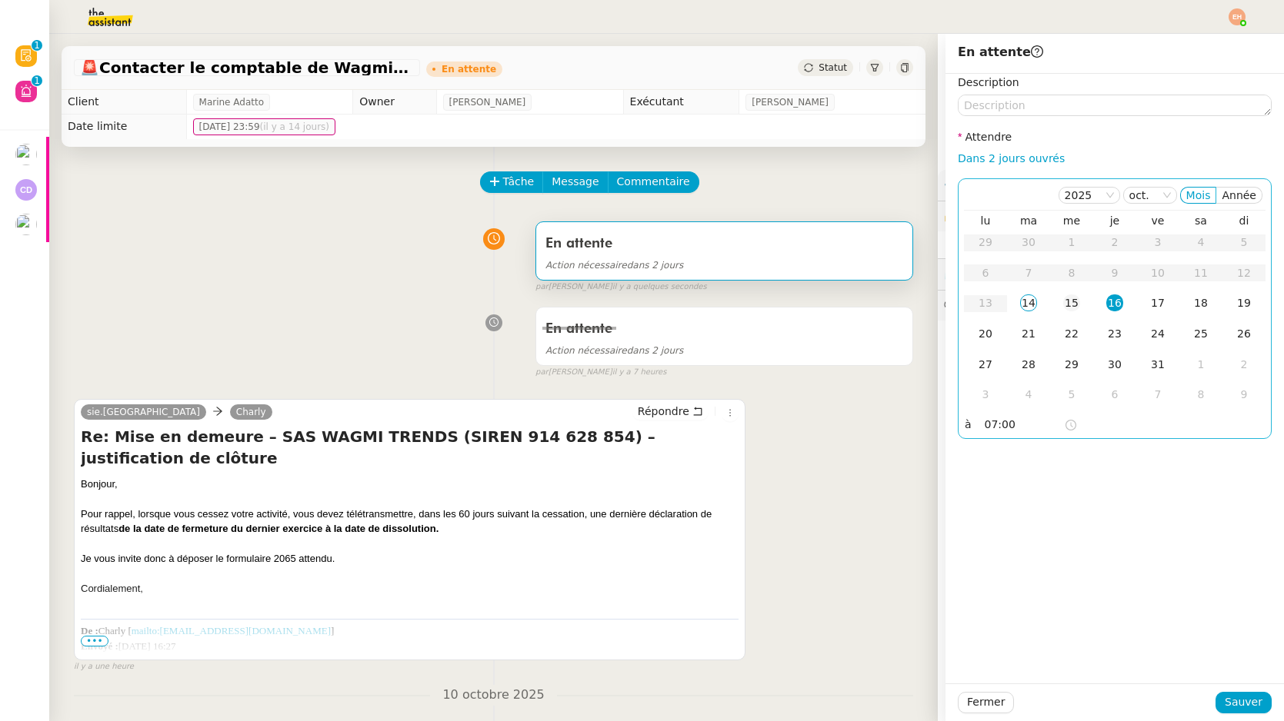
click at [1071, 309] on div "15" at bounding box center [1071, 303] width 17 height 17
click at [1238, 698] on span "Sauver" at bounding box center [1243, 703] width 38 height 18
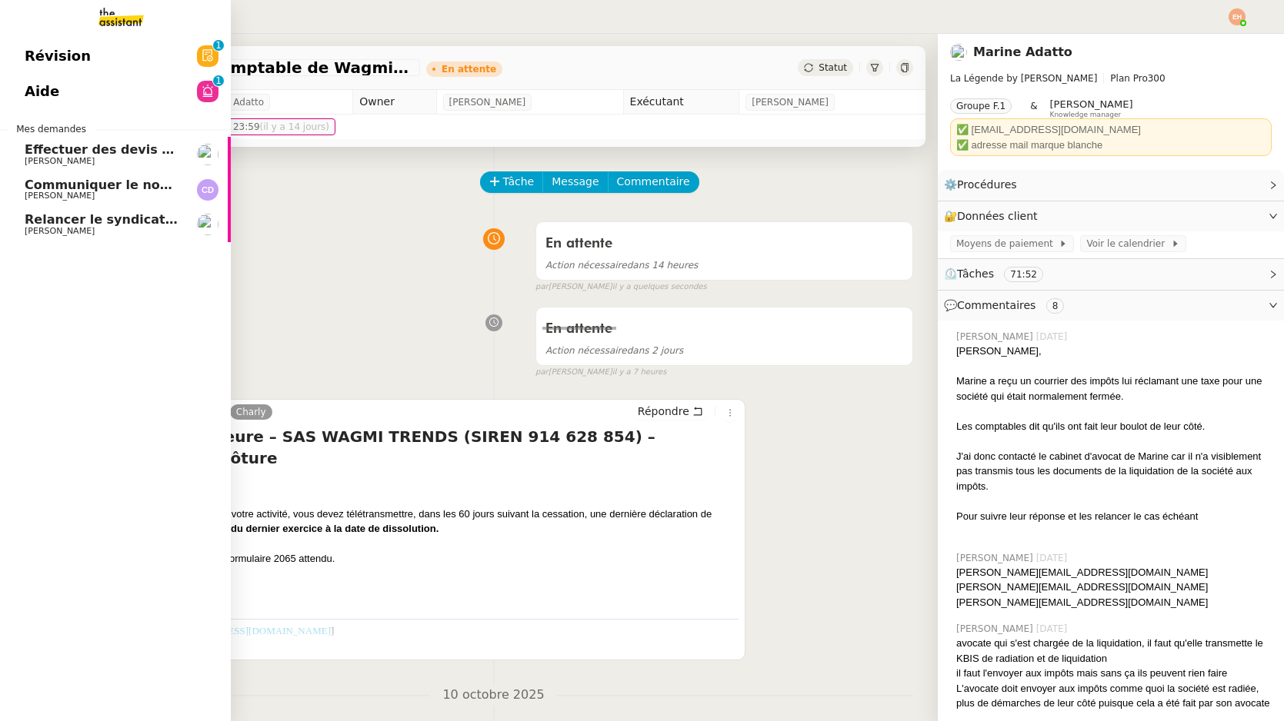
click at [113, 158] on span "Pascal PIQUIONNE" at bounding box center [102, 161] width 155 height 9
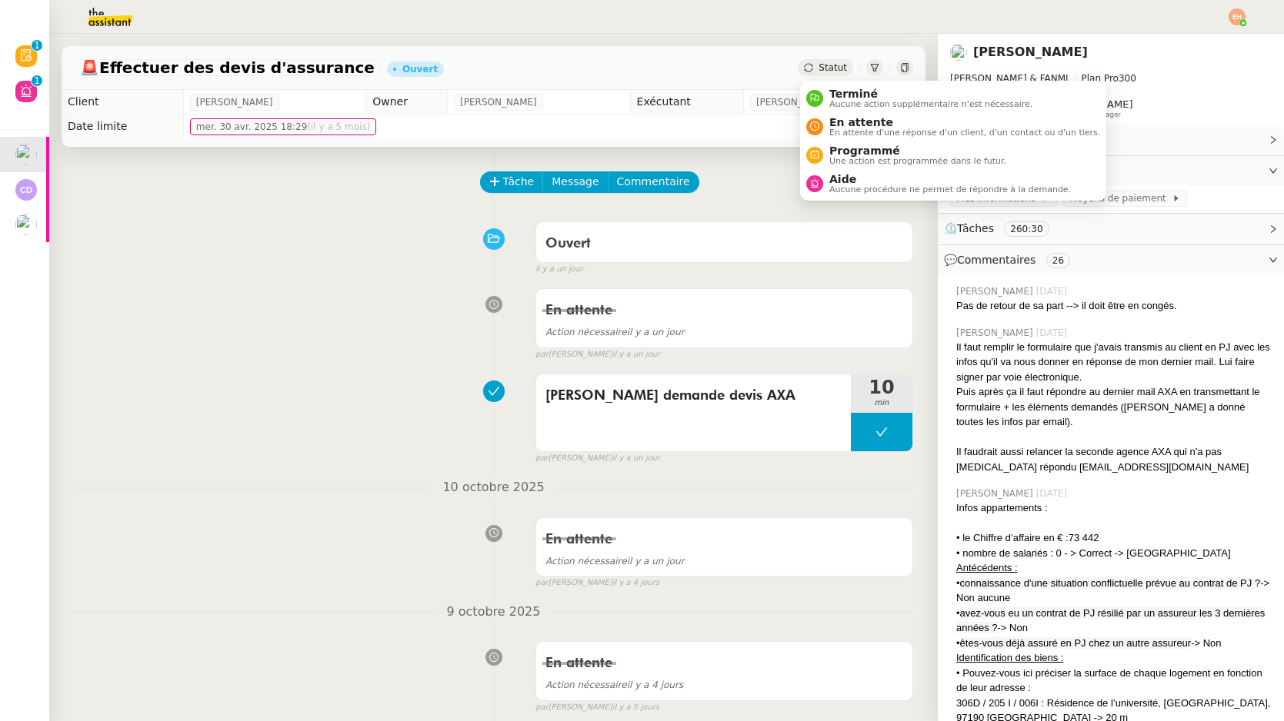
click at [824, 63] on span "Statut" at bounding box center [832, 67] width 28 height 11
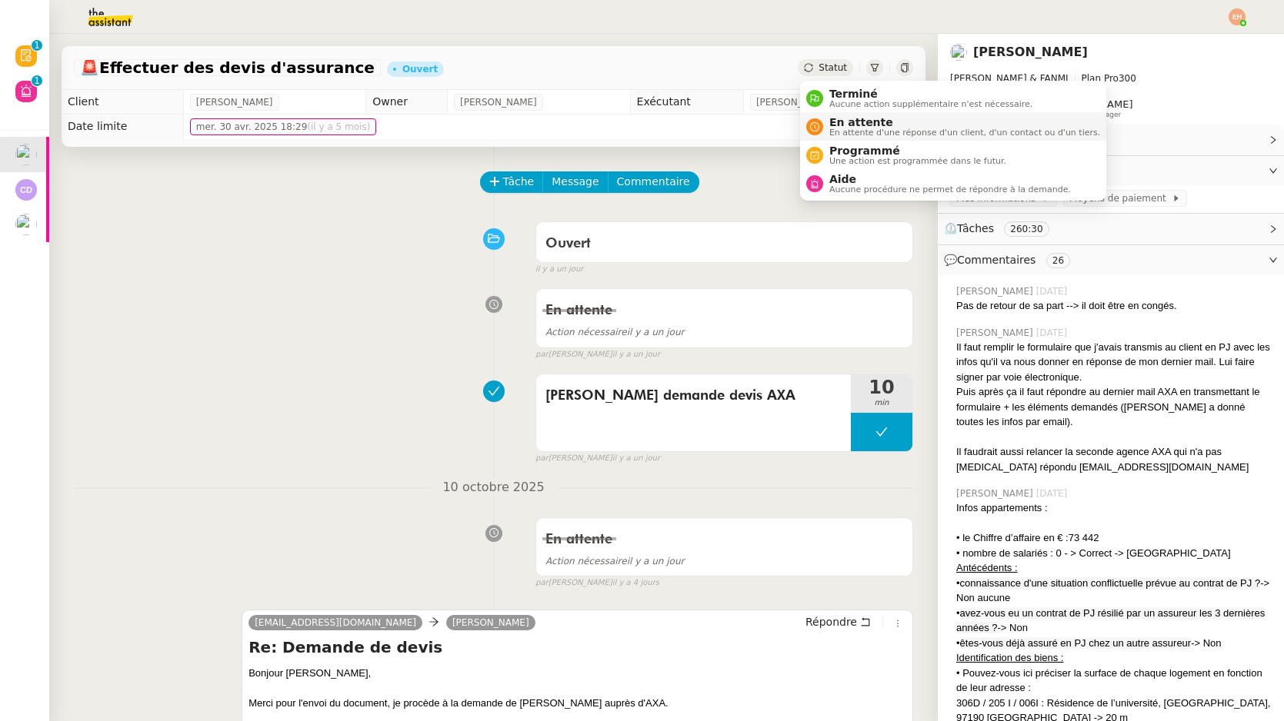
click at [855, 123] on span "En attente" at bounding box center [964, 122] width 271 height 12
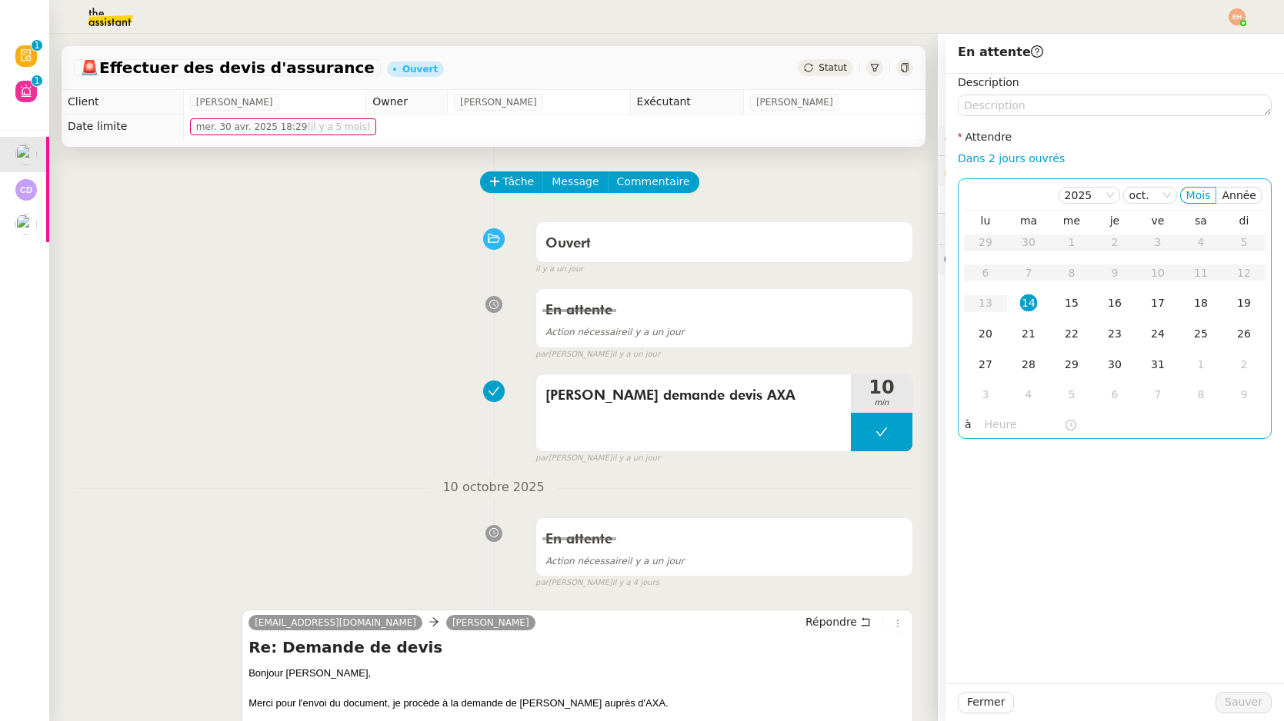
click at [1026, 306] on div "14" at bounding box center [1028, 303] width 17 height 17
click at [1011, 427] on input "text" at bounding box center [1023, 425] width 79 height 18
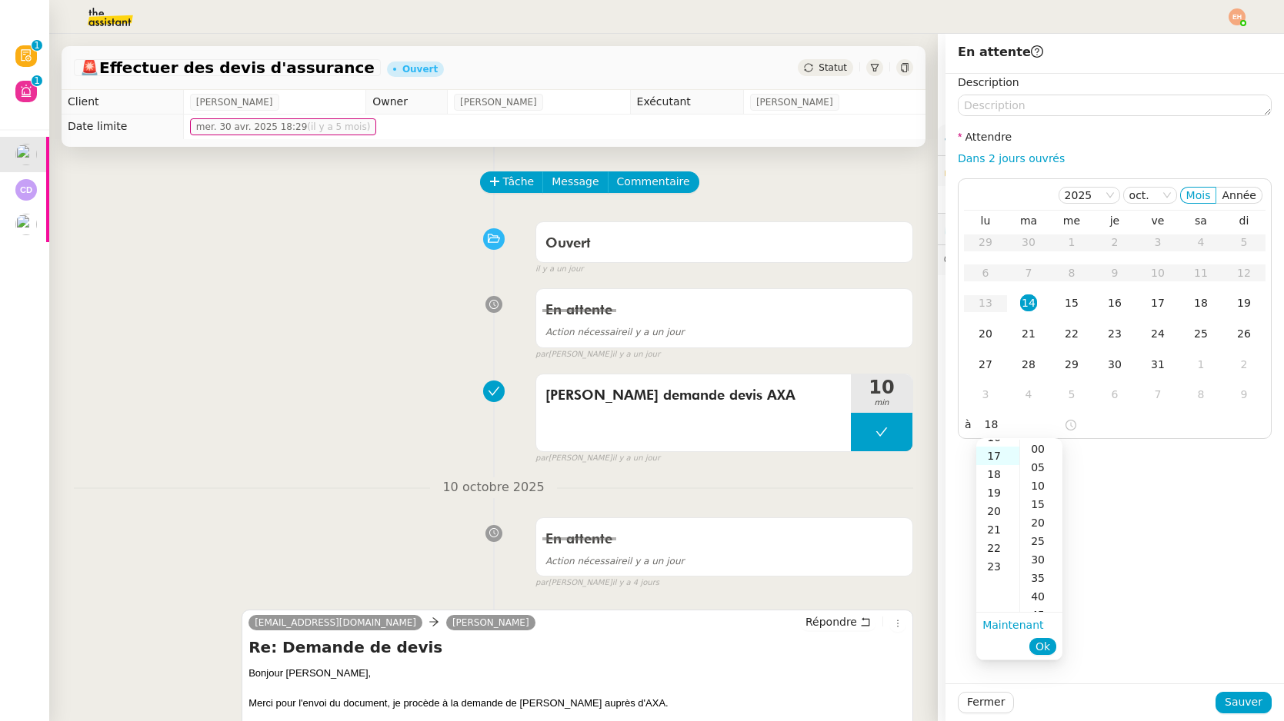
scroll to position [314, 0]
click at [998, 462] on div "18" at bounding box center [997, 467] width 43 height 18
click at [1045, 648] on span "Ok" at bounding box center [1042, 646] width 15 height 15
type input "18:19"
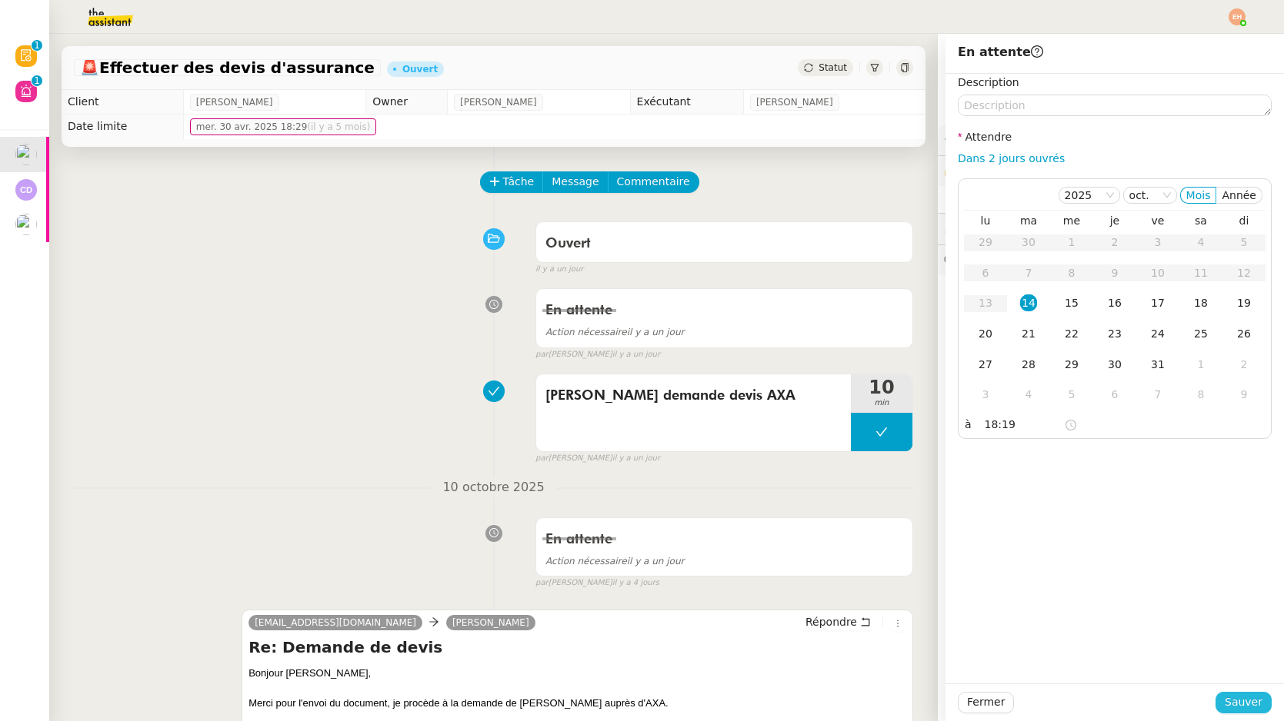
click at [1241, 703] on span "Sauver" at bounding box center [1243, 703] width 38 height 18
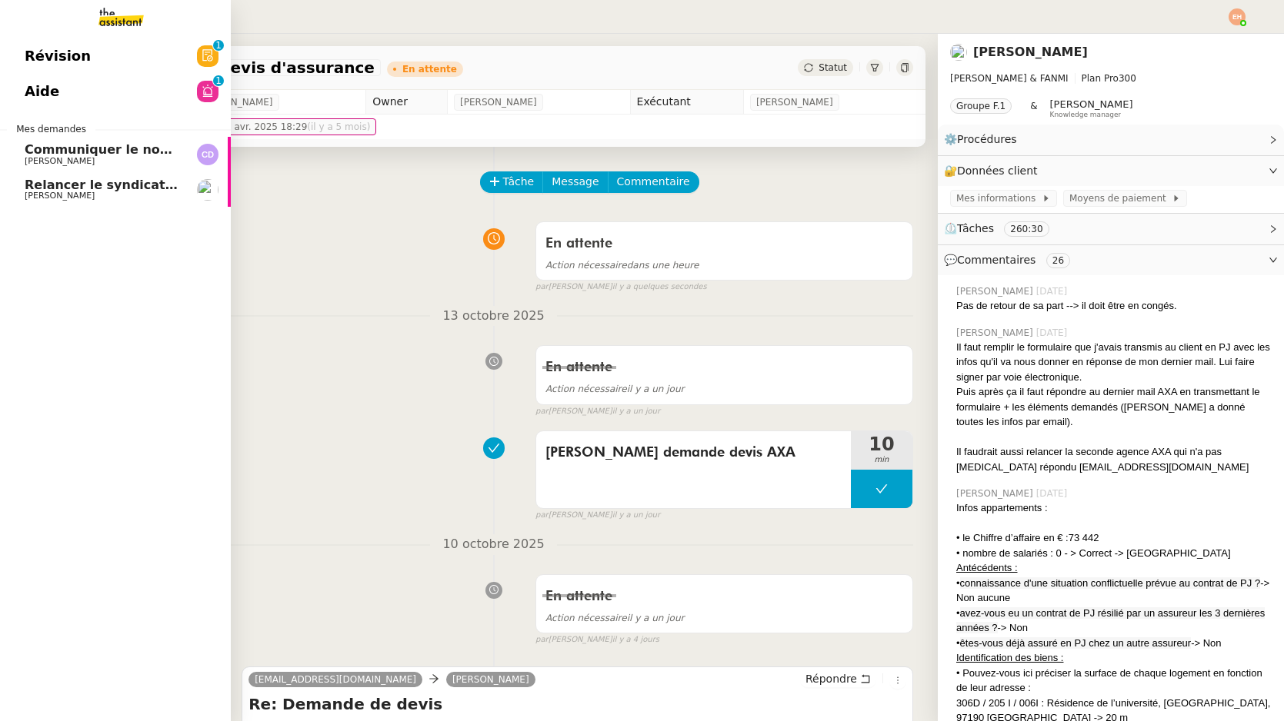
click at [115, 146] on span "Communiquer le nouveau RIB aux syndicats" at bounding box center [177, 149] width 305 height 15
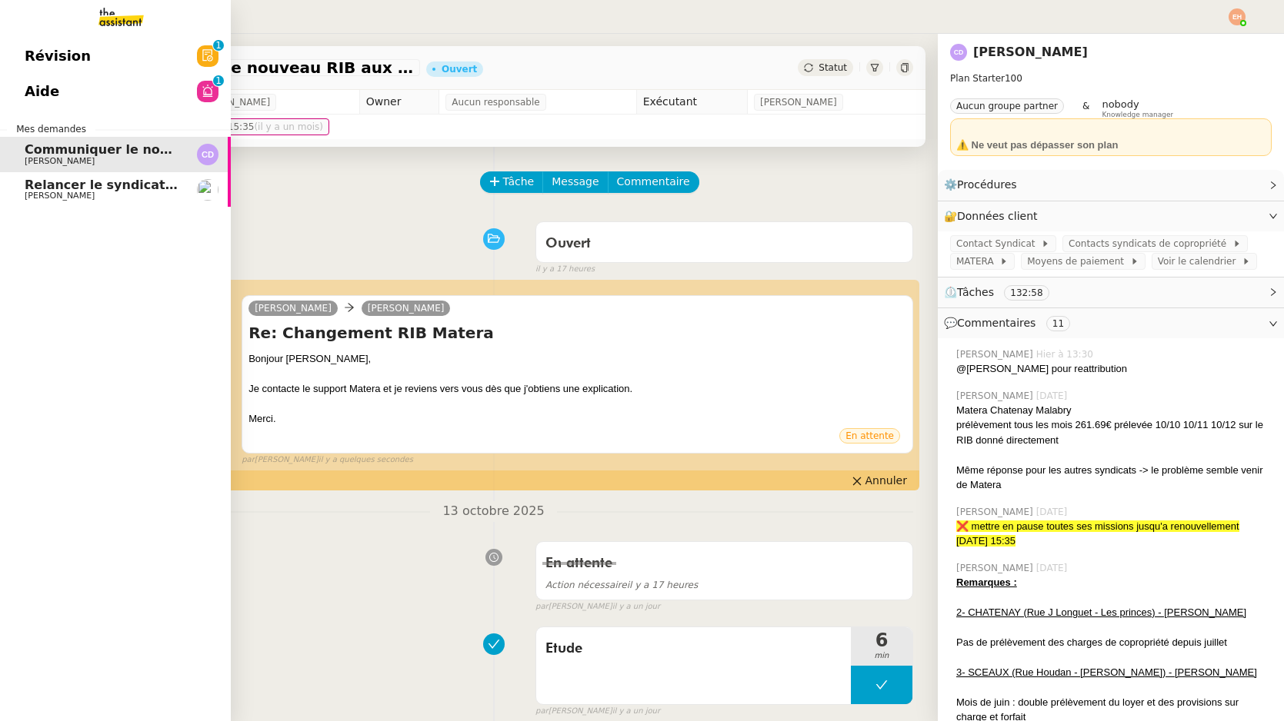
click at [95, 192] on span "Pascal PIQUIONNE" at bounding box center [60, 196] width 70 height 10
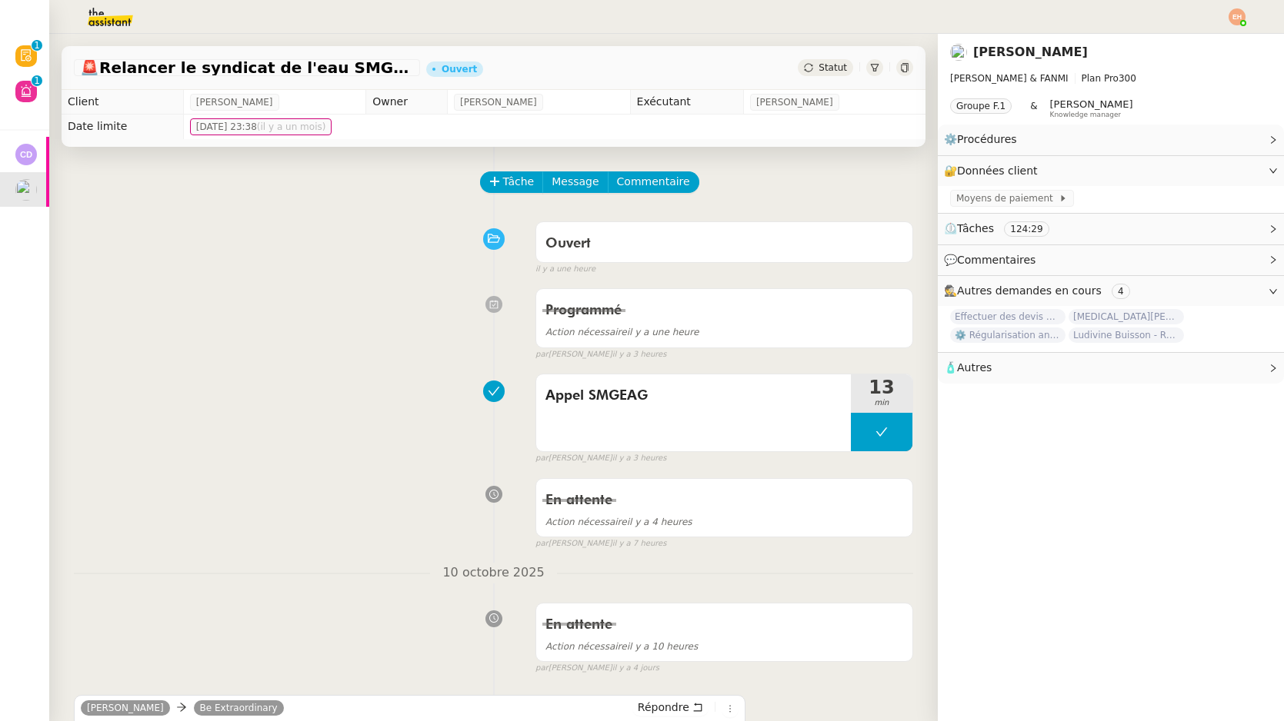
click at [836, 68] on span "Statut" at bounding box center [832, 67] width 28 height 11
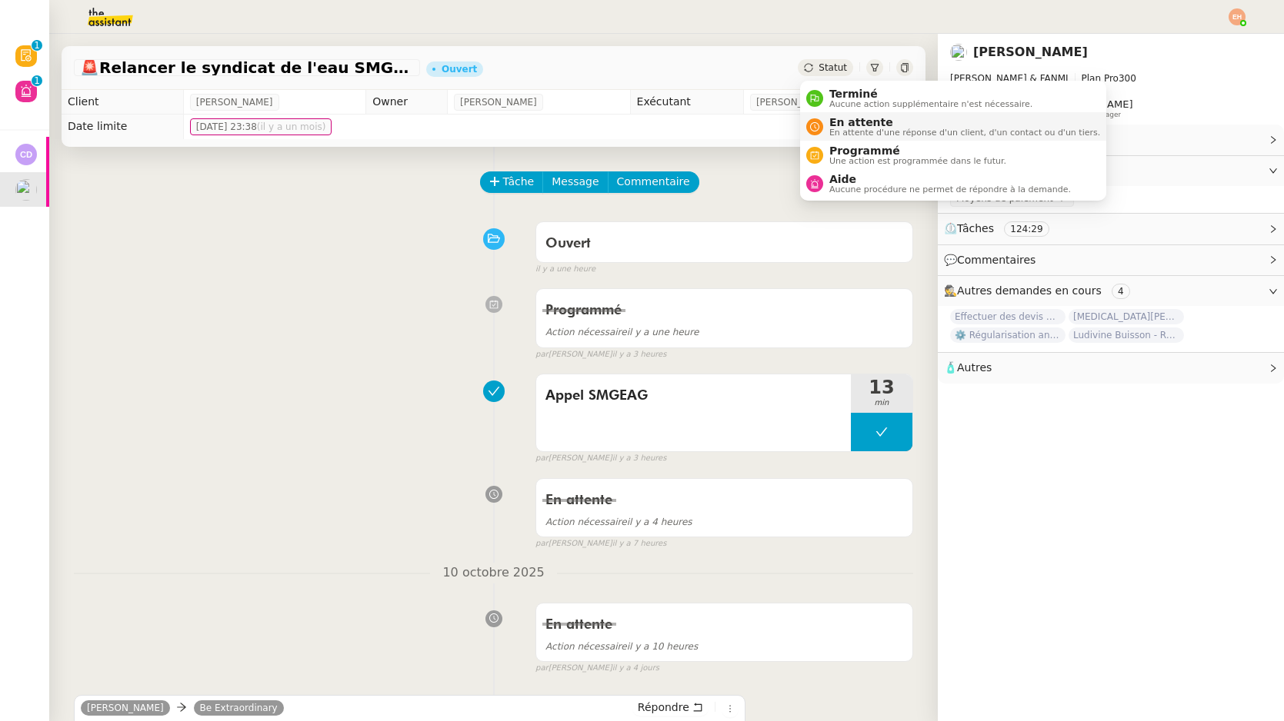
click at [861, 130] on span "En attente d'une réponse d'un client, d'un contact ou d'un tiers." at bounding box center [964, 132] width 271 height 8
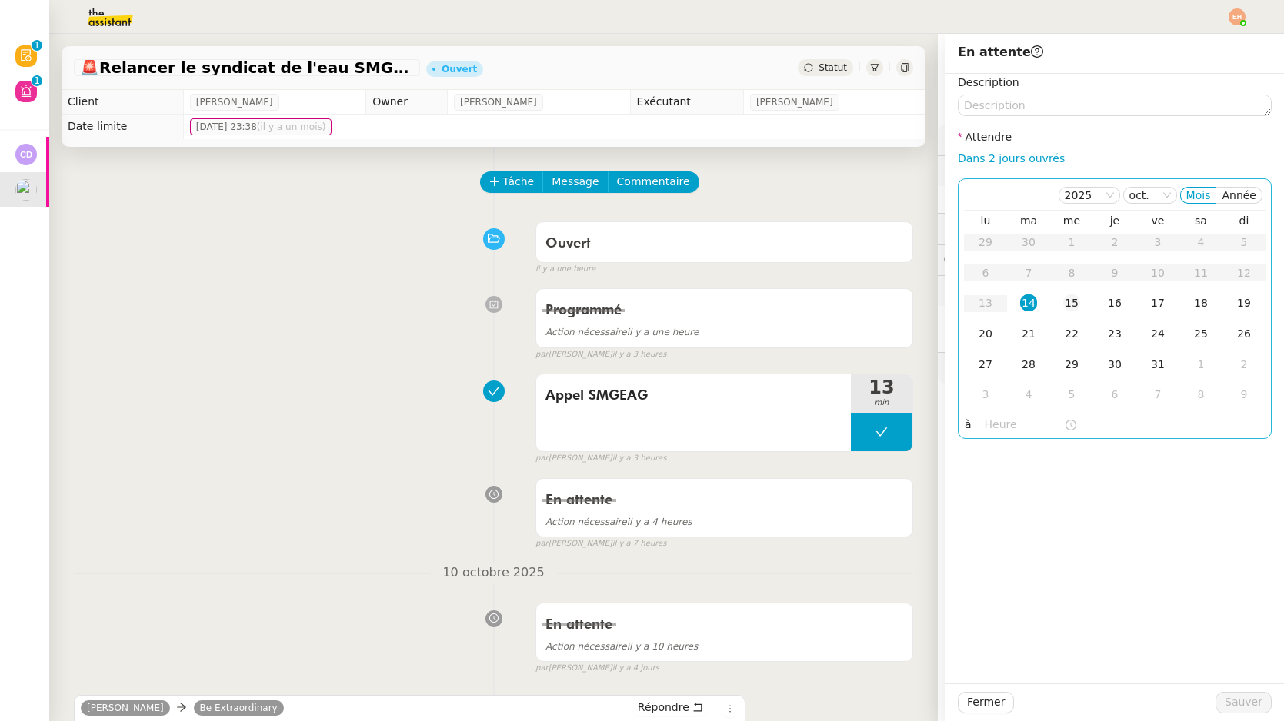
click at [1079, 312] on div "15" at bounding box center [1071, 303] width 17 height 17
click at [1240, 706] on span "Sauver" at bounding box center [1243, 703] width 38 height 18
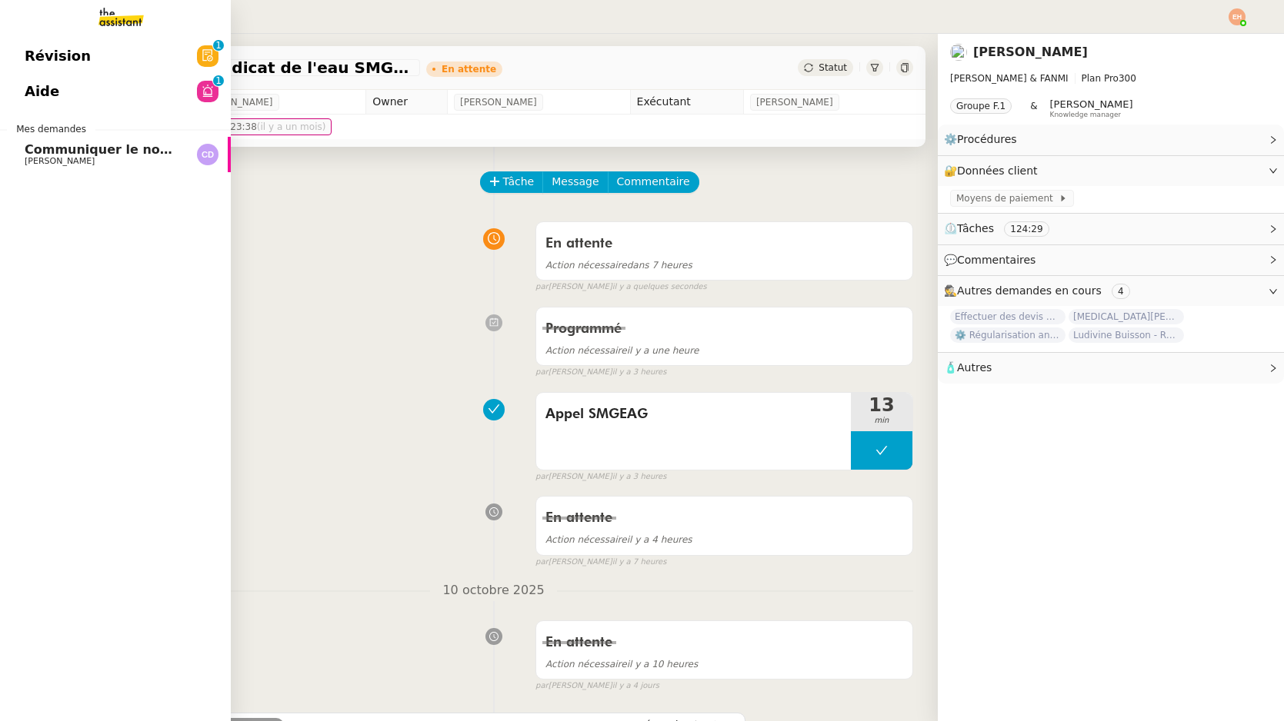
click at [42, 158] on span "Carole DURIF" at bounding box center [60, 161] width 70 height 10
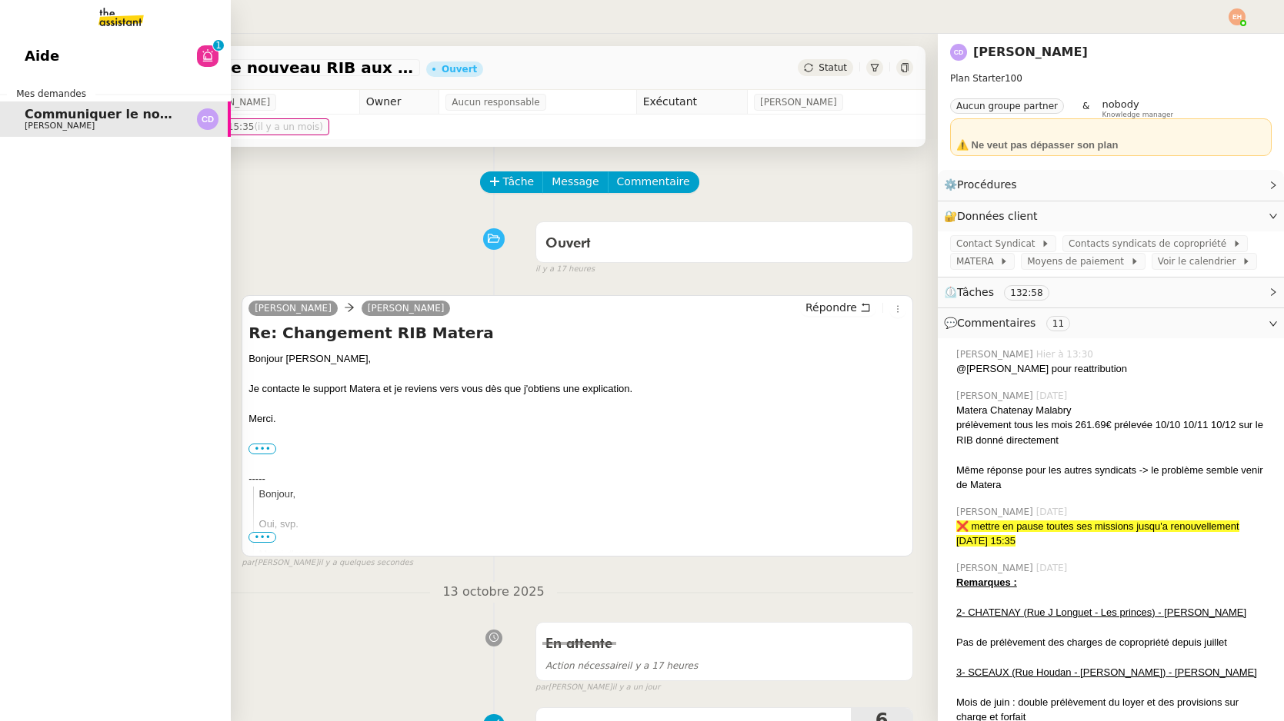
click at [114, 10] on img at bounding box center [108, 17] width 119 height 34
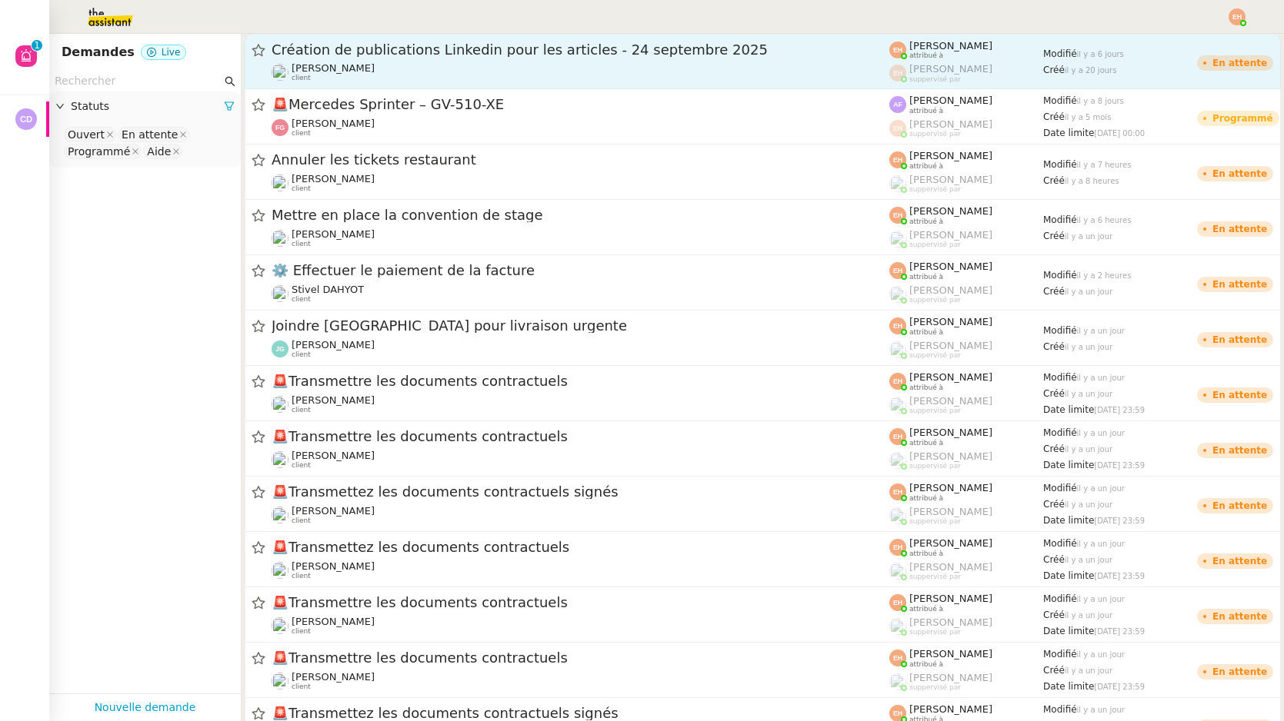
click at [427, 38] on link "Création de publications Linkedin pour les articles - 24 septembre 2025 Angéliq…" at bounding box center [763, 61] width 1036 height 55
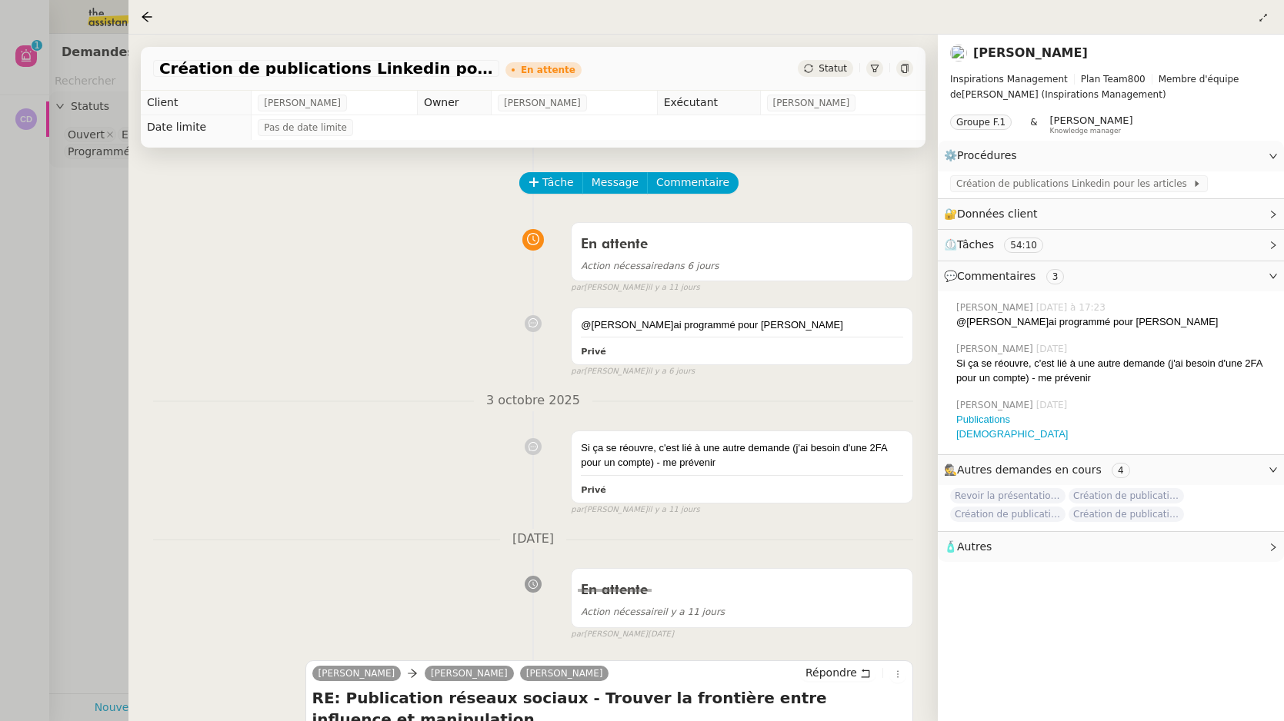
click at [62, 218] on div at bounding box center [642, 360] width 1284 height 721
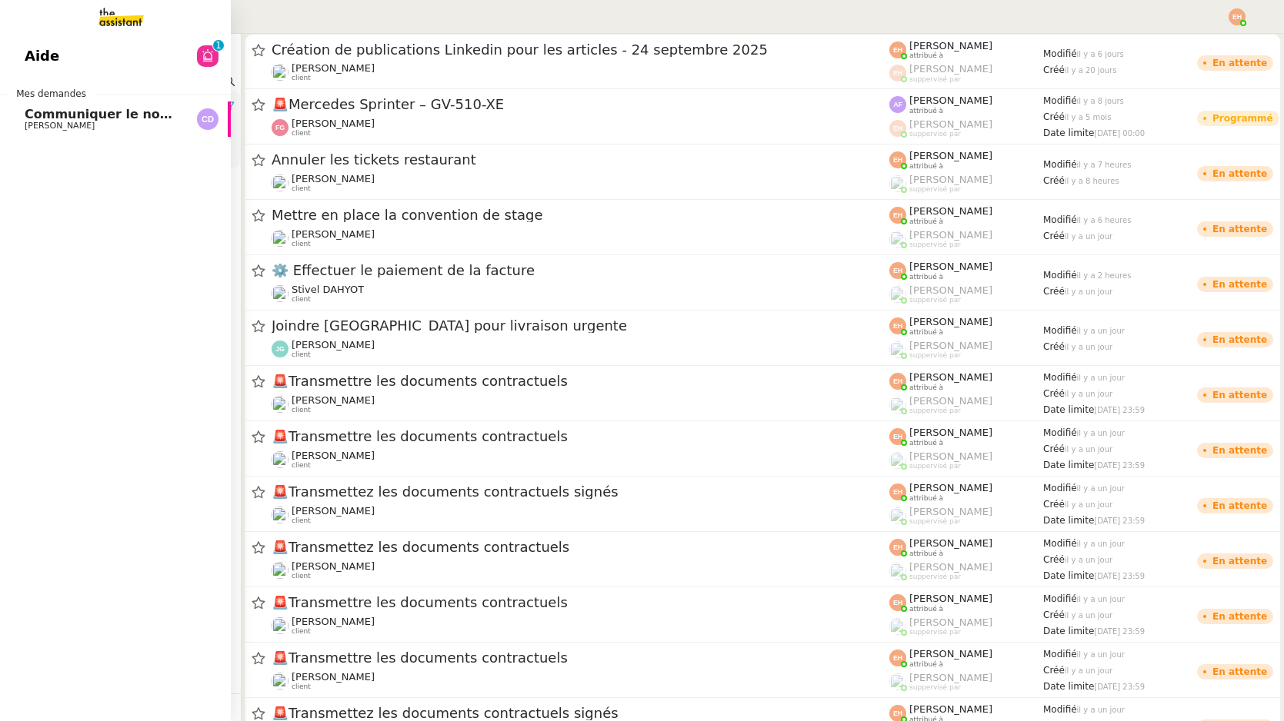
click at [42, 112] on span "Communiquer le nouveau RIB aux syndicats" at bounding box center [177, 114] width 305 height 15
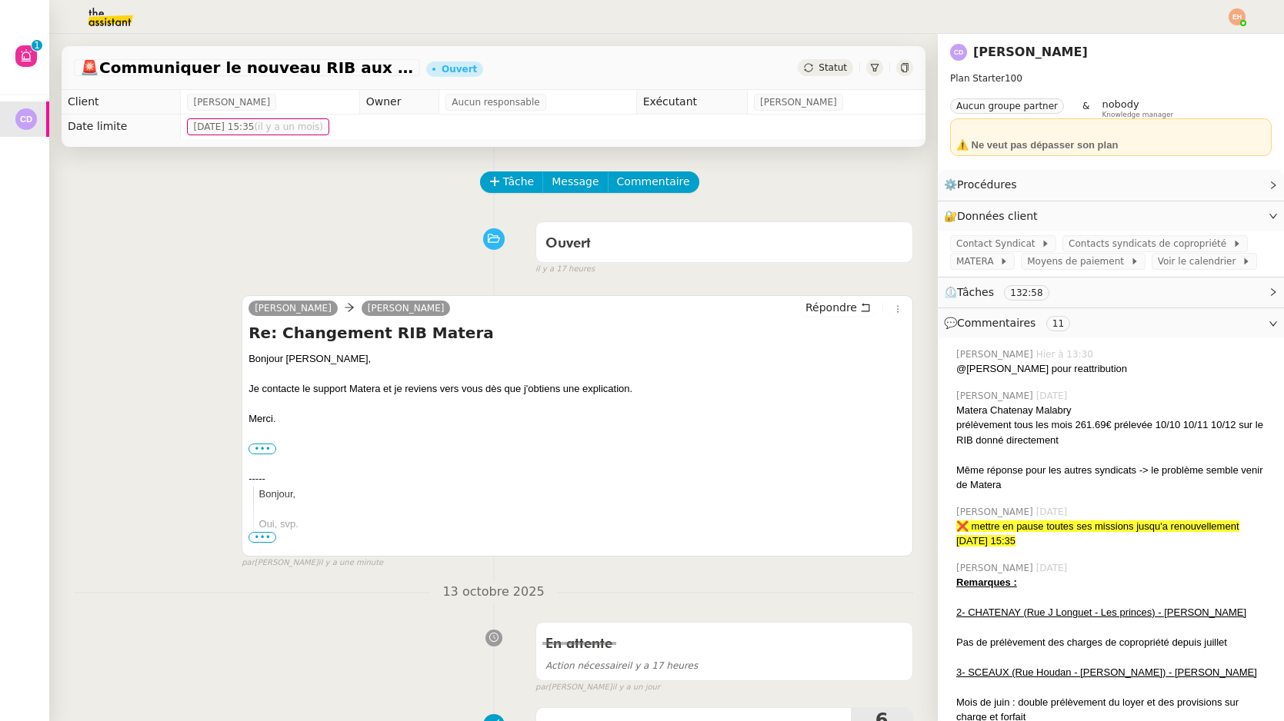
click at [121, 18] on img at bounding box center [97, 17] width 119 height 34
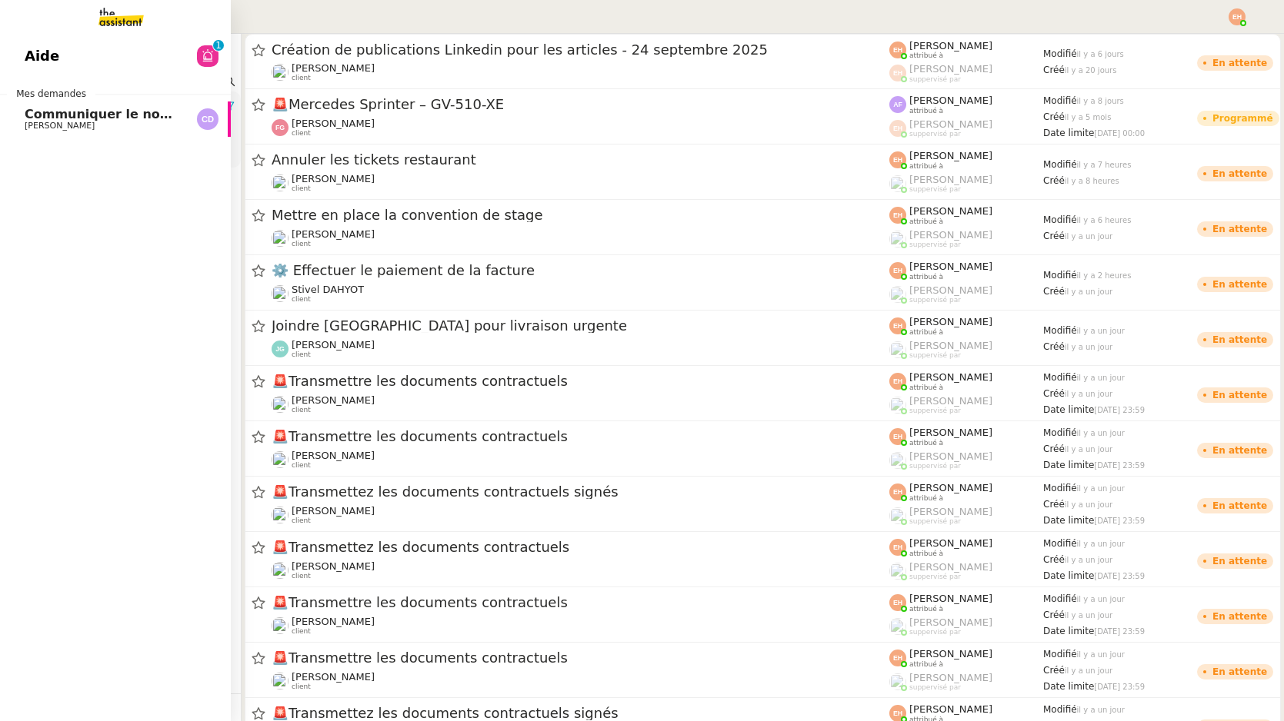
click at [17, 124] on link "Communiquer le nouveau RIB aux syndicats Carole DURIF" at bounding box center [115, 119] width 231 height 35
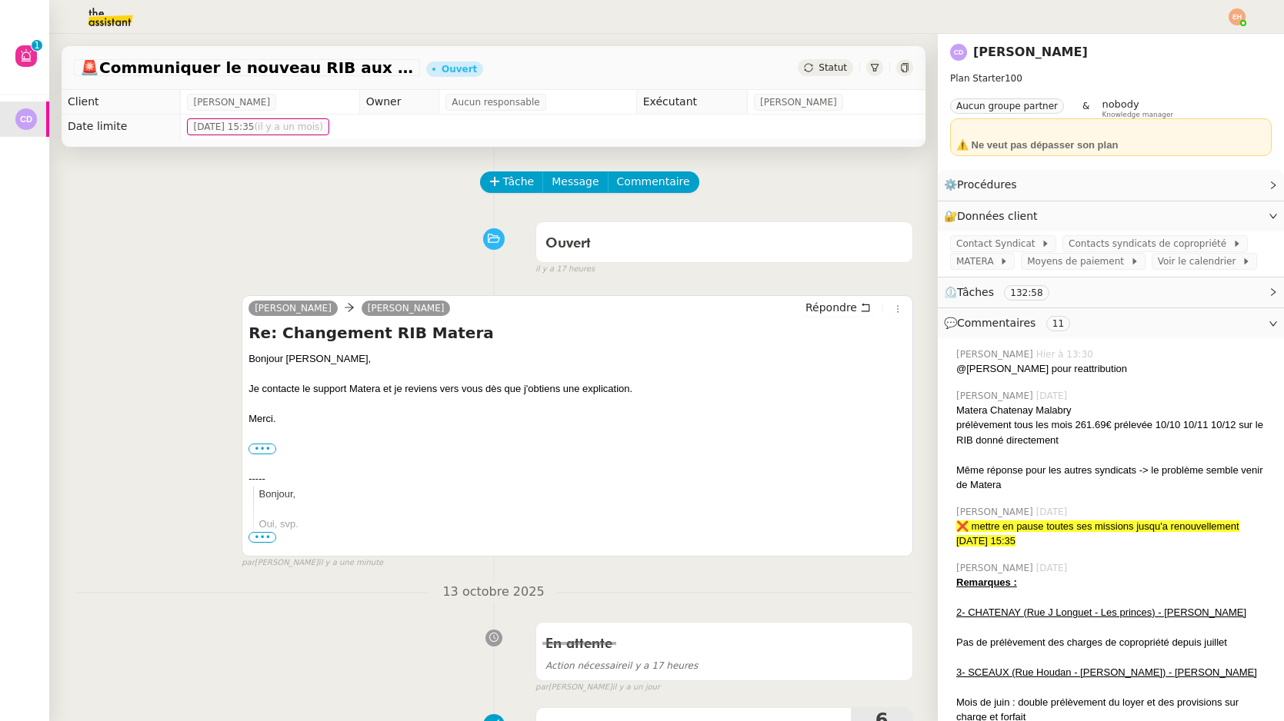
click at [118, 18] on img at bounding box center [97, 17] width 119 height 34
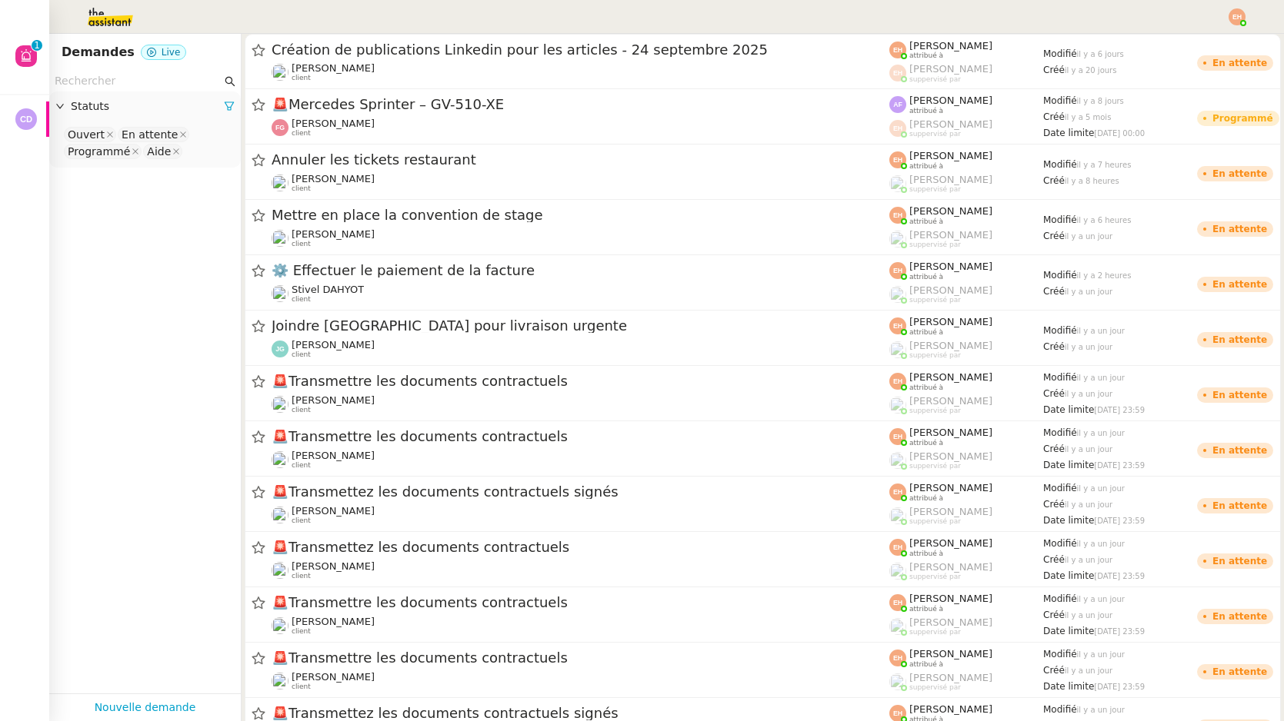
click at [136, 76] on input "text" at bounding box center [138, 81] width 167 height 18
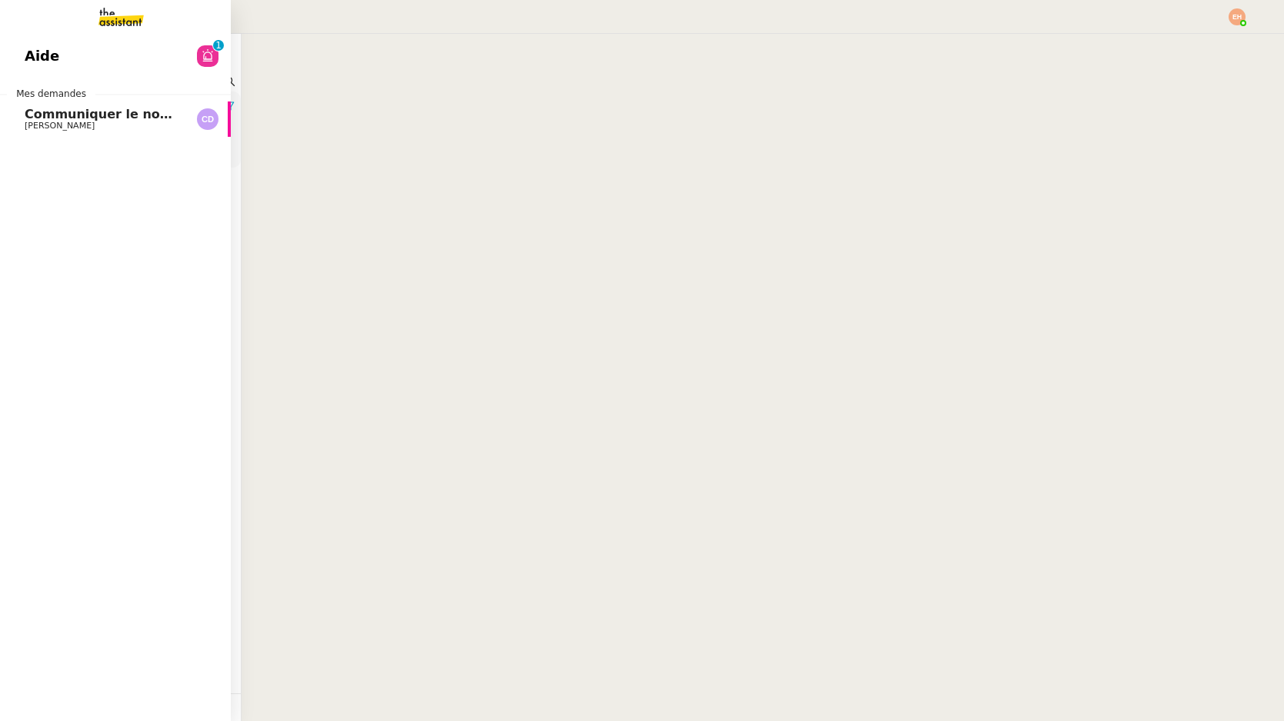
type input "PIQU"
click at [98, 125] on span "Carole DURIF" at bounding box center [102, 126] width 155 height 9
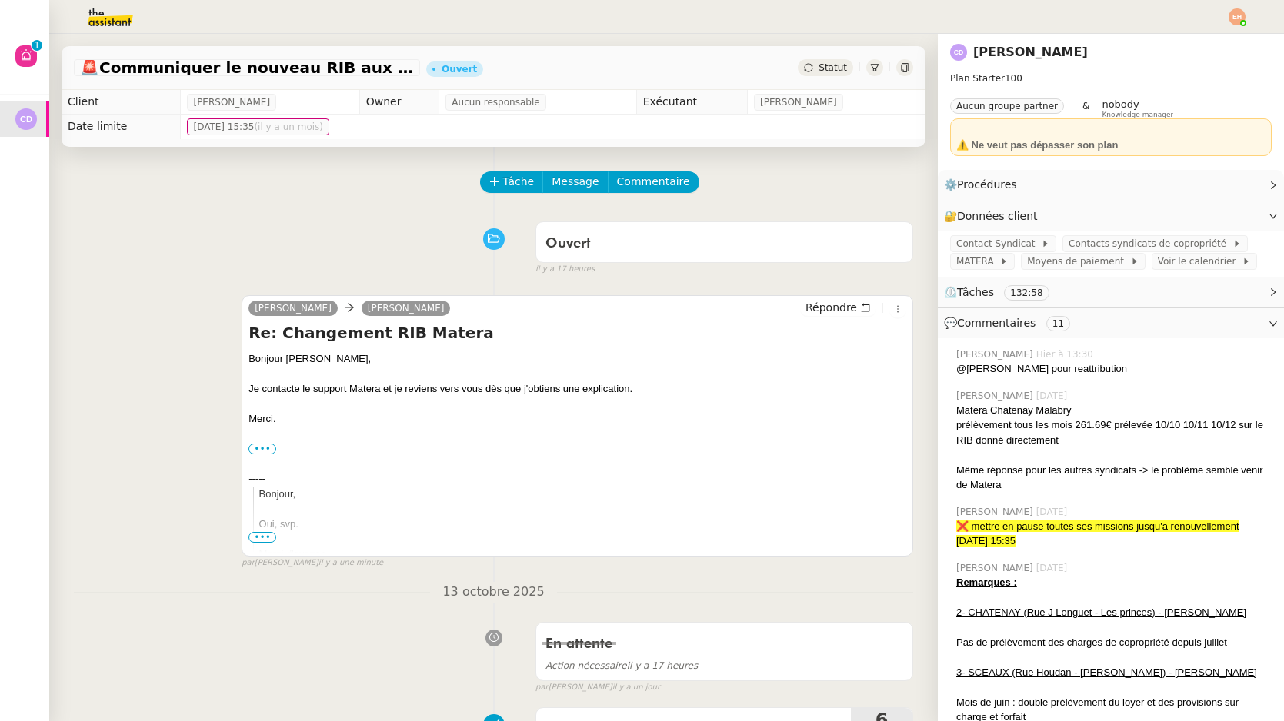
click at [828, 68] on span "Statut" at bounding box center [832, 67] width 28 height 11
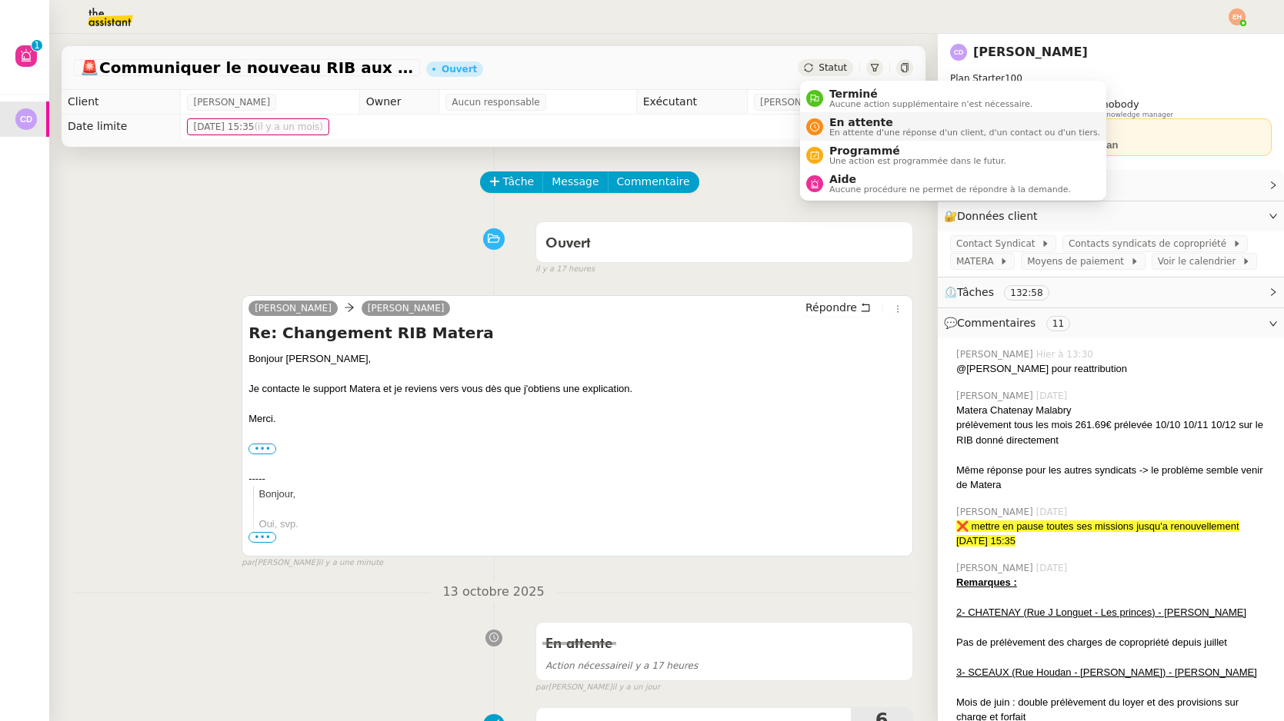
click at [848, 122] on span "En attente" at bounding box center [964, 122] width 271 height 12
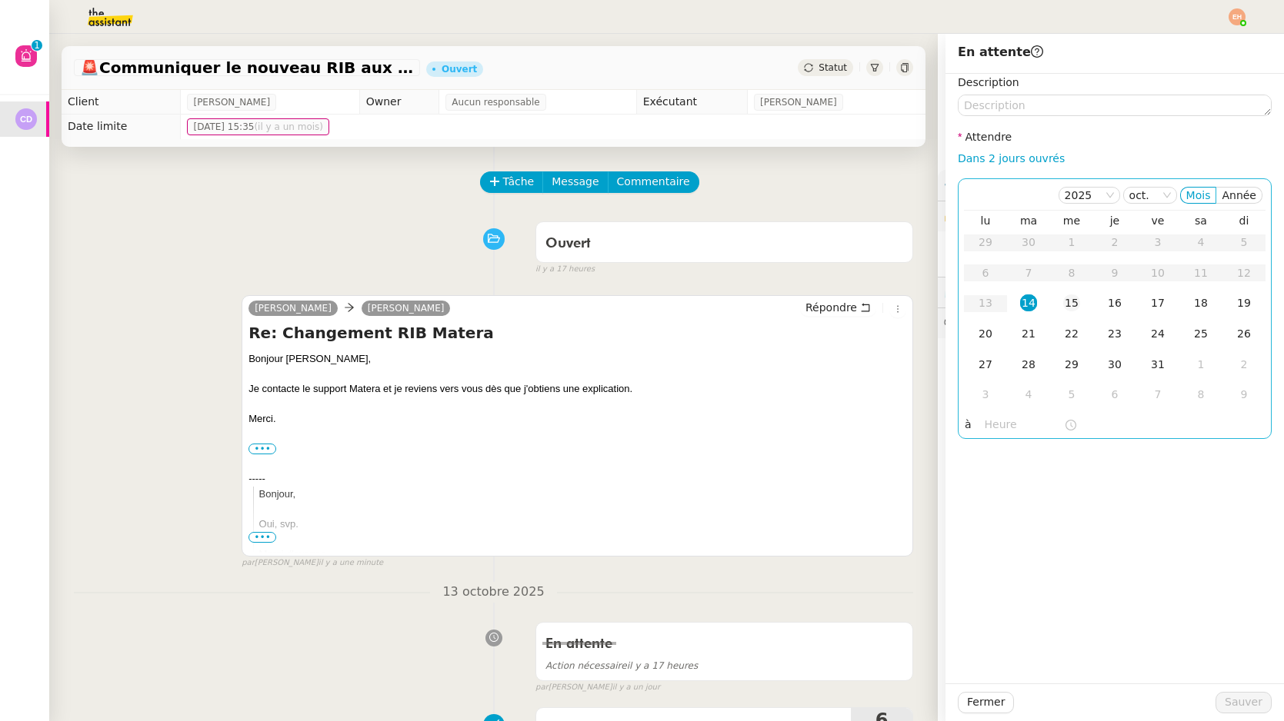
click at [1071, 302] on div "15" at bounding box center [1071, 303] width 17 height 17
click at [1246, 706] on span "Sauver" at bounding box center [1243, 703] width 38 height 18
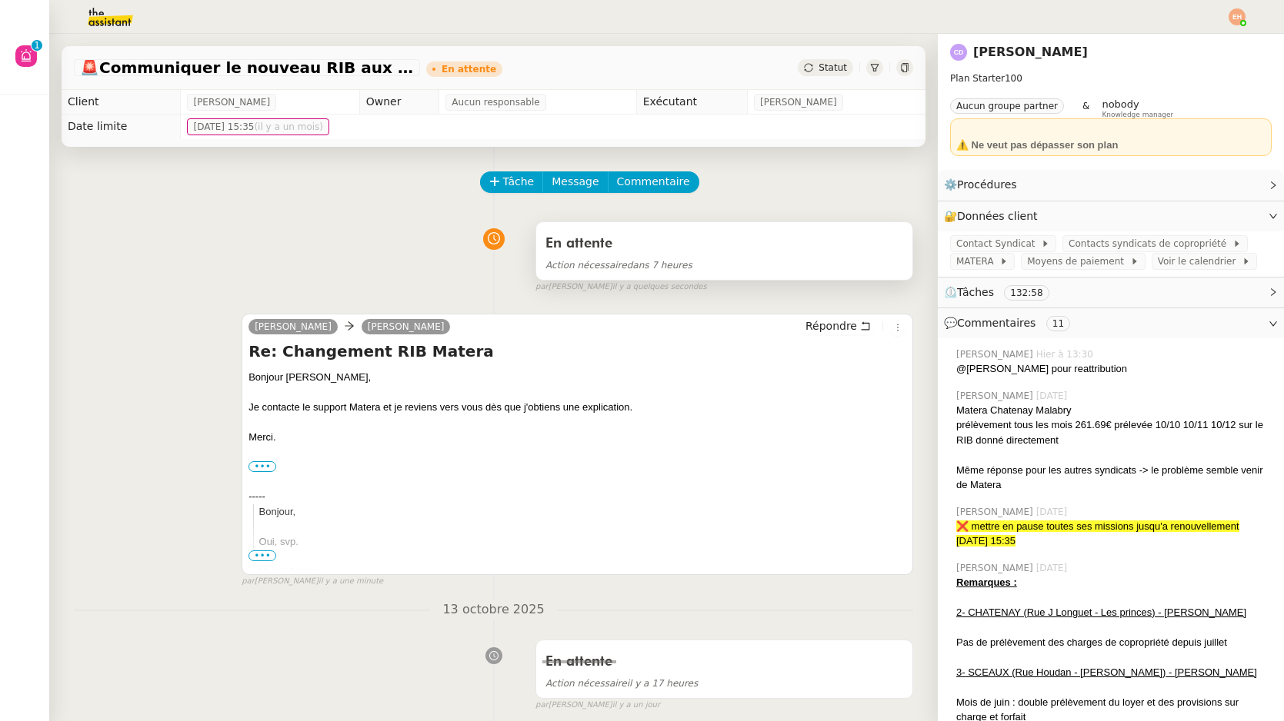
click at [718, 253] on div "En attente" at bounding box center [724, 244] width 358 height 25
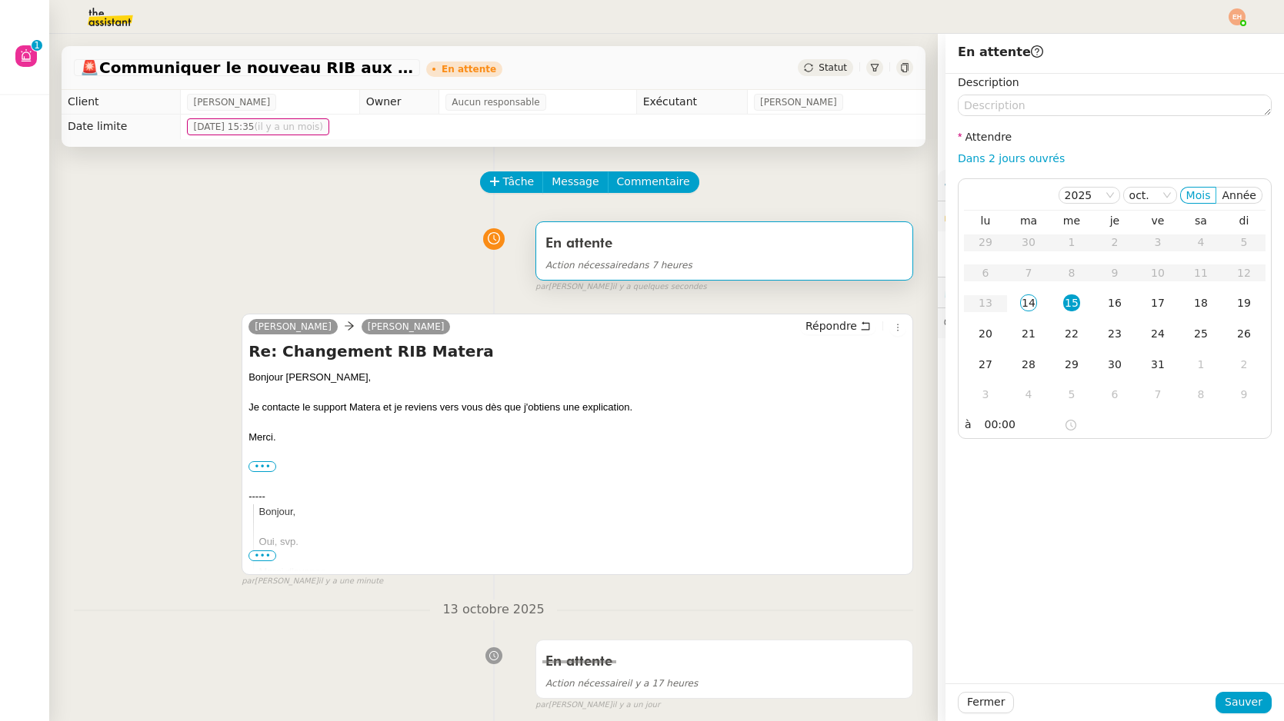
click at [313, 257] on div "En attente Action nécessaire dans 7 heures false par Esther H. il y a quelques …" at bounding box center [493, 254] width 839 height 79
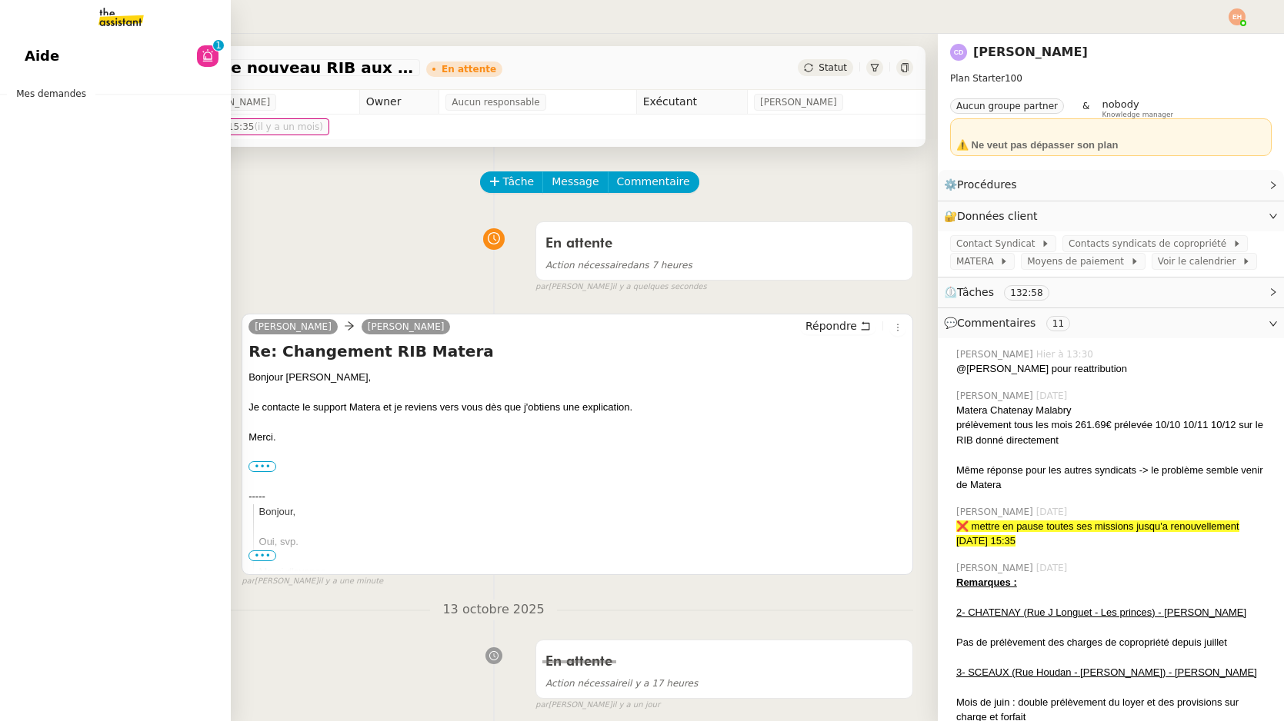
click at [52, 71] on link "Aide 0 1 2 3 4 5 6 7 8 9" at bounding box center [115, 55] width 231 height 35
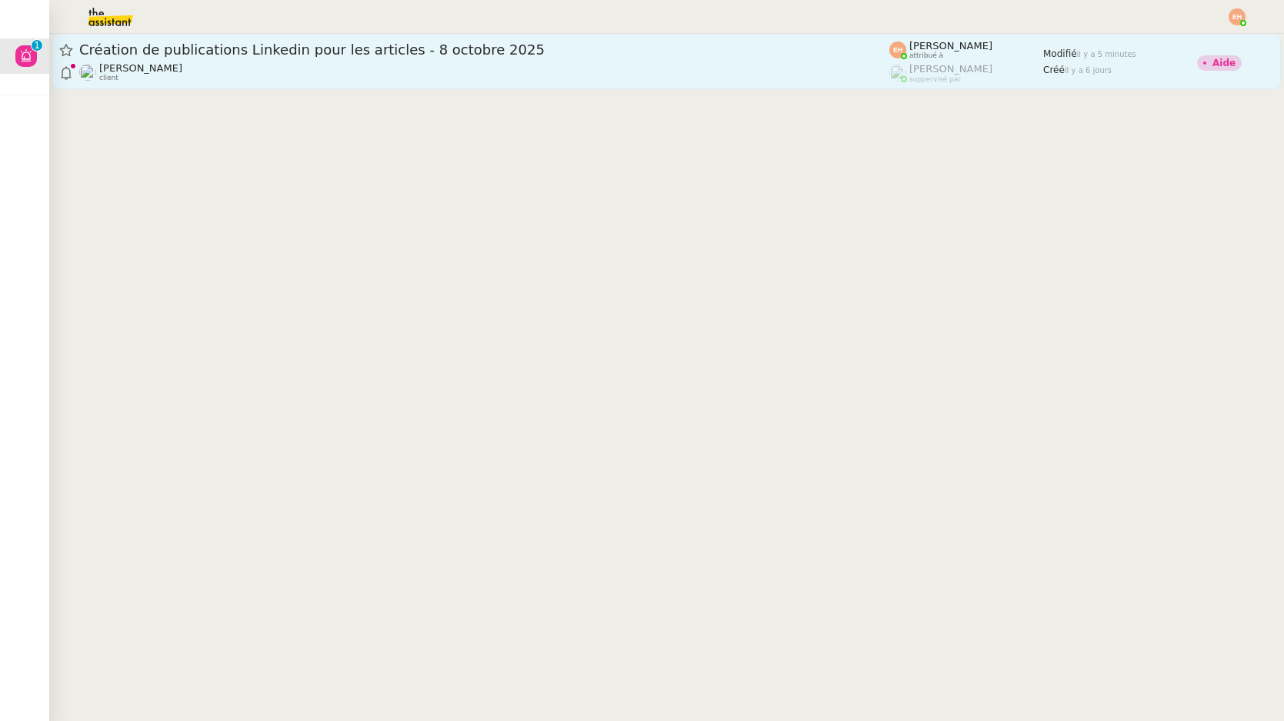
click at [378, 88] on link "Création de publications Linkedin pour les articles - 8 octobre 2025 Angélique …" at bounding box center [666, 61] width 1228 height 55
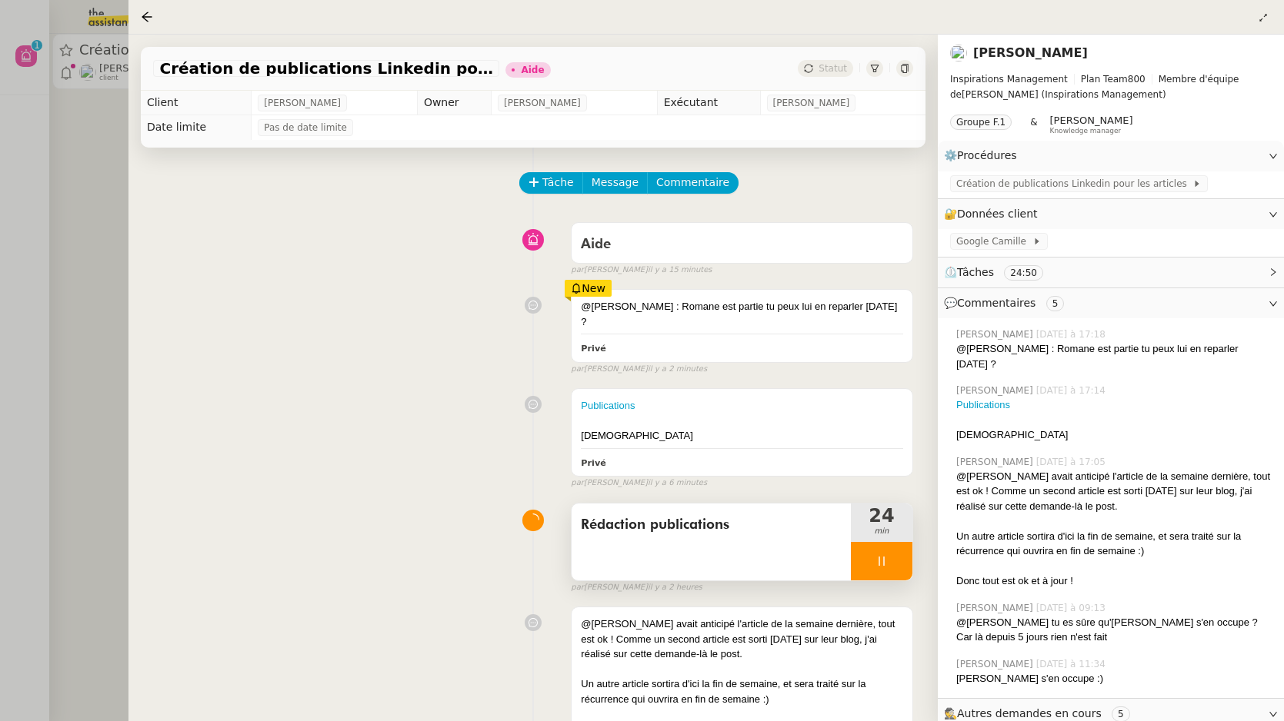
click at [877, 555] on div at bounding box center [882, 561] width 62 height 38
click at [886, 555] on button at bounding box center [896, 561] width 31 height 38
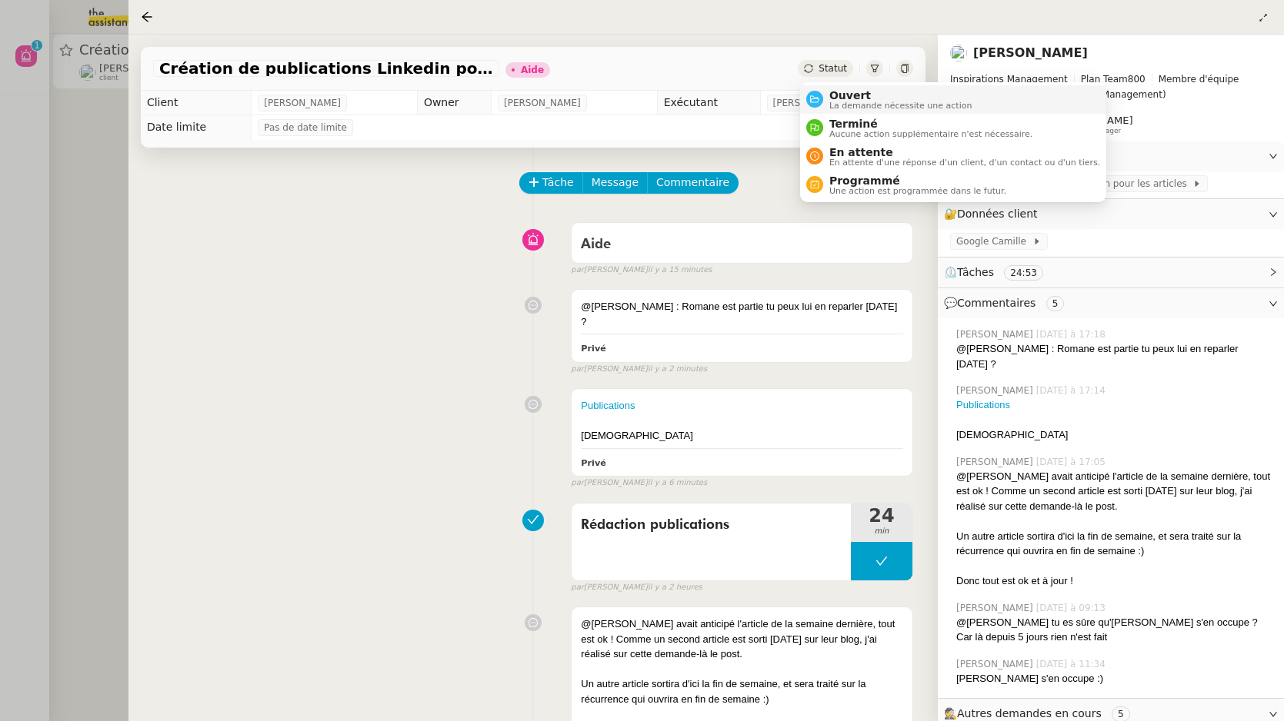
click at [879, 102] on span "La demande nécessite une action" at bounding box center [900, 106] width 143 height 8
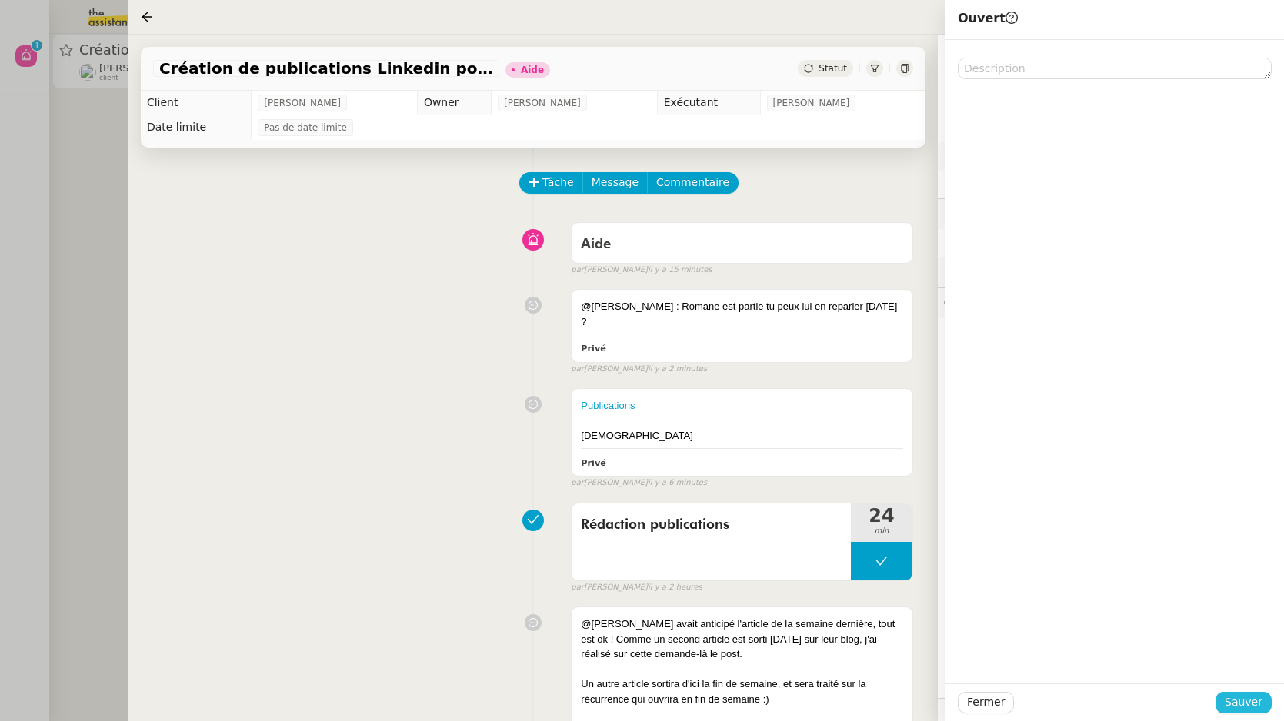
click at [1230, 698] on span "Sauver" at bounding box center [1243, 703] width 38 height 18
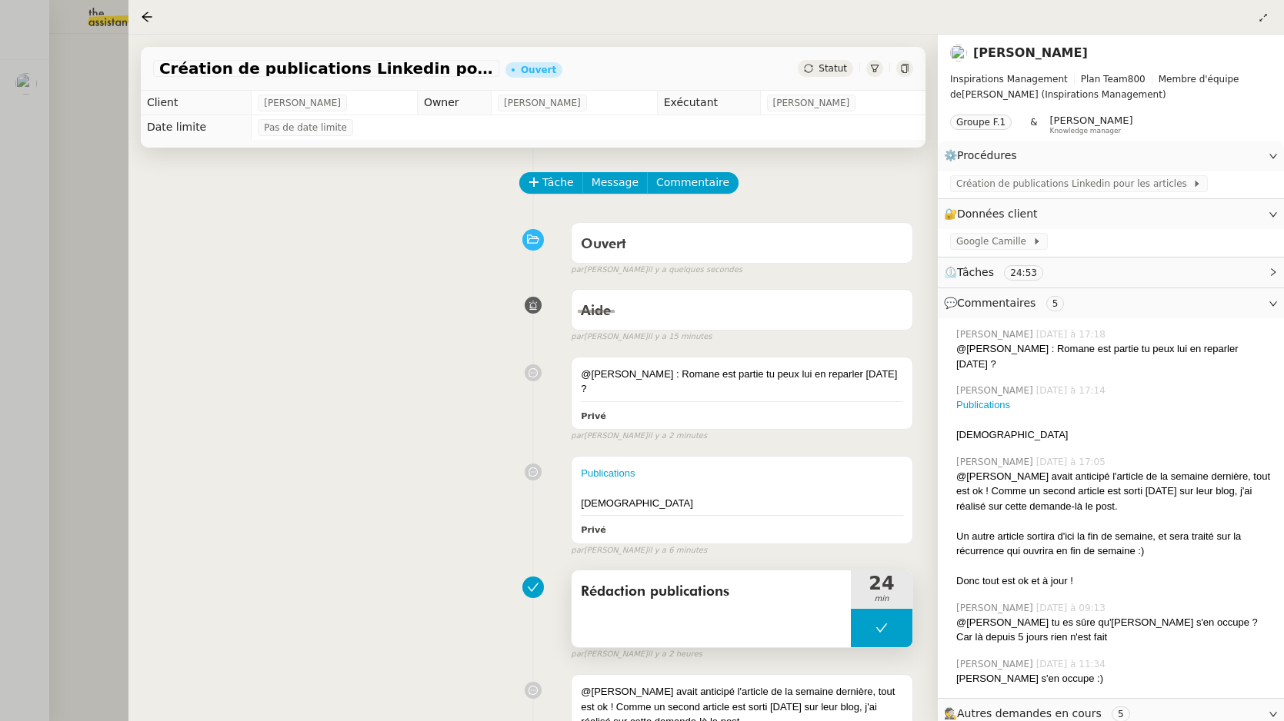
click at [891, 622] on button at bounding box center [882, 628] width 62 height 38
click at [878, 619] on div at bounding box center [866, 628] width 31 height 38
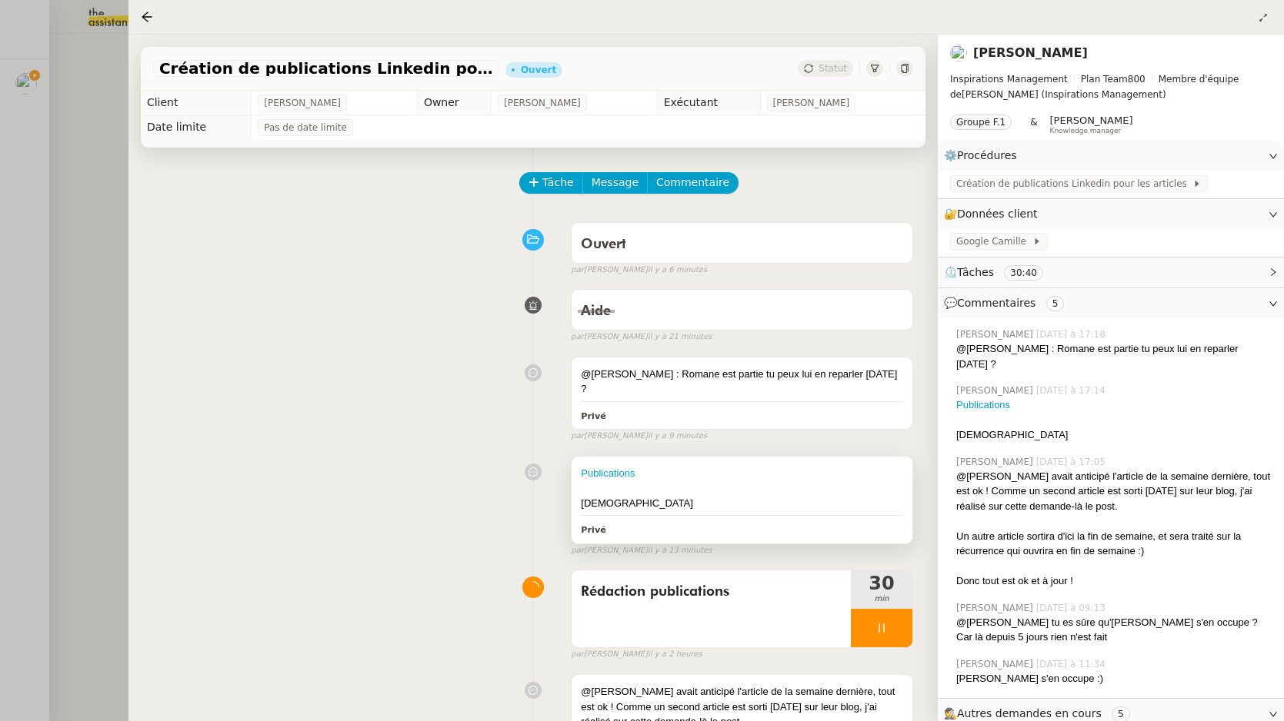
click at [680, 496] on div "[DEMOGRAPHIC_DATA]" at bounding box center [742, 503] width 322 height 15
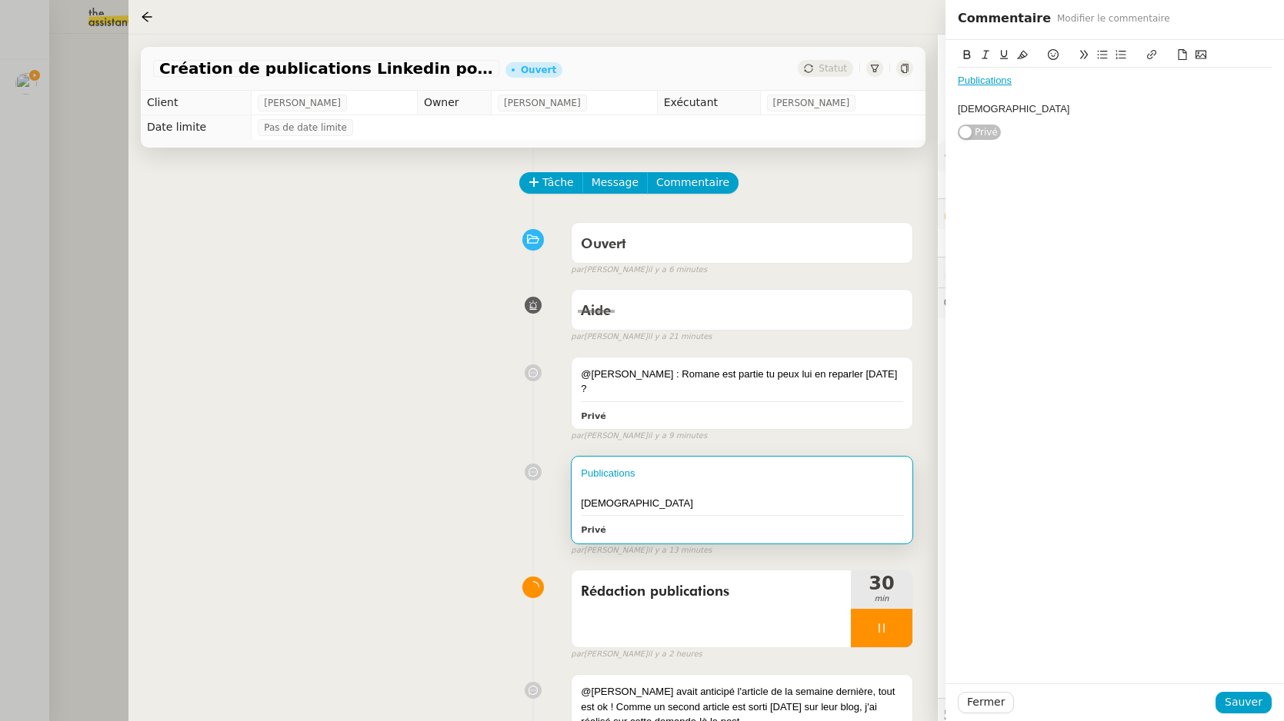
click at [1035, 106] on div "[DEMOGRAPHIC_DATA]" at bounding box center [1115, 109] width 314 height 14
click at [1154, 55] on icon at bounding box center [1151, 54] width 9 height 9
paste input "https://www.canva.com/design/DAG1x7BH1Wo/fCYs-oRaoNfY3Q_uMTw_Og/edit?utm_conten…"
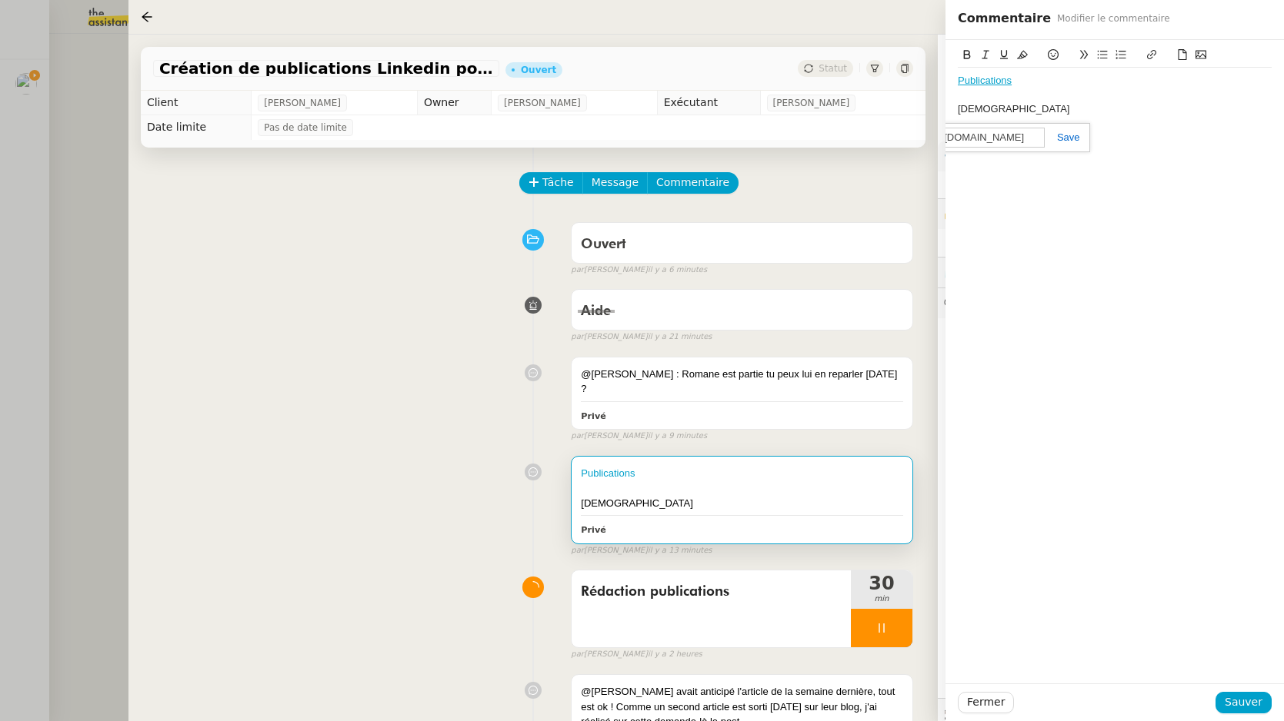
scroll to position [0, 718]
type input "https://www.canva.com/design/DAG1x7BH1Wo/fCYs-oRaoNfY3Q_uMTw_Og/edit?utm_conten…"
click at [1068, 139] on link at bounding box center [1061, 138] width 35 height 12
click at [1234, 698] on span "Sauver" at bounding box center [1243, 703] width 38 height 18
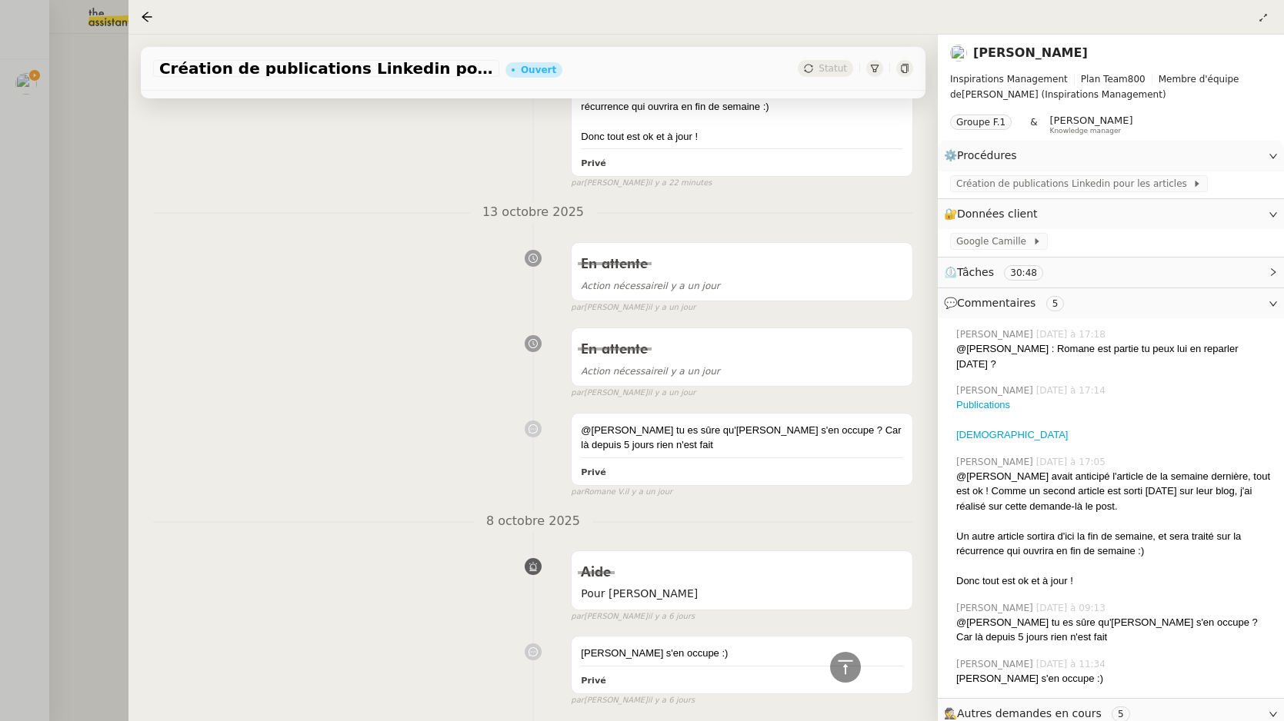
scroll to position [706, 0]
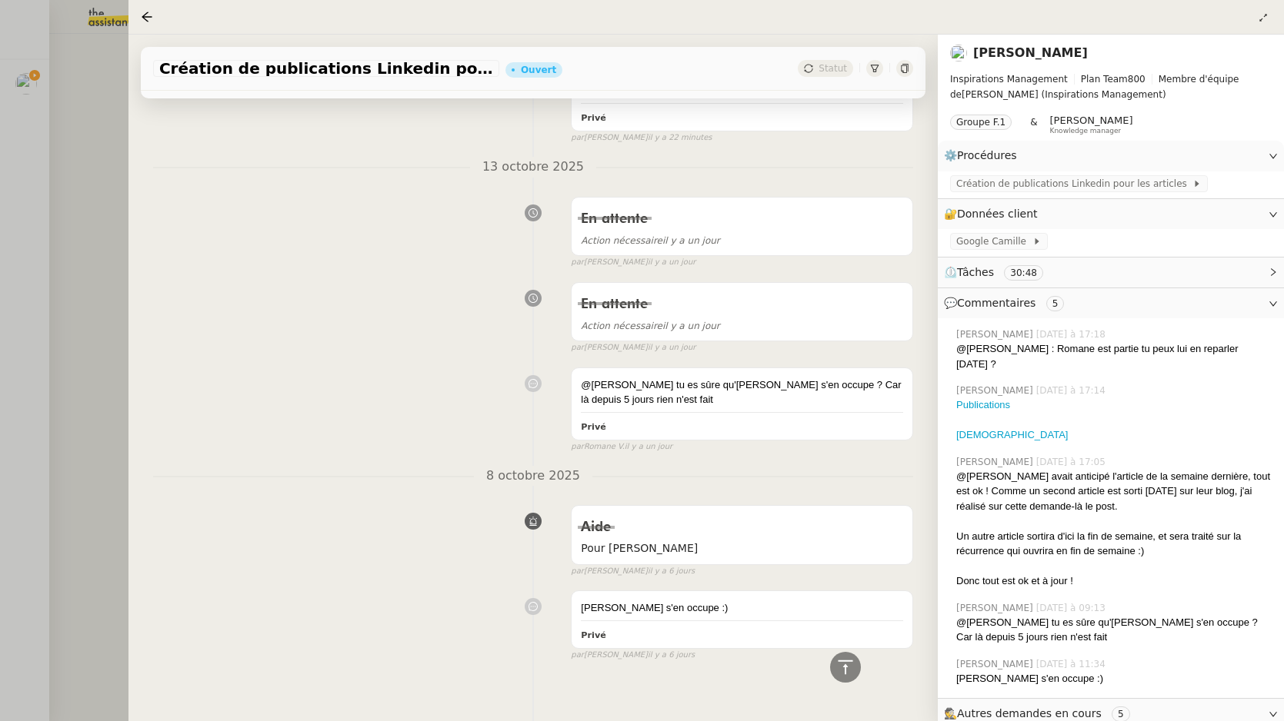
click at [81, 119] on div at bounding box center [642, 360] width 1284 height 721
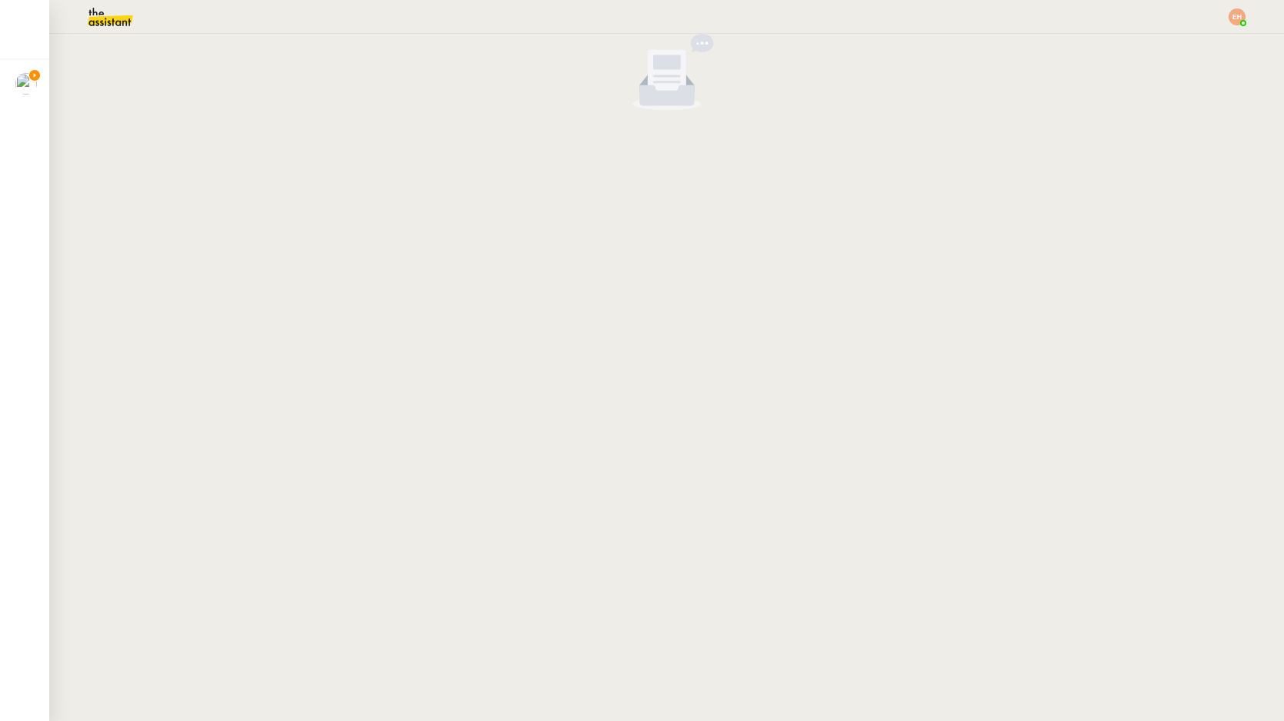
click at [112, 29] on img at bounding box center [97, 17] width 119 height 34
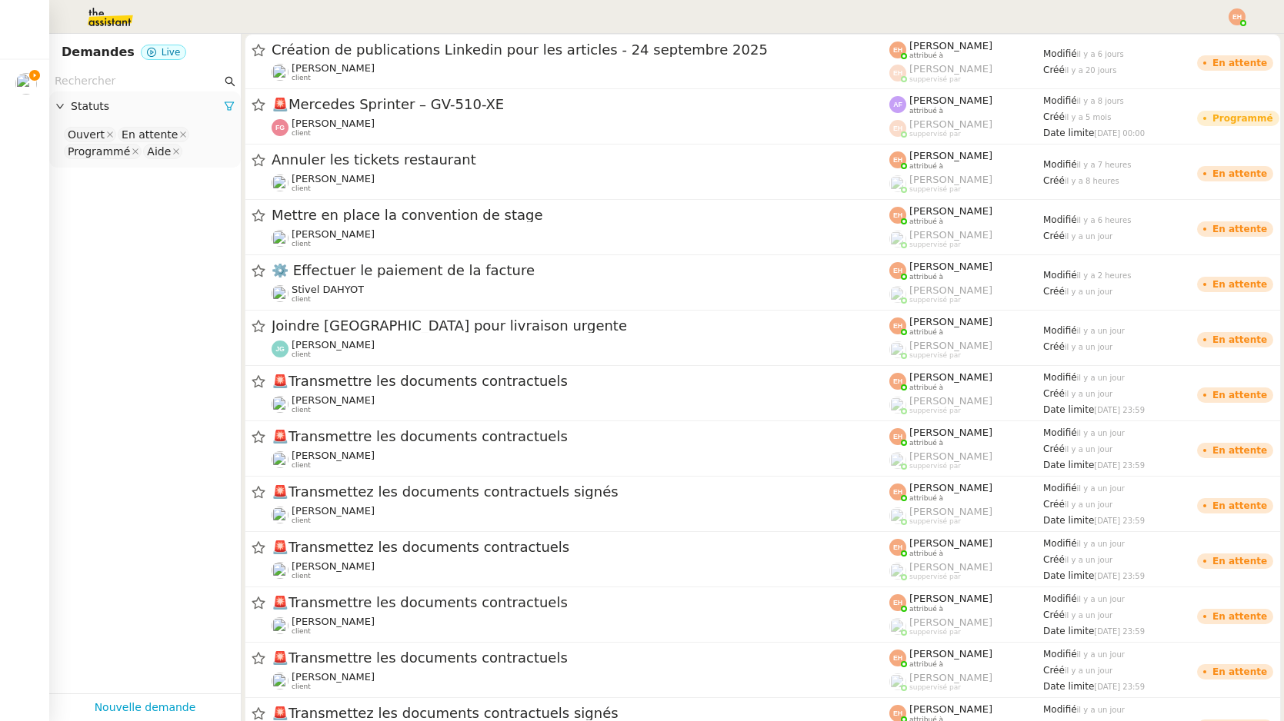
click at [130, 75] on input "text" at bounding box center [138, 81] width 167 height 18
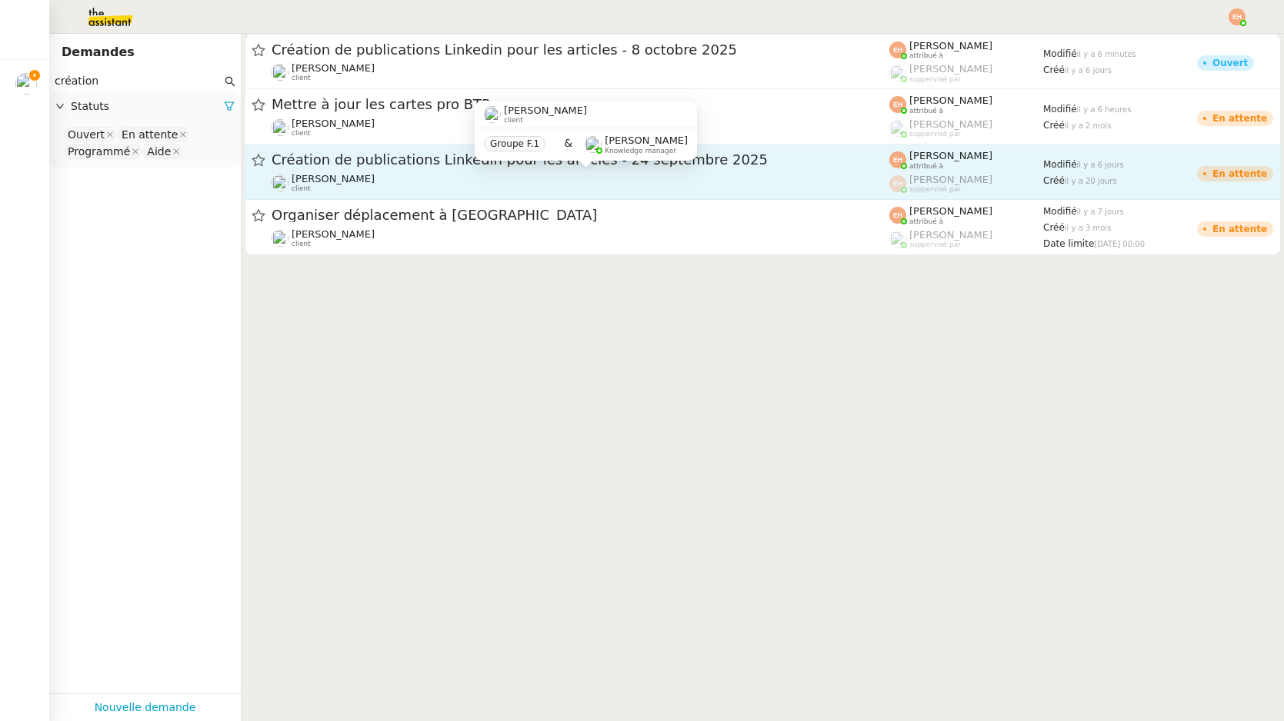
type input "création"
click at [467, 187] on div "Angélique PIERREL client" at bounding box center [581, 183] width 618 height 20
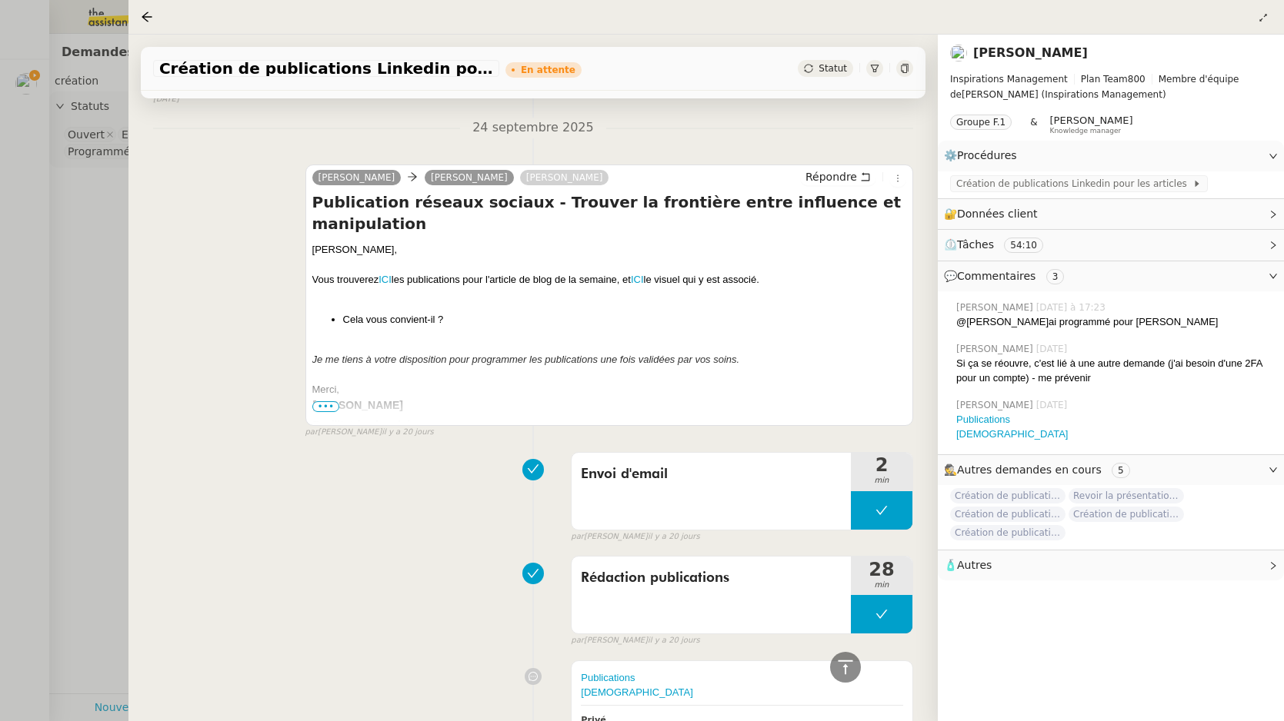
scroll to position [1739, 0]
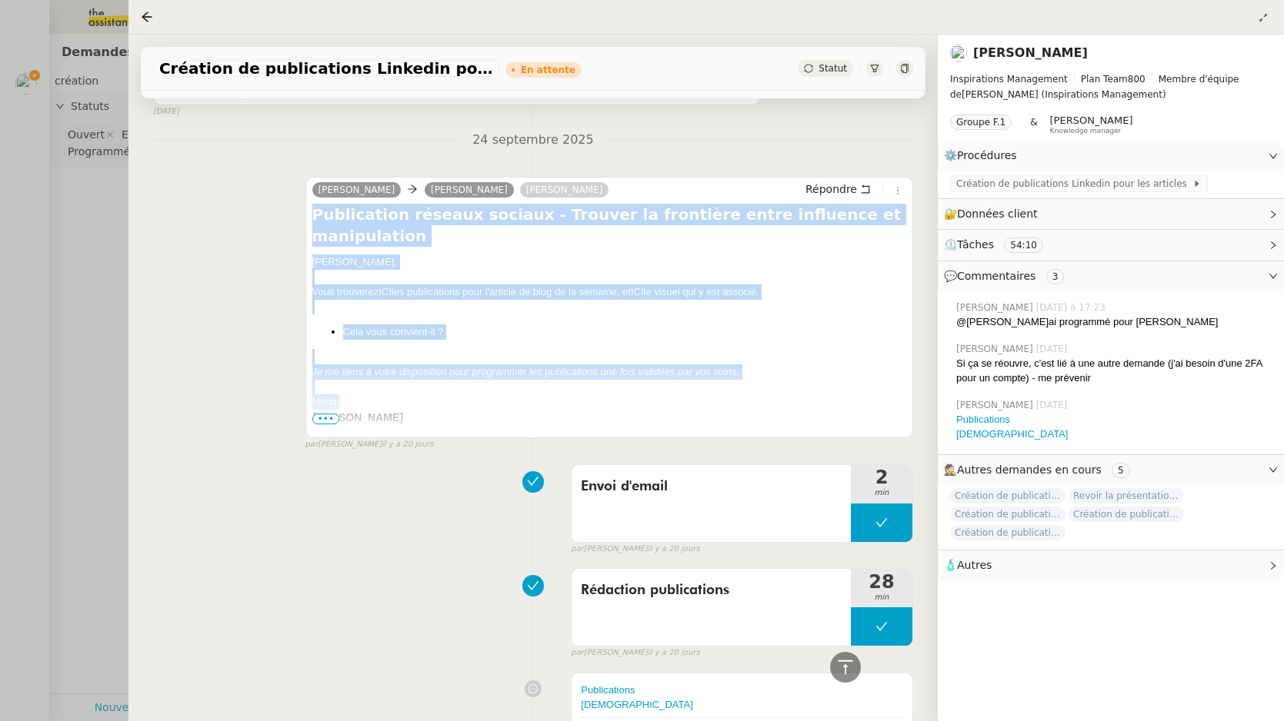
drag, startPoint x: 356, startPoint y: 380, endPoint x: 309, endPoint y: 219, distance: 167.5
click at [309, 219] on div "Camille Angélique PIERREL Didier DUFFAUT Répondre Publication réseaux sociaux -…" at bounding box center [609, 308] width 608 height 262
copy div "Publication réseaux sociaux - Trouver la frontière entre influence et manipulat…"
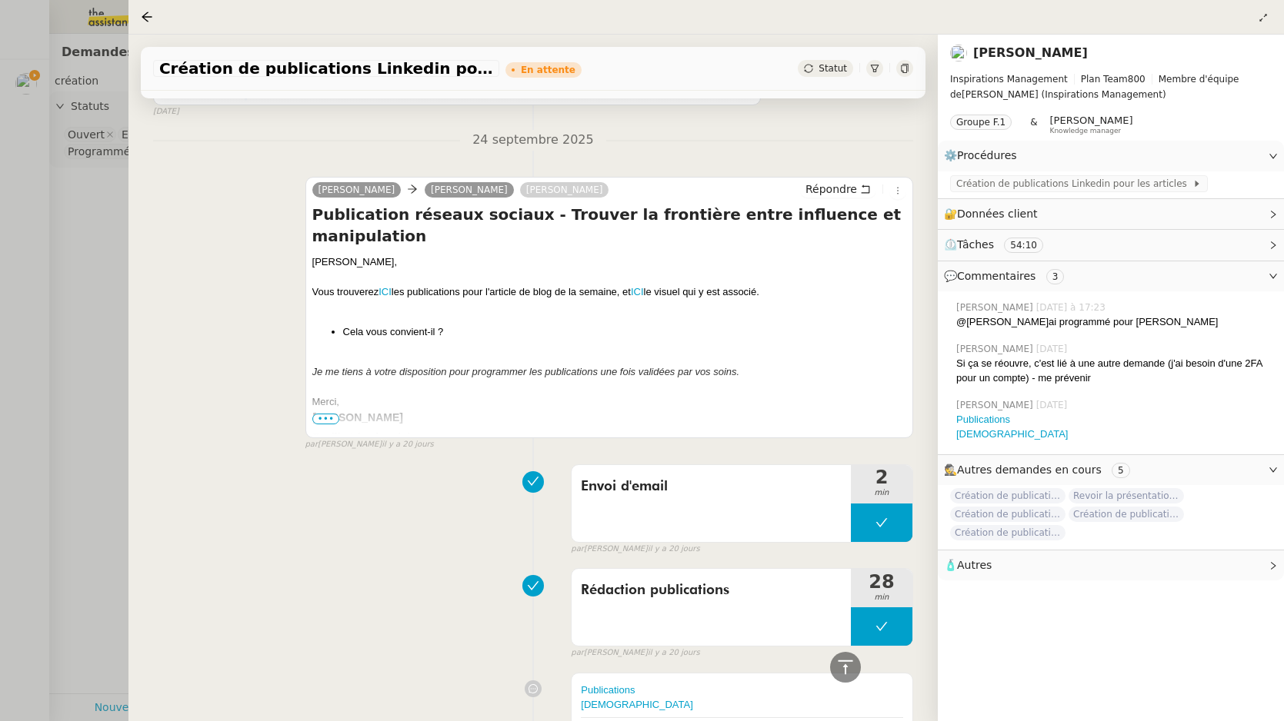
click at [75, 200] on div at bounding box center [642, 360] width 1284 height 721
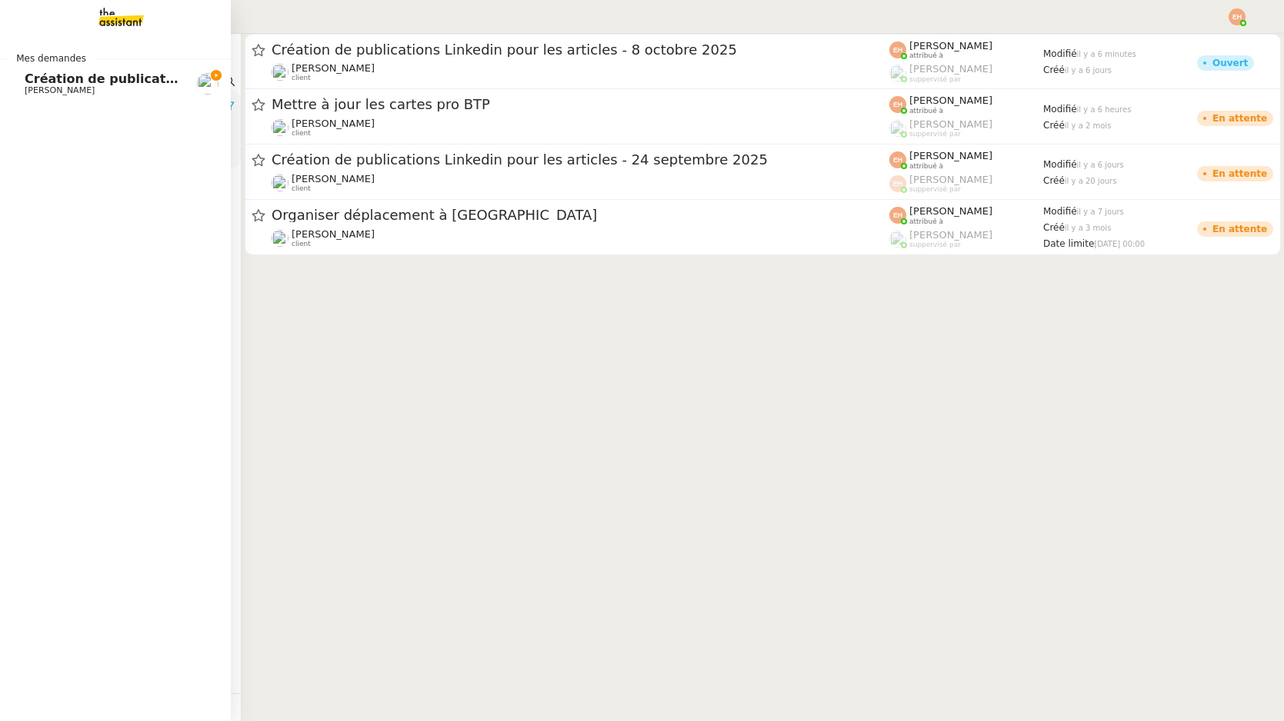
click at [43, 84] on span "Création de publications Linkedin pour les articles - 8 octobre 2025" at bounding box center [259, 79] width 468 height 15
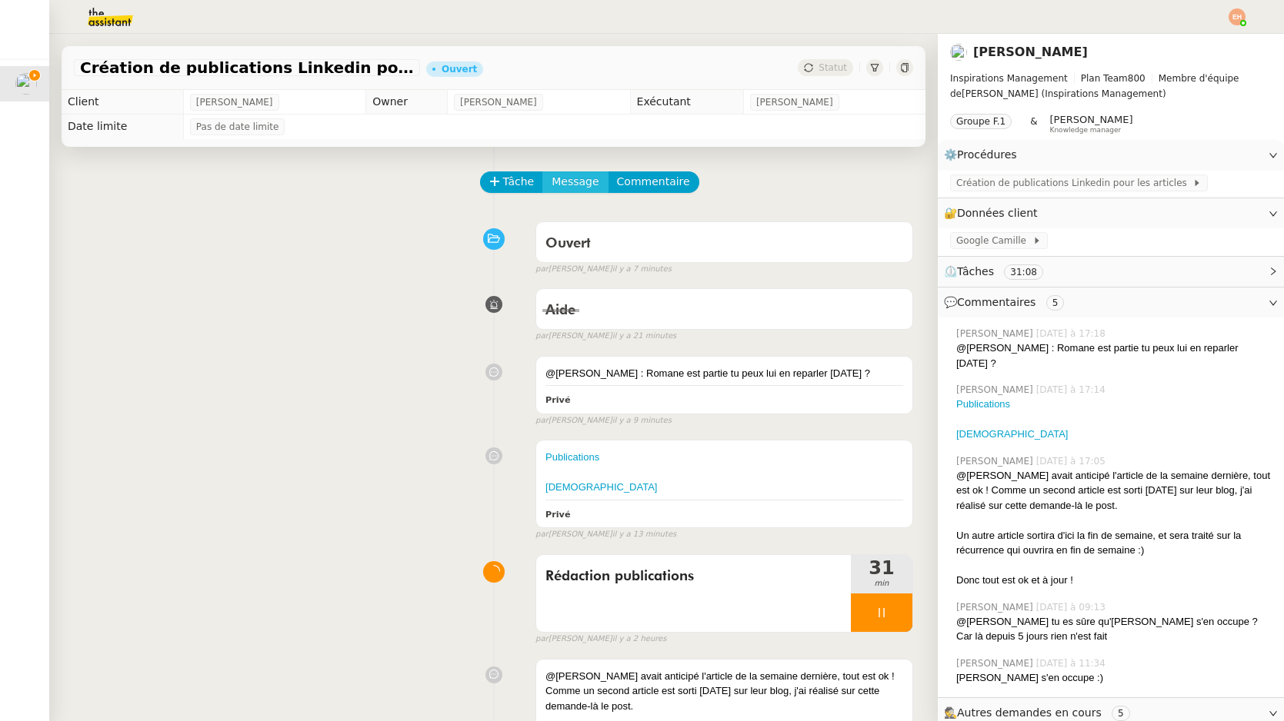
click at [578, 183] on span "Message" at bounding box center [574, 182] width 47 height 18
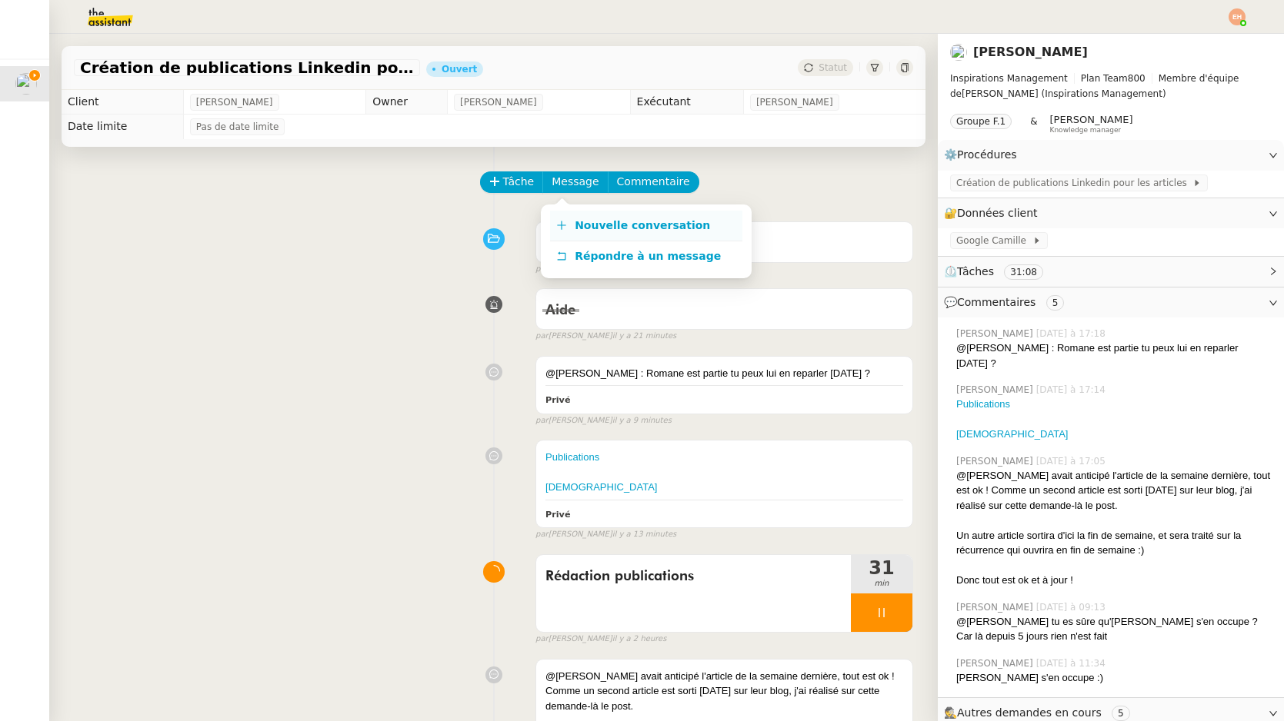
click at [605, 215] on link "Nouvelle conversation" at bounding box center [646, 226] width 192 height 31
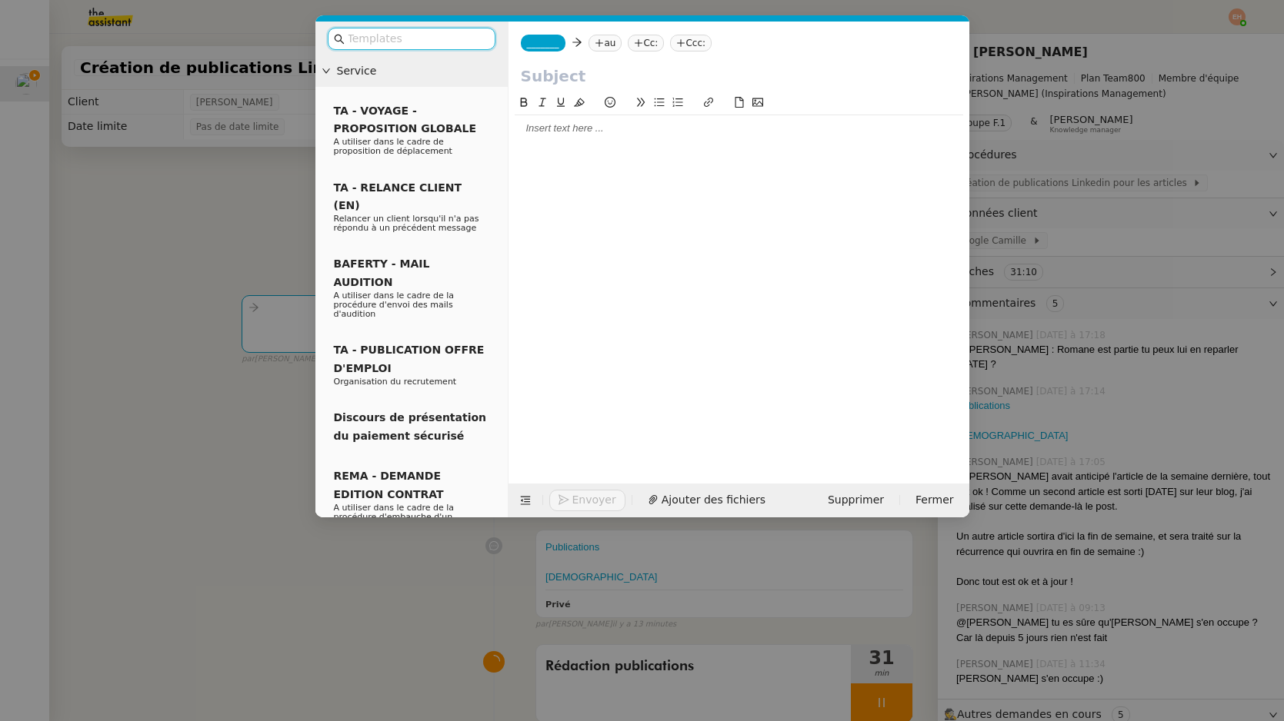
click at [587, 149] on div at bounding box center [739, 277] width 448 height 366
click at [595, 124] on div at bounding box center [739, 129] width 448 height 14
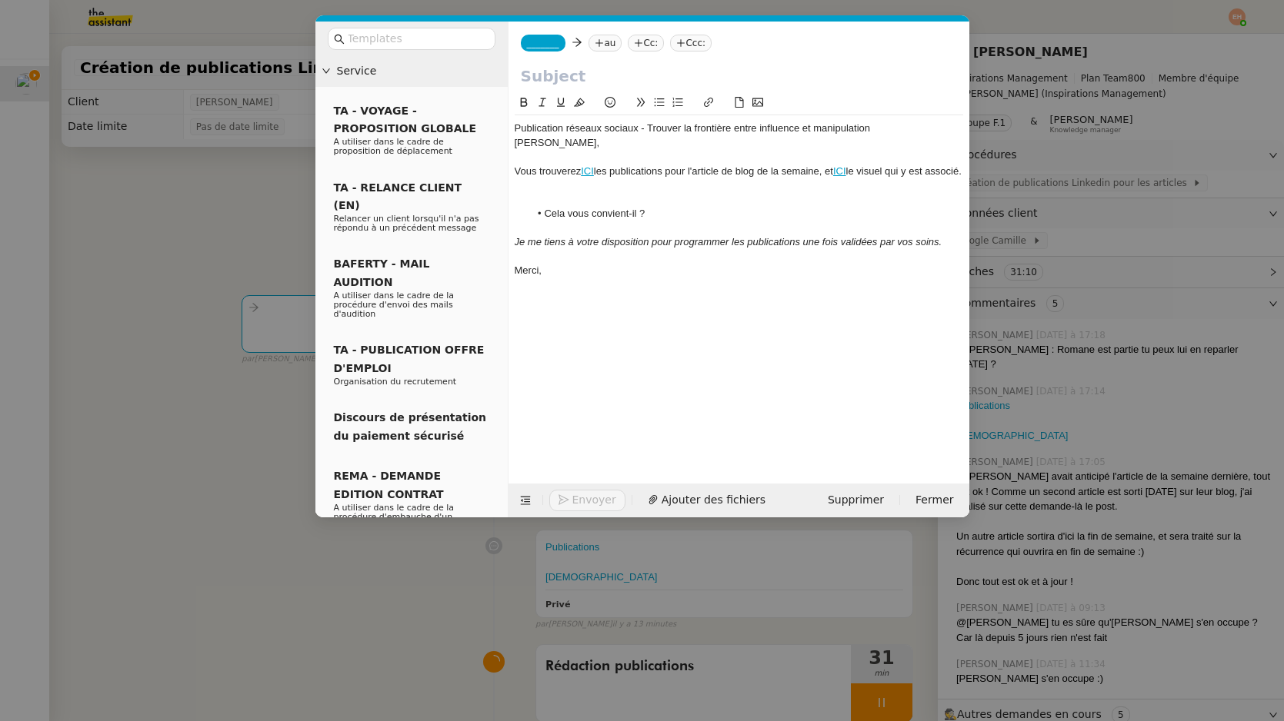
click at [591, 135] on div "Publication réseaux sociaux - Trouver la frontière entre influence et manipulat…" at bounding box center [739, 129] width 448 height 14
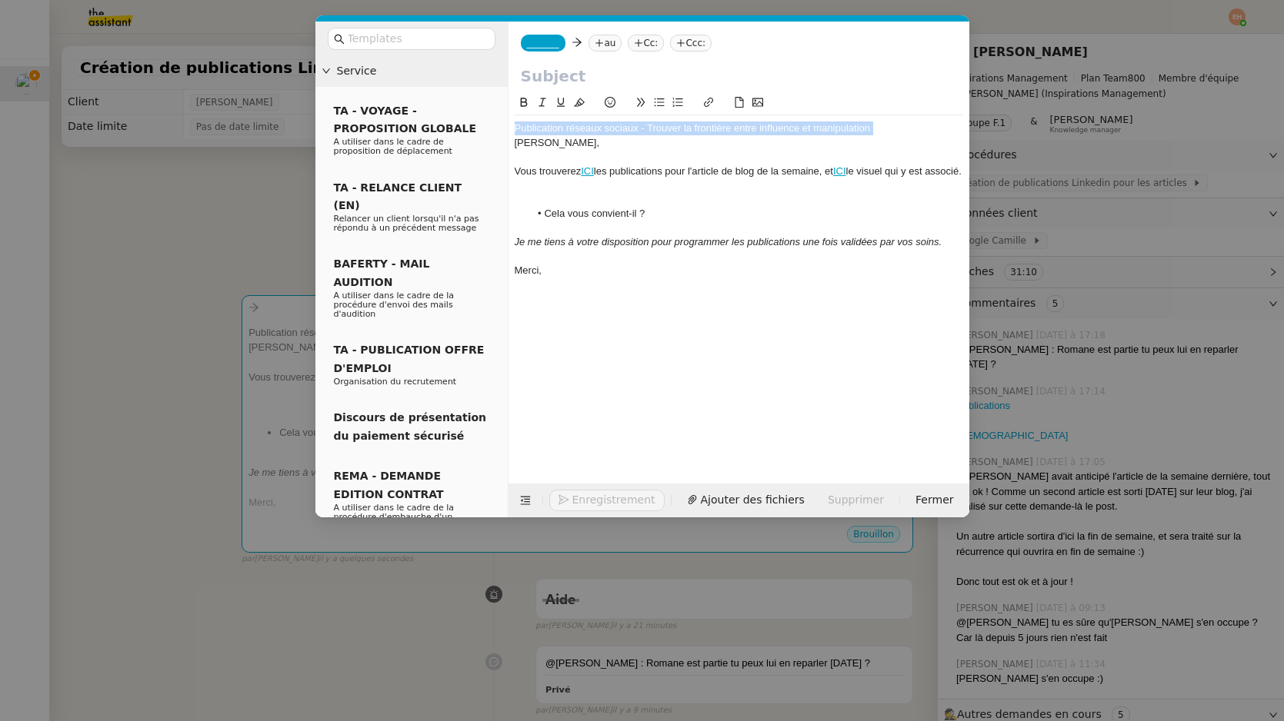
click at [591, 135] on div "Publication réseaux sociaux - Trouver la frontière entre influence et manipulat…" at bounding box center [739, 129] width 448 height 14
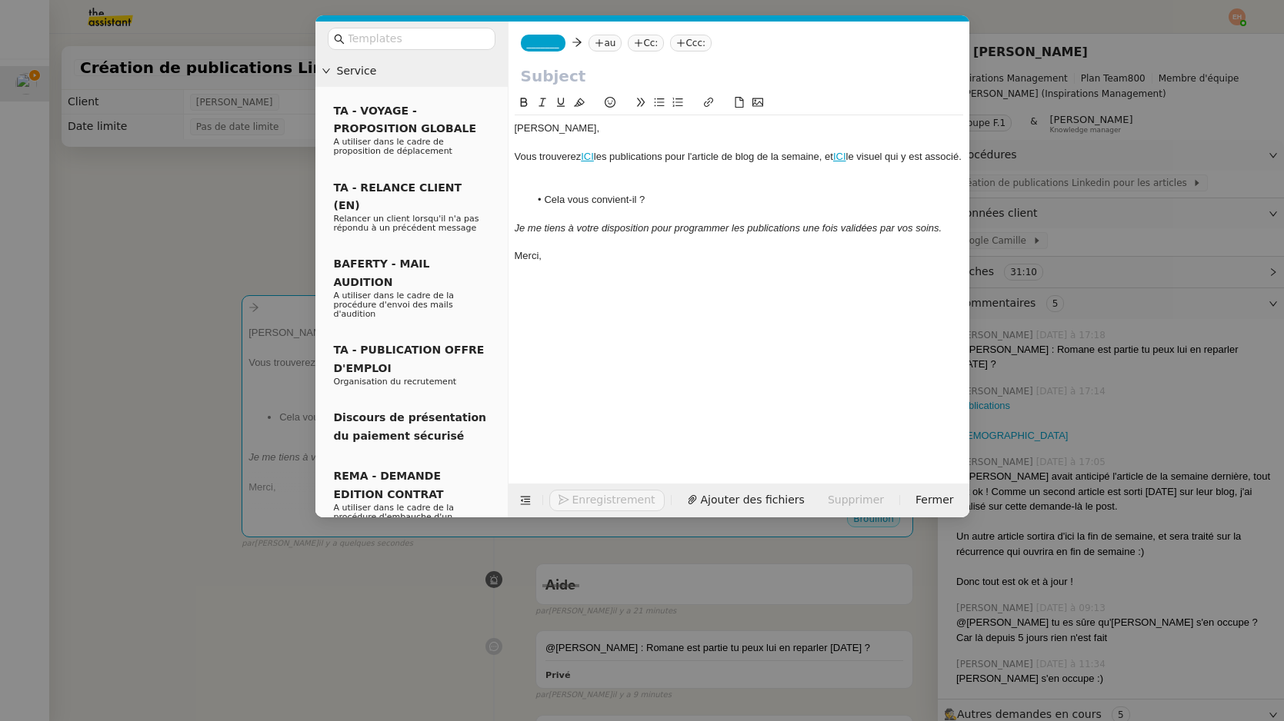
click at [595, 73] on input "text" at bounding box center [739, 76] width 436 height 23
paste input "Publication réseaux sociaux - Trouver la frontière entre influence et manipulat…"
type input "Publication réseaux sociaux - Trouver la frontière entre influence et manipulat…"
click at [546, 38] on span "_______" at bounding box center [543, 43] width 32 height 11
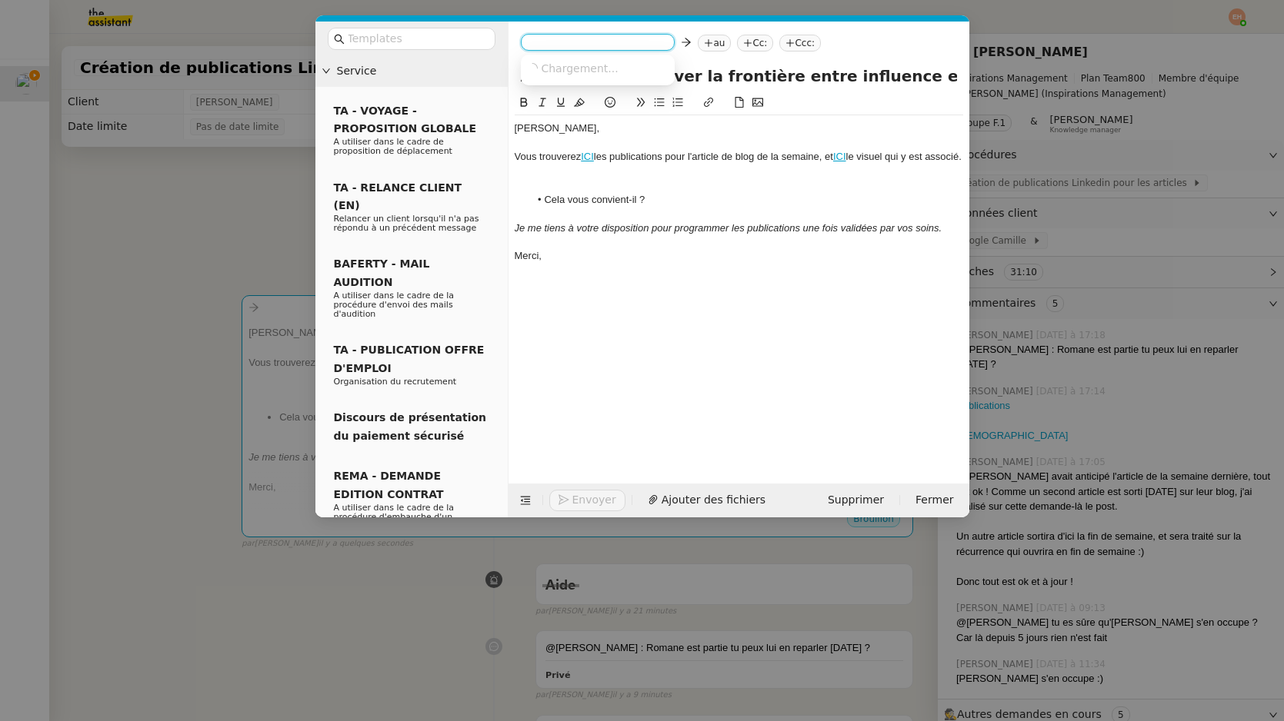
scroll to position [0, 0]
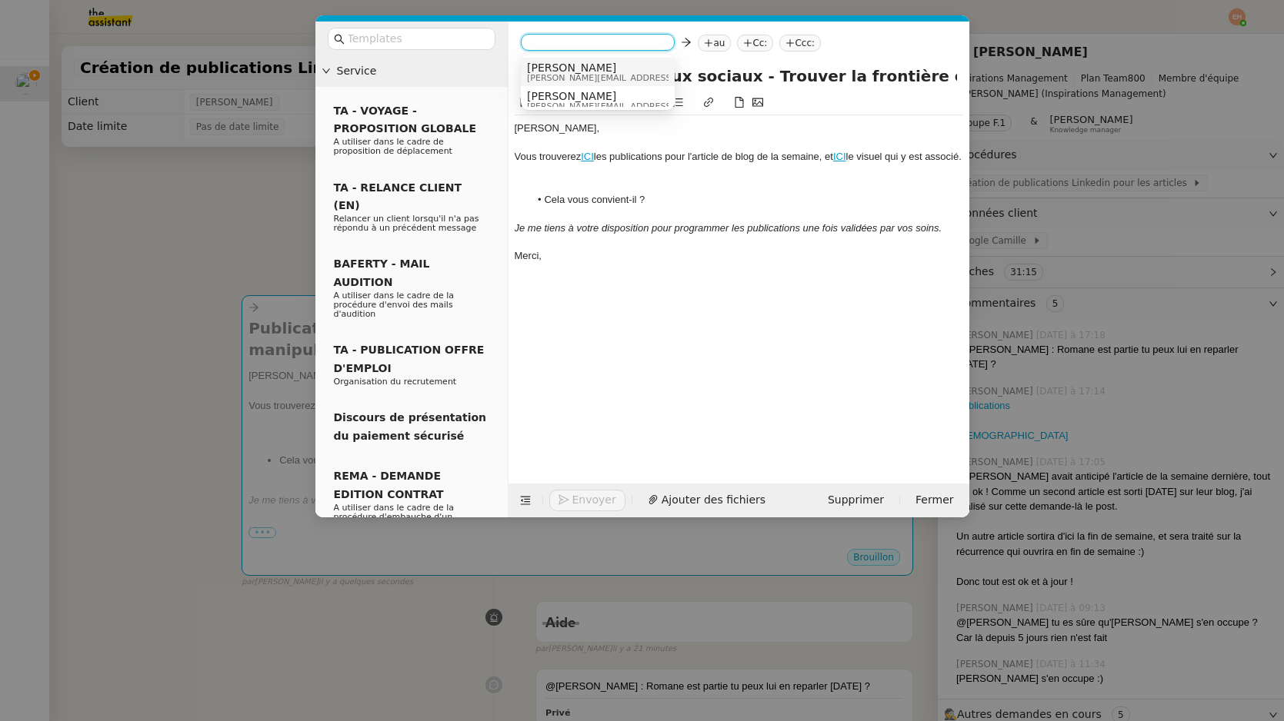
click at [561, 75] on span "camille@inspirations-management.fr" at bounding box center [636, 78] width 218 height 8
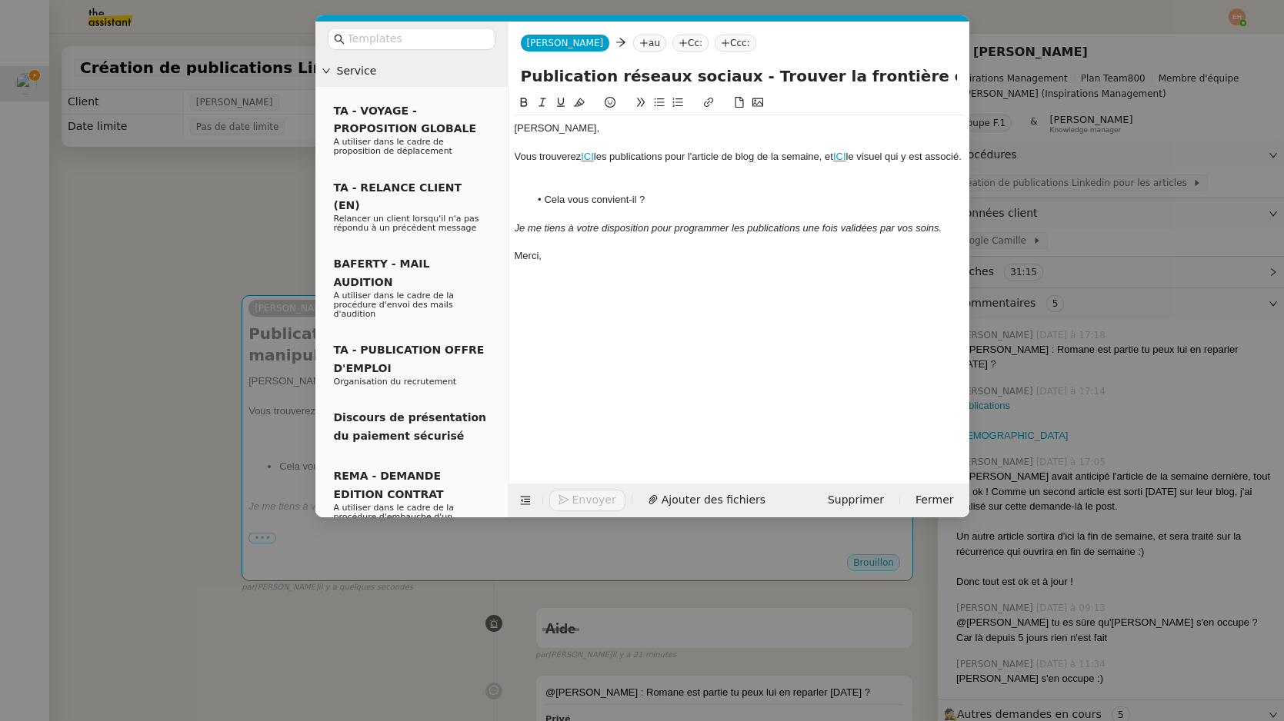
click at [633, 37] on nz-tag "au" at bounding box center [649, 43] width 33 height 17
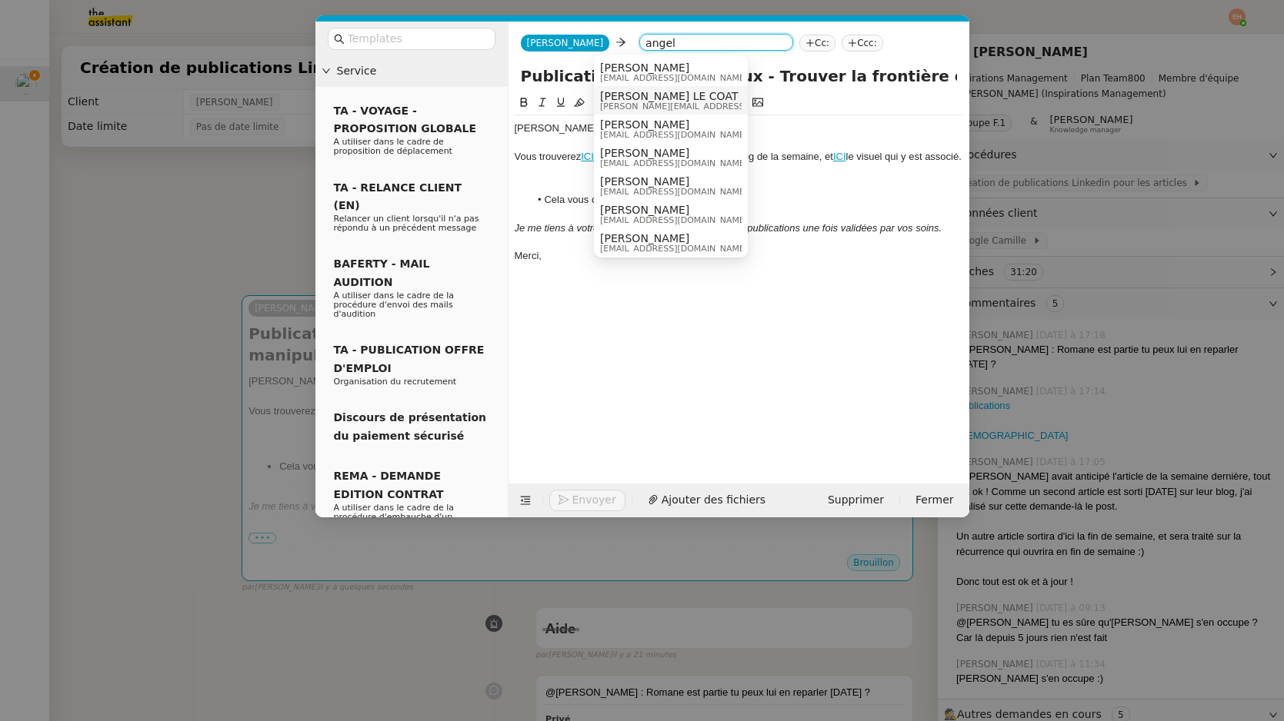
type input "angel"
click at [184, 158] on nz-modal-container "Service TA - VOYAGE - PROPOSITION GLOBALE A utiliser dans le cadre de propositi…" at bounding box center [642, 360] width 1284 height 721
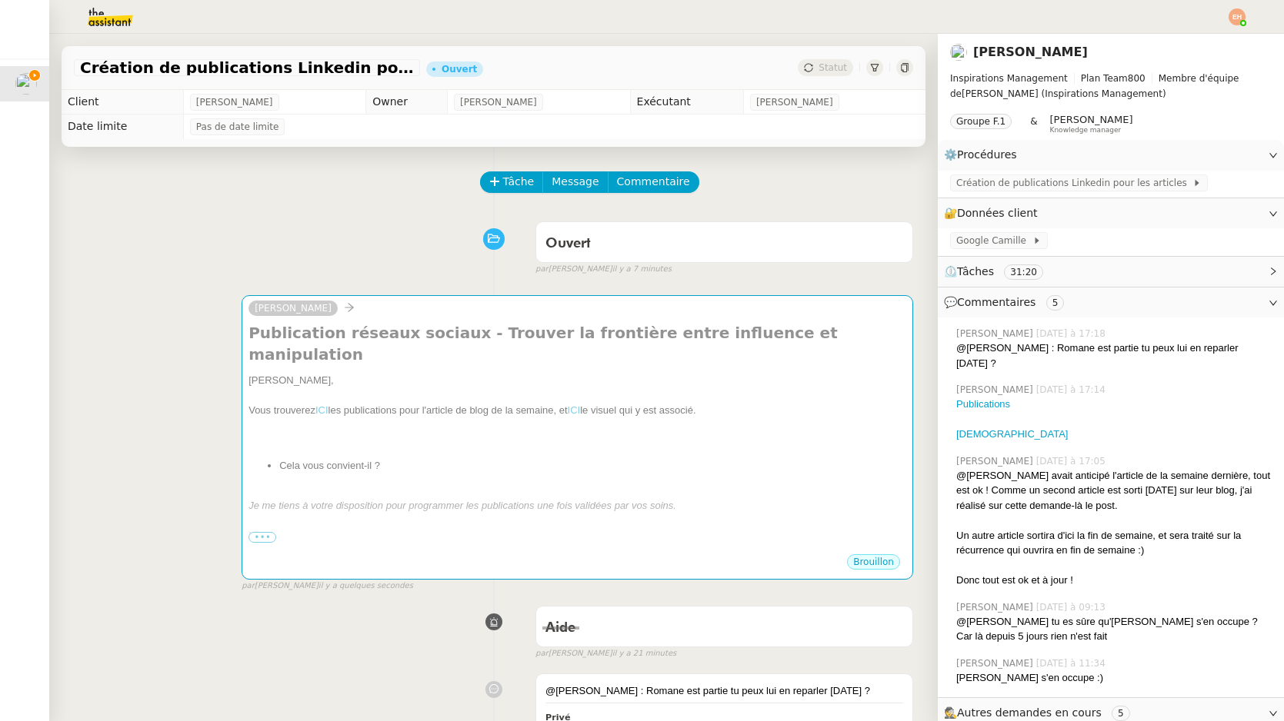
click at [112, 25] on img at bounding box center [97, 17] width 119 height 34
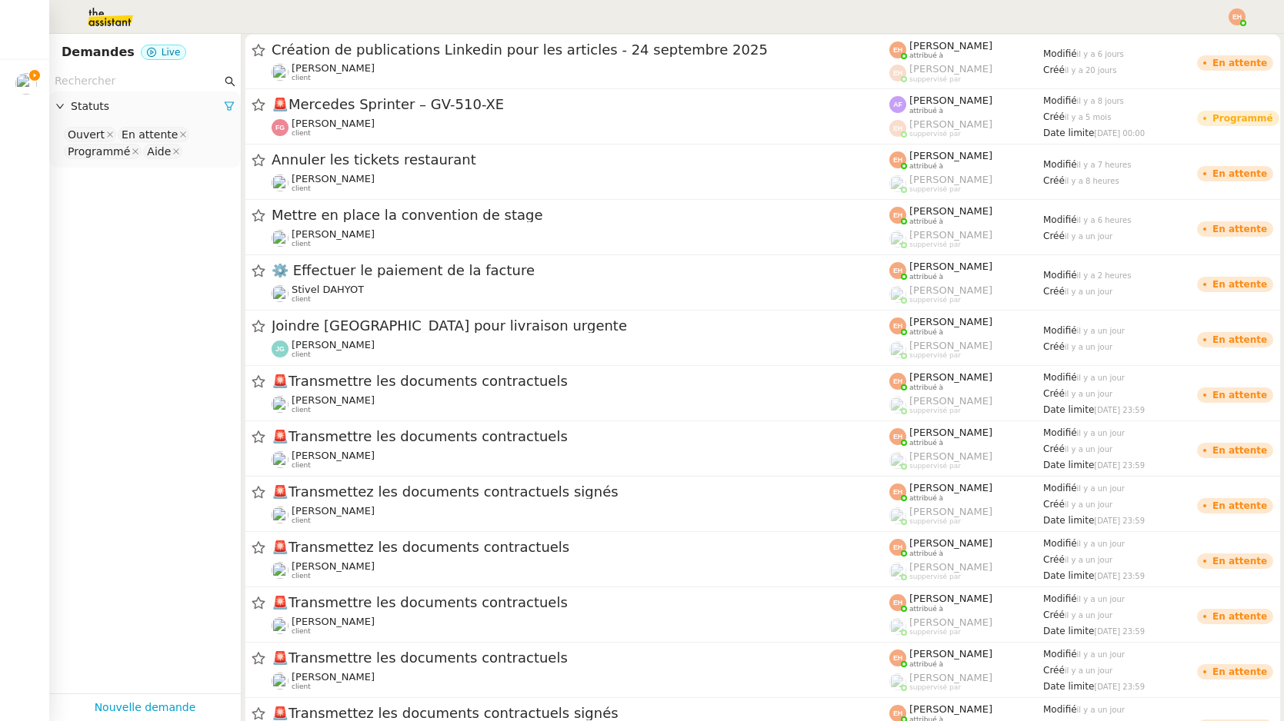
click at [170, 81] on input "text" at bounding box center [138, 81] width 167 height 18
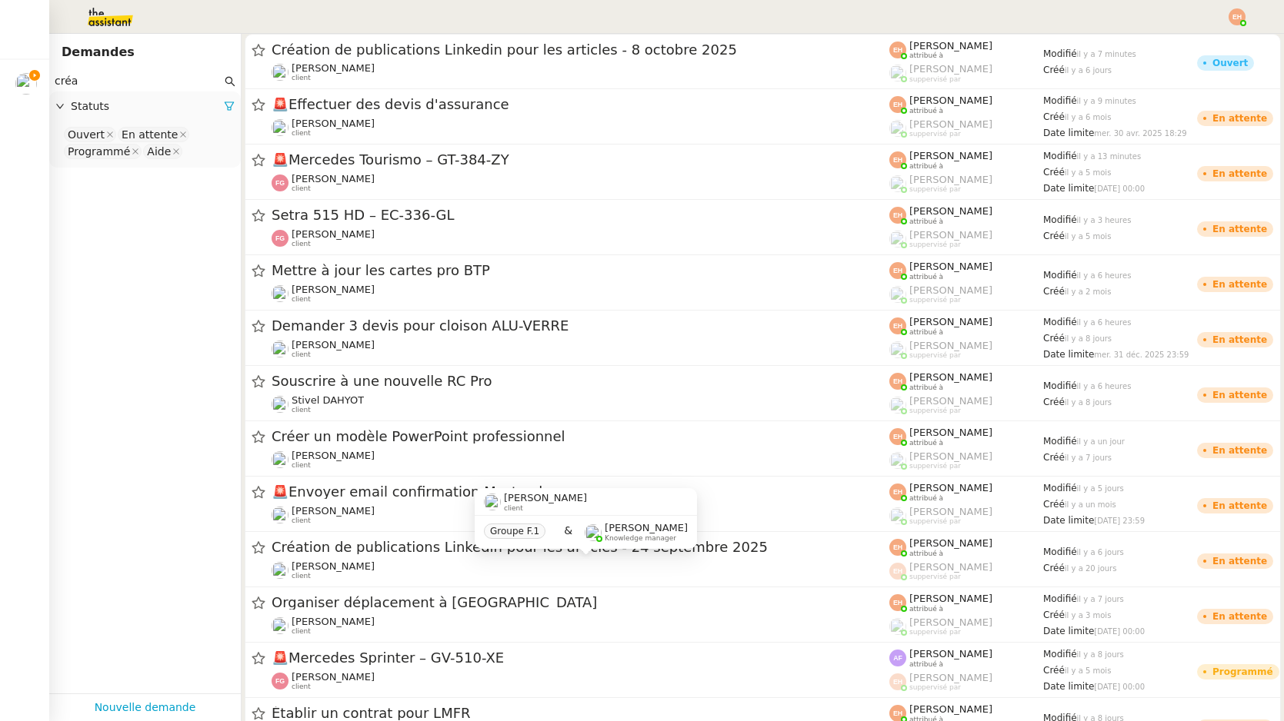
type input "créa"
click at [532, 542] on div "Groupe F.1 & Romane Vachon Knowledge manager" at bounding box center [586, 532] width 222 height 32
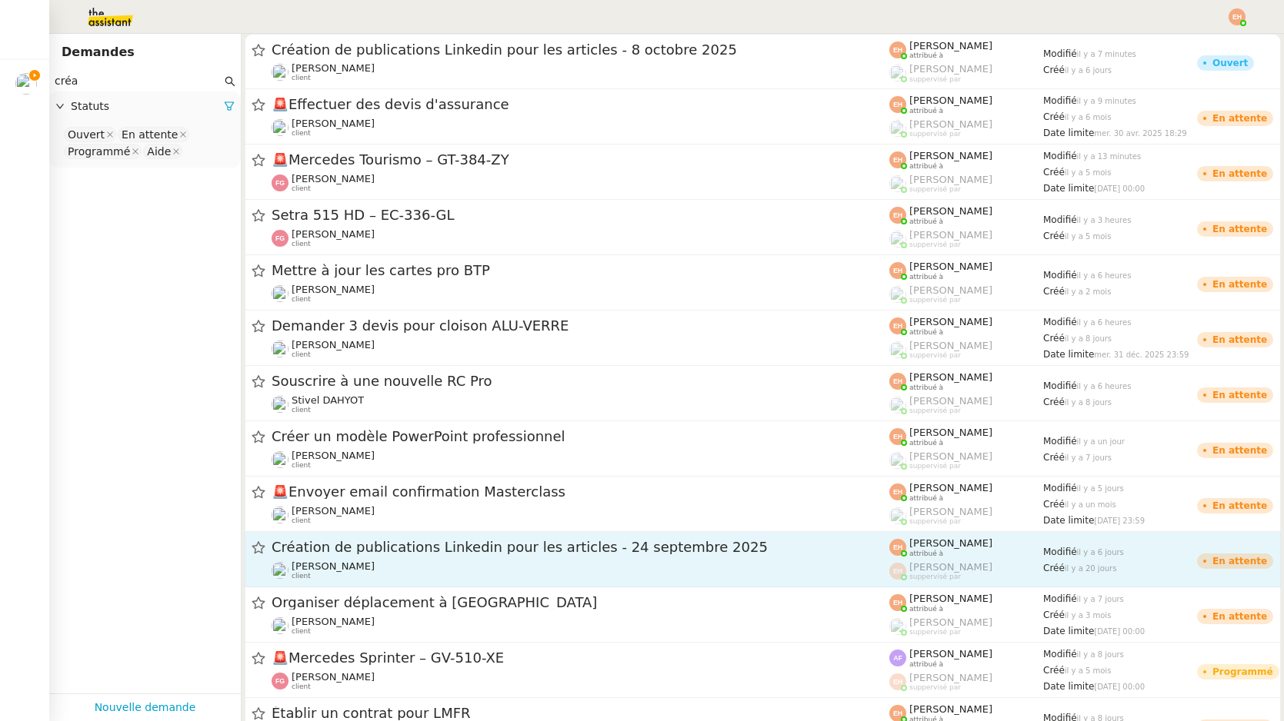
click at [461, 555] on div "Création de publications Linkedin pour les articles - 24 septembre 2025" at bounding box center [581, 547] width 618 height 19
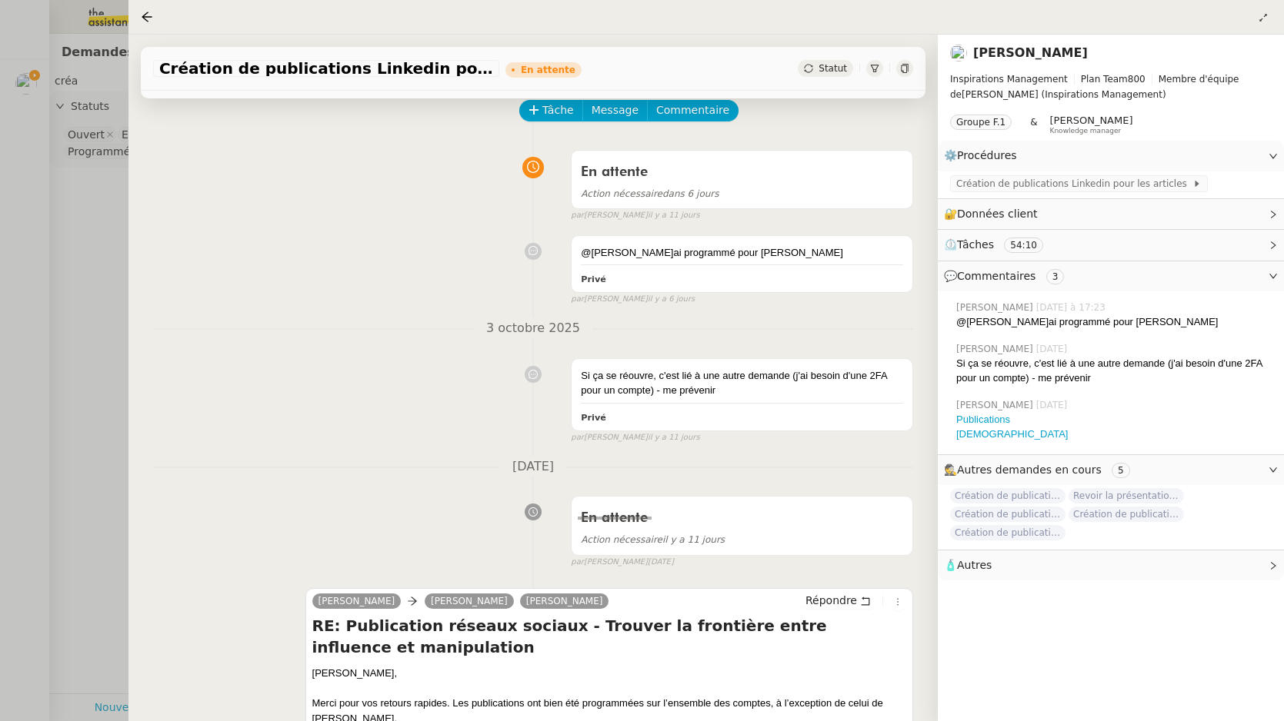
scroll to position [121, 0]
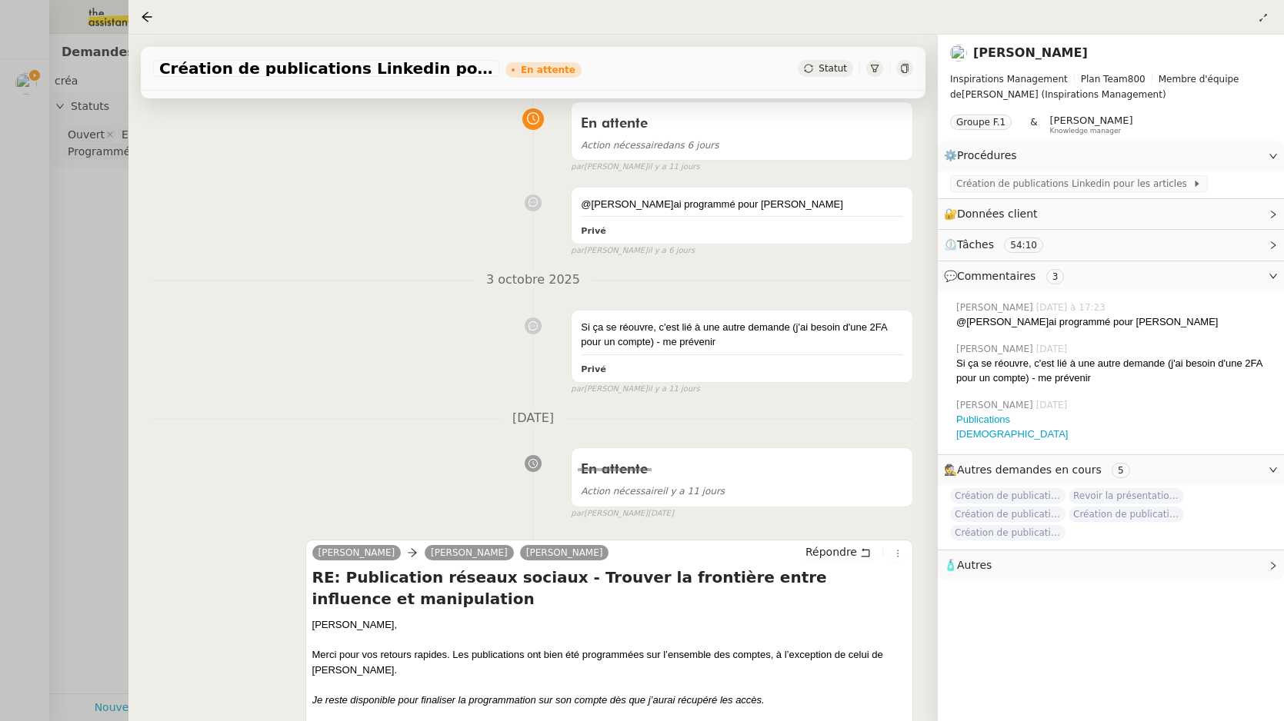
click at [88, 302] on div at bounding box center [642, 360] width 1284 height 721
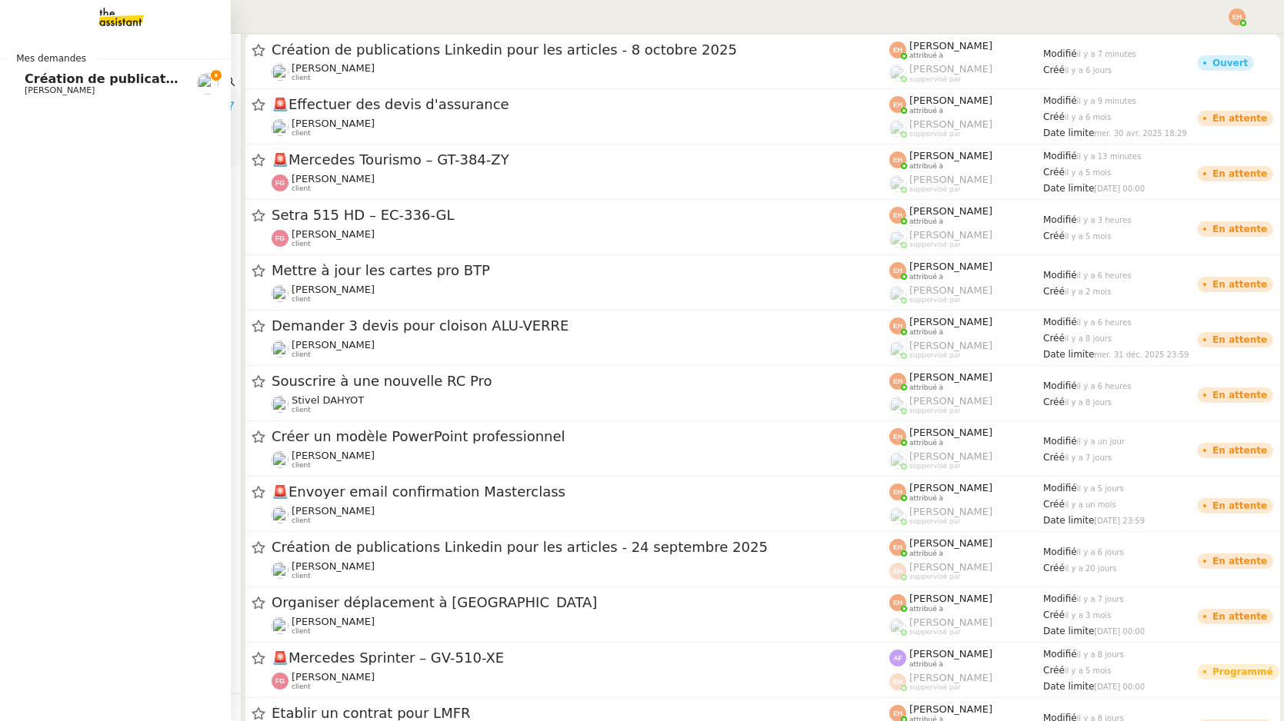
click at [39, 80] on span "Création de publications Linkedin pour les articles - 8 octobre 2025" at bounding box center [259, 79] width 468 height 15
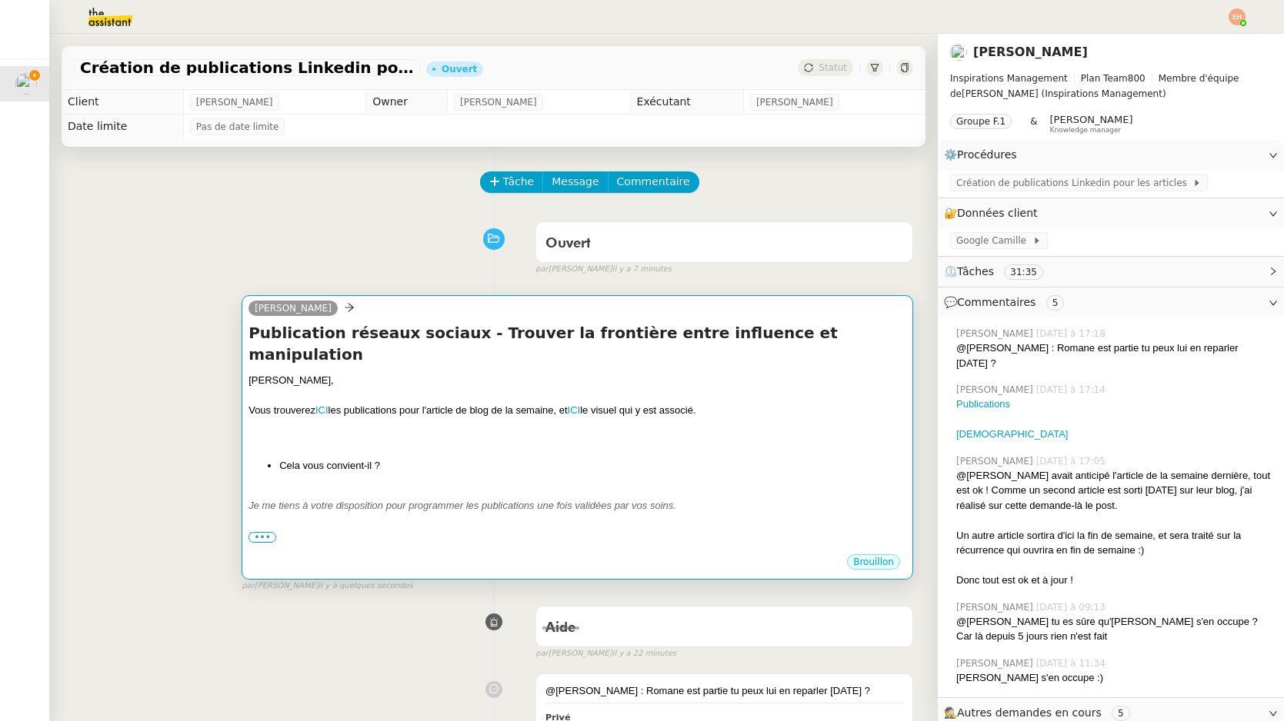
click at [411, 340] on h4 "Publication réseaux sociaux - Trouver la frontière entre influence et manipulat…" at bounding box center [577, 343] width 658 height 43
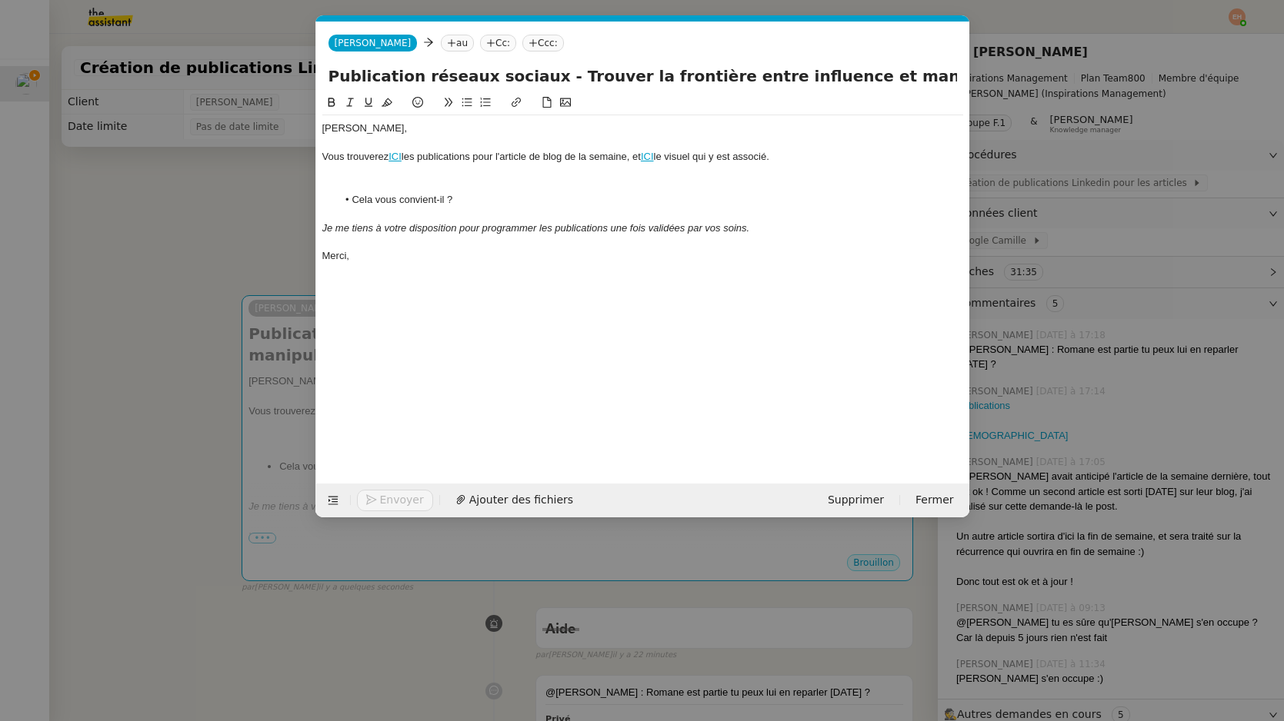
scroll to position [0, 32]
click at [441, 45] on nz-tag "au" at bounding box center [457, 43] width 33 height 17
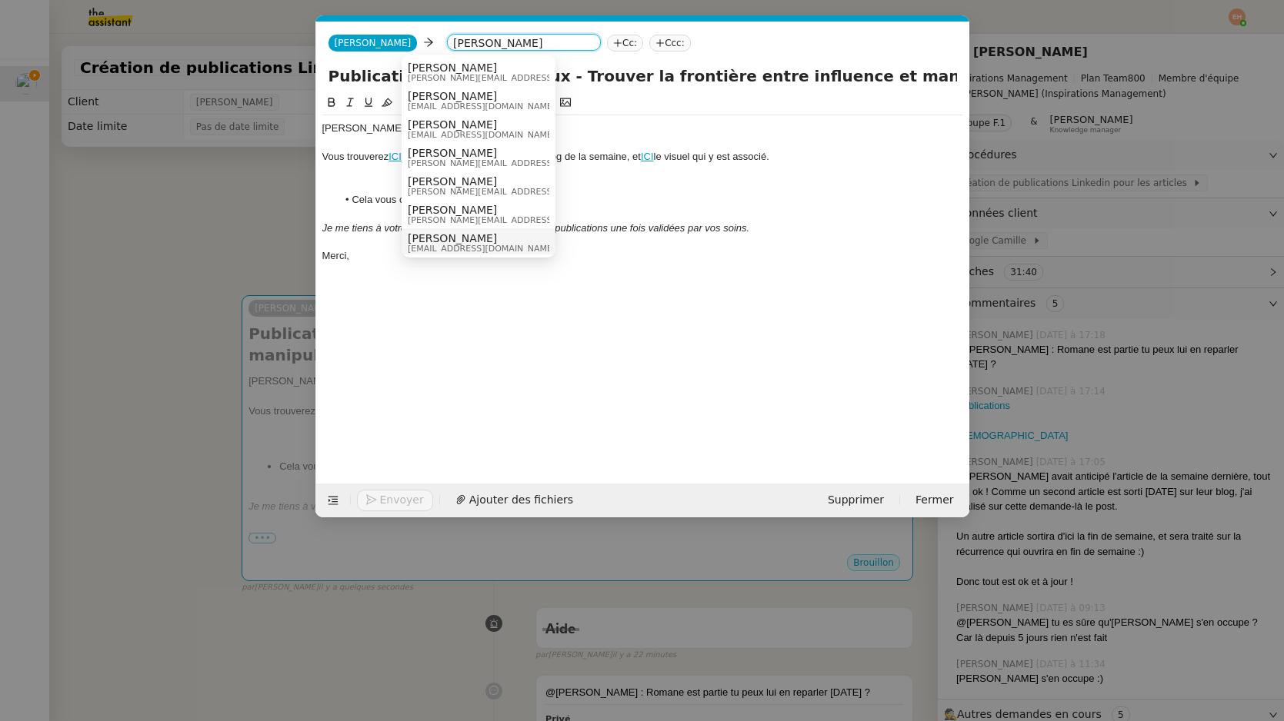
click at [447, 242] on span "[PERSON_NAME]" at bounding box center [482, 238] width 148 height 12
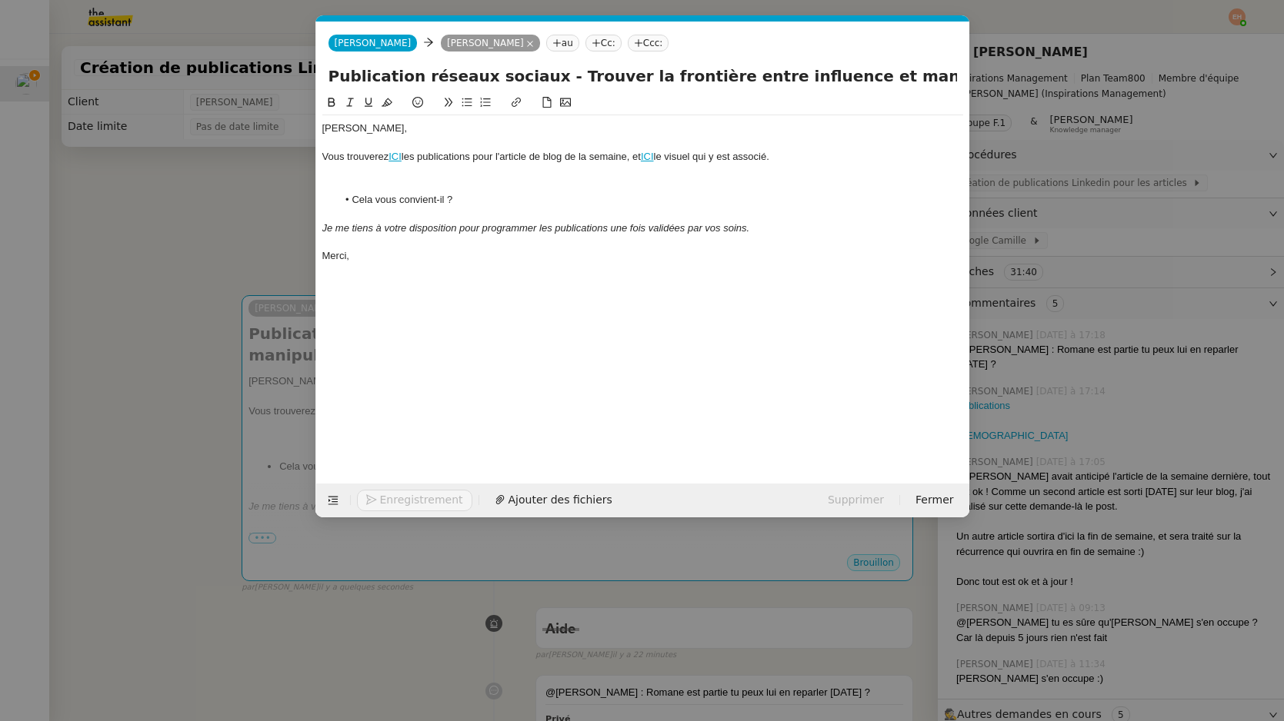
click at [546, 44] on nz-tag "au" at bounding box center [562, 43] width 33 height 17
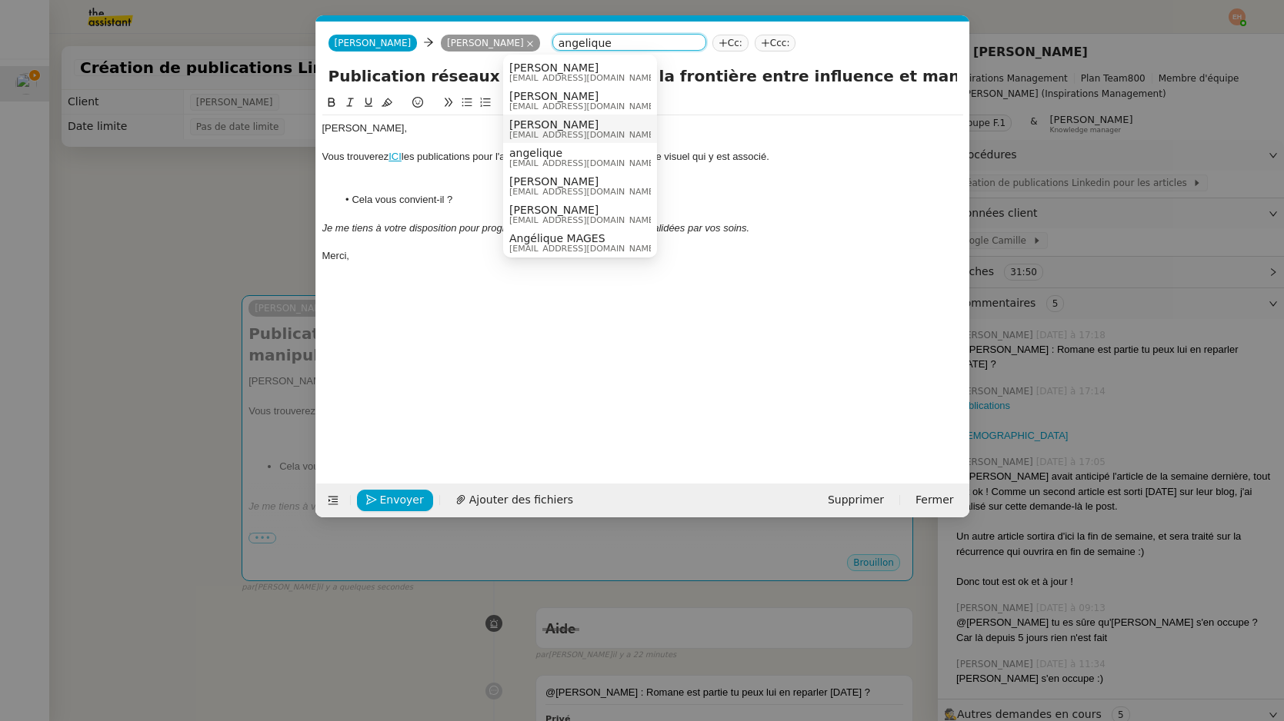
type input "angelique"
click at [529, 128] on span "[PERSON_NAME]" at bounding box center [583, 124] width 148 height 12
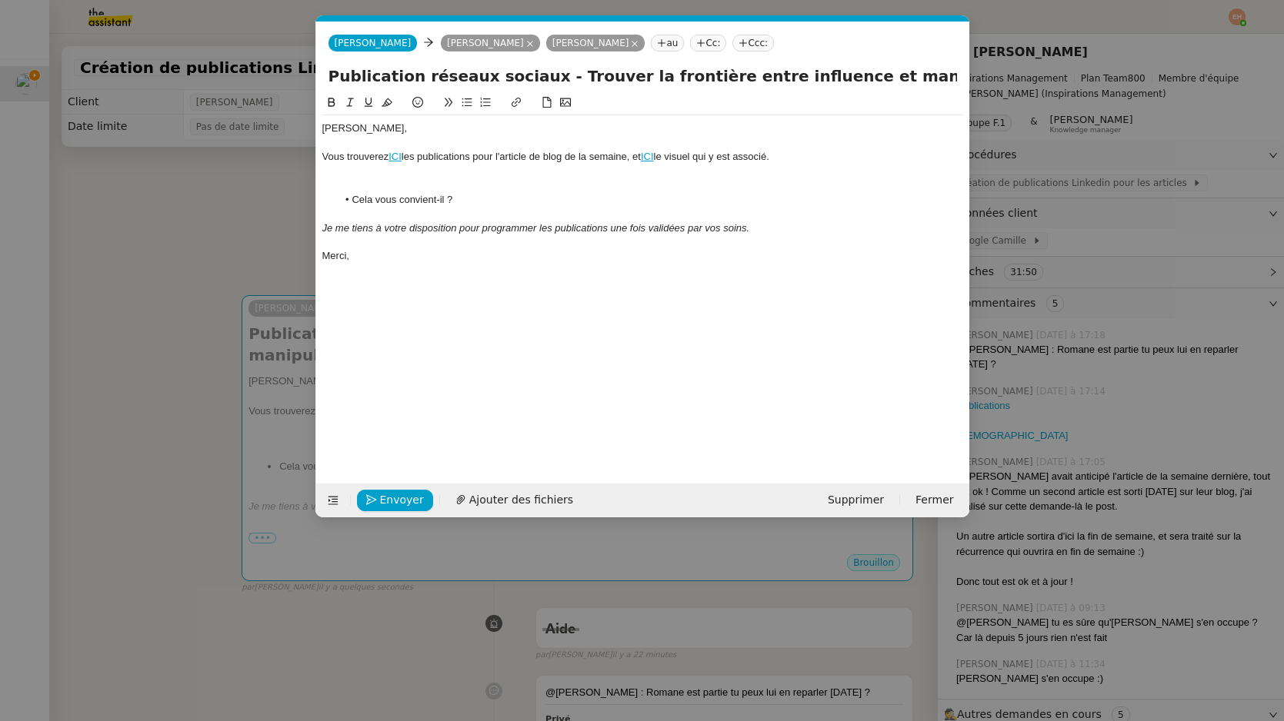
click at [375, 130] on div "[PERSON_NAME]," at bounding box center [642, 129] width 641 height 14
click at [325, 128] on div "[PERSON_NAME]," at bounding box center [642, 129] width 641 height 14
click at [324, 128] on div "[PERSON_NAME]," at bounding box center [642, 129] width 641 height 14
click at [388, 132] on div "[PERSON_NAME]," at bounding box center [642, 129] width 641 height 14
click at [207, 180] on nz-modal-container "Service TA - VOYAGE - PROPOSITION GLOBALE A utiliser dans le cadre de propositi…" at bounding box center [642, 360] width 1284 height 721
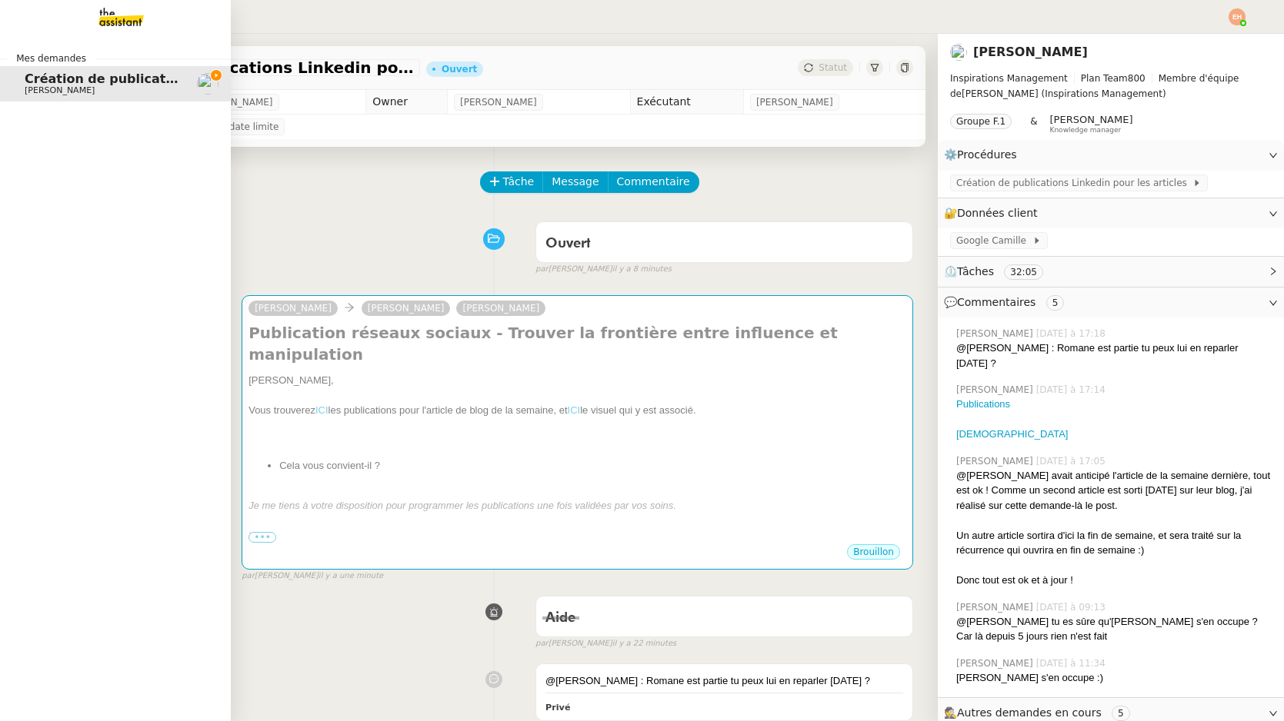
click at [115, 21] on img at bounding box center [108, 17] width 119 height 34
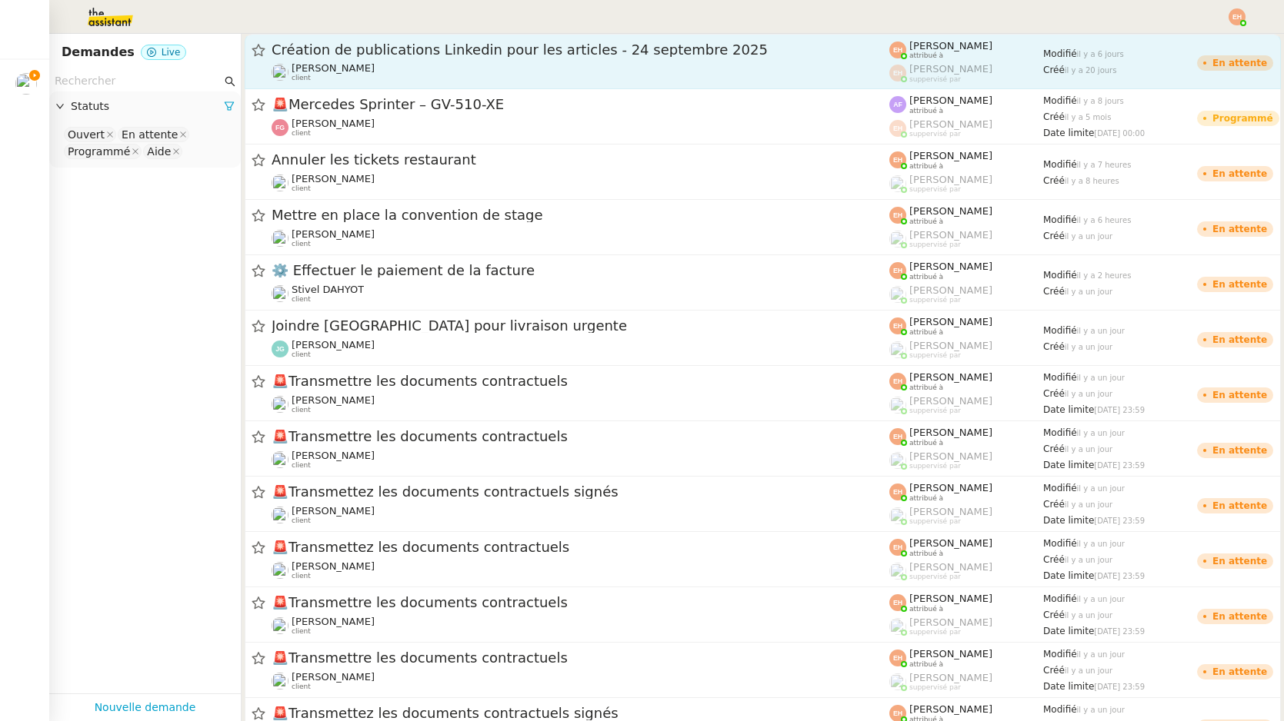
click at [322, 55] on span "Création de publications Linkedin pour les articles - 24 septembre 2025" at bounding box center [581, 50] width 618 height 14
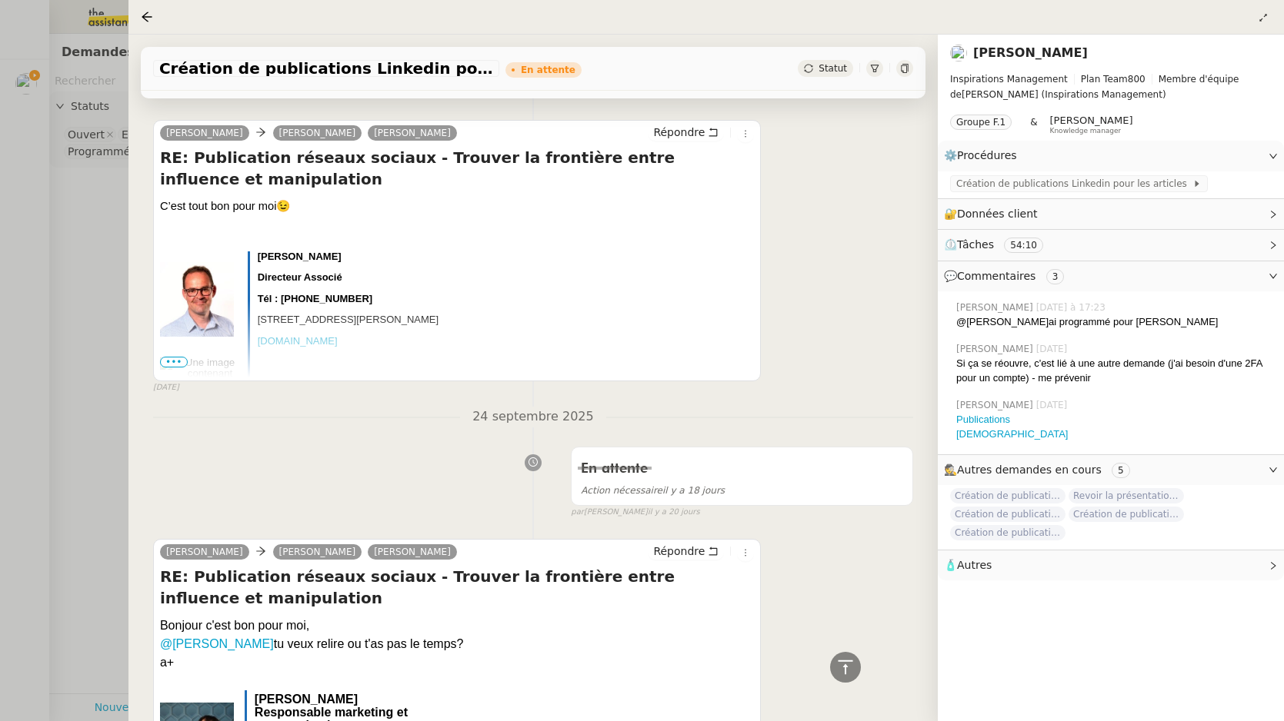
scroll to position [993, 0]
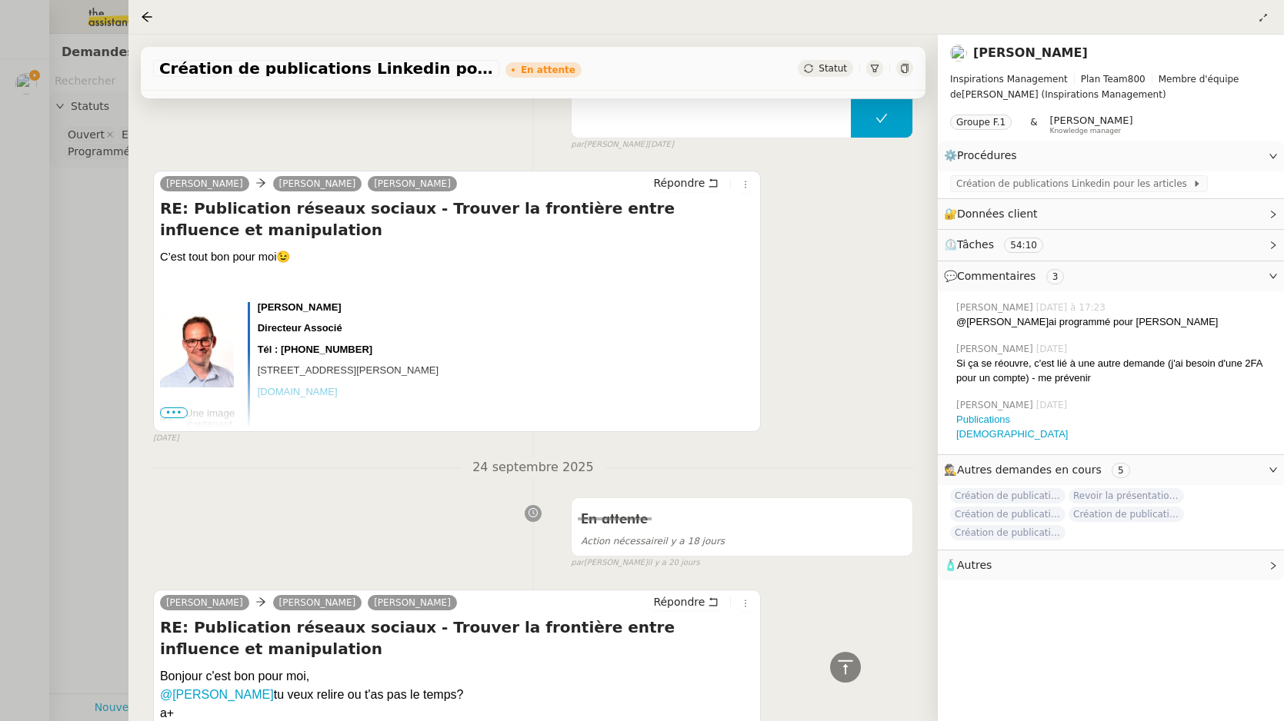
click at [76, 305] on div at bounding box center [642, 360] width 1284 height 721
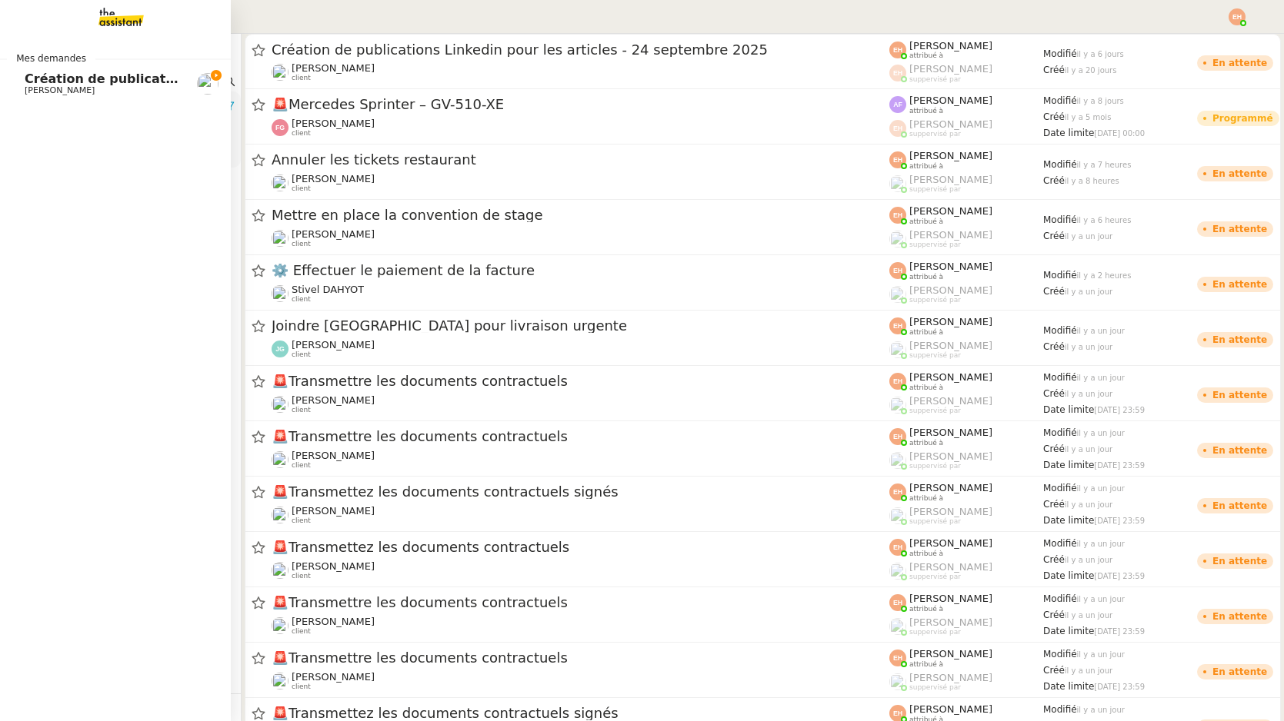
click at [30, 69] on link "Création de publications Linkedin pour les articles - 8 octobre 2025 Angélique …" at bounding box center [115, 83] width 231 height 35
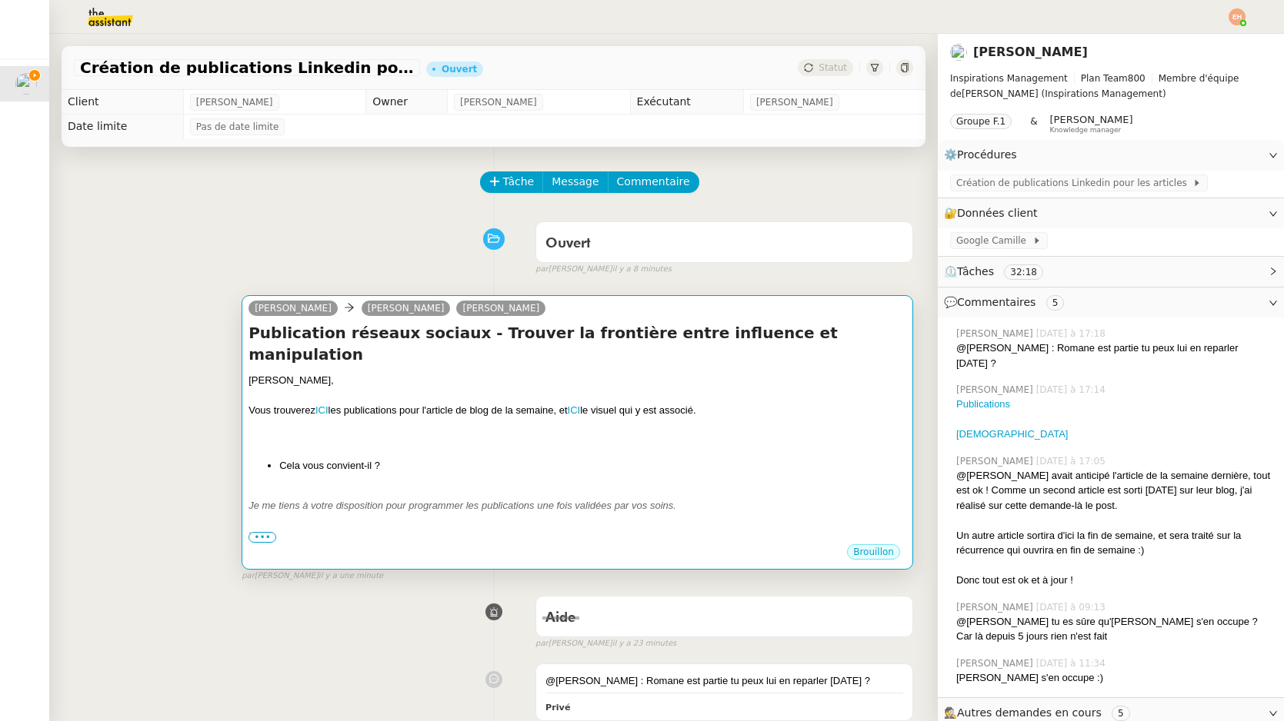
click at [408, 388] on div at bounding box center [577, 395] width 658 height 15
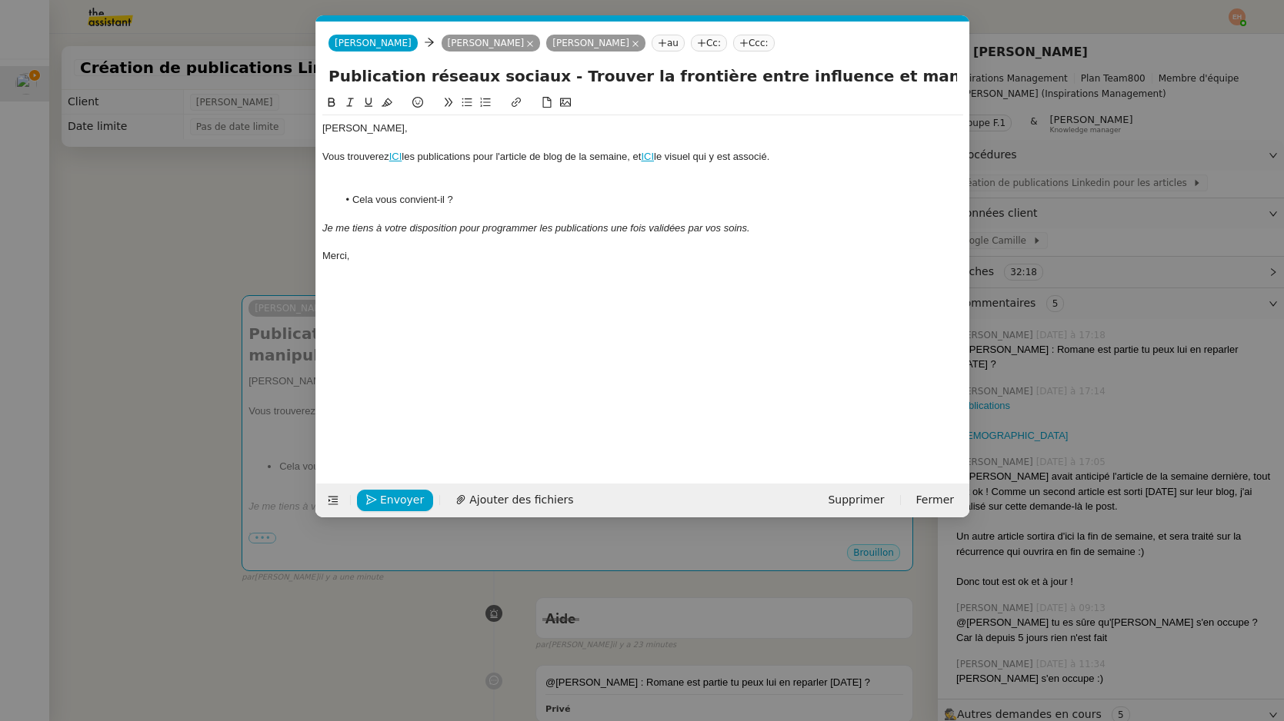
scroll to position [0, 32]
click at [406, 132] on div "Angélique, Didier," at bounding box center [642, 129] width 641 height 14
click at [696, 47] on icon at bounding box center [700, 42] width 9 height 9
type input "dd@"
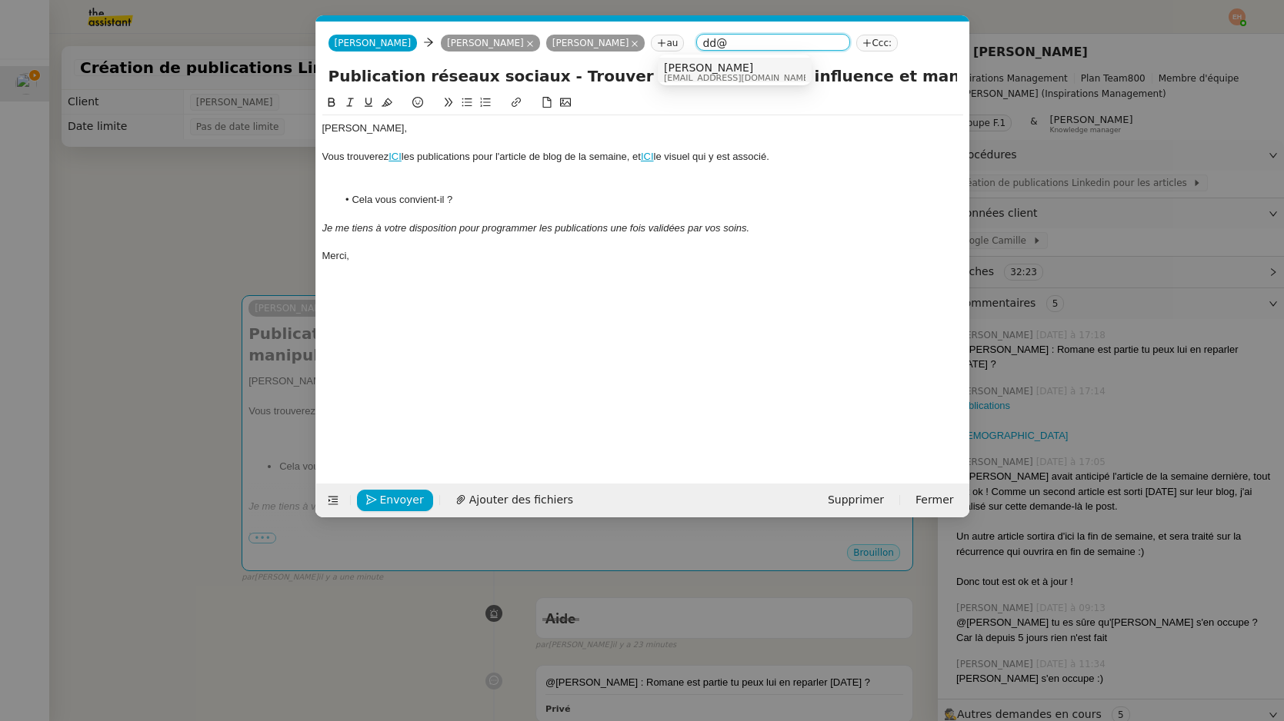
click at [732, 76] on span "dd@inspirations-management.fr" at bounding box center [738, 78] width 148 height 8
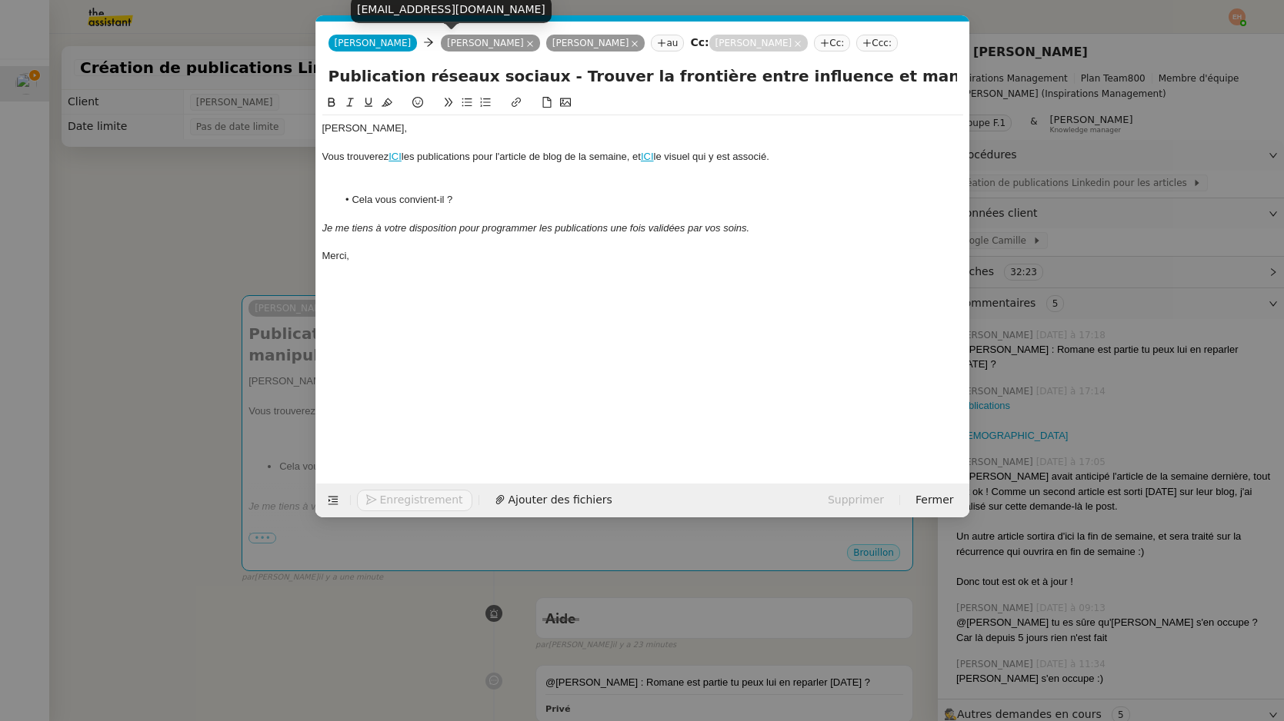
click at [526, 42] on icon at bounding box center [530, 44] width 8 height 8
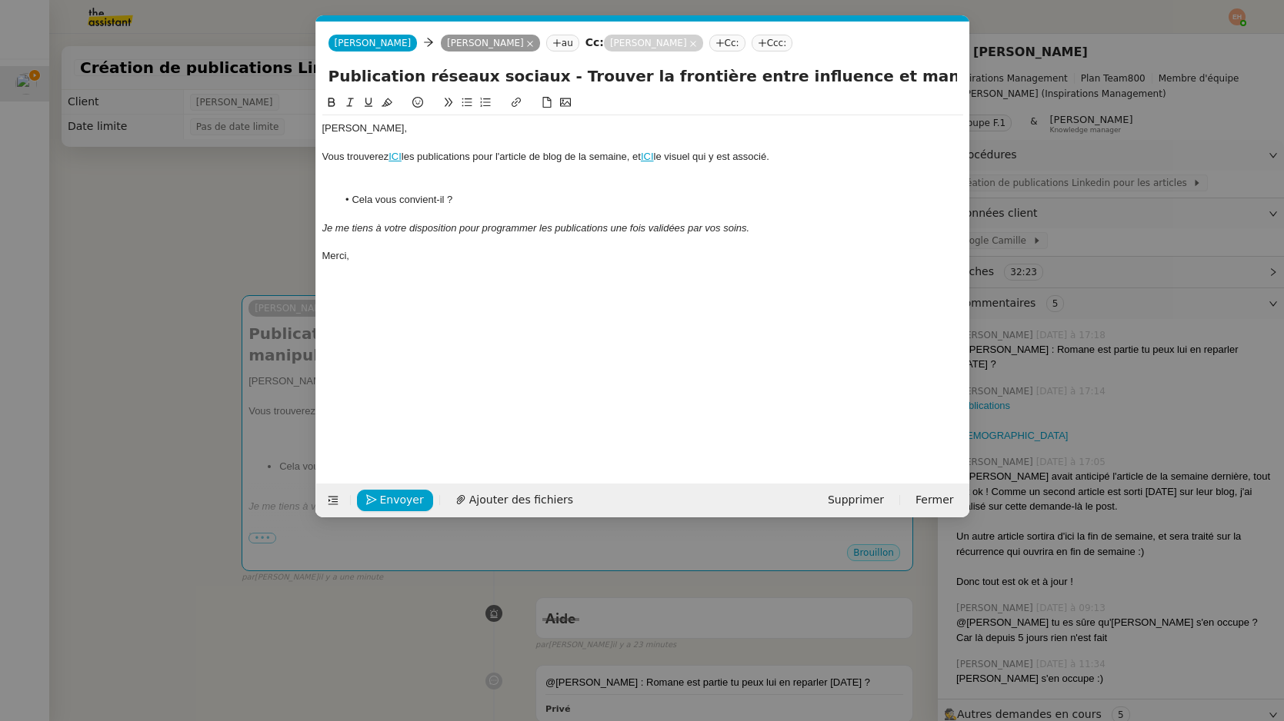
click at [479, 162] on div "Vous trouverez ICI les publications pour l'article de blog de la semaine, et IC…" at bounding box center [642, 157] width 641 height 14
click at [397, 157] on link "ICI" at bounding box center [394, 157] width 13 height 12
click at [449, 182] on link at bounding box center [431, 185] width 36 height 12
paste input "iEyXNXlJ6dS9vfbDAaRVWOv47gYb2JancY_UAhbV3JI/edit?usp=sharing"
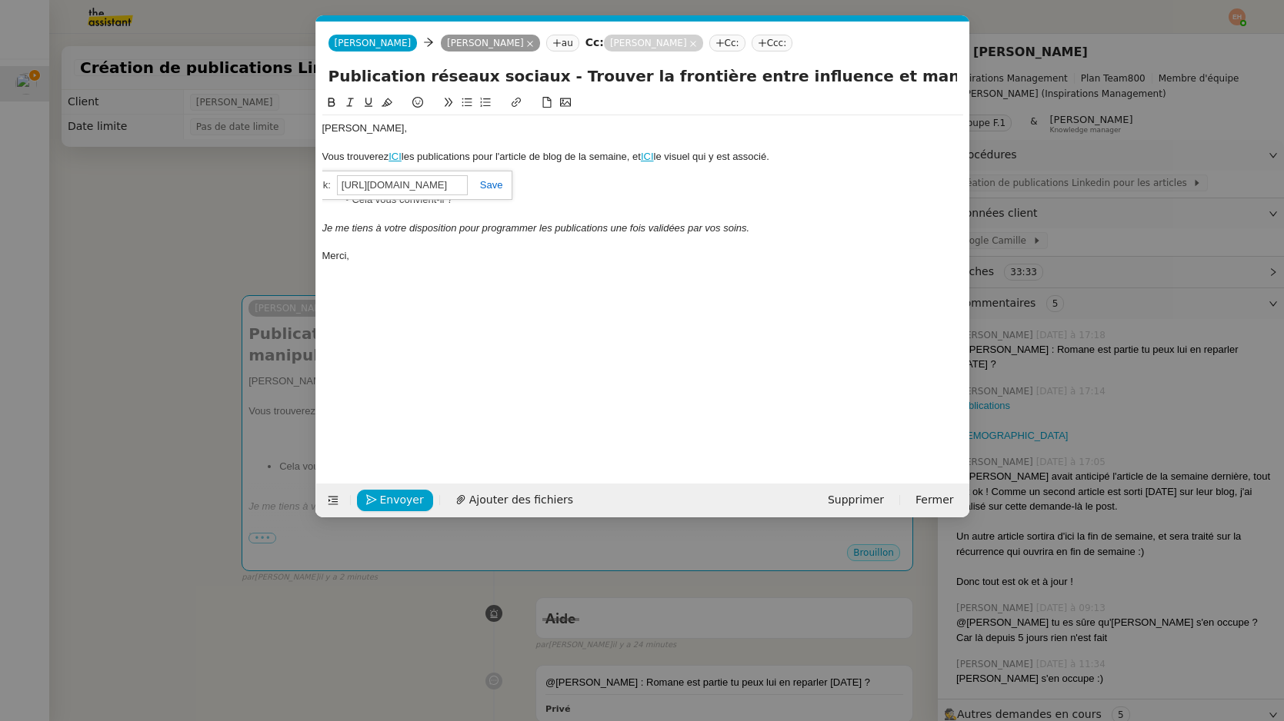
click at [491, 188] on link at bounding box center [485, 185] width 35 height 12
click at [654, 159] on link "ICI" at bounding box center [647, 157] width 13 height 12
click at [707, 185] on link at bounding box center [689, 185] width 36 height 12
paste input "1x7BH1Wo/fCYs-oRaoNfY3Q_uMTw_Og/edit?utm_content=DAG1x7BH1Wo"
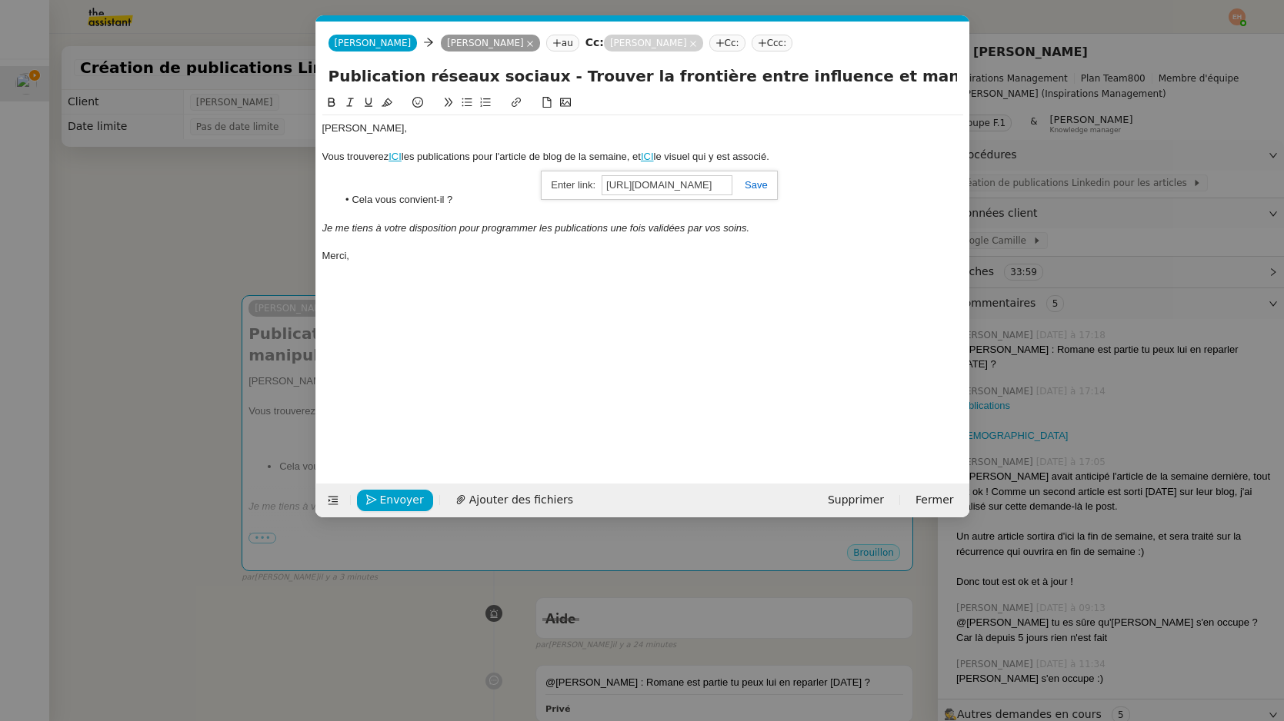
scroll to position [0, 719]
type input "https://www.canva.com/design/DAG1x7BH1Wo/fCYs-oRaoNfY3Q_uMTw_Og/edit?utm_conten…"
click at [758, 185] on link at bounding box center [749, 185] width 35 height 12
click at [447, 180] on div at bounding box center [642, 185] width 641 height 14
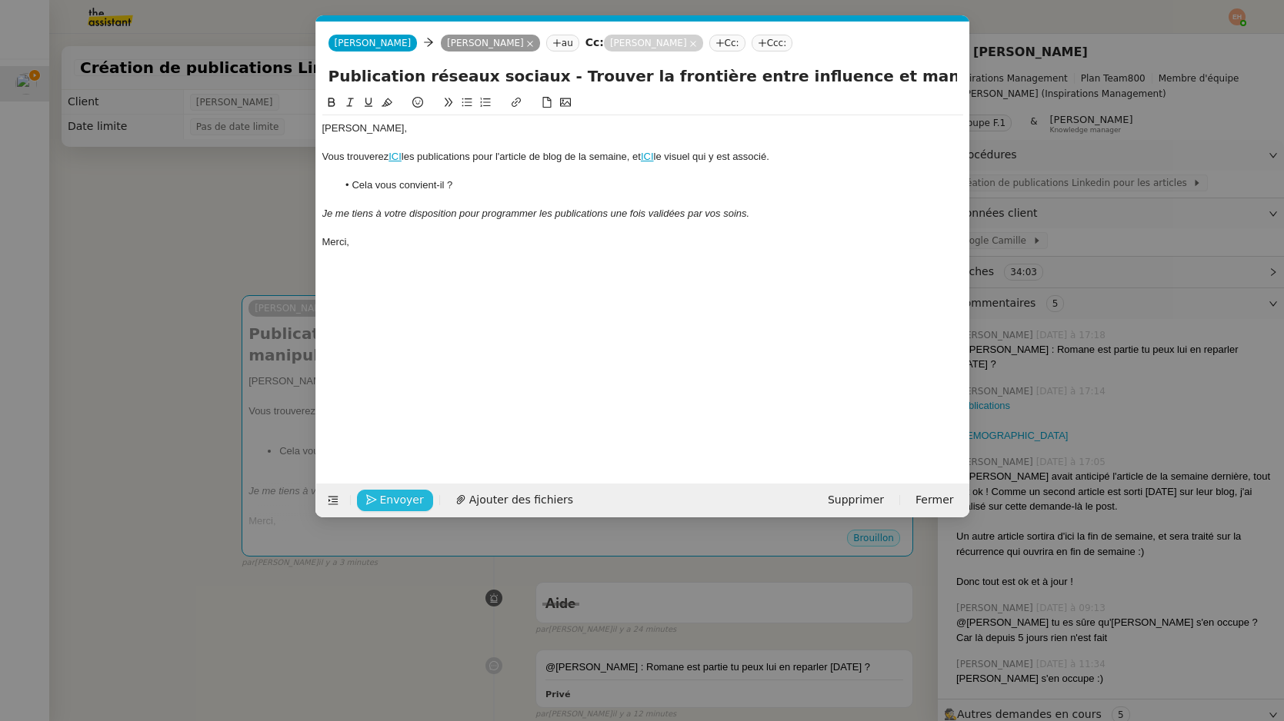
click at [415, 501] on span "Envoyer" at bounding box center [402, 500] width 44 height 18
click at [415, 500] on span "Confirmer l'envoi" at bounding box center [426, 500] width 92 height 18
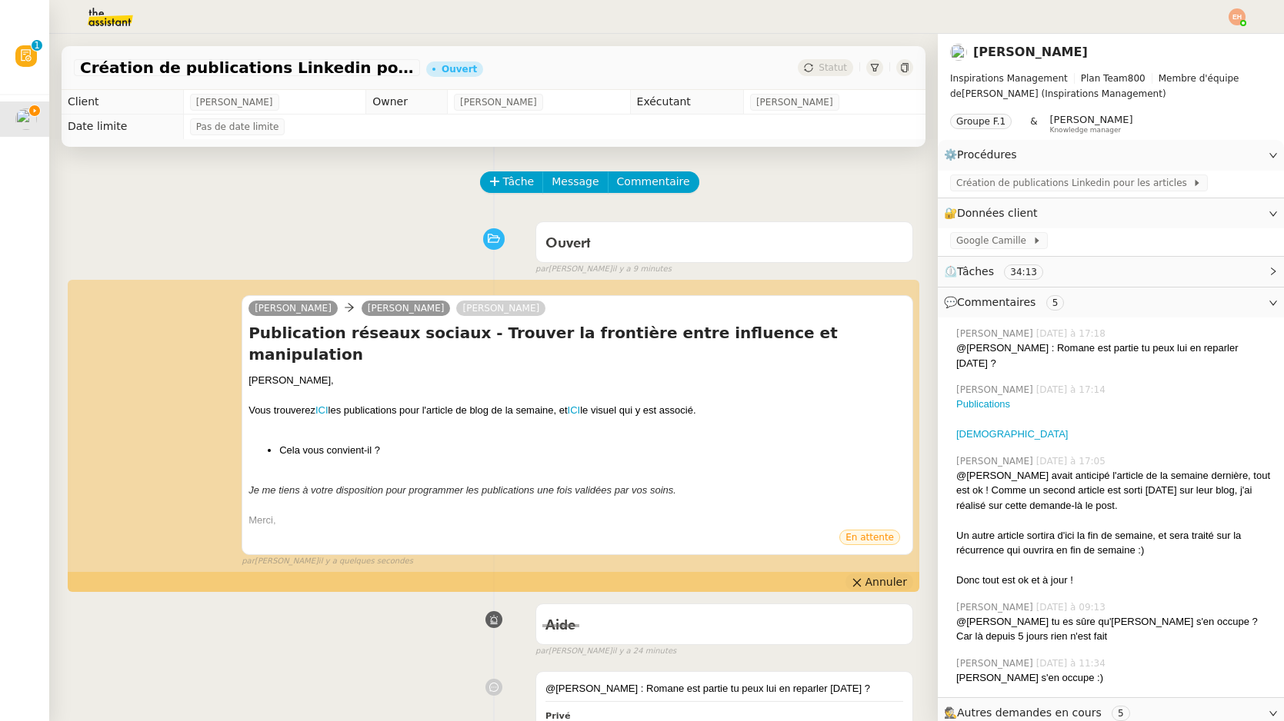
click at [896, 575] on span "Annuler" at bounding box center [886, 582] width 42 height 15
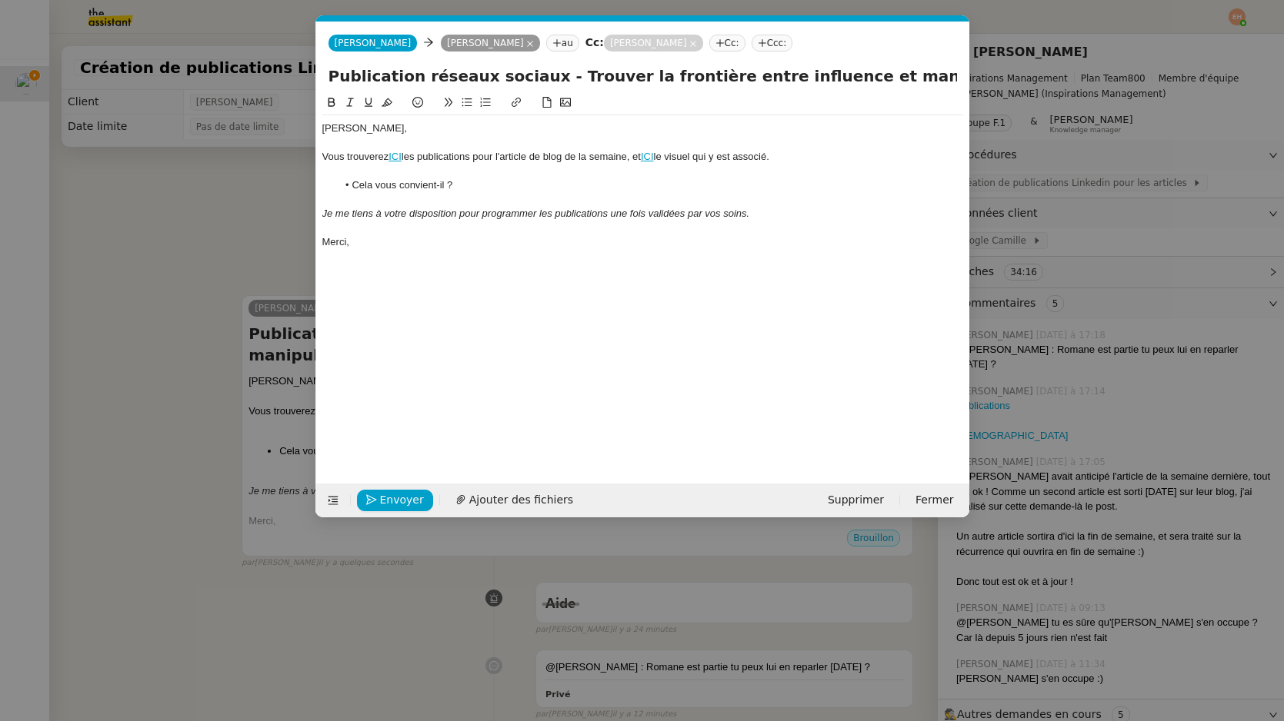
scroll to position [0, 32]
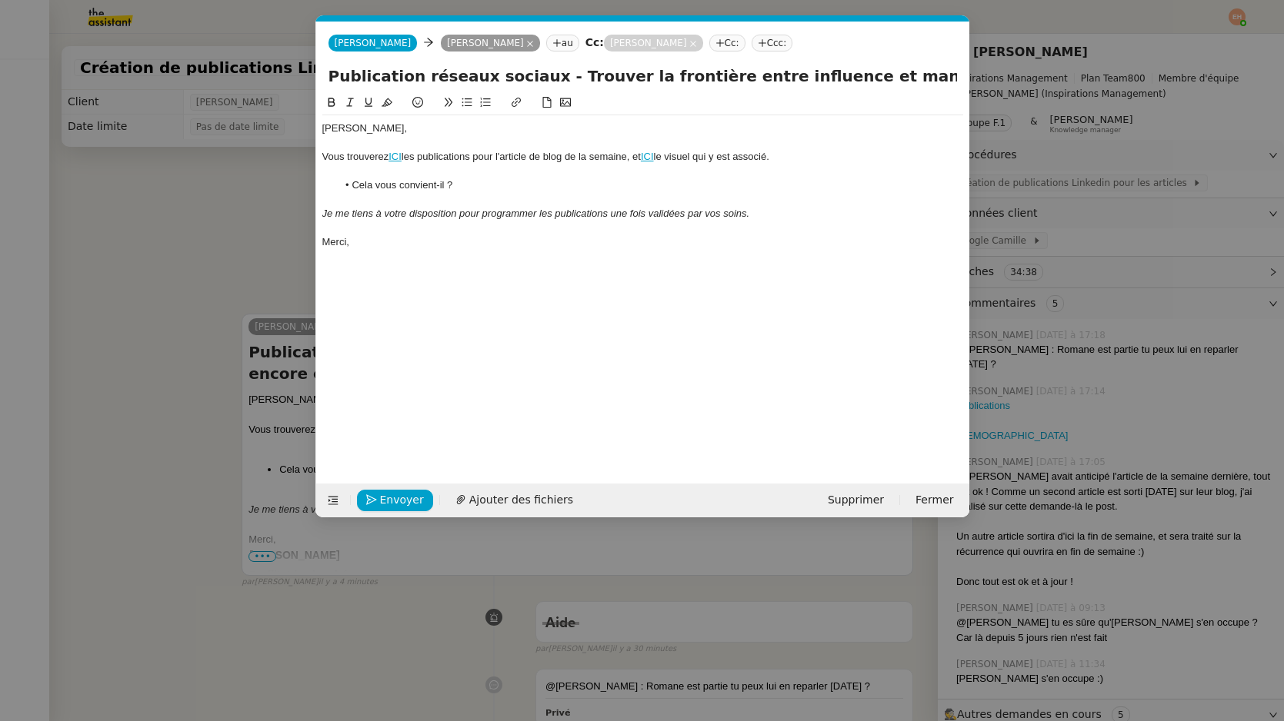
click at [211, 473] on nz-modal-container "Service TA - VOYAGE - PROPOSITION GLOBALE A utiliser dans le cadre de propositi…" at bounding box center [642, 360] width 1284 height 721
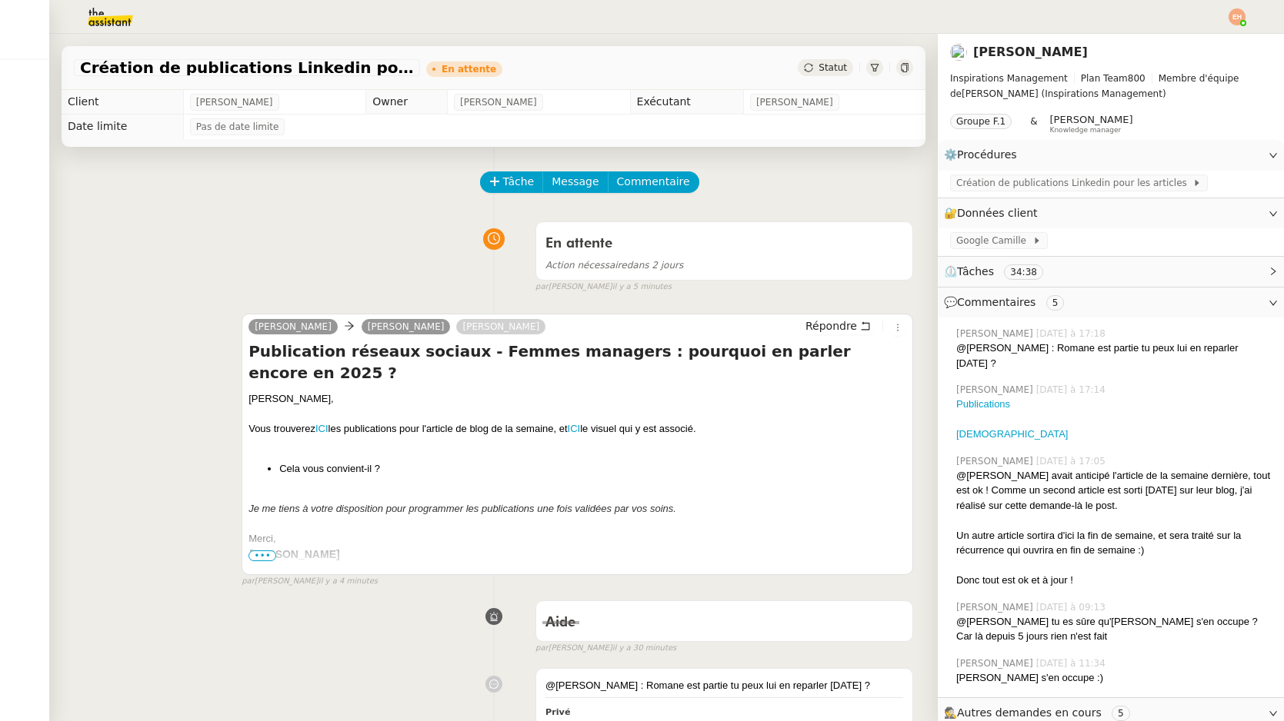
click at [436, 486] on div at bounding box center [577, 493] width 658 height 15
click at [315, 421] on div "Vous trouverez ICI les publications pour l'article de blog de la semaine, et IC…" at bounding box center [577, 428] width 658 height 15
click at [321, 423] on link "ICI" at bounding box center [321, 429] width 13 height 12
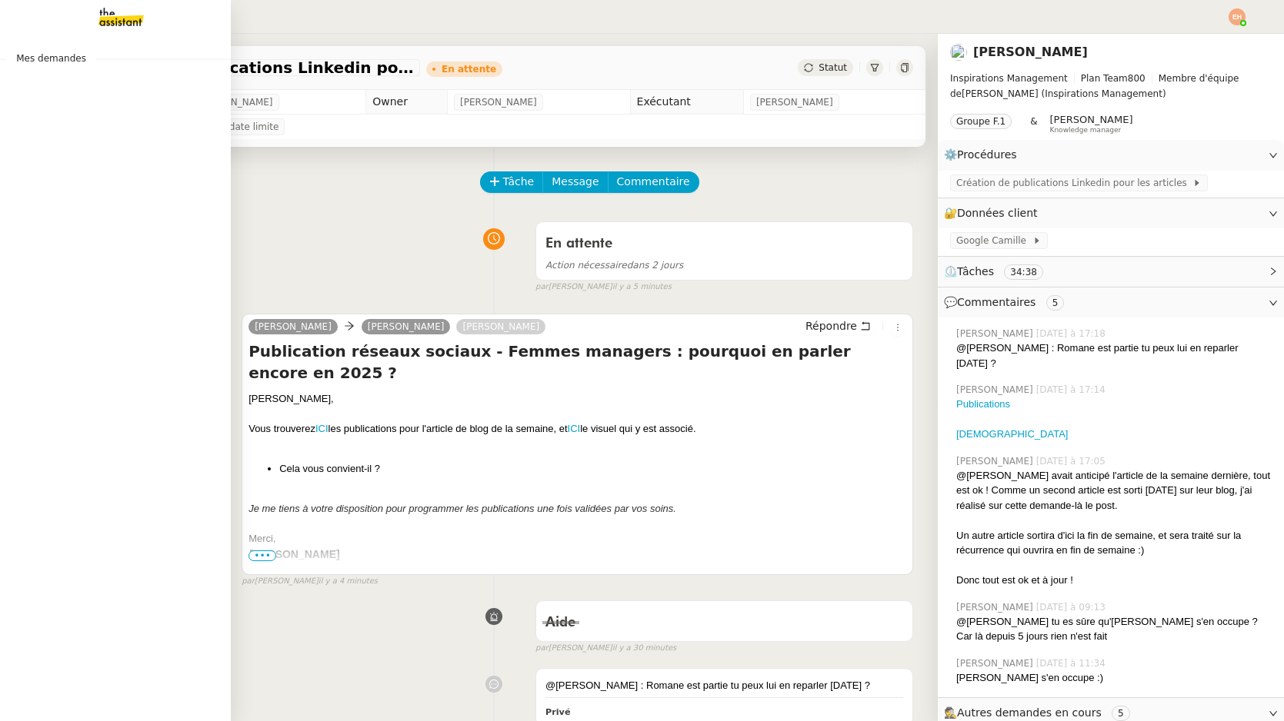
click at [128, 15] on img at bounding box center [108, 17] width 119 height 34
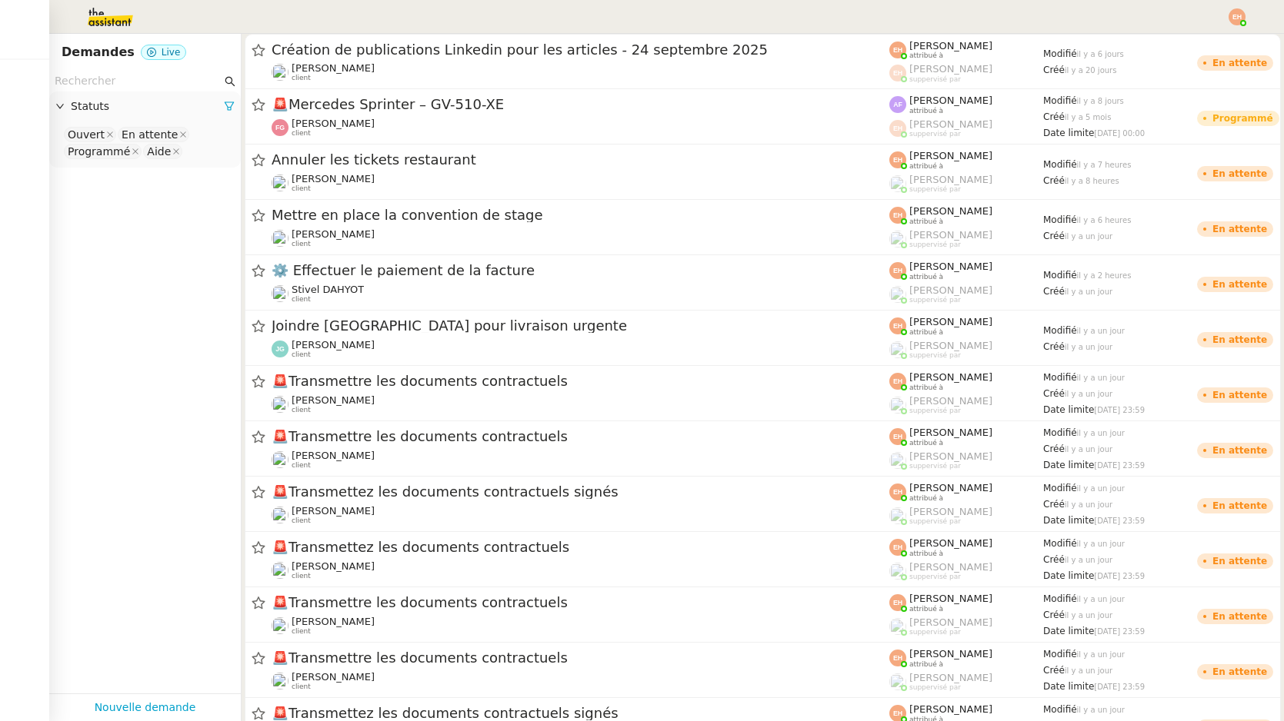
click at [144, 79] on input "text" at bounding box center [138, 81] width 167 height 18
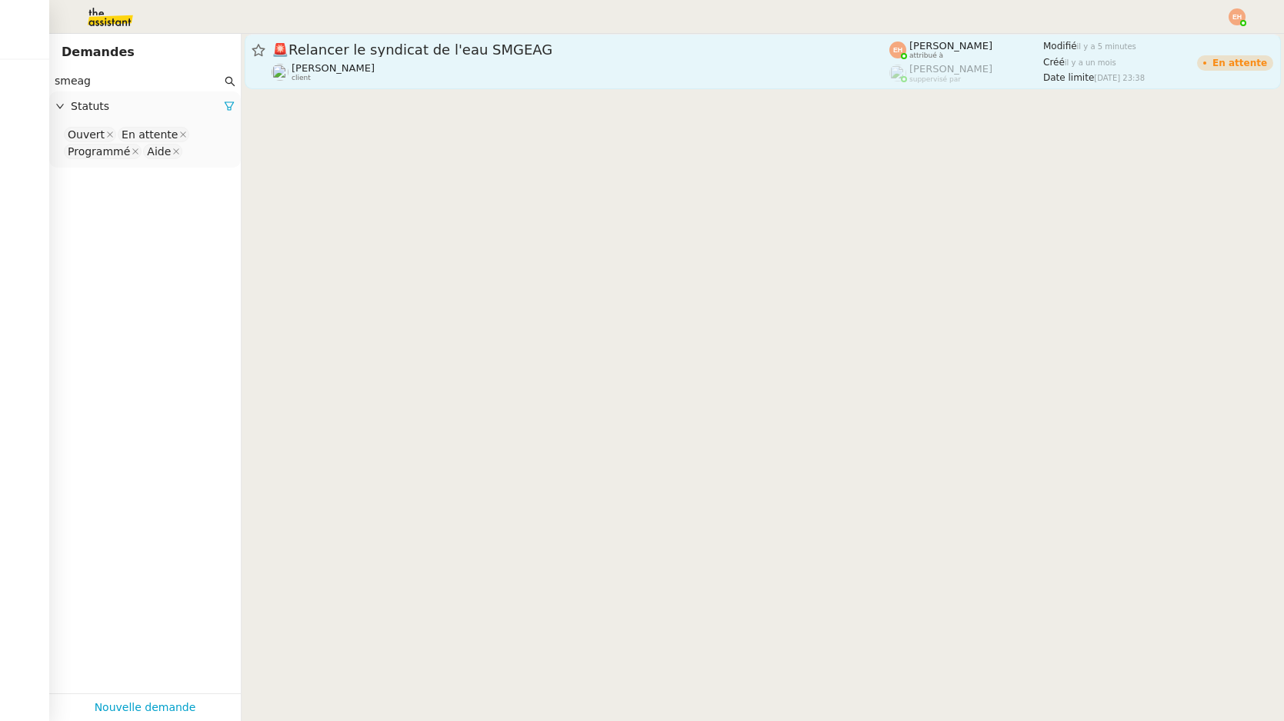
type input "smeag"
click at [609, 50] on span "🚨 Relancer le syndicat de l'eau SMGEAG" at bounding box center [581, 50] width 618 height 14
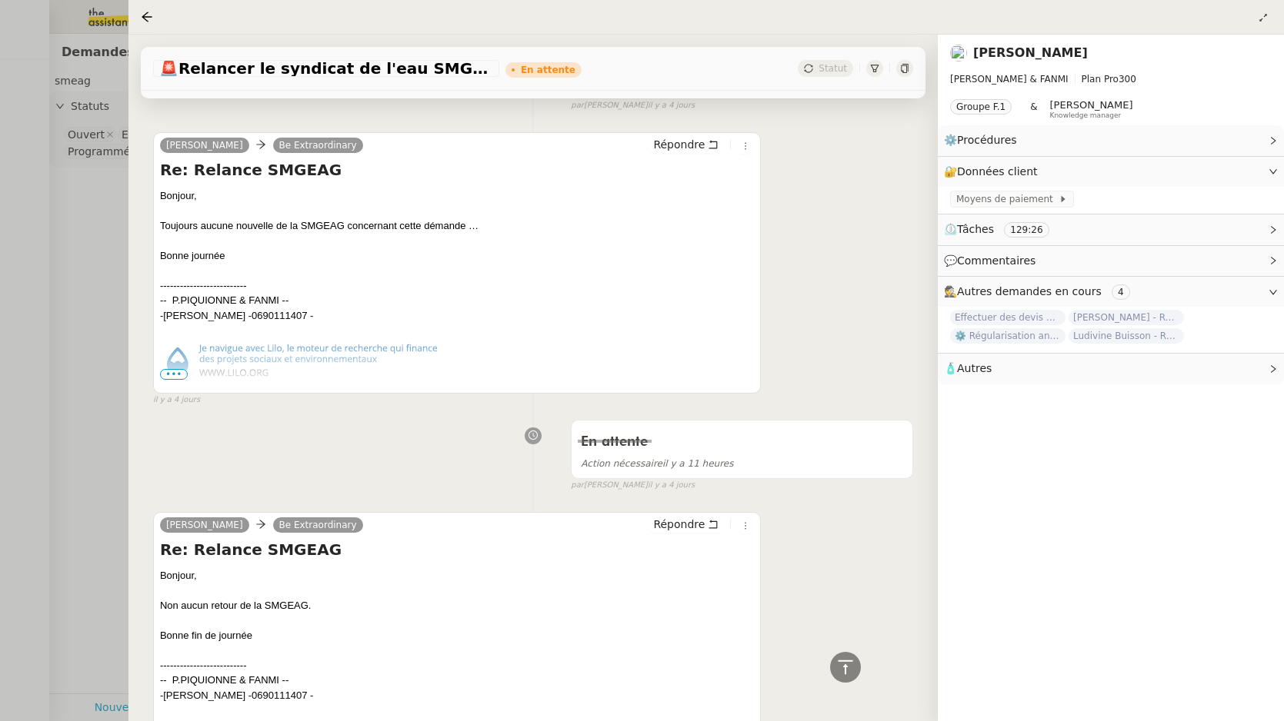
scroll to position [437, 0]
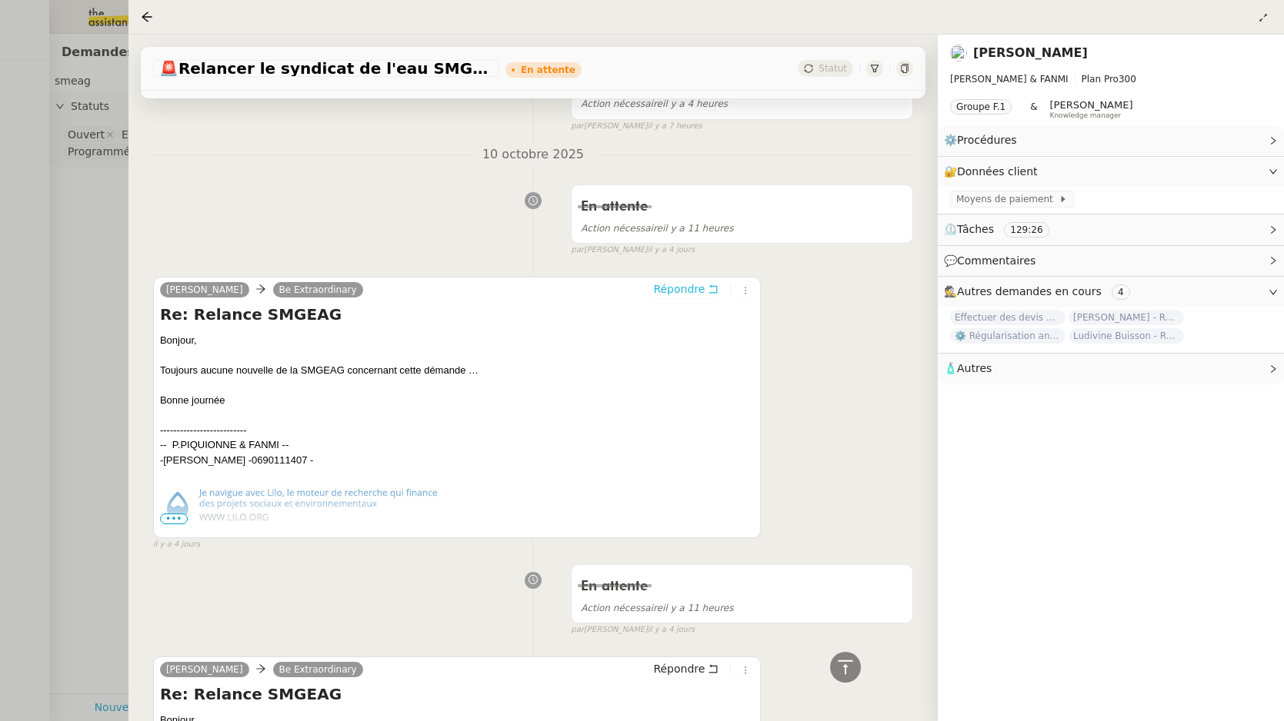
click at [686, 288] on span "Répondre" at bounding box center [679, 289] width 52 height 15
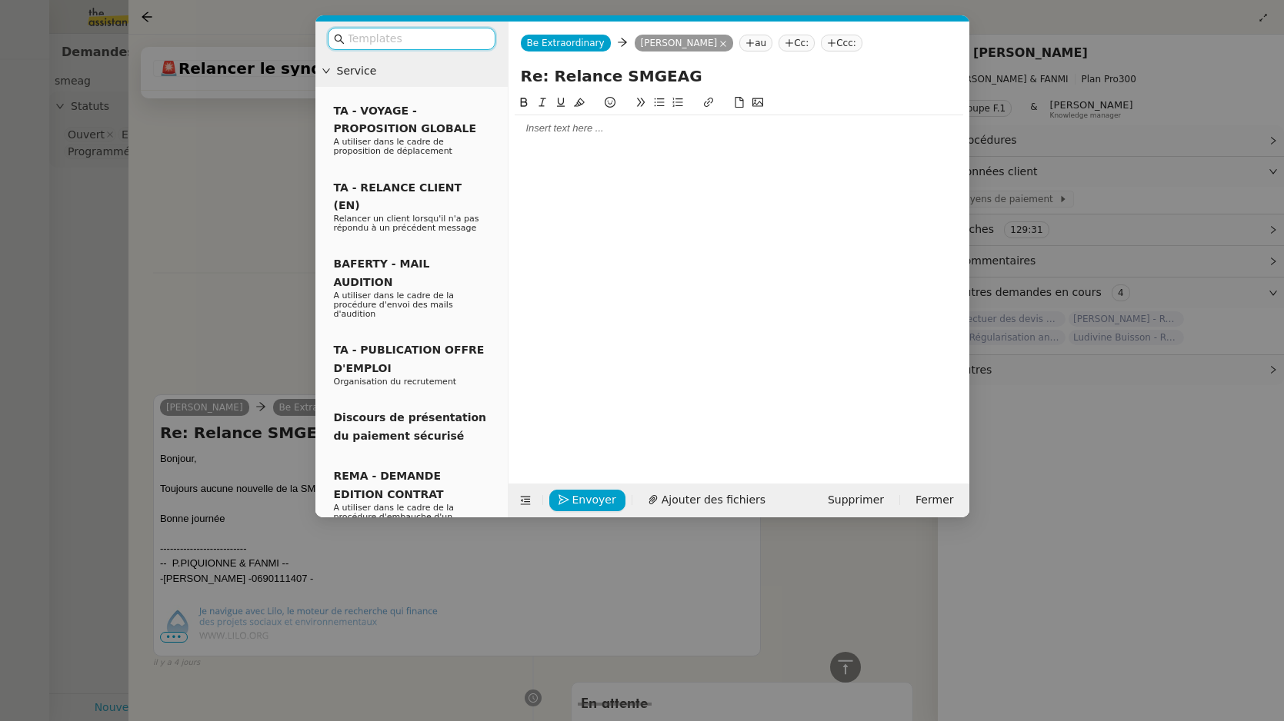
scroll to position [555, 0]
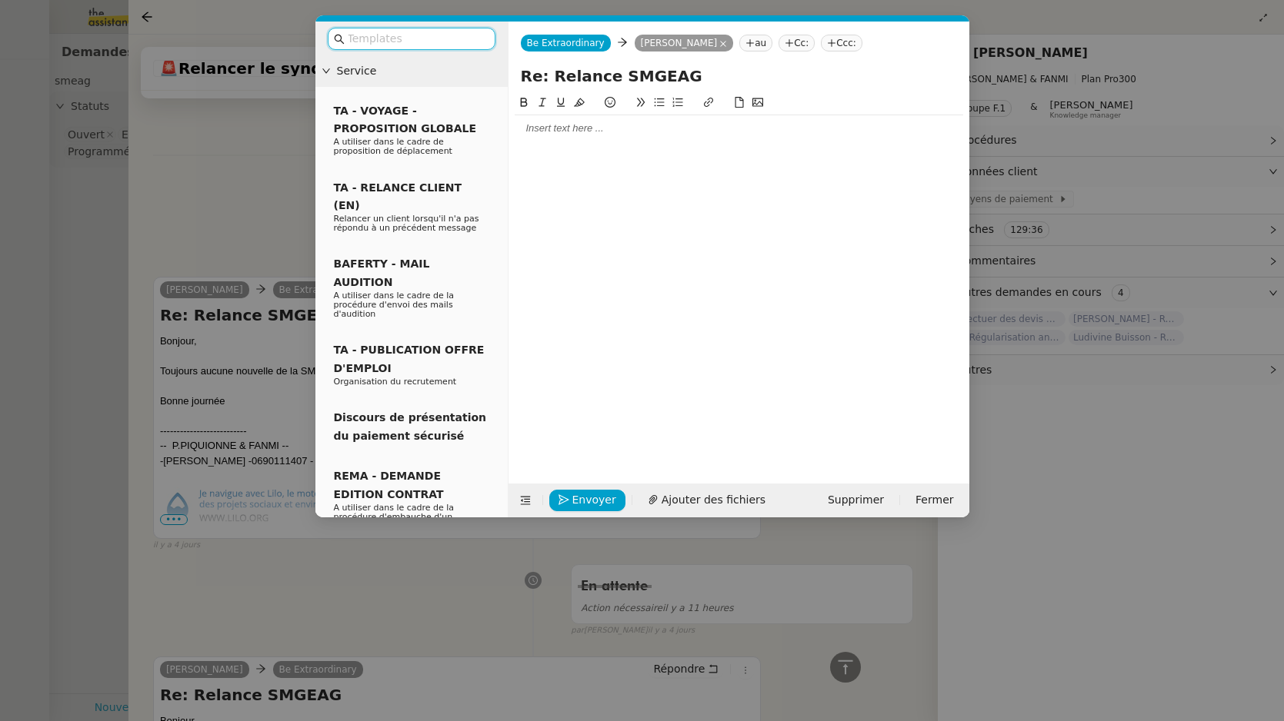
click at [604, 128] on div at bounding box center [739, 129] width 448 height 14
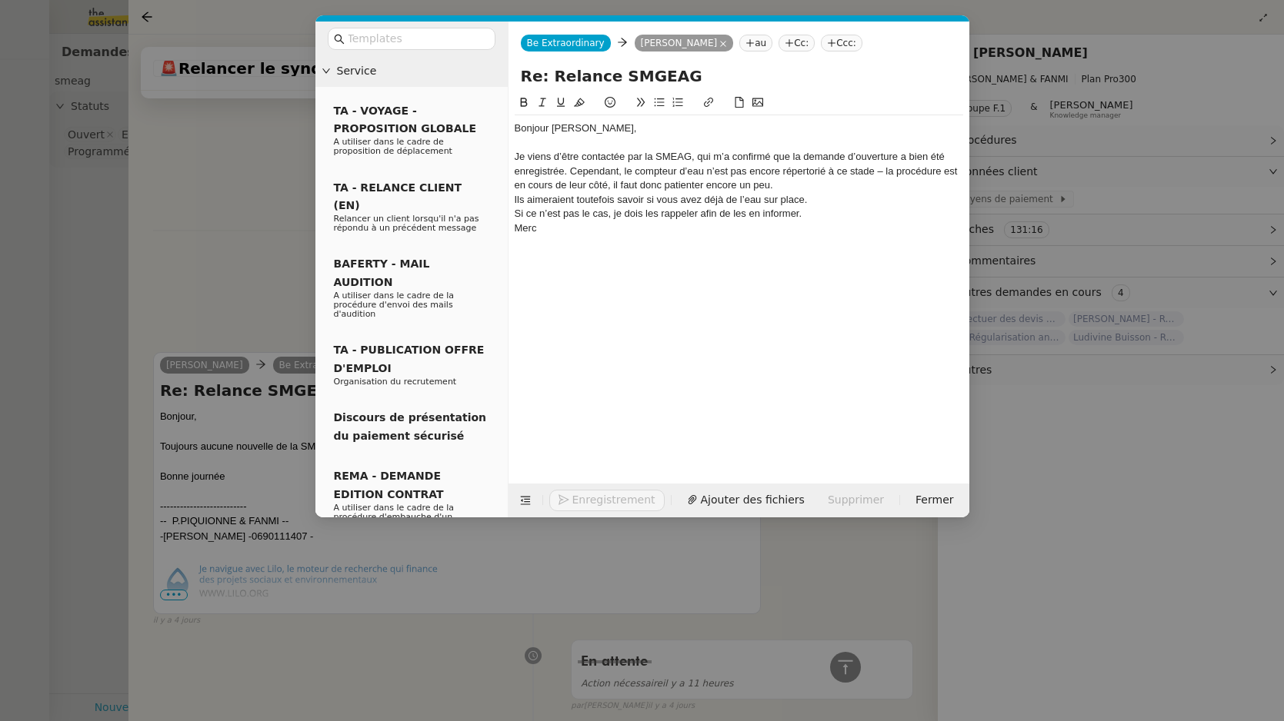
scroll to position [675, 0]
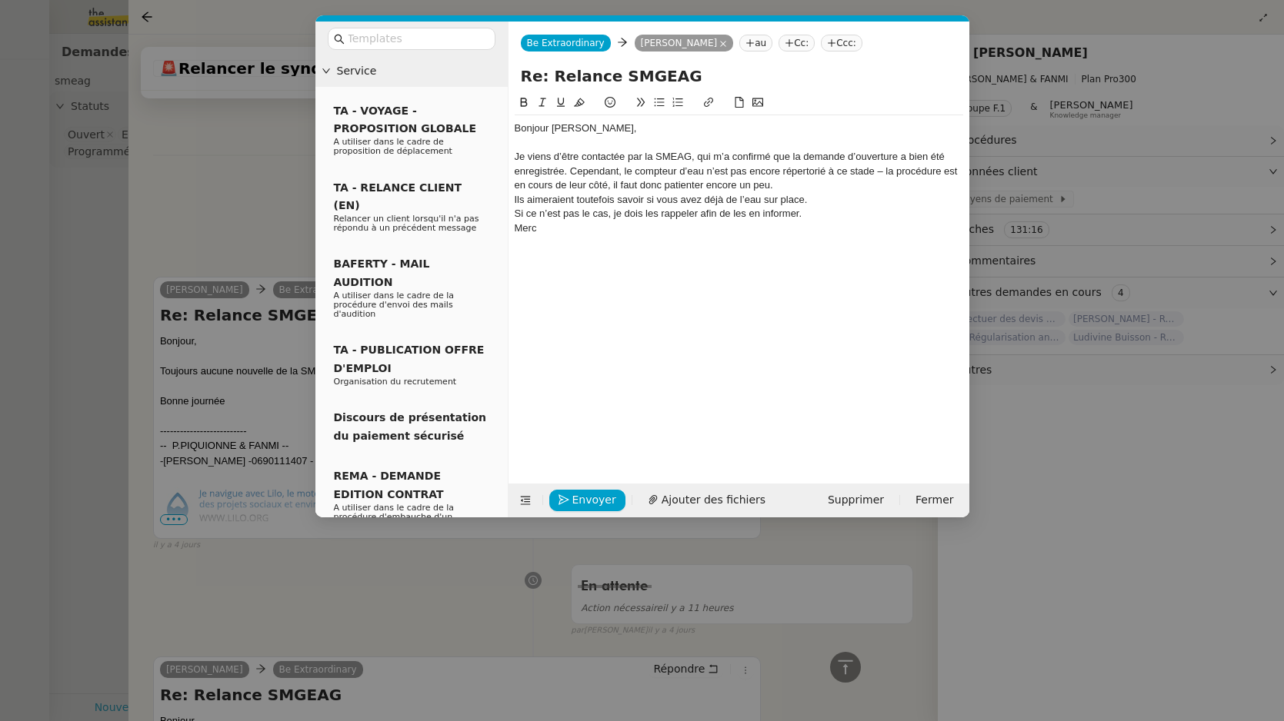
click at [574, 225] on div "Merc" at bounding box center [739, 229] width 448 height 14
click at [818, 209] on div "Si ce n’est pas le cas, je dois les rappeler afin de les en informer." at bounding box center [739, 214] width 448 height 14
click at [535, 243] on div "Merc." at bounding box center [739, 242] width 448 height 14
click at [815, 193] on div "Ils aimeraient toutefois savoir si vous avez déjà de l’eau sur place." at bounding box center [739, 200] width 448 height 14
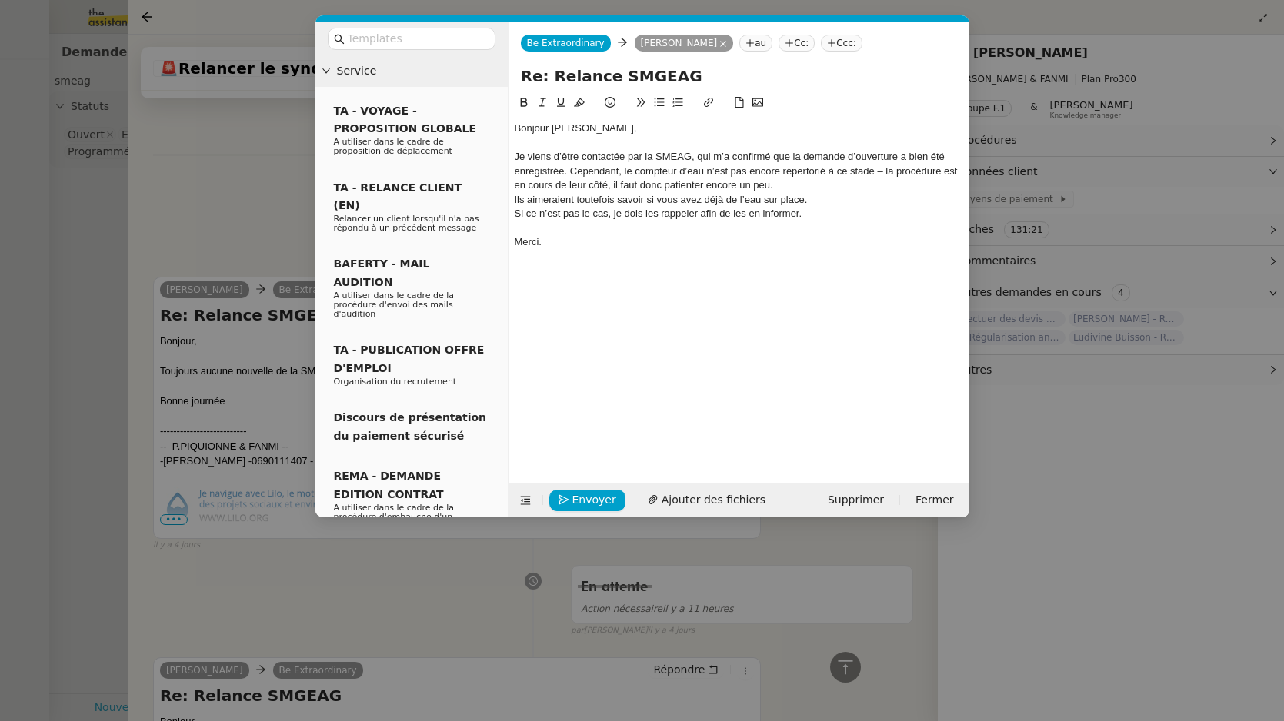
click at [876, 186] on div "Je viens d’être contactée par la SMEAG, qui m’a confirmé que la demande d’ouver…" at bounding box center [739, 171] width 448 height 42
click at [875, 185] on div "Je viens d’être contactée par la SMEAG, qui m’a confirmé que la demande d’ouver…" at bounding box center [739, 171] width 448 height 42
click at [602, 160] on div "Je viens d’être contactée par la SMEAG, qui m’a confirmé que la demande d’ouver…" at bounding box center [739, 171] width 448 height 42
click at [570, 168] on div "Je viens d’être rappelée par la SMEAG, qui m’a confirmé que la demande d’ouvert…" at bounding box center [739, 171] width 448 height 42
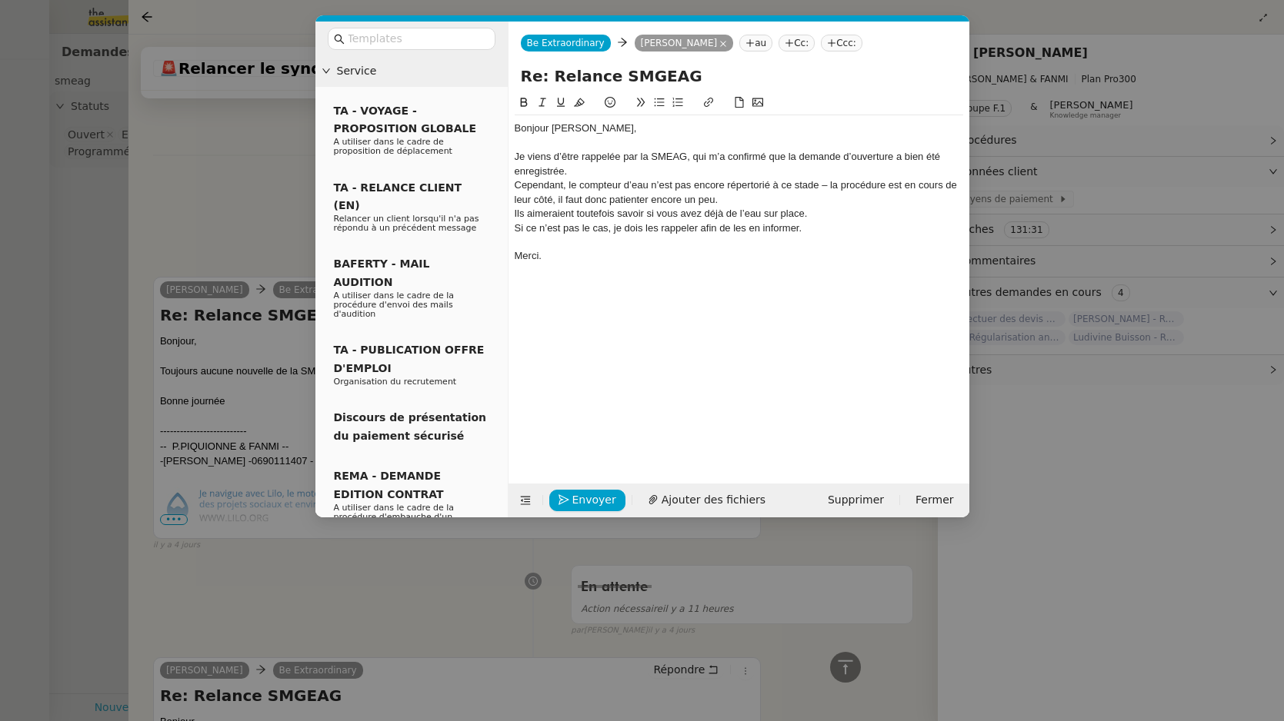
scroll to position [705, 0]
click at [739, 195] on div "Cependant, le compteur d’eau n’est pas encore répertorié à ce stade – la procéd…" at bounding box center [739, 192] width 448 height 28
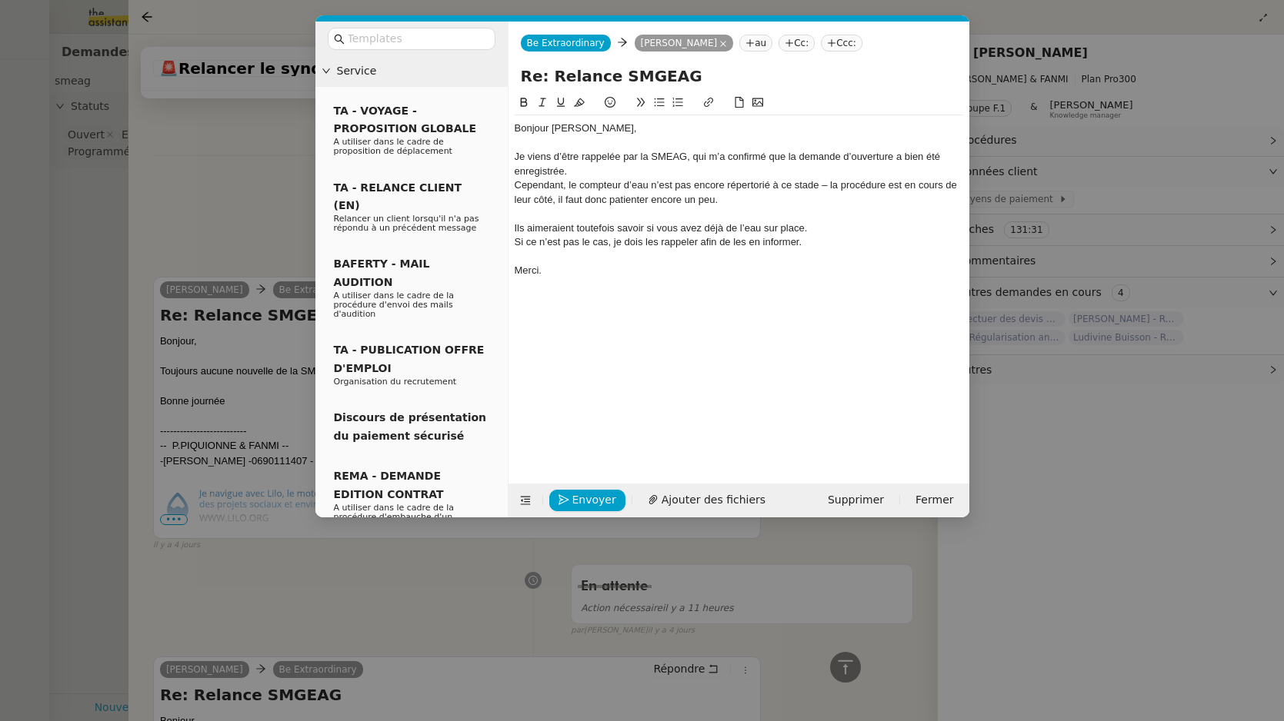
scroll to position [719, 0]
click at [827, 186] on div "Cependant, le compteur d’eau n’est pas encore répertorié à ce stade – la procéd…" at bounding box center [739, 192] width 448 height 28
click at [668, 217] on div at bounding box center [739, 214] width 448 height 14
click at [721, 225] on div "Ils aimeraient toutefois savoir si vous avez déjà de l’eau sur place." at bounding box center [739, 229] width 448 height 14
click at [524, 243] on div "Si ce n’est pas le cas, je dois les rappeler afin de les en informer." at bounding box center [739, 242] width 448 height 14
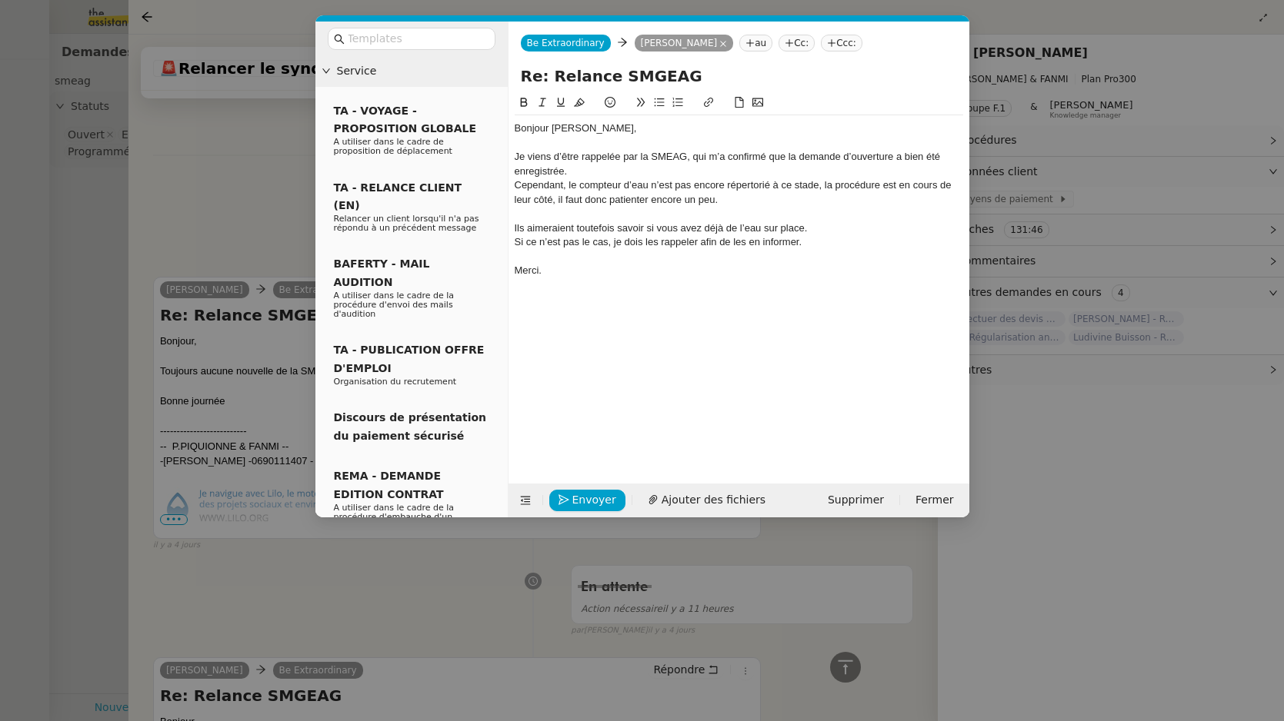
click at [519, 243] on div "Si ce n’est pas le cas, je dois les rappeler afin de les en informer." at bounding box center [739, 242] width 448 height 14
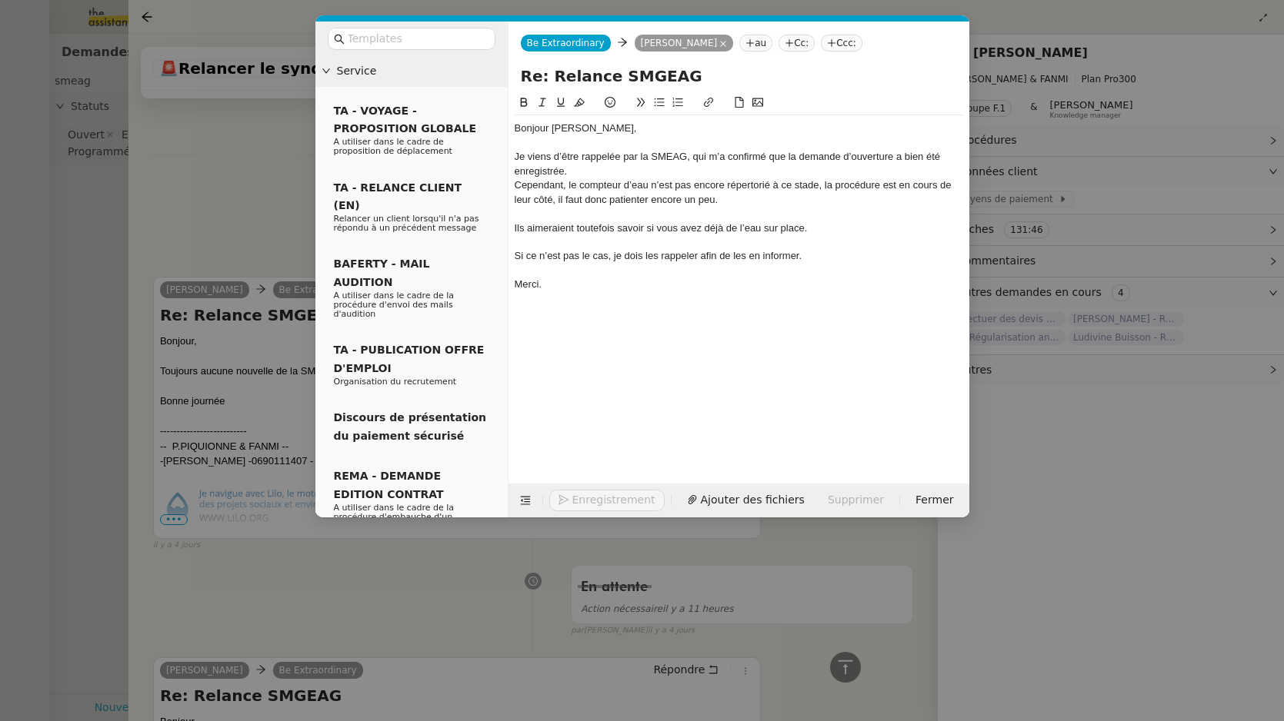
scroll to position [735, 0]
click at [609, 264] on div at bounding box center [739, 271] width 448 height 14
click at [615, 259] on div "Si ce n’est pas le cas, je dois les rappeler afin de les en informer." at bounding box center [739, 256] width 448 height 14
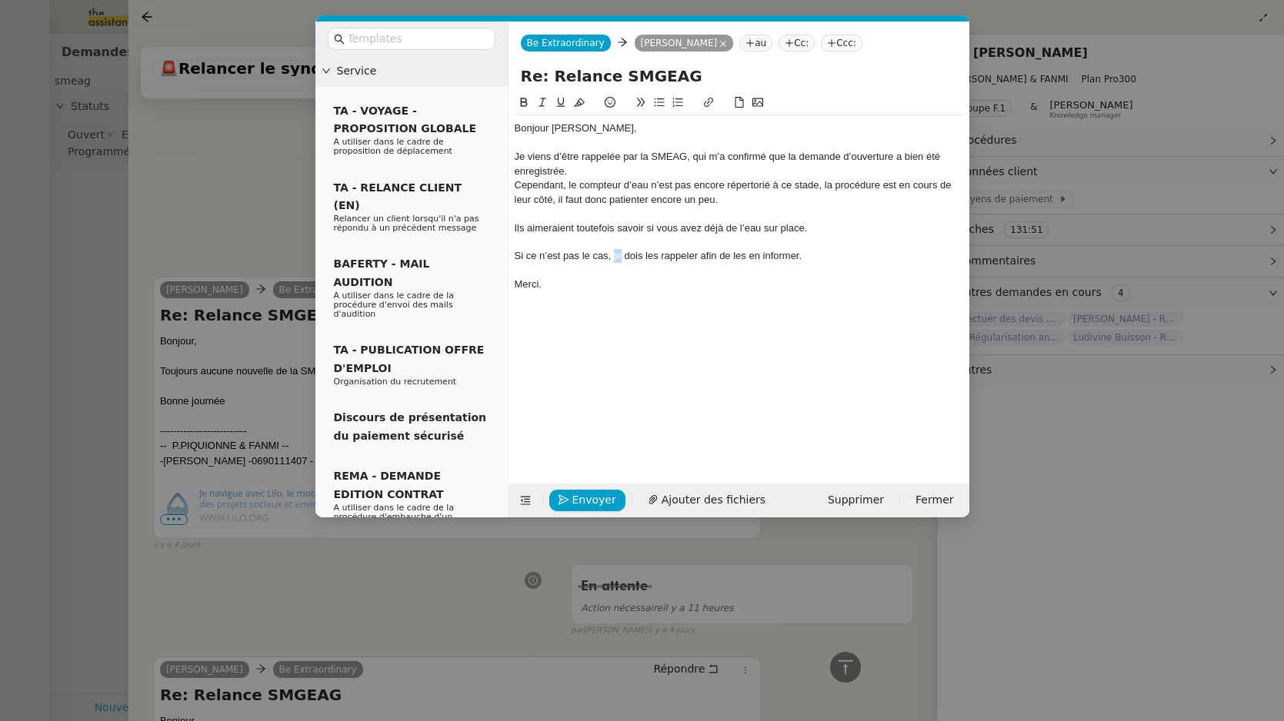
click at [616, 259] on div "Si ce n’est pas le cas, je dois les rappeler afin de les en informer." at bounding box center [739, 256] width 448 height 14
click at [818, 237] on div at bounding box center [739, 242] width 448 height 14
click at [801, 227] on div "Ils aimeraient toutefois savoir si vous avez déjà de l’eau sur place." at bounding box center [739, 229] width 448 height 14
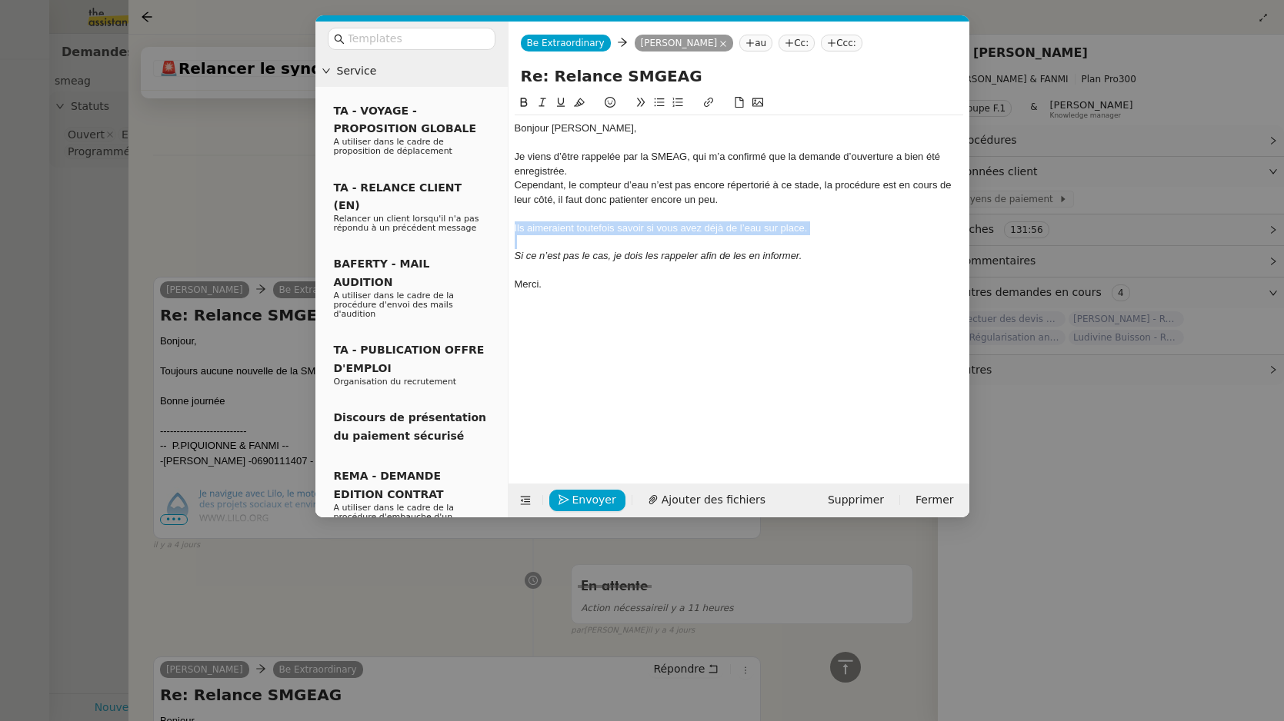
click at [801, 227] on div "Ils aimeraient toutefois savoir si vous avez déjà de l’eau sur place." at bounding box center [739, 229] width 448 height 14
click at [667, 102] on button at bounding box center [659, 103] width 18 height 18
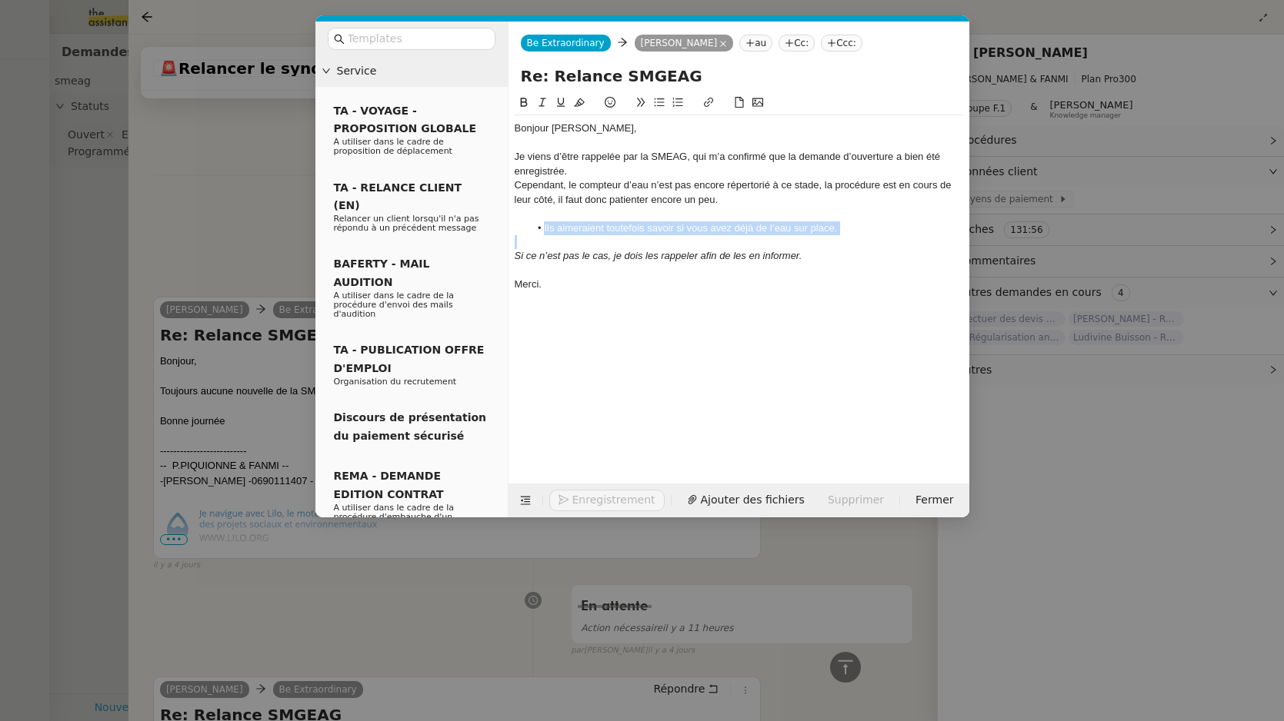
scroll to position [755, 0]
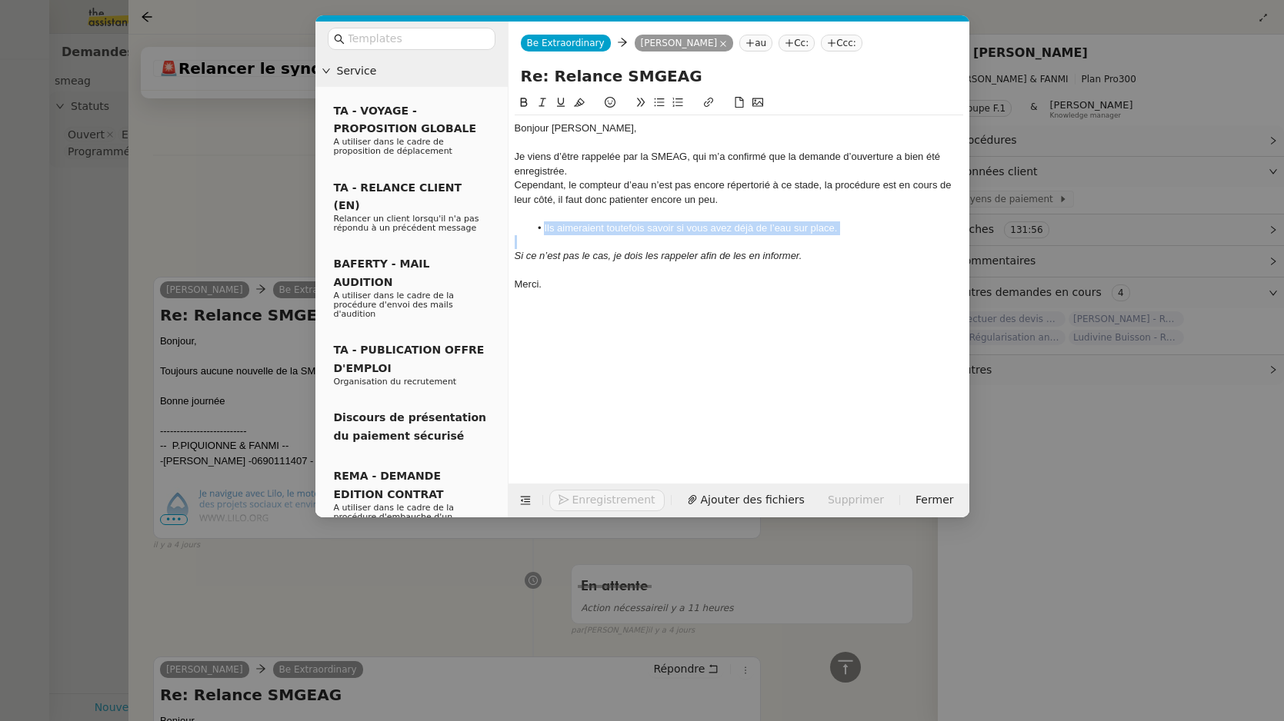
click at [705, 238] on div at bounding box center [739, 242] width 448 height 14
click at [838, 224] on li "Ils aimeraient toutefois savoir si vous avez déjà de l’eau sur place." at bounding box center [746, 229] width 434 height 14
click at [749, 231] on li "Ils aimeraient toutefois savoir si vous avez déjà de l’eau sur place." at bounding box center [746, 229] width 434 height 14
drag, startPoint x: 770, startPoint y: 228, endPoint x: 814, endPoint y: 228, distance: 43.8
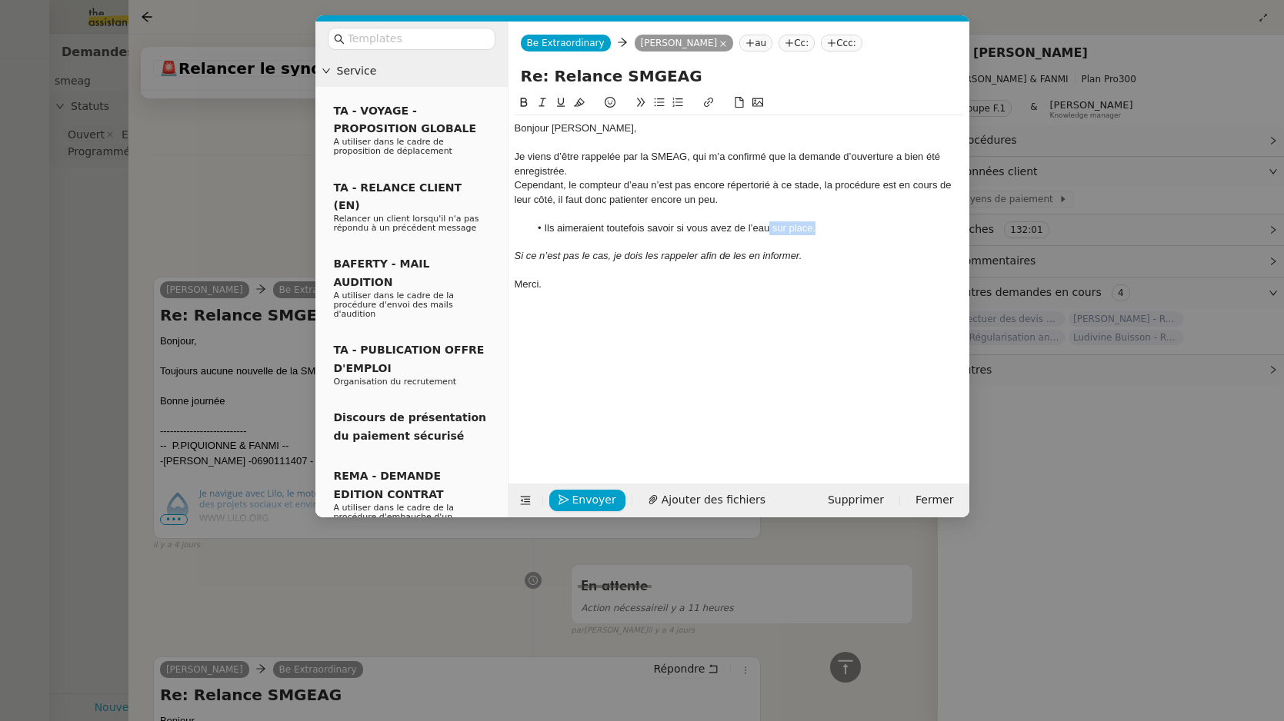
click at [815, 228] on li "Ils aimeraient toutefois savoir si vous avez de l’eau sur place." at bounding box center [746, 229] width 434 height 14
click at [732, 266] on div at bounding box center [739, 271] width 448 height 14
click at [732, 259] on em "Si ce n’est pas le cas, je dois les rappeler afin de les en informer." at bounding box center [659, 256] width 288 height 12
click at [600, 393] on div "Bonjour Pascal, Je viens d’être rappelée par la SMEAG, qui m’a confirmé que la …" at bounding box center [739, 277] width 448 height 366
click at [579, 498] on span "Envoyer" at bounding box center [594, 500] width 44 height 18
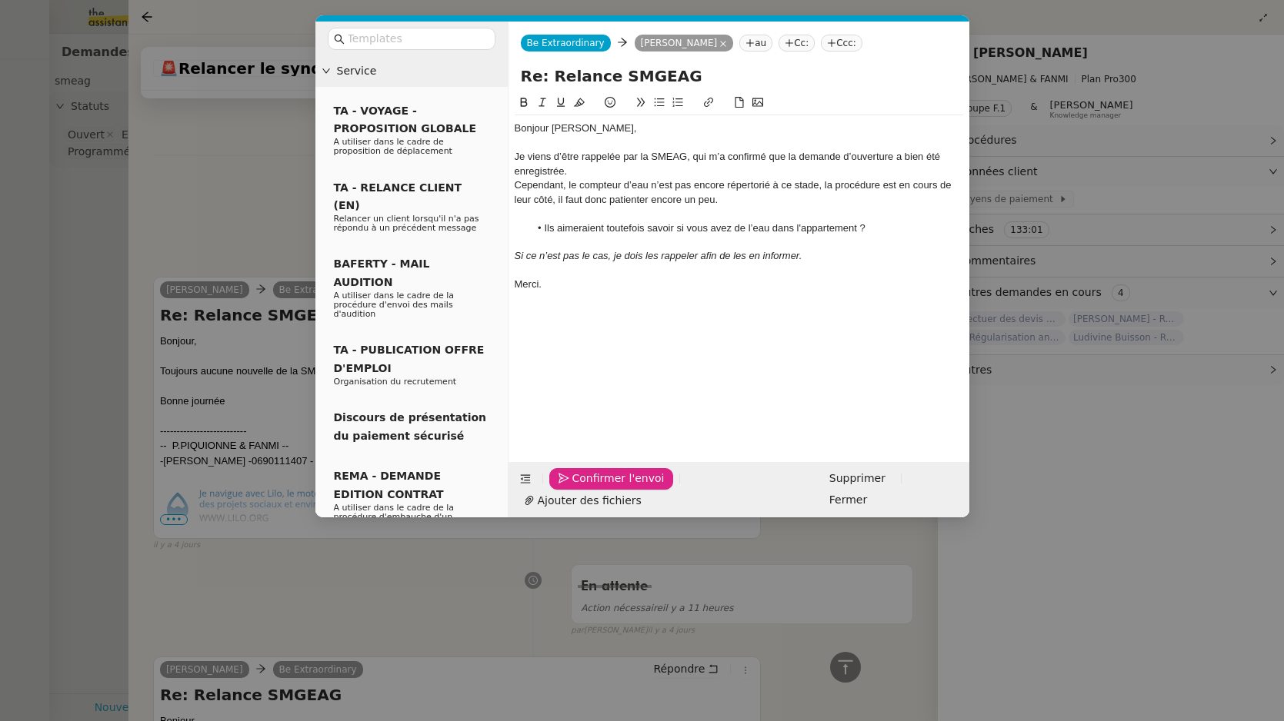
click at [608, 192] on div "Cependant, le compteur d’eau n’est pas encore répertorié à ce stade, la procédu…" at bounding box center [739, 192] width 448 height 28
click at [603, 168] on div "Je viens d’être rappelée par la SMEAG, qui m’a confirmé que la demande d’ouvert…" at bounding box center [739, 164] width 448 height 28
click at [738, 202] on div "Cependant, le compteur d’eau n’est pas encore répertorié à ce stade, la procédu…" at bounding box center [739, 192] width 448 height 28
click at [607, 488] on span "Confirmer l'envoi" at bounding box center [618, 479] width 92 height 18
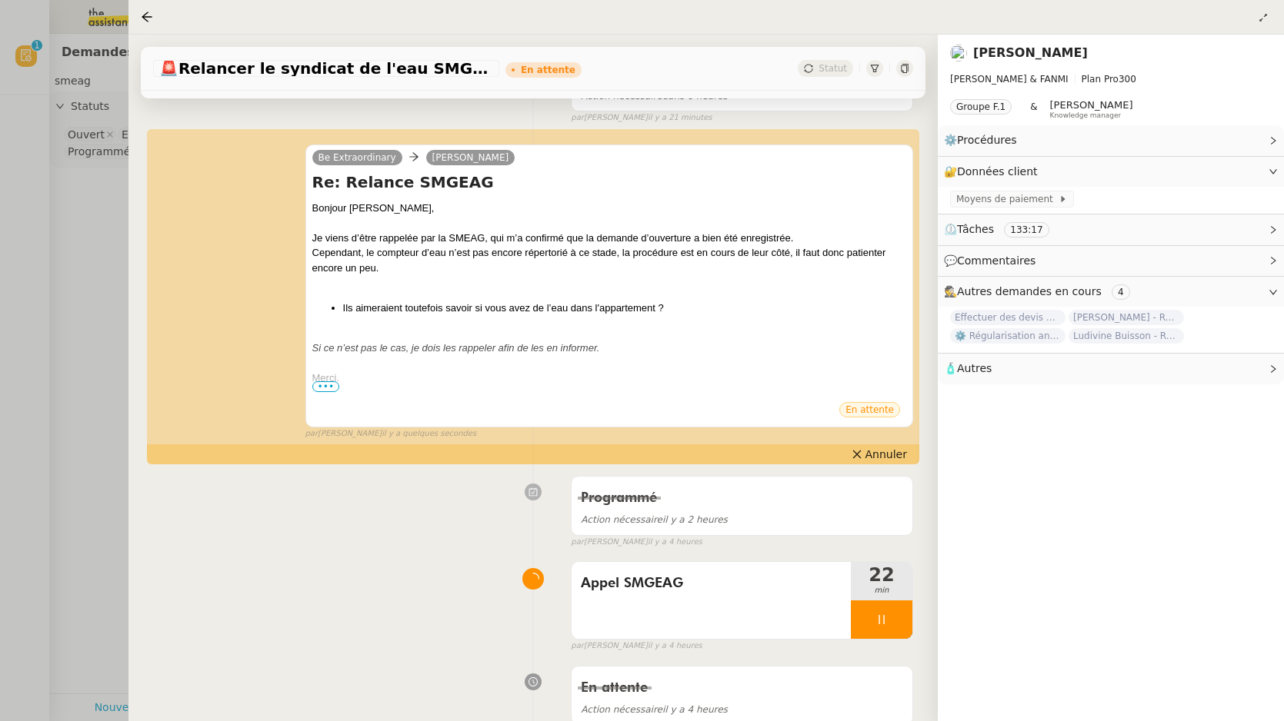
scroll to position [173, 0]
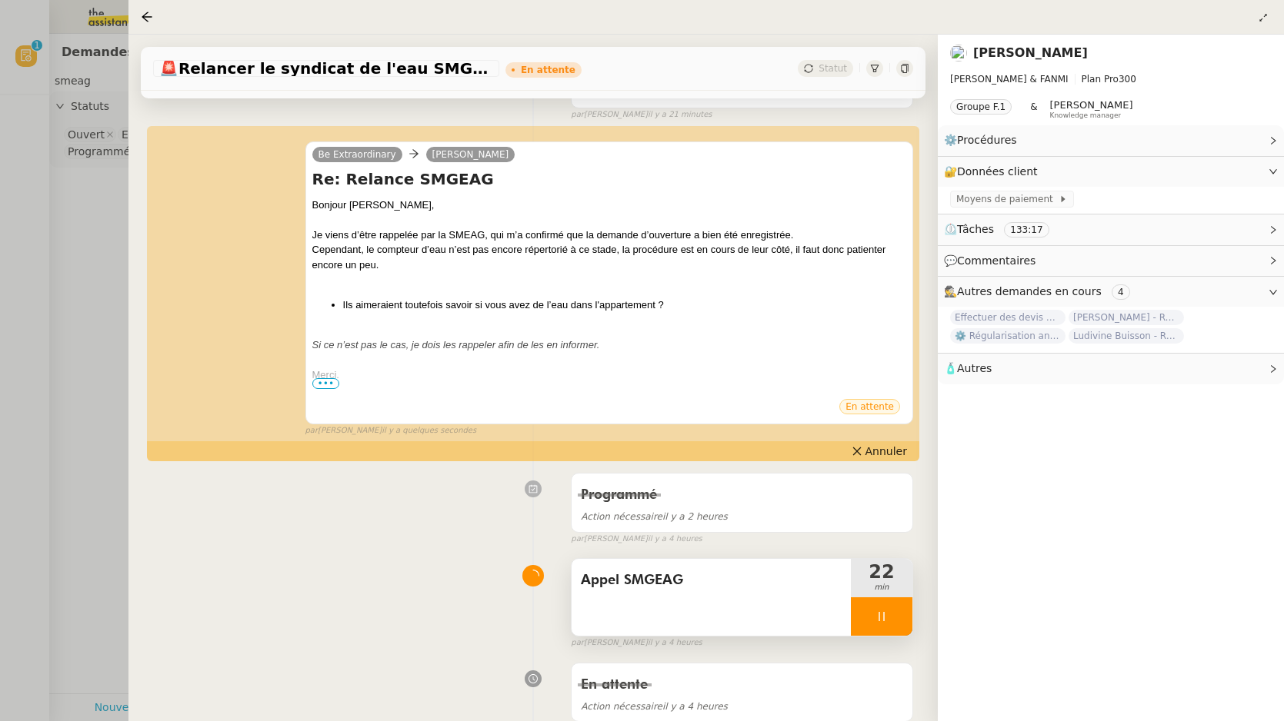
click at [877, 605] on div at bounding box center [882, 617] width 62 height 38
click at [901, 615] on icon at bounding box center [897, 617] width 12 height 12
click at [871, 456] on span "Annuler" at bounding box center [886, 451] width 42 height 15
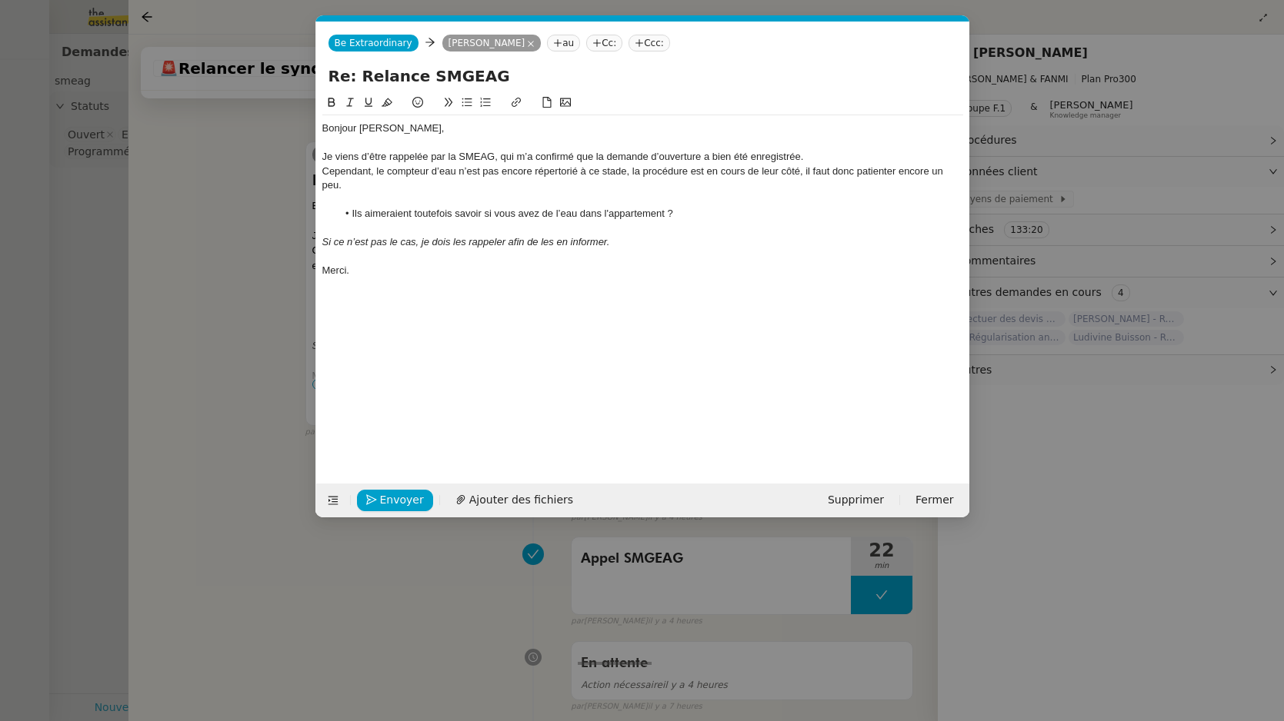
scroll to position [0, 32]
click at [471, 161] on div "Je viens d’être rappelée par la SMEAG, qui m’a confirmé que la demande d’ouvert…" at bounding box center [642, 157] width 641 height 14
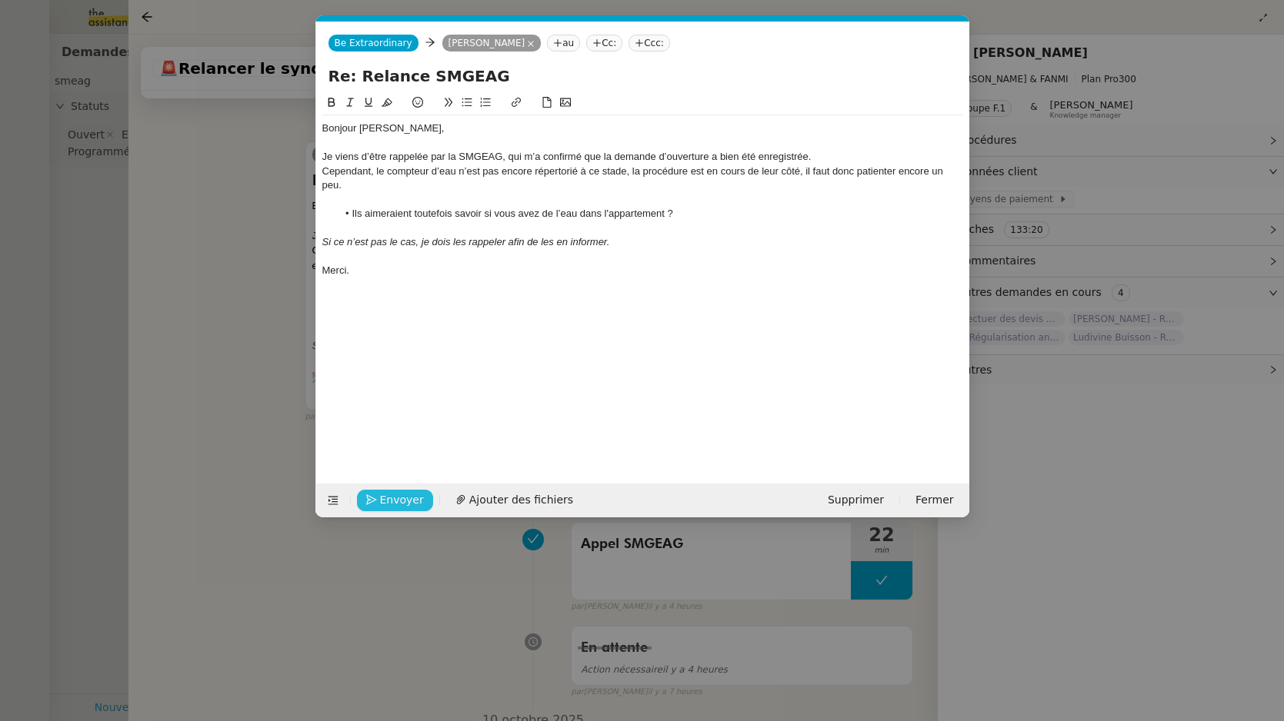
click at [413, 502] on span "Envoyer" at bounding box center [402, 500] width 44 height 18
click at [413, 502] on span "Confirmer l'envoi" at bounding box center [426, 500] width 92 height 18
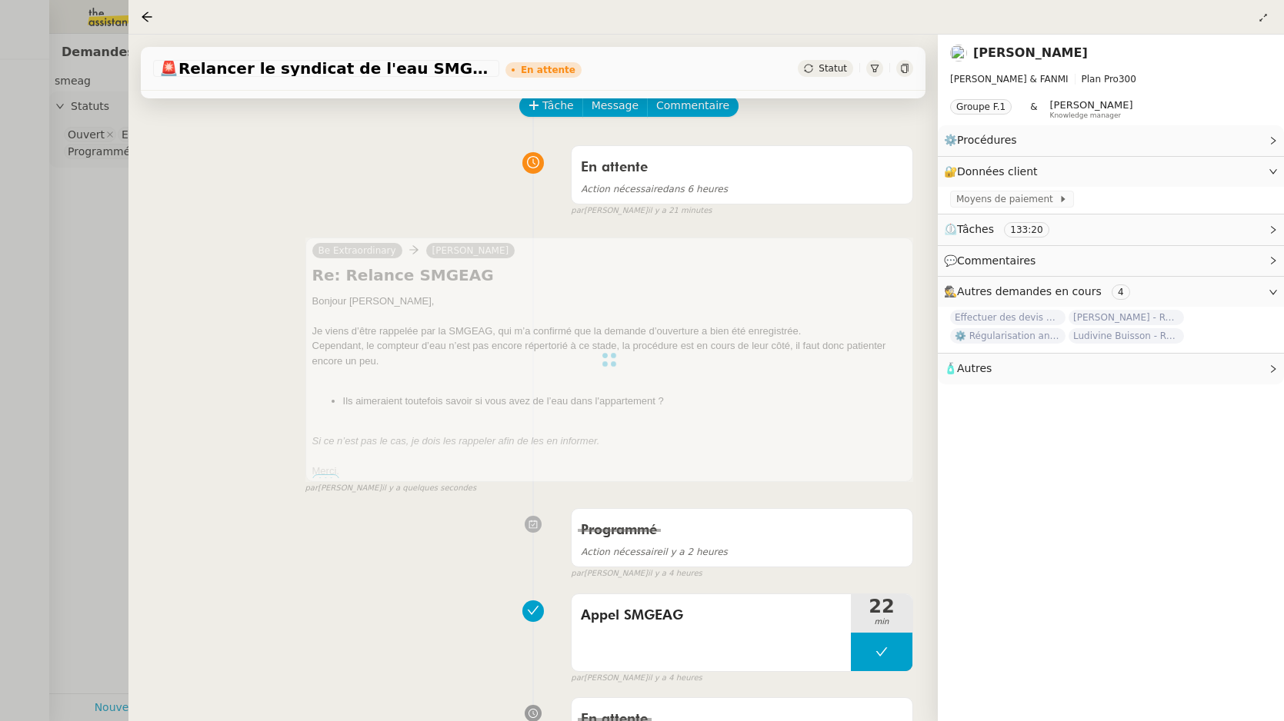
scroll to position [0, 0]
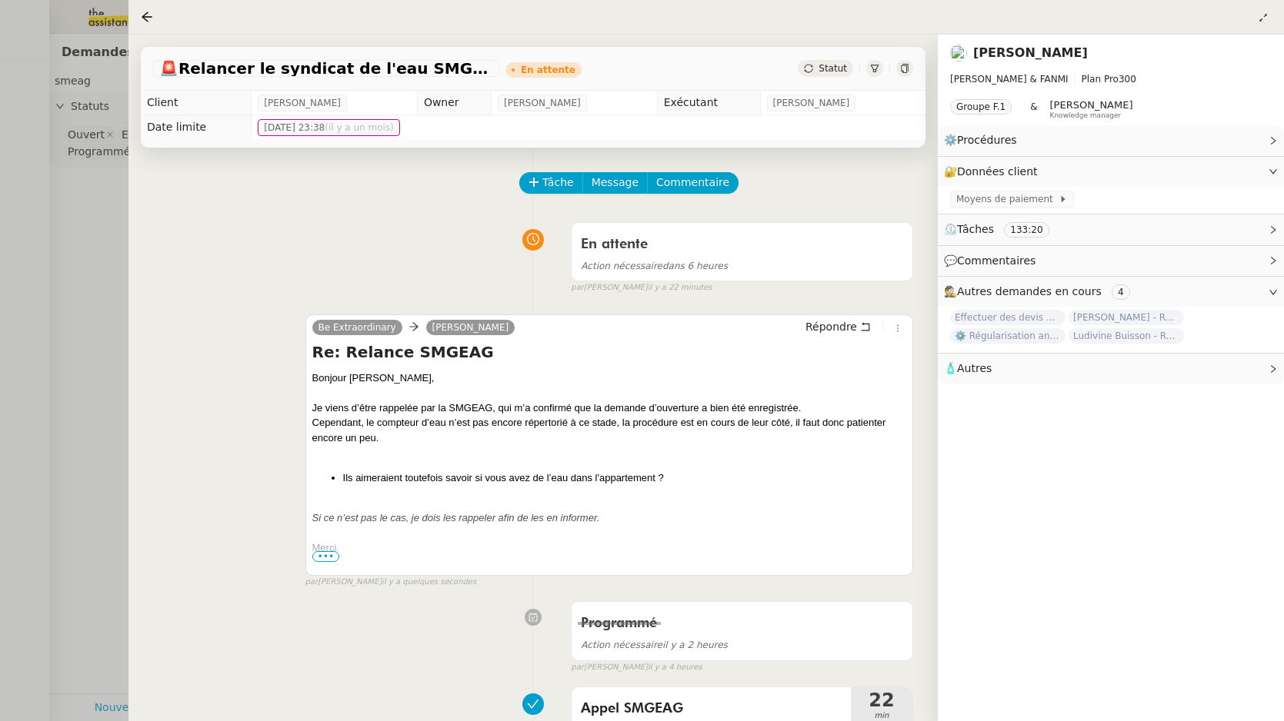
click at [94, 217] on div at bounding box center [642, 360] width 1284 height 721
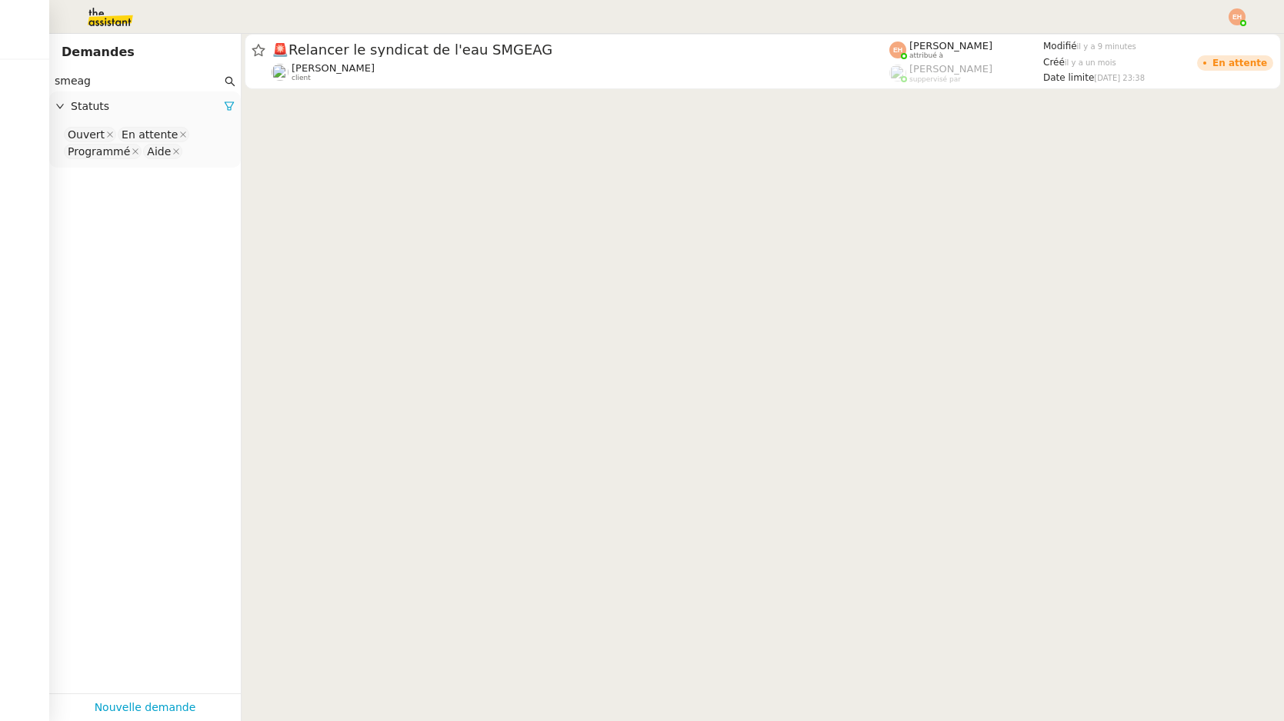
click at [118, 10] on img at bounding box center [97, 17] width 119 height 34
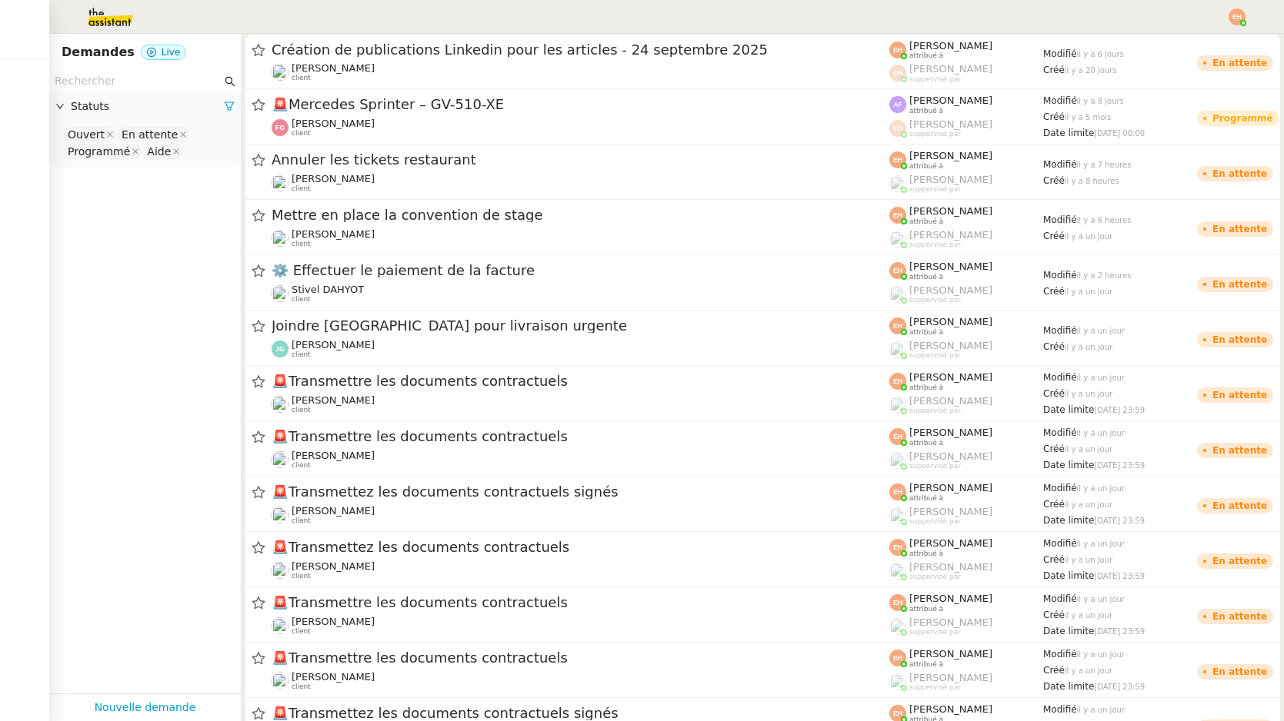
click at [1238, 15] on img at bounding box center [1236, 16] width 17 height 17
click at [1203, 39] on li "Suivi" at bounding box center [1195, 44] width 100 height 22
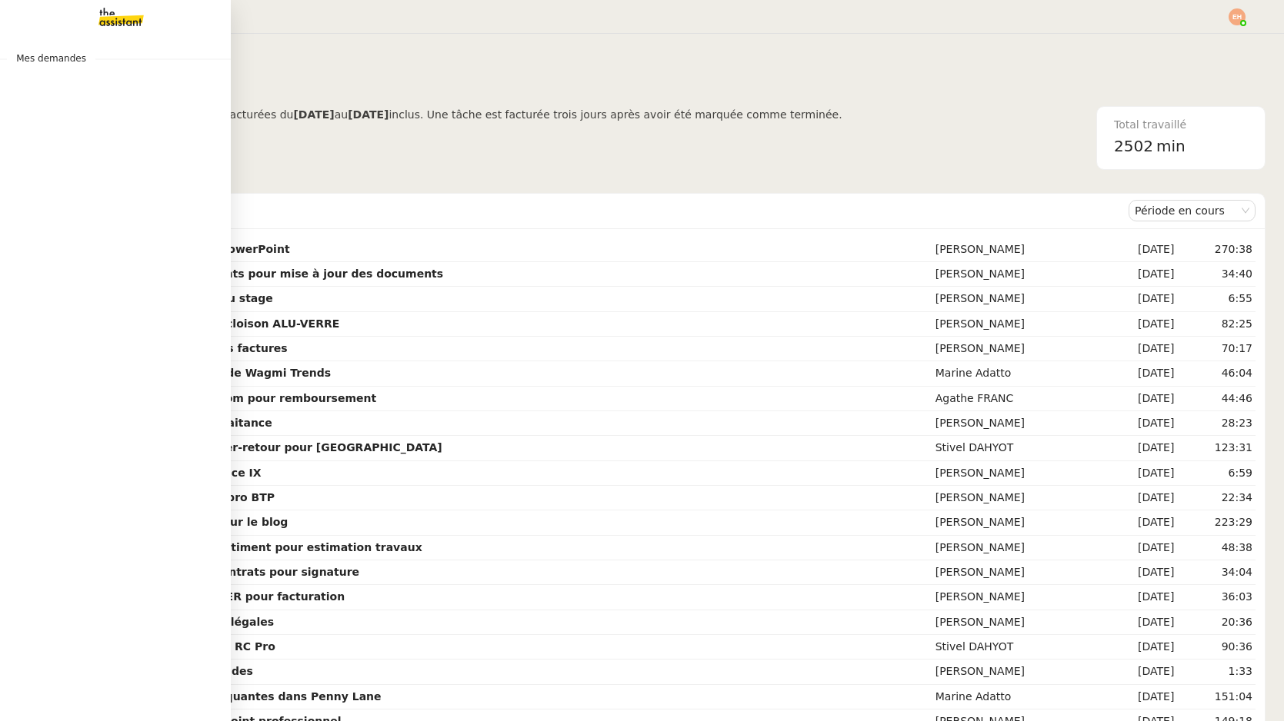
click at [122, 23] on img at bounding box center [108, 17] width 119 height 34
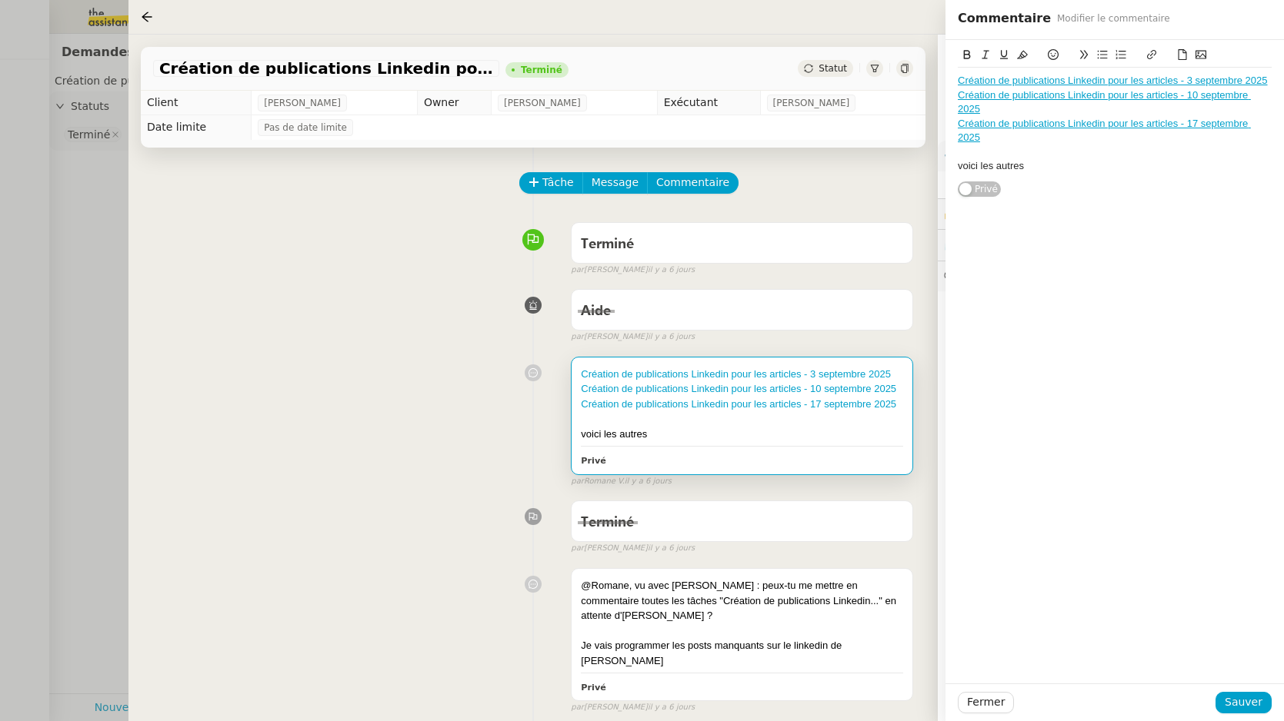
scroll to position [466, 0]
